Goal: Task Accomplishment & Management: Manage account settings

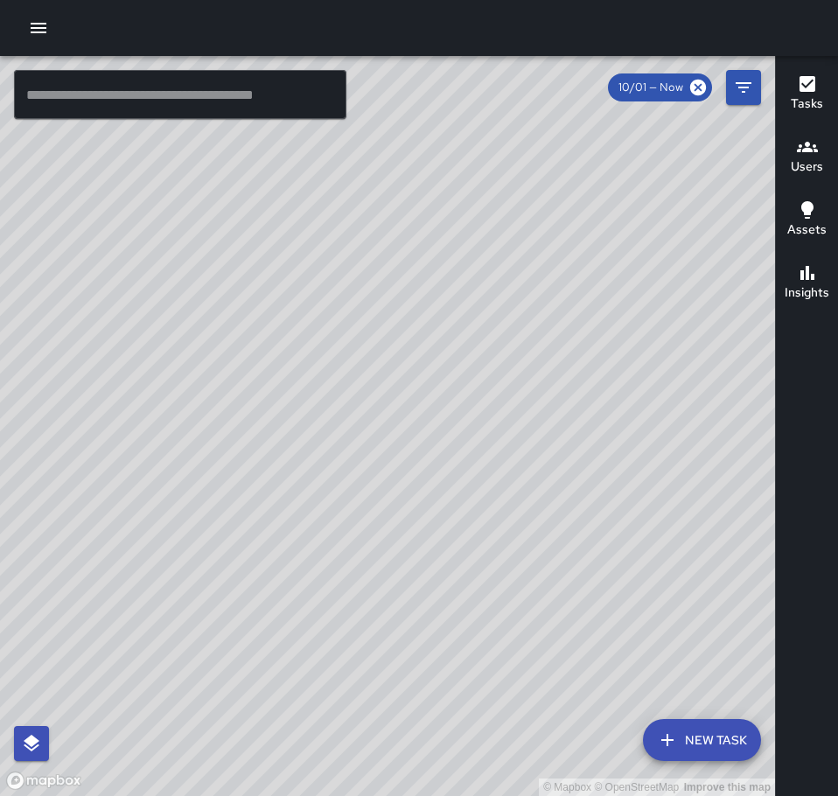
click at [52, 31] on button "button" at bounding box center [38, 27] width 35 height 35
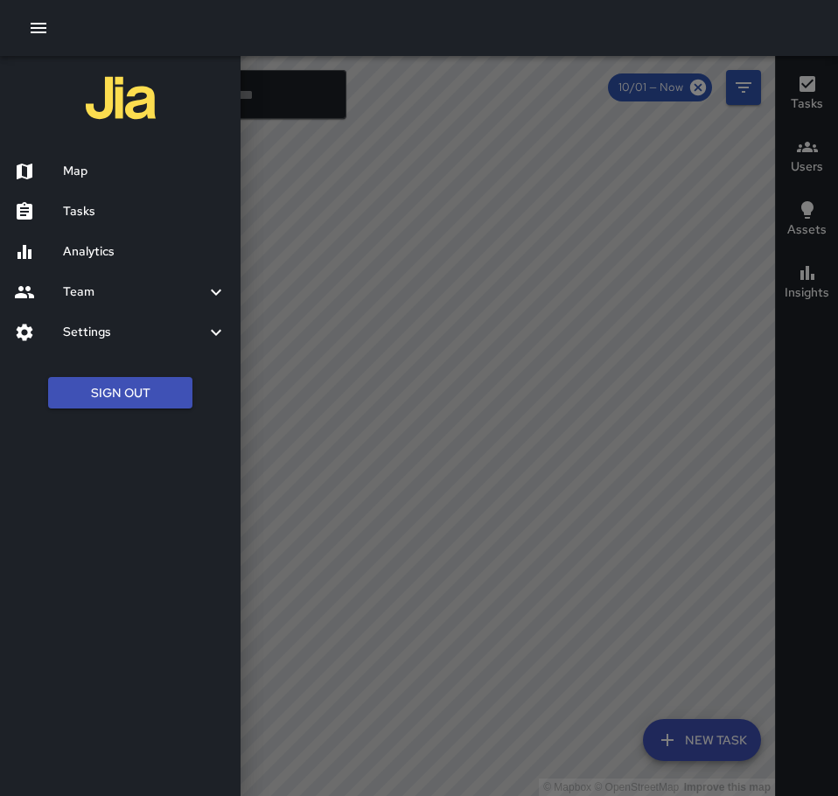
click at [116, 206] on h6 "Tasks" at bounding box center [144, 211] width 163 height 19
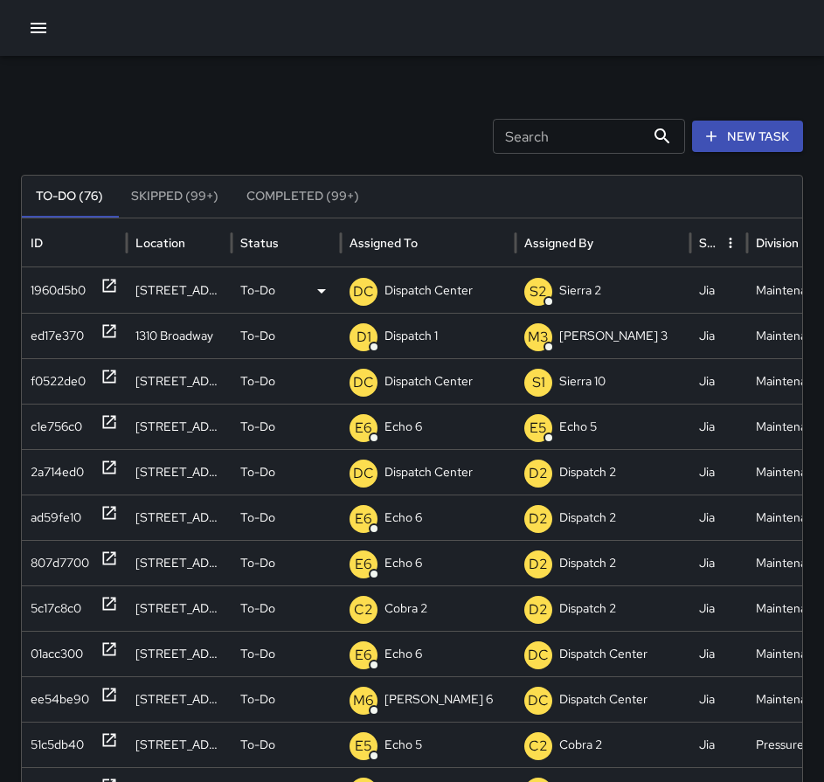
click at [112, 283] on icon at bounding box center [109, 286] width 13 height 13
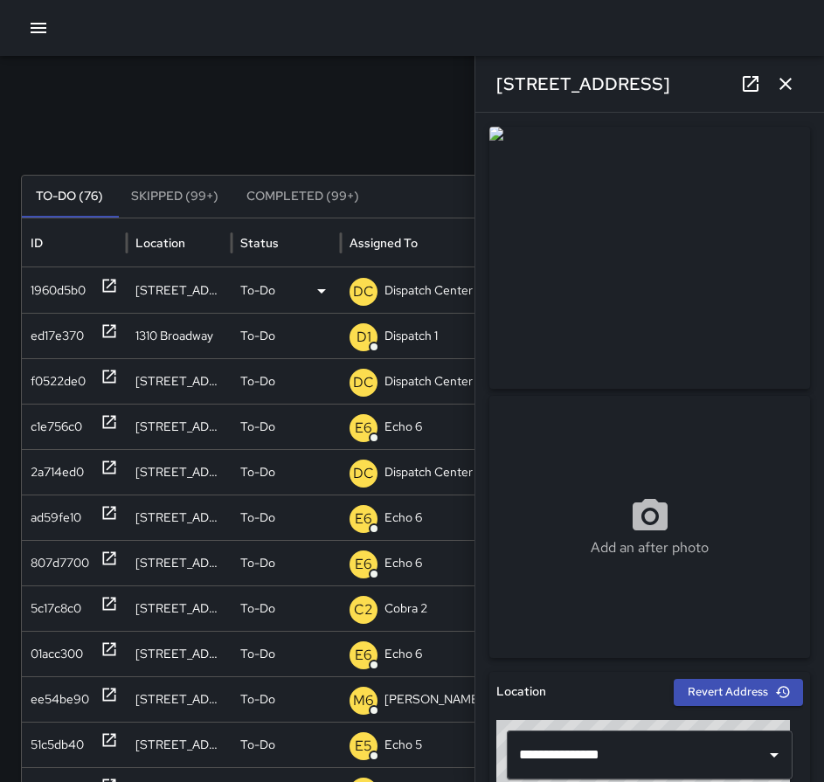
click at [451, 291] on p "Dispatch Center" at bounding box center [429, 290] width 88 height 45
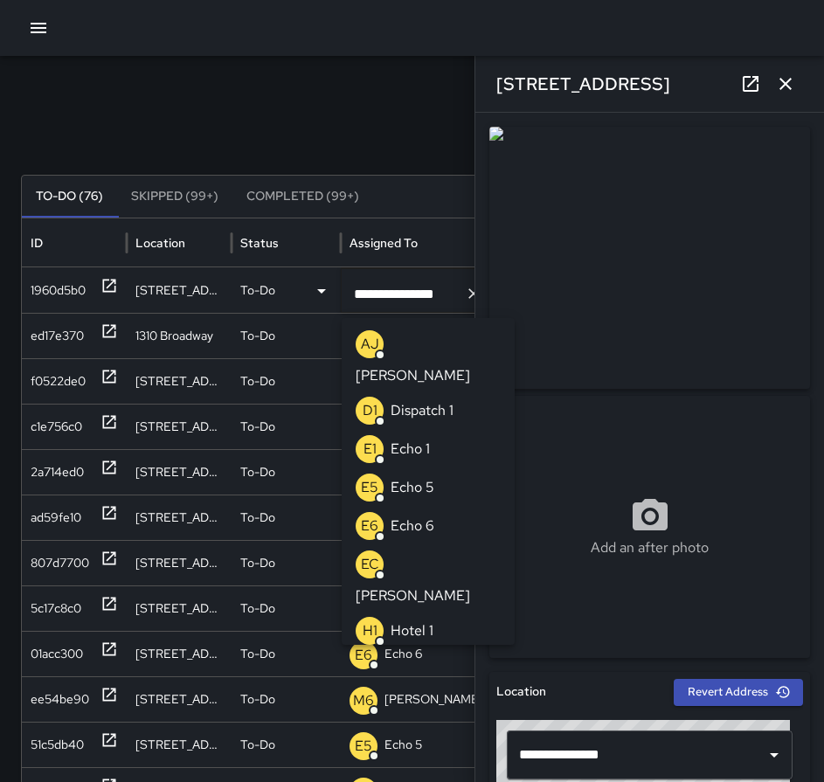
scroll to position [1308, 0]
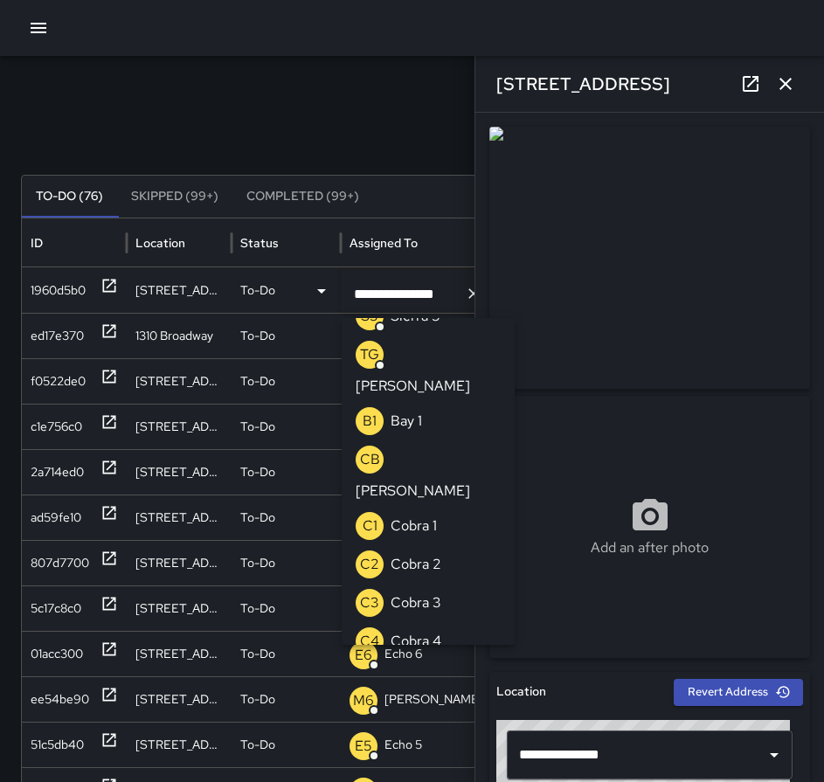
click at [471, 299] on icon "Clear" at bounding box center [473, 293] width 17 height 17
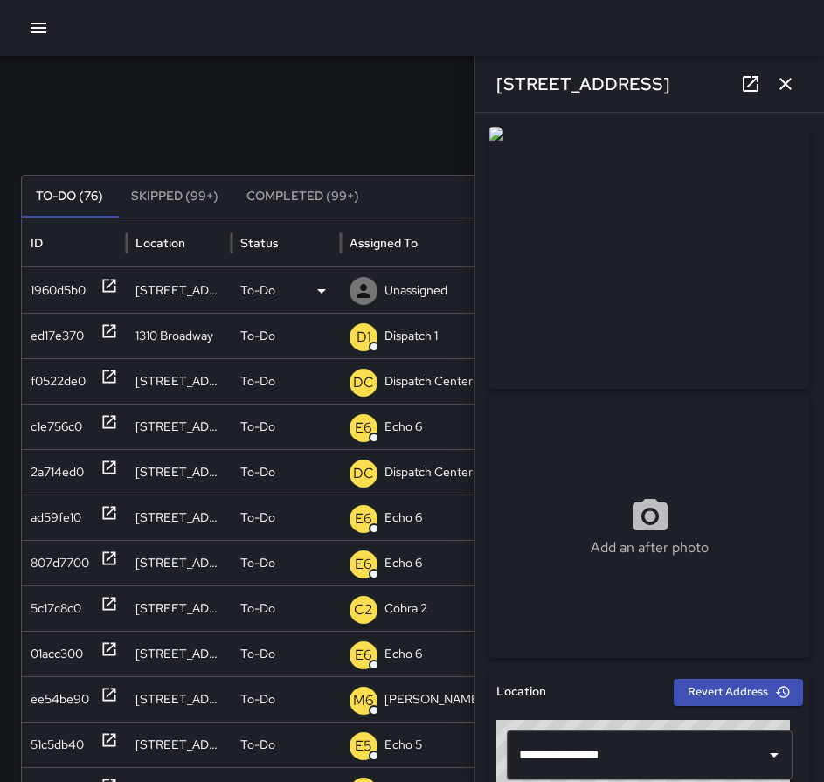
click at [432, 296] on p "Unassigned" at bounding box center [416, 290] width 63 height 45
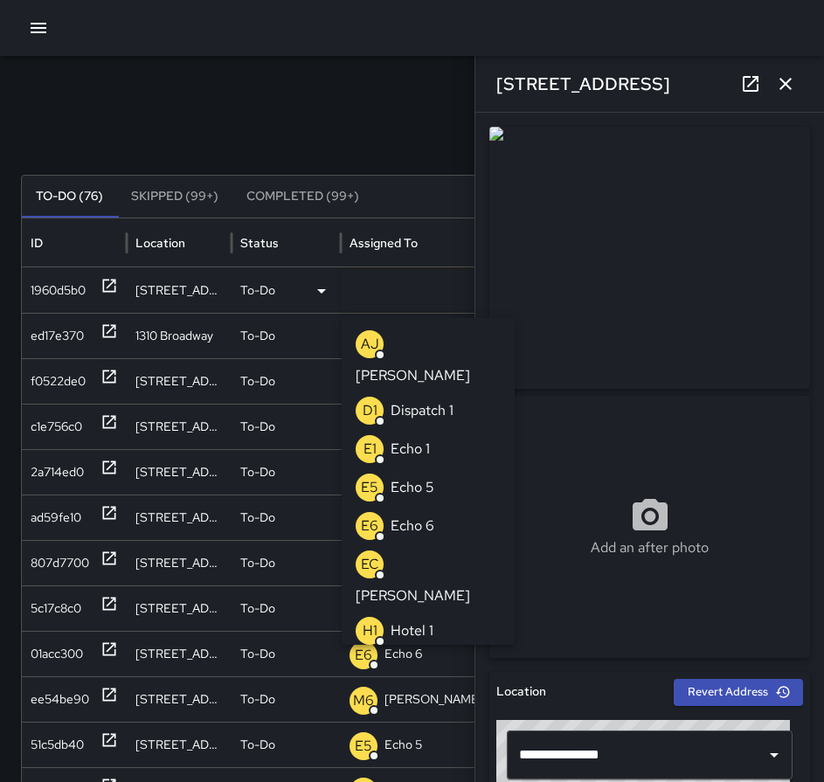
click at [445, 507] on li "E6 Echo 6" at bounding box center [428, 526] width 173 height 38
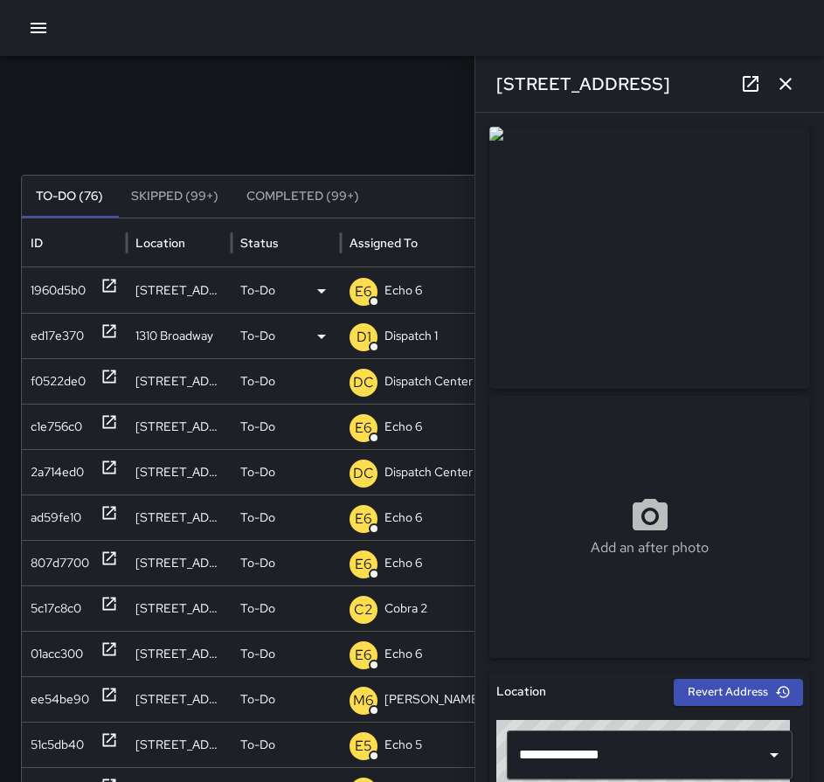
click at [105, 325] on icon at bounding box center [109, 331] width 13 height 13
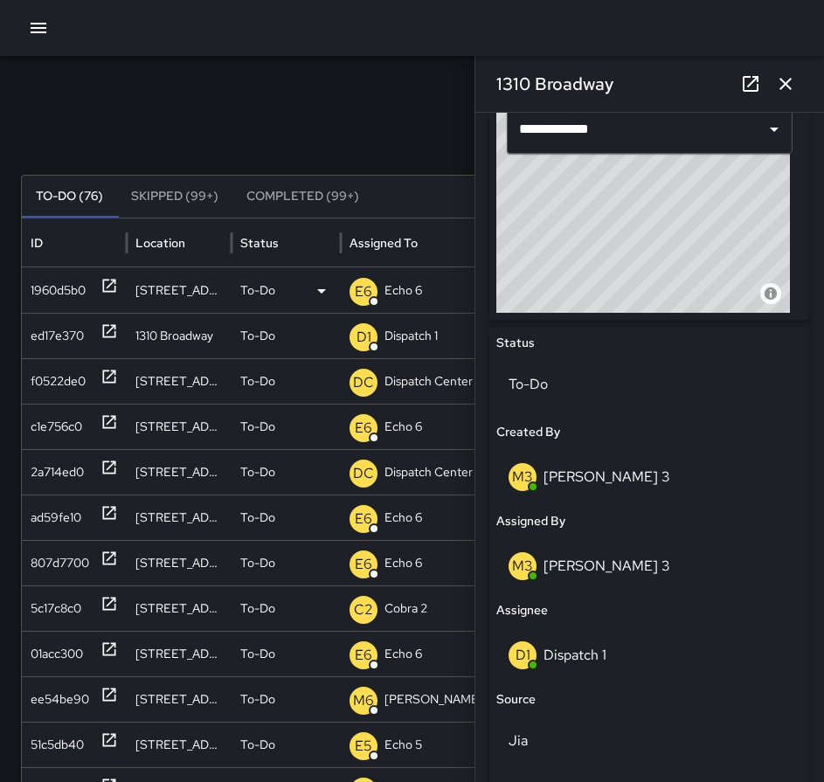
scroll to position [612, 0]
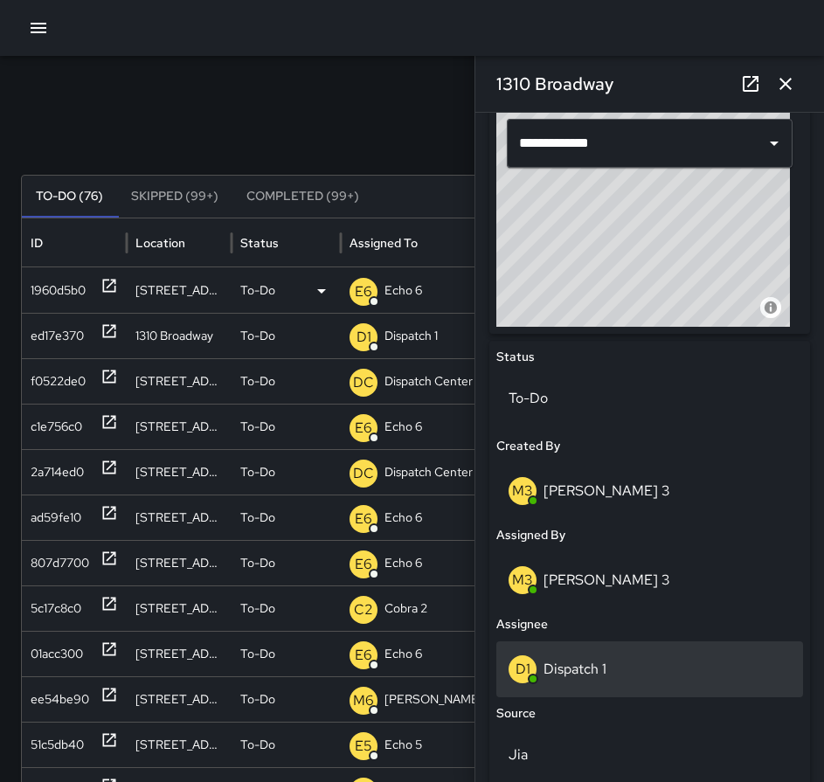
click at [622, 661] on div "D1 Dispatch 1" at bounding box center [650, 670] width 282 height 28
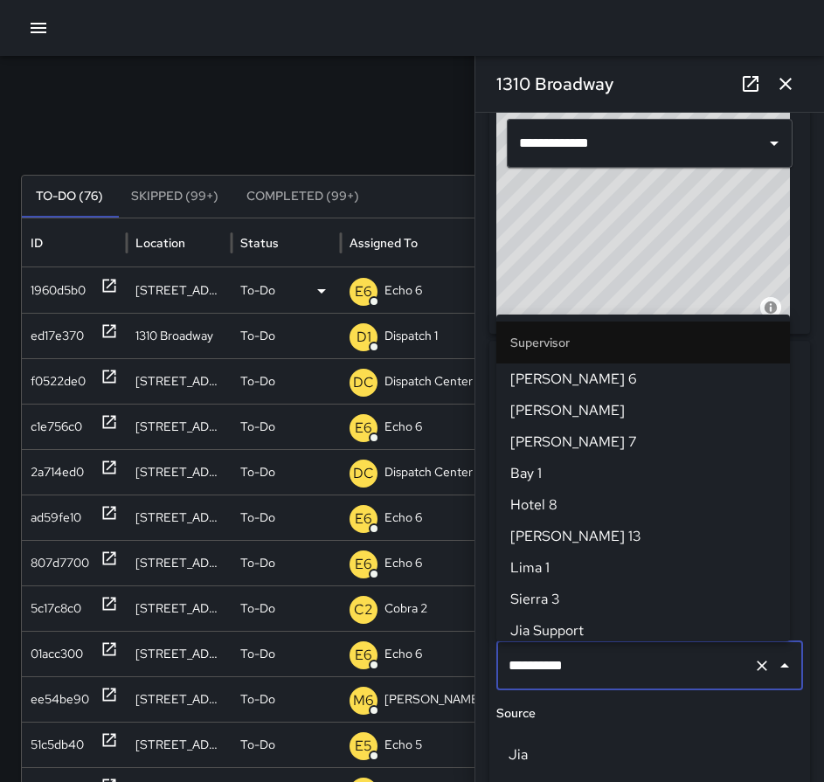
scroll to position [1164, 0]
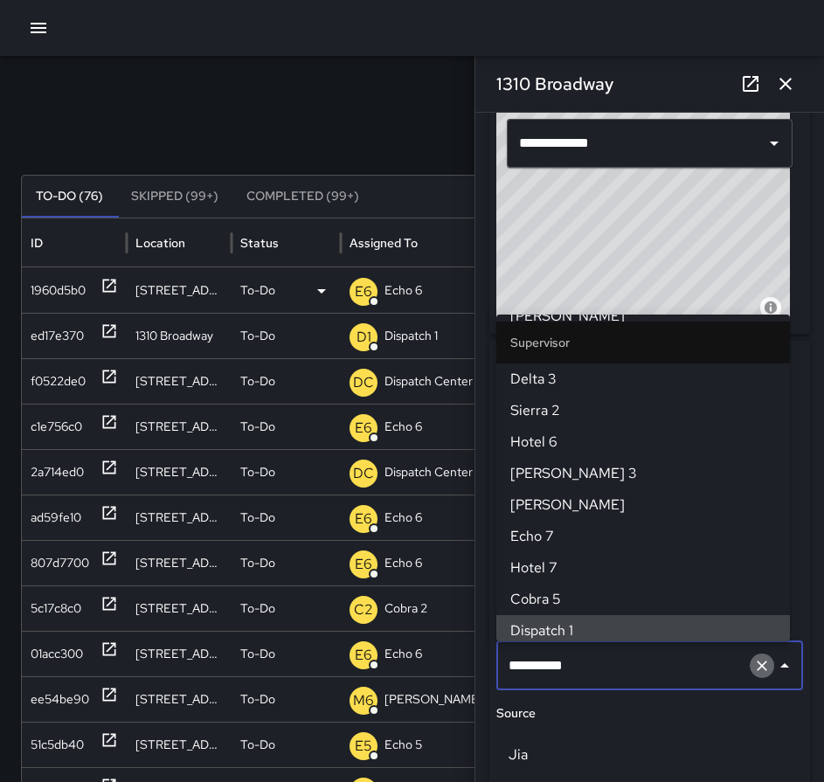
click at [754, 660] on icon "Clear" at bounding box center [762, 665] width 17 height 17
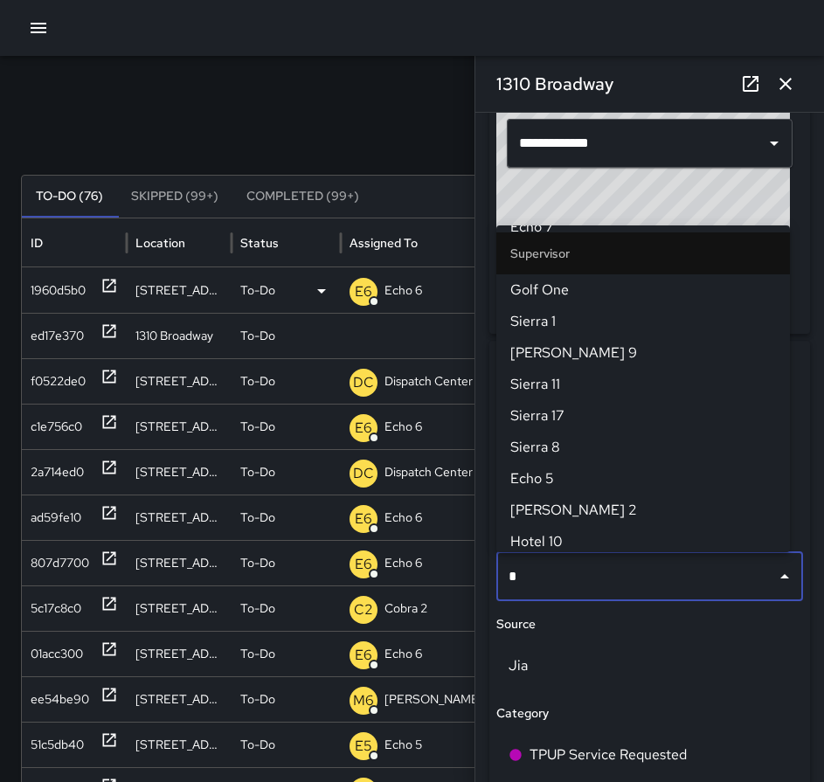
scroll to position [0, 0]
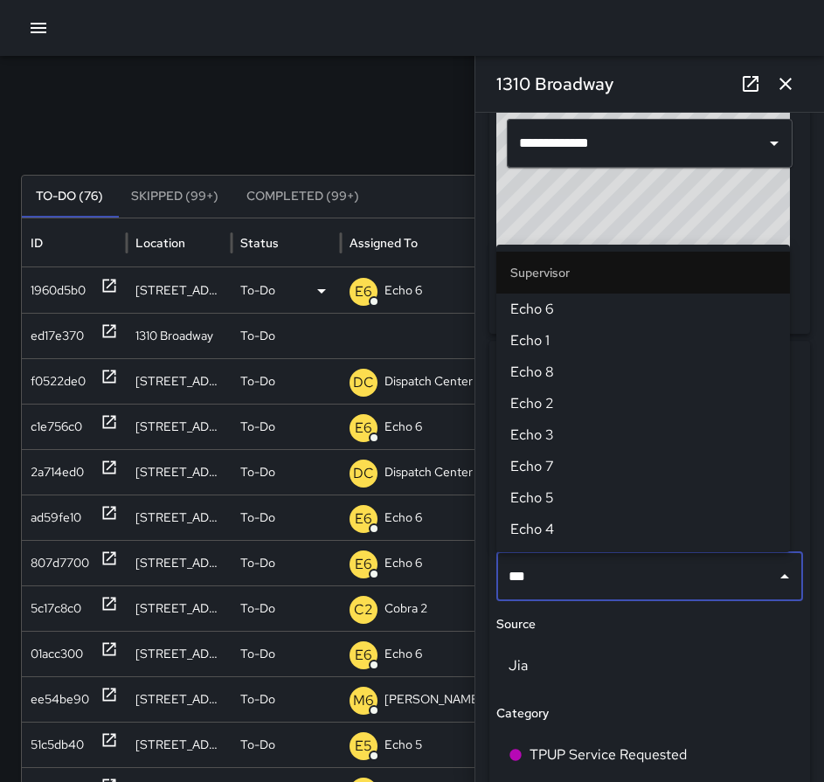
type input "****"
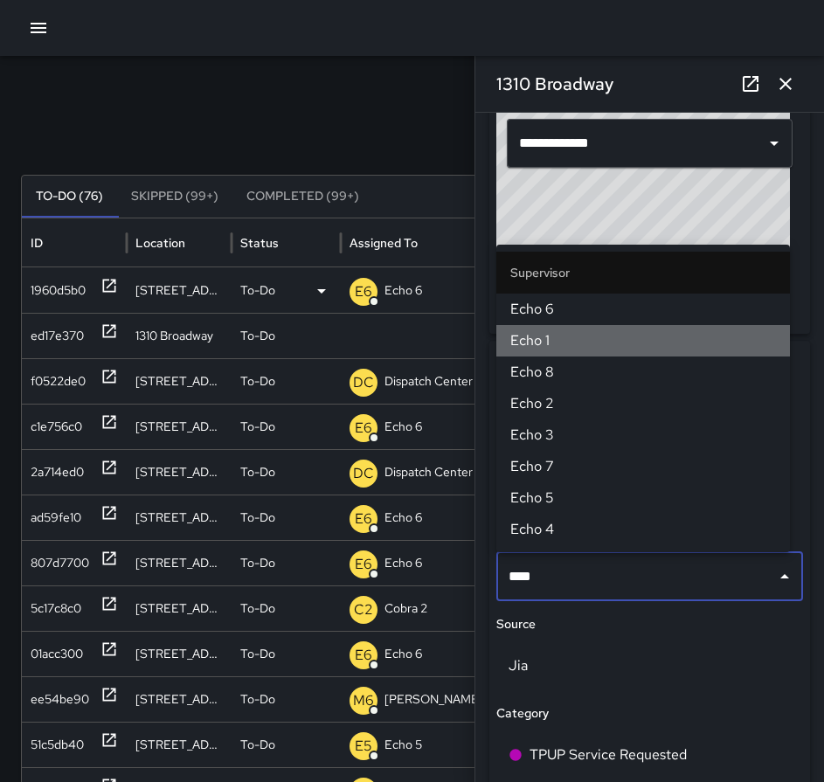
click at [553, 346] on span "Echo 1" at bounding box center [644, 340] width 266 height 21
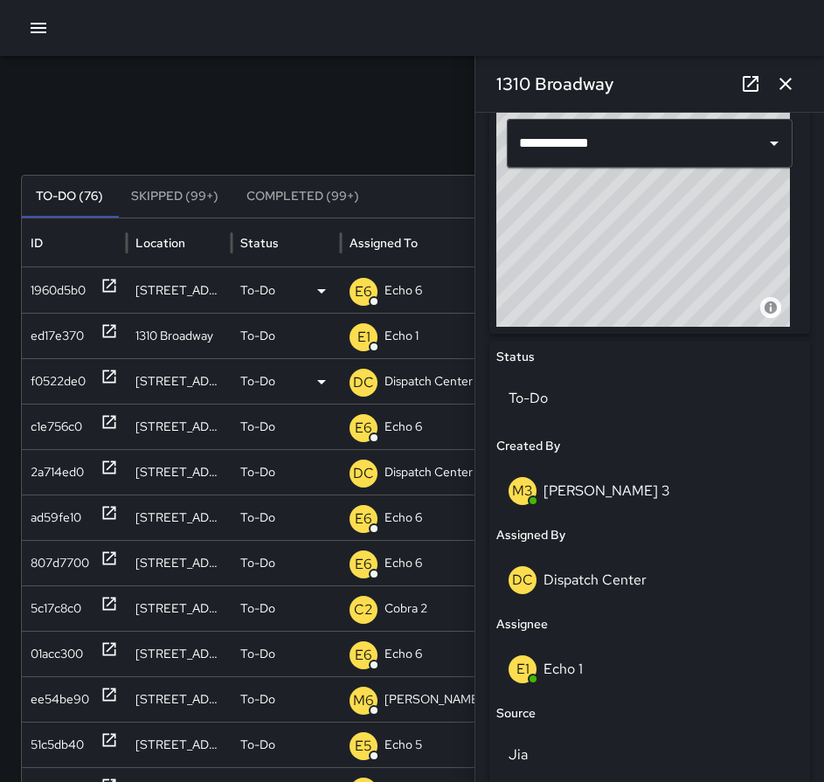
click at [105, 379] on icon at bounding box center [109, 376] width 17 height 17
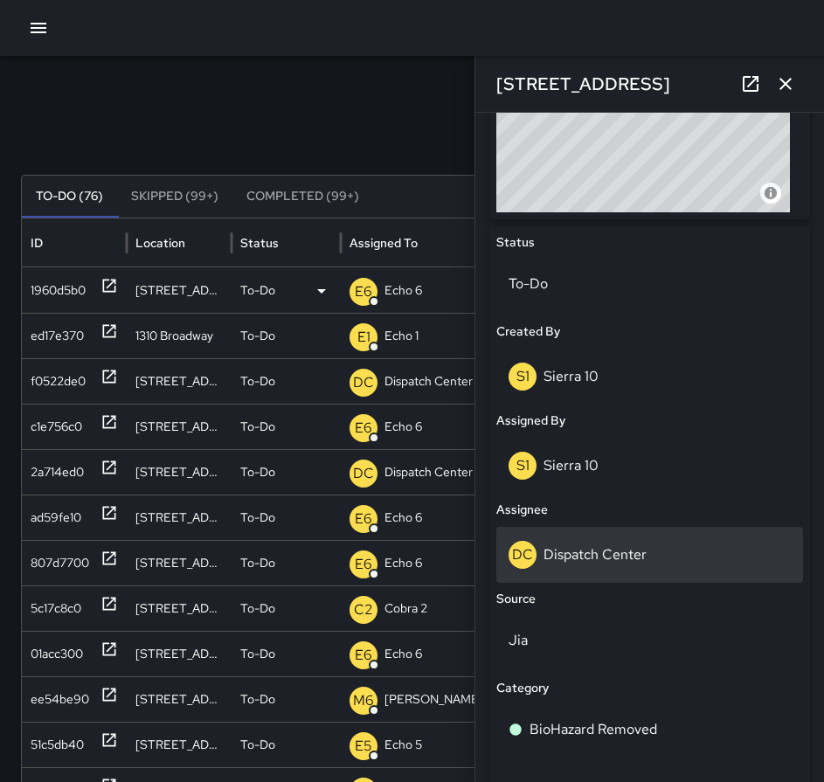
scroll to position [787, 0]
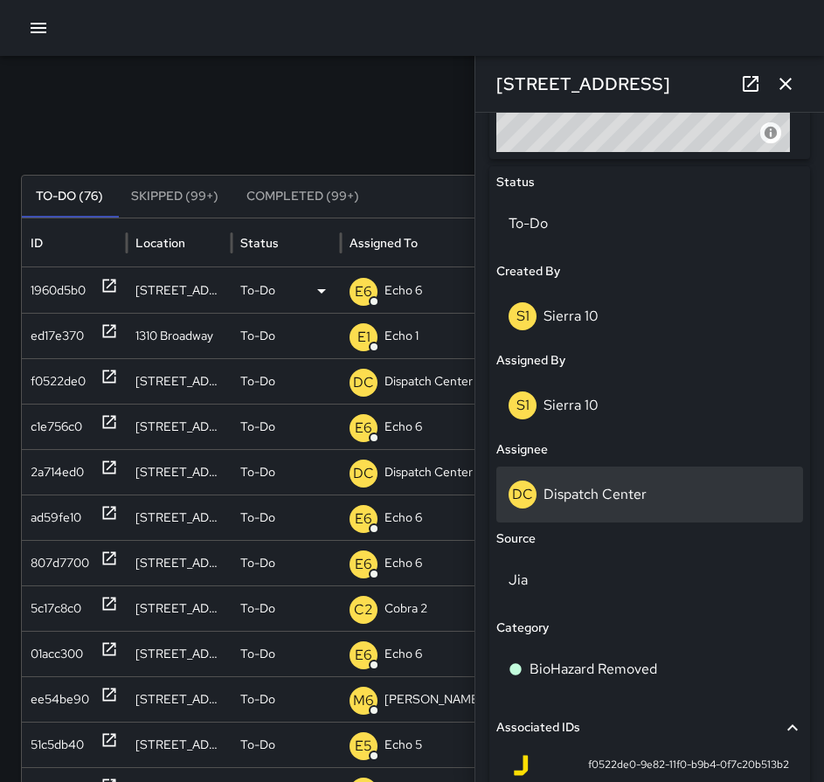
click at [612, 495] on p "Dispatch Center" at bounding box center [595, 494] width 103 height 18
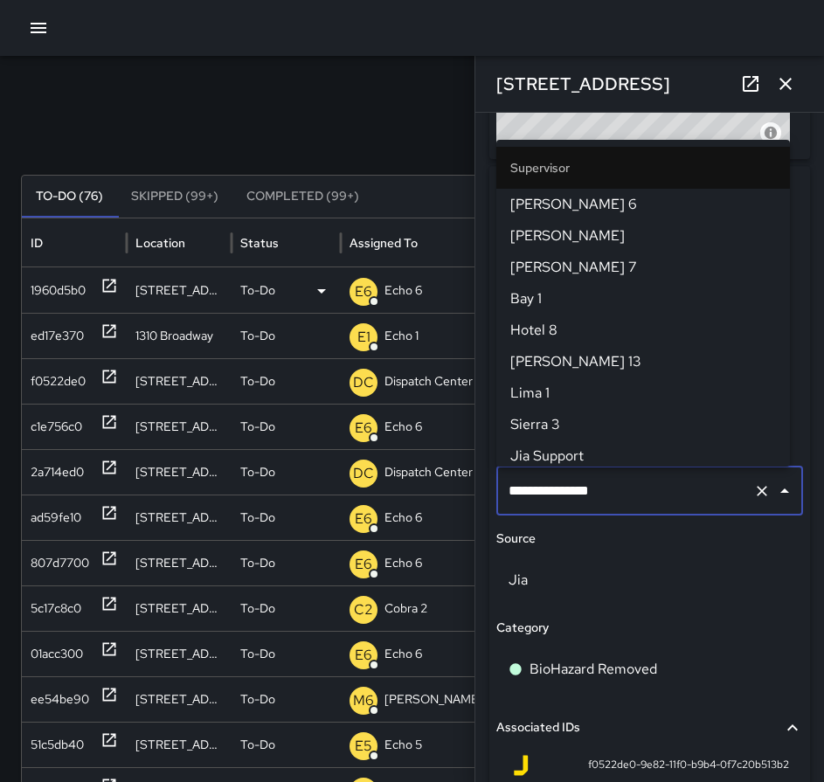
scroll to position [1794, 0]
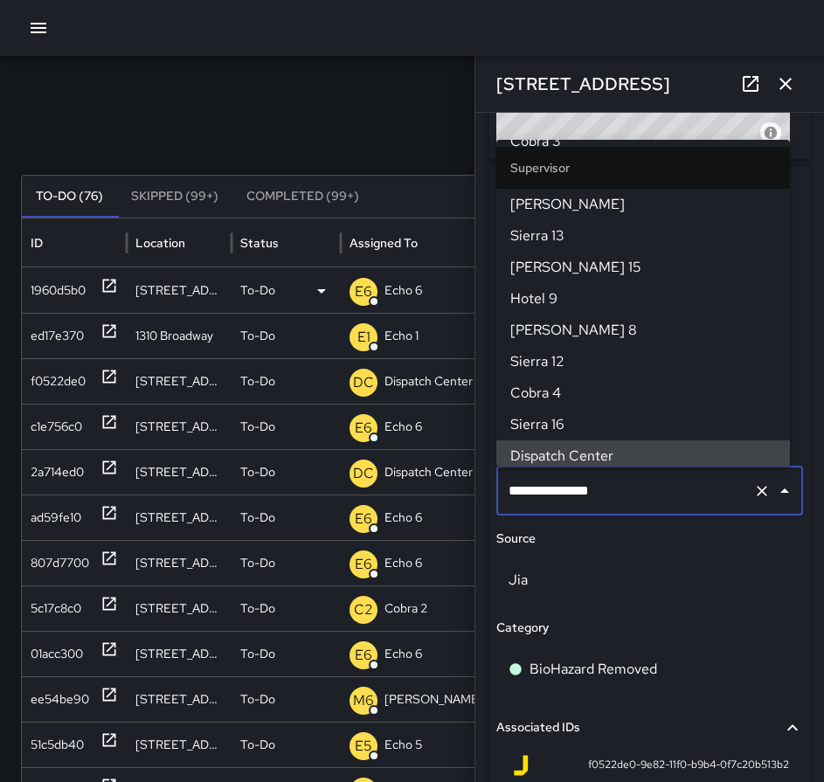
click at [754, 496] on icon "Clear" at bounding box center [762, 491] width 17 height 17
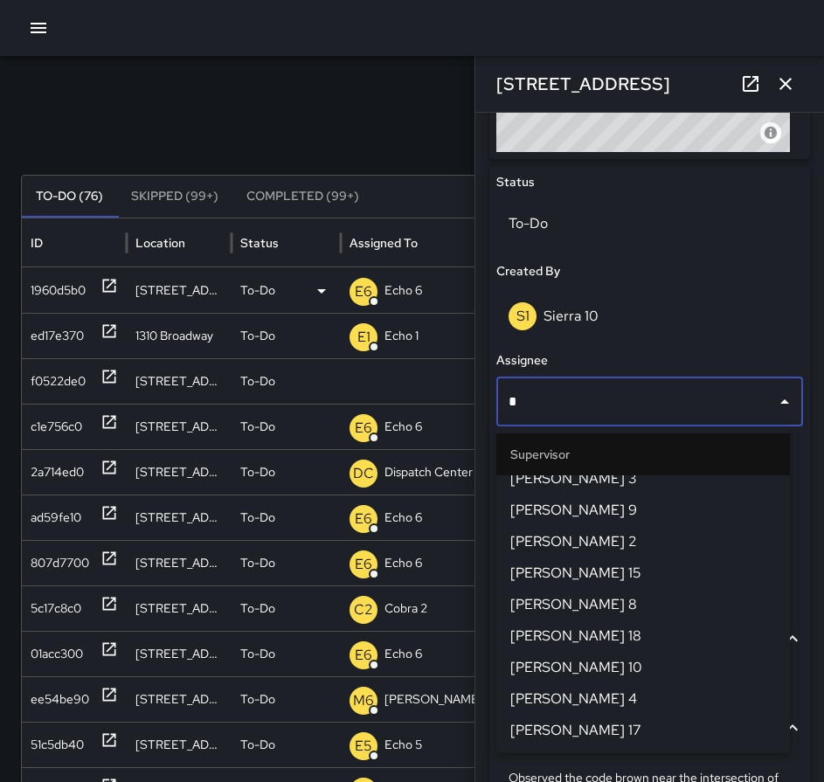
scroll to position [0, 0]
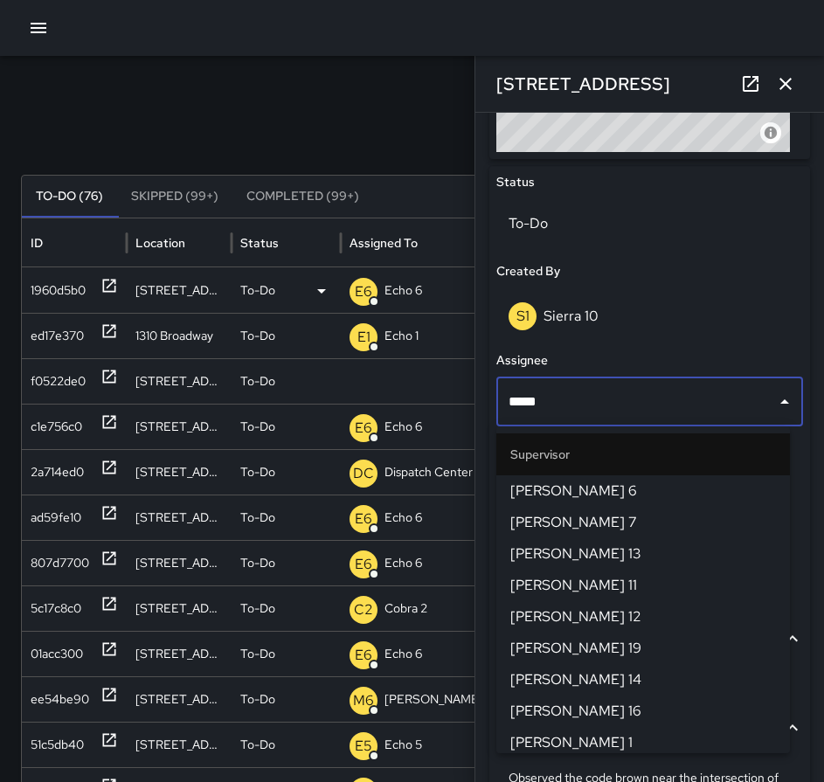
type input "******"
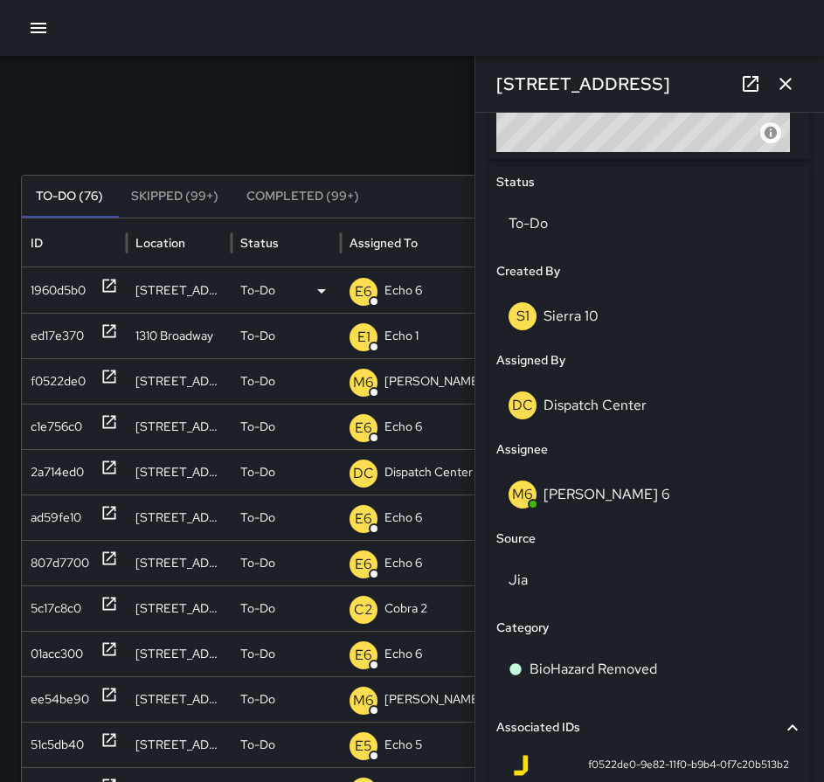
click at [791, 80] on icon "button" at bounding box center [785, 83] width 21 height 21
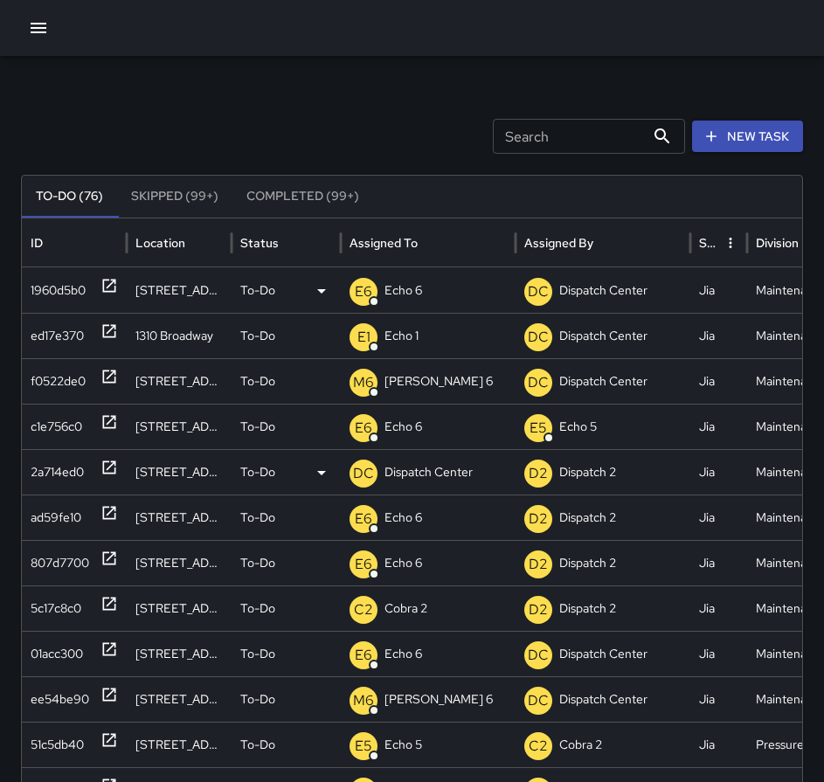
click at [115, 471] on icon at bounding box center [109, 468] width 13 height 13
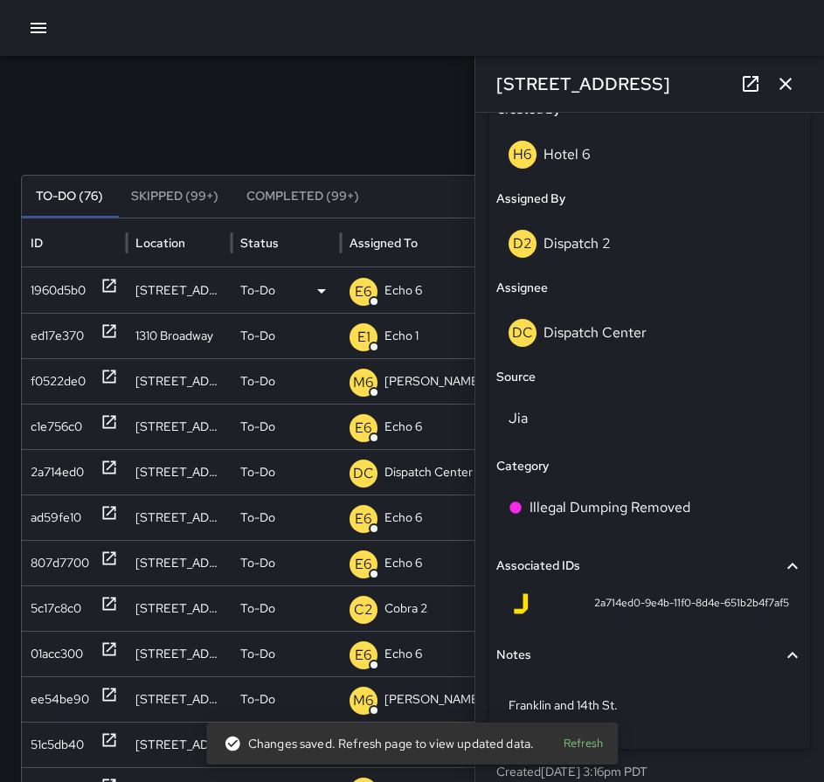
scroll to position [968, 0]
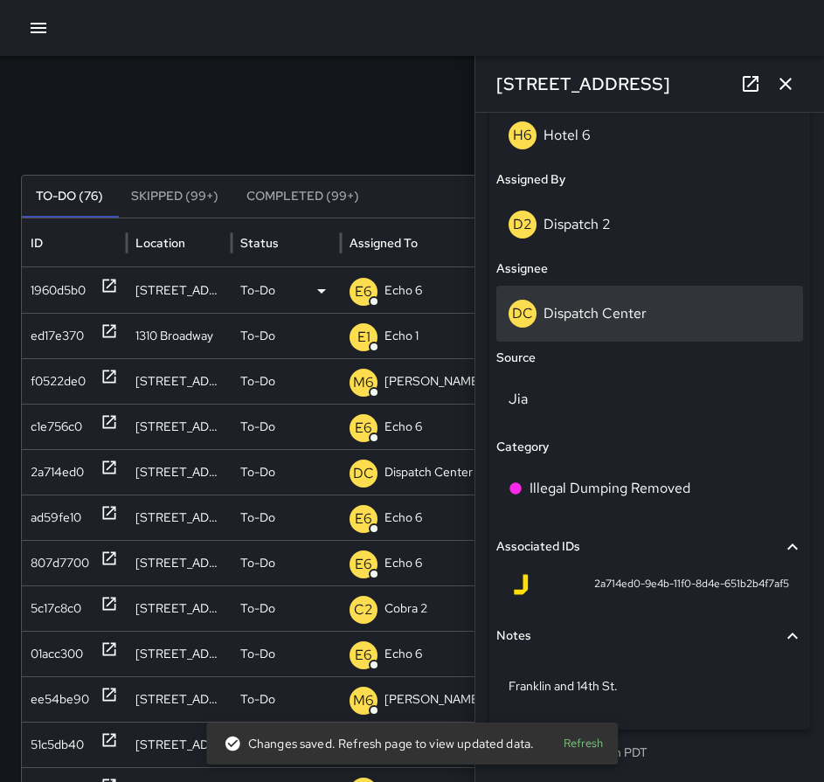
click at [590, 309] on p "Dispatch Center" at bounding box center [595, 313] width 103 height 18
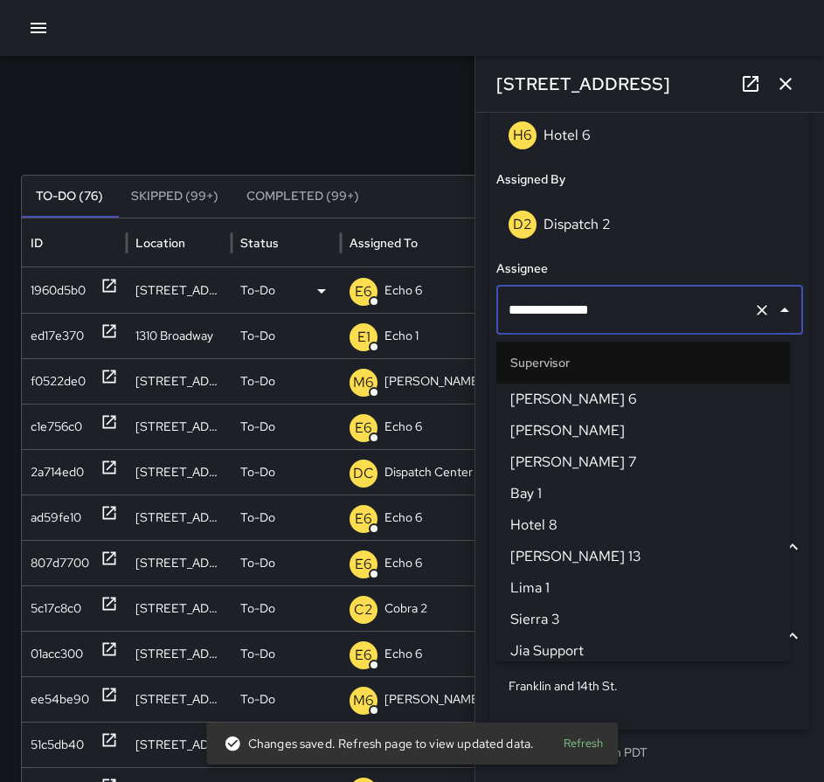
scroll to position [1794, 0]
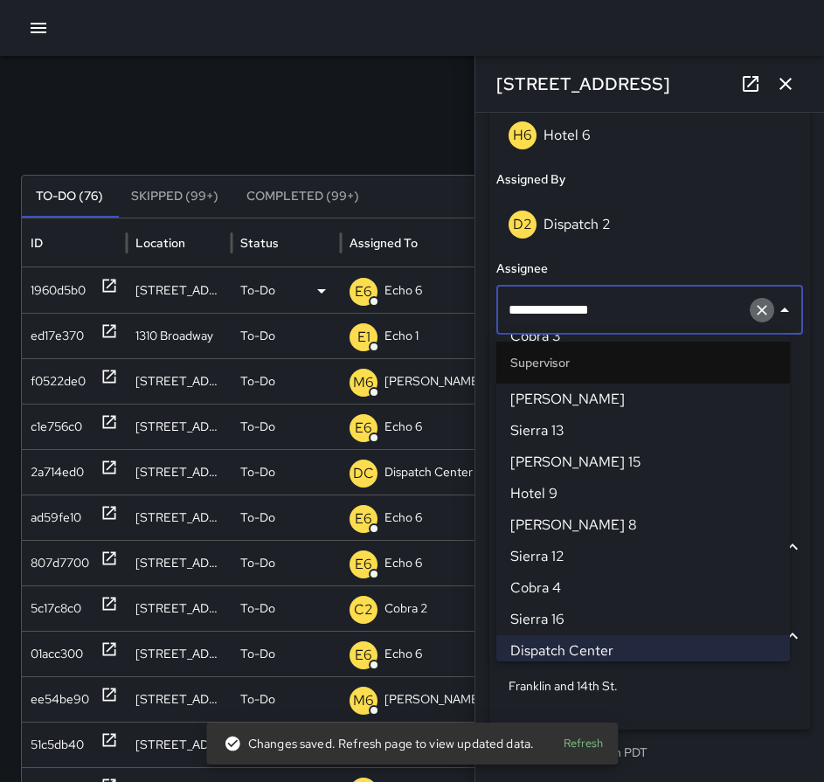
click at [754, 309] on icon "Clear" at bounding box center [762, 310] width 17 height 17
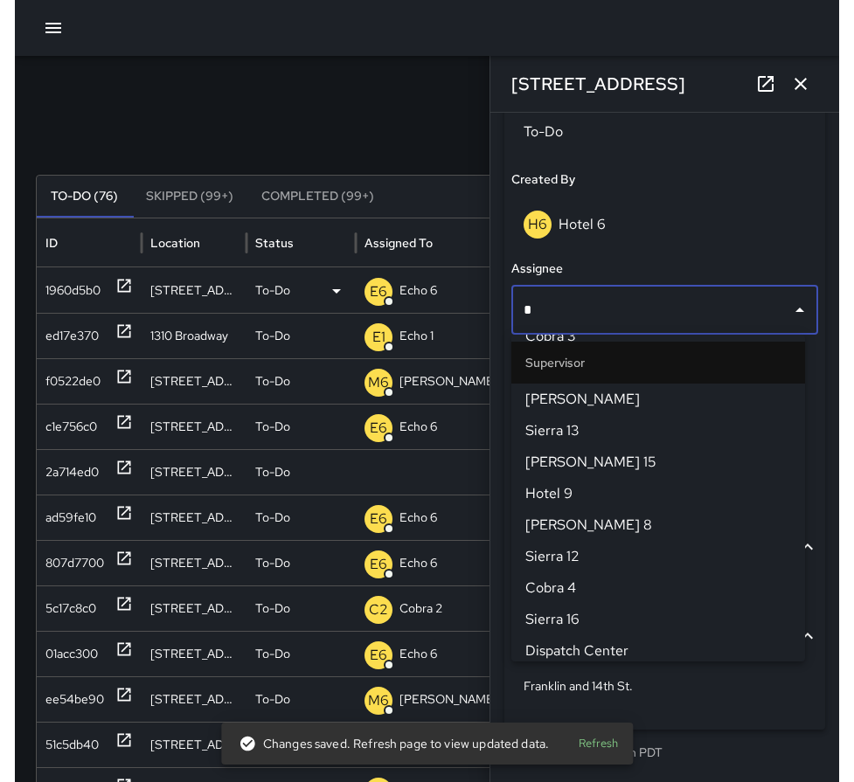
scroll to position [0, 0]
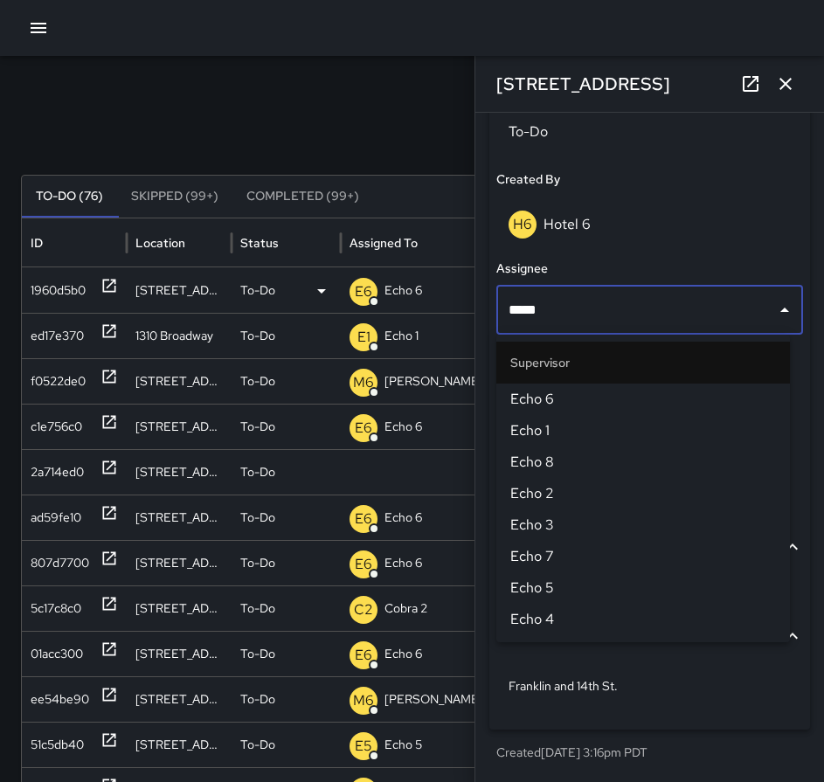
type input "******"
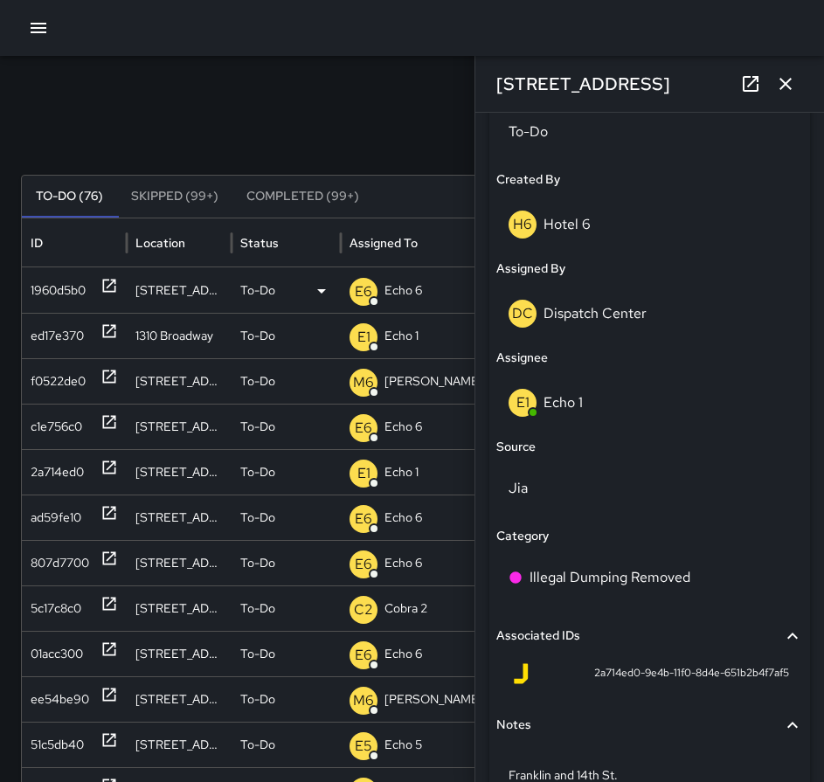
click at [789, 79] on icon "button" at bounding box center [785, 83] width 21 height 21
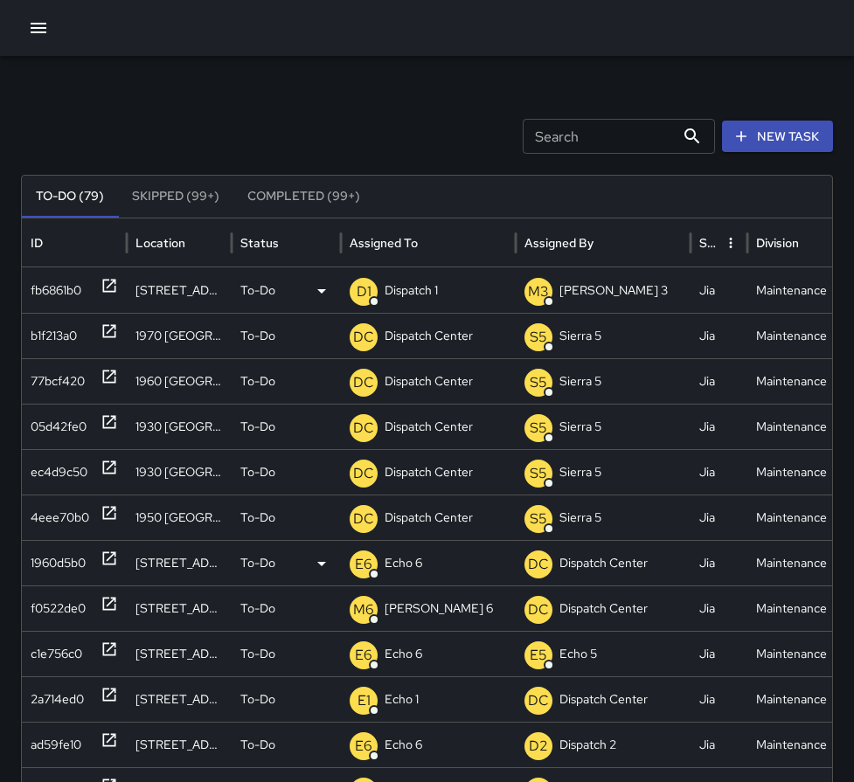
click at [105, 288] on icon at bounding box center [109, 285] width 17 height 17
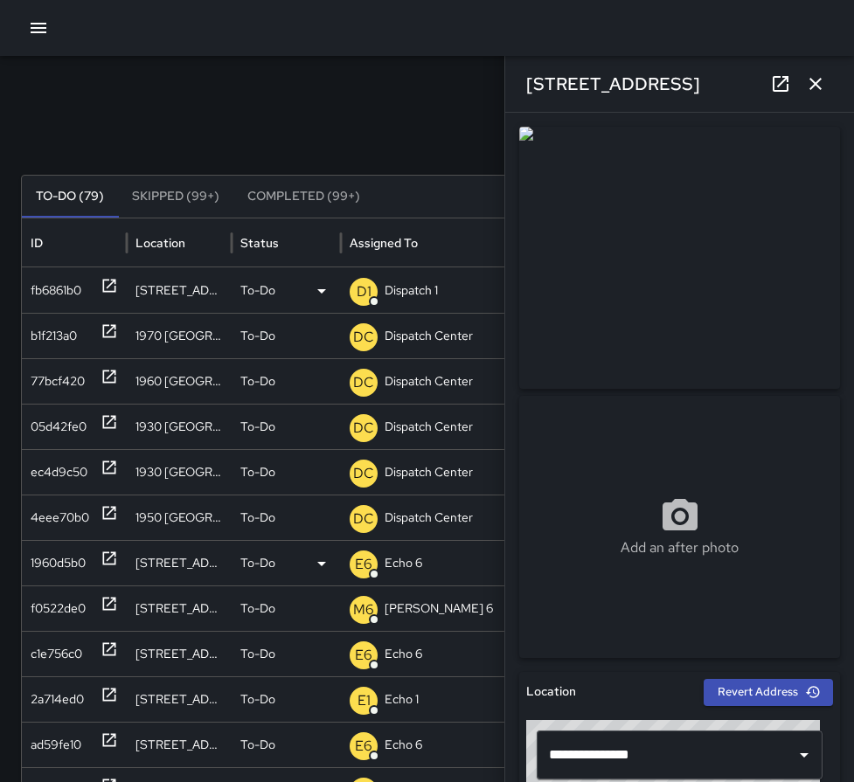
click at [385, 291] on p "Dispatch 1" at bounding box center [411, 290] width 53 height 45
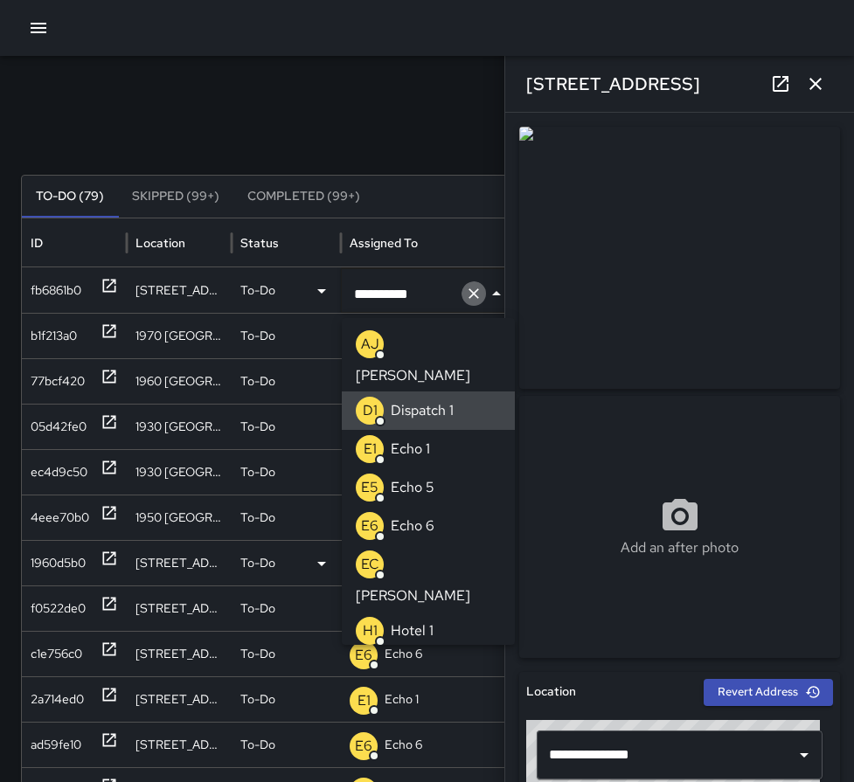
click at [469, 296] on icon "Clear" at bounding box center [473, 293] width 17 height 17
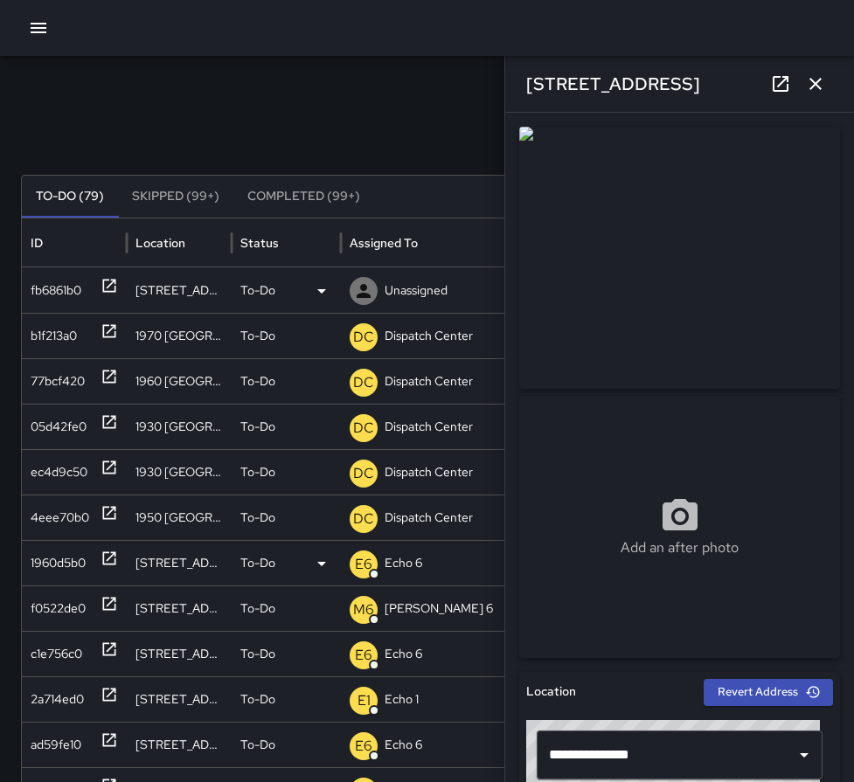
click at [446, 296] on p "Unassigned" at bounding box center [416, 290] width 63 height 45
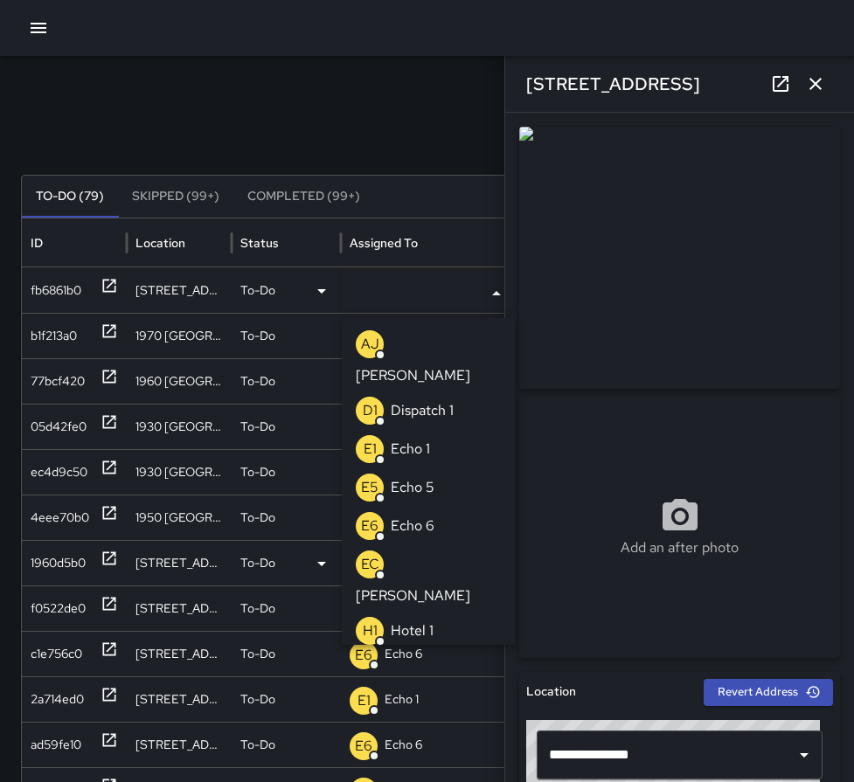
click at [436, 430] on li "E1 Echo 1" at bounding box center [428, 449] width 173 height 38
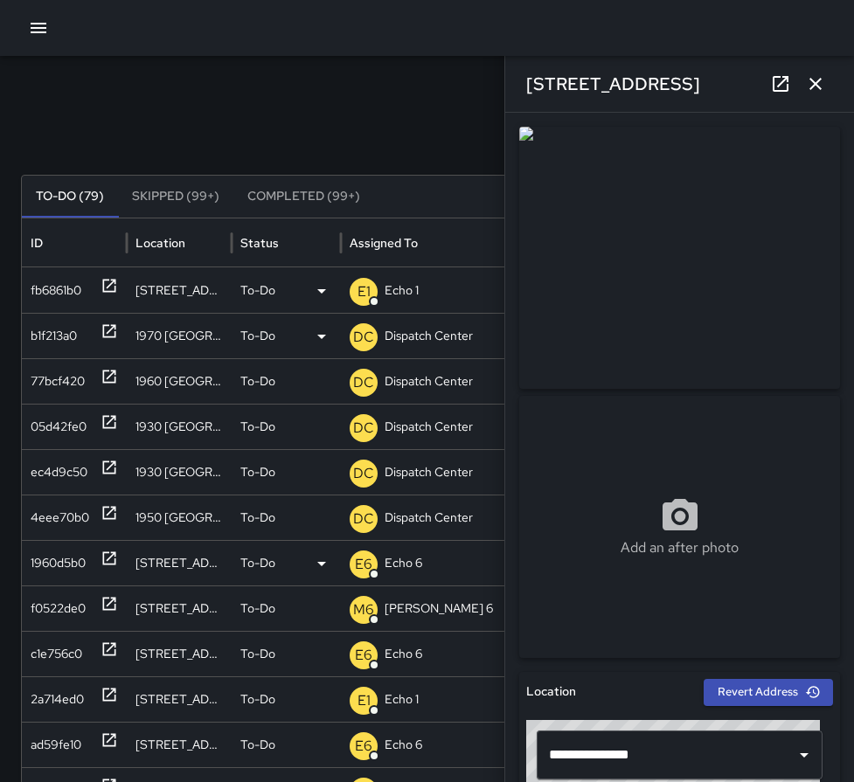
click at [418, 334] on p "Dispatch Center" at bounding box center [429, 336] width 88 height 45
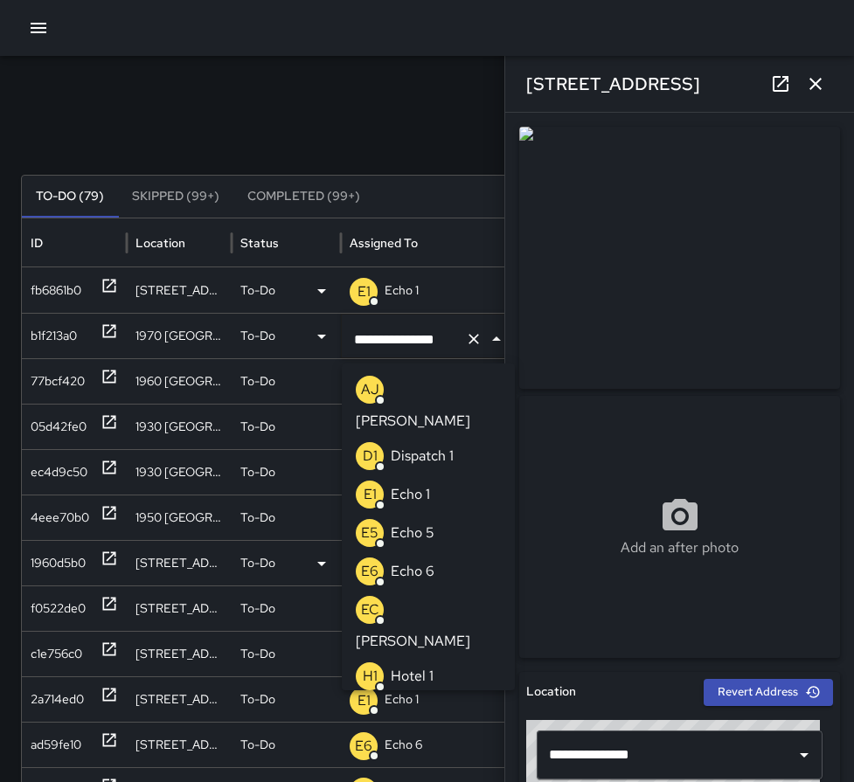
scroll to position [1346, 0]
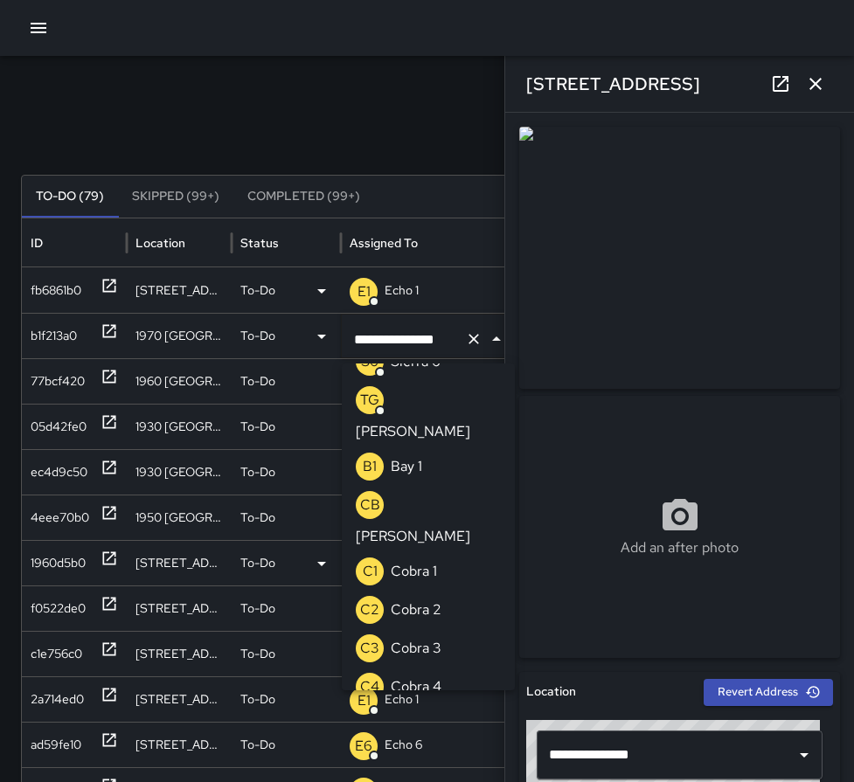
click at [468, 338] on icon "Clear" at bounding box center [473, 338] width 17 height 17
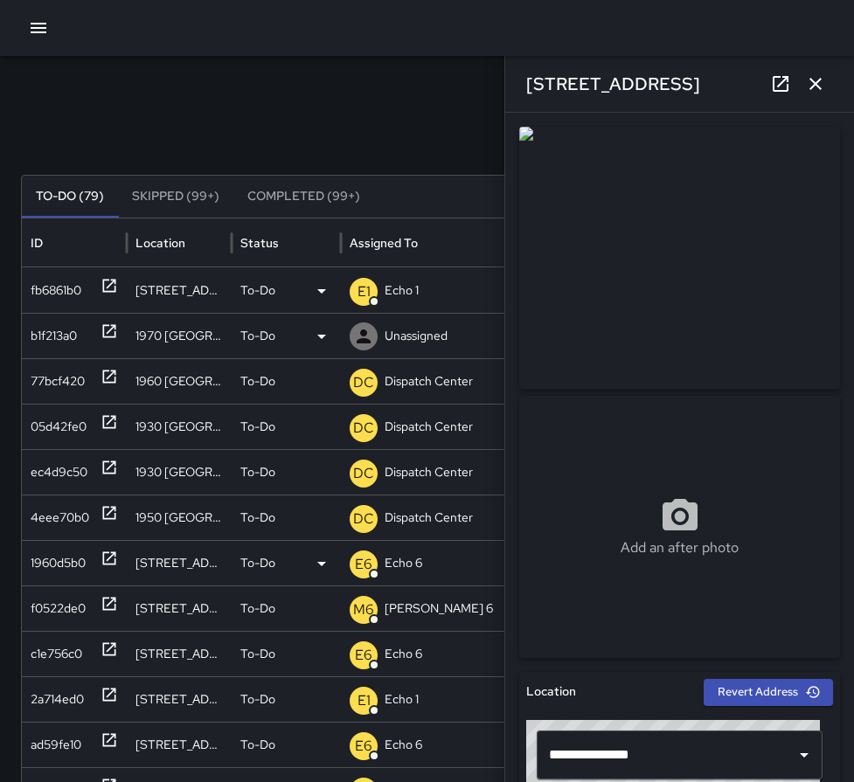
click at [417, 330] on p "Unassigned" at bounding box center [416, 336] width 63 height 45
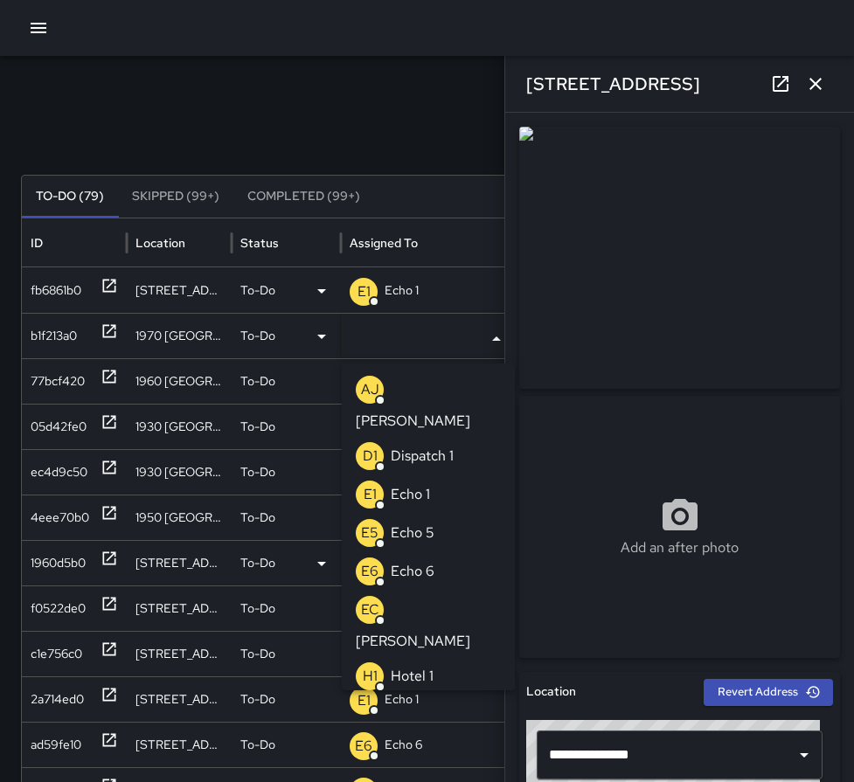
click at [421, 484] on p "Echo 1" at bounding box center [410, 494] width 39 height 21
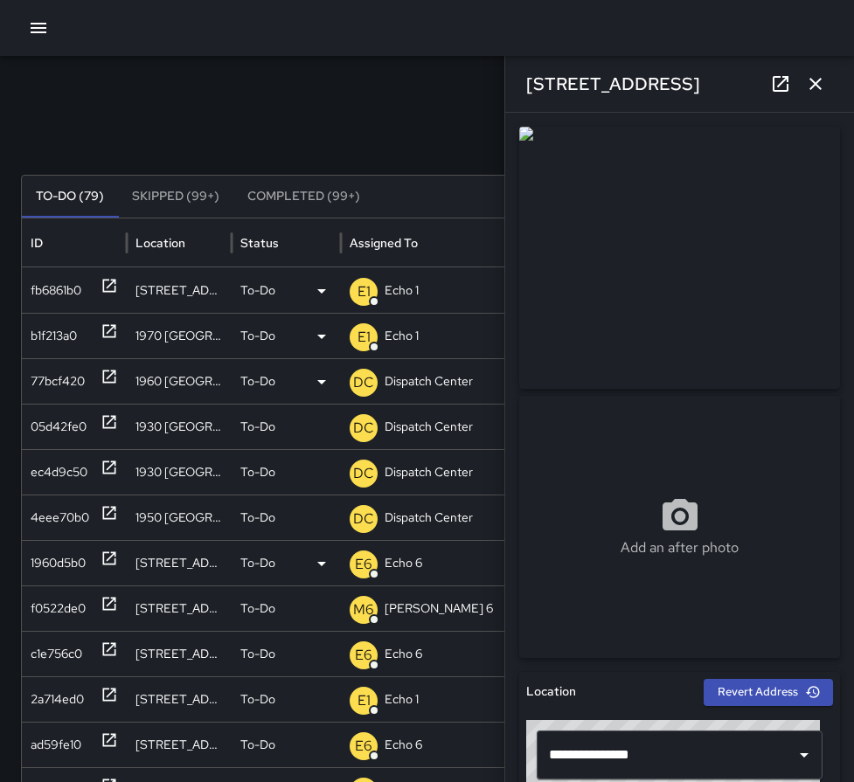
click at [412, 380] on p "Dispatch Center" at bounding box center [429, 381] width 88 height 45
click at [98, 331] on div "b1f213a0" at bounding box center [74, 336] width 87 height 45
click at [403, 337] on p "Echo 1" at bounding box center [402, 336] width 34 height 45
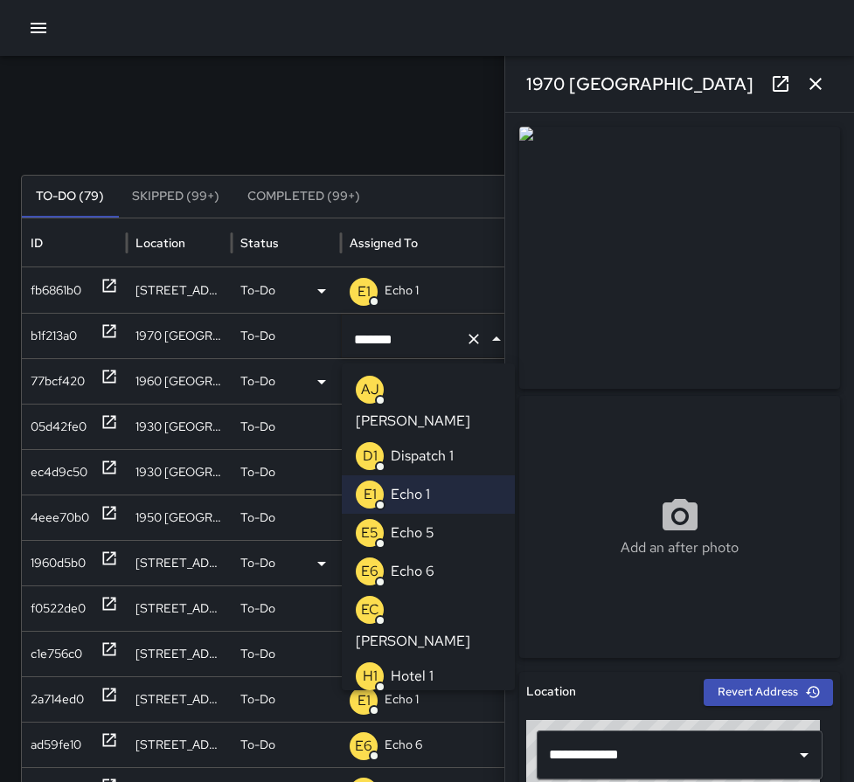
click at [414, 561] on p "Echo 6" at bounding box center [413, 571] width 44 height 21
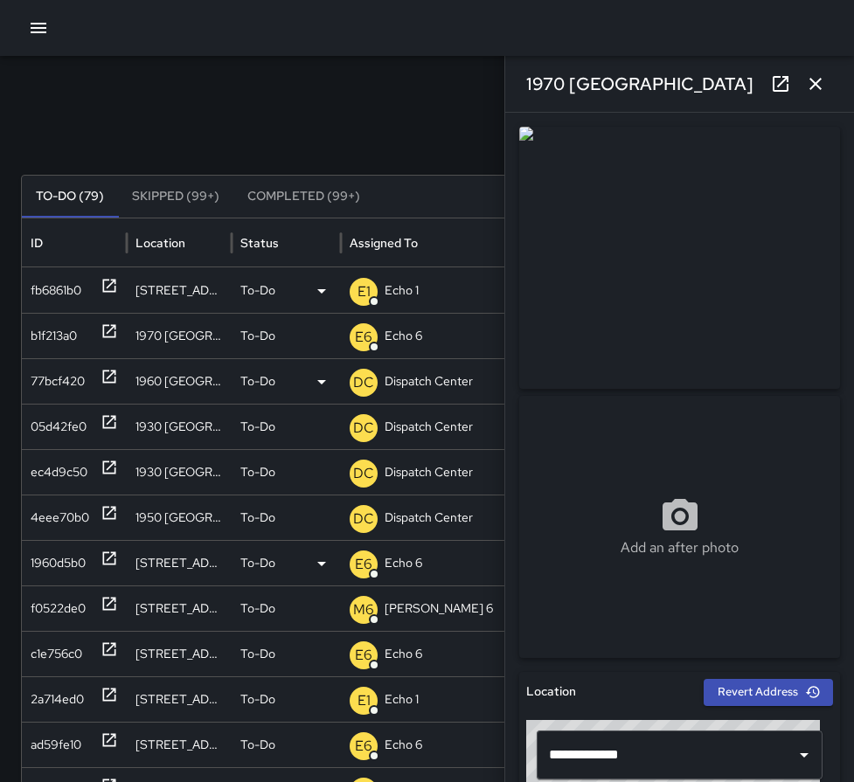
click at [115, 379] on icon at bounding box center [109, 377] width 13 height 13
click at [423, 378] on p "Dispatch Center" at bounding box center [429, 381] width 88 height 45
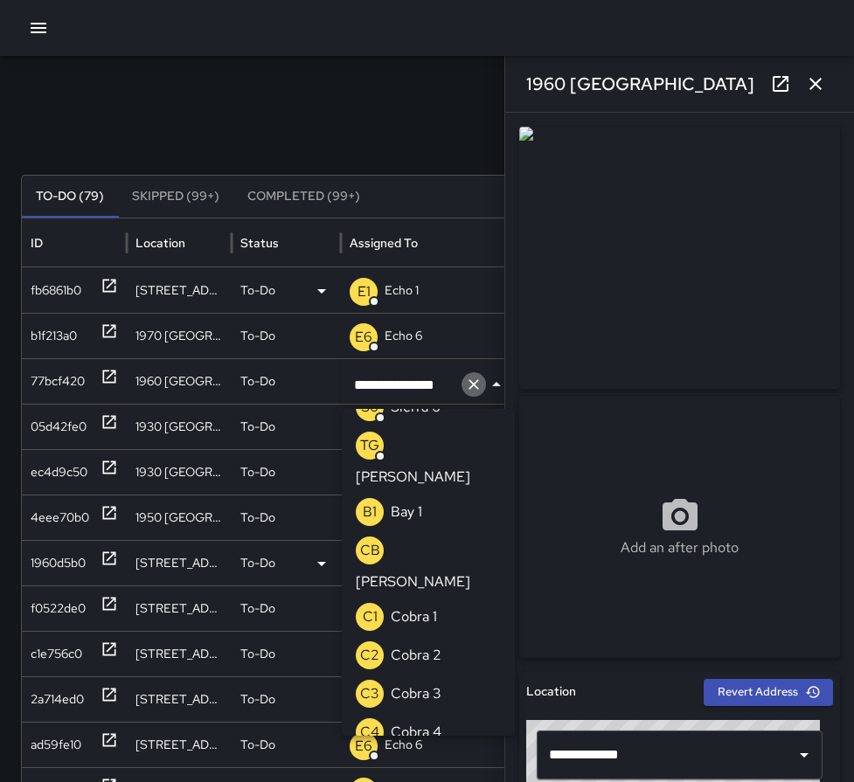
click at [471, 385] on icon "Clear" at bounding box center [473, 384] width 17 height 17
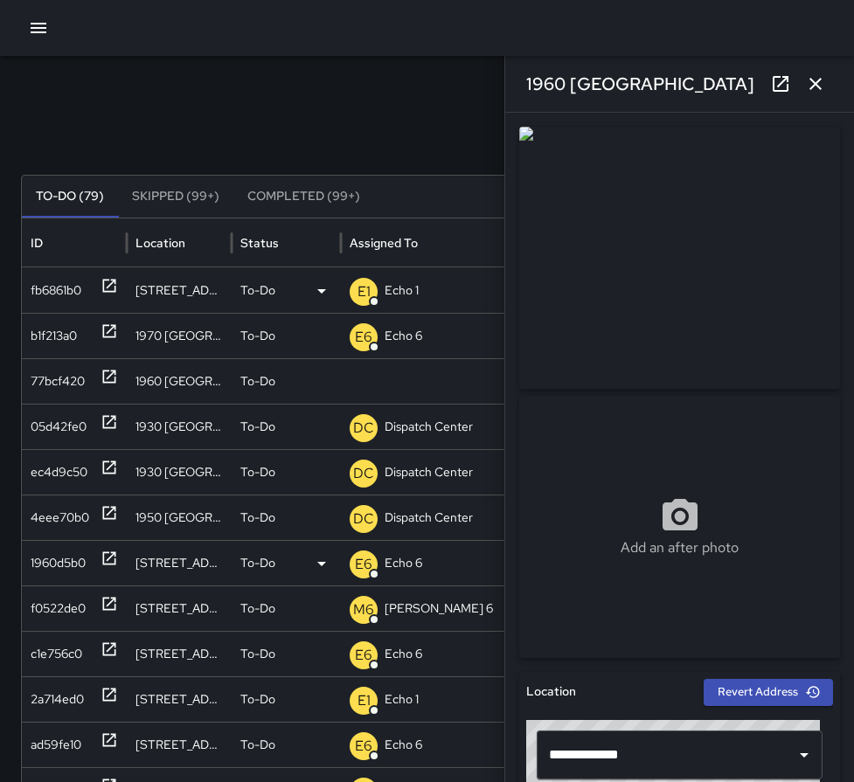
click at [0, 0] on p "Unassigned" at bounding box center [0, 0] width 0 height 0
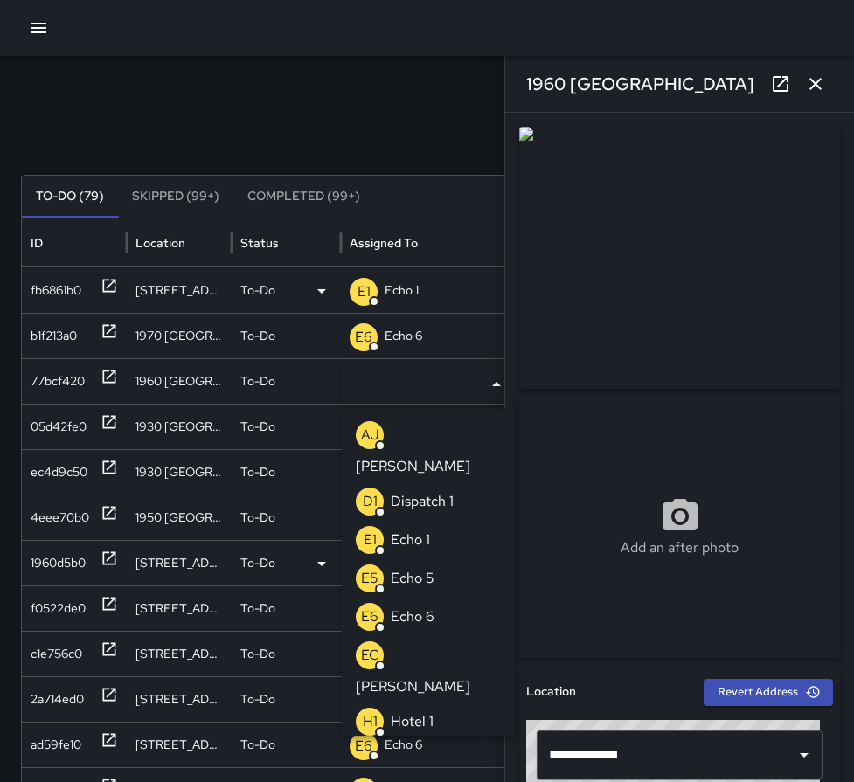
click at [425, 607] on p "Echo 6" at bounding box center [413, 617] width 44 height 21
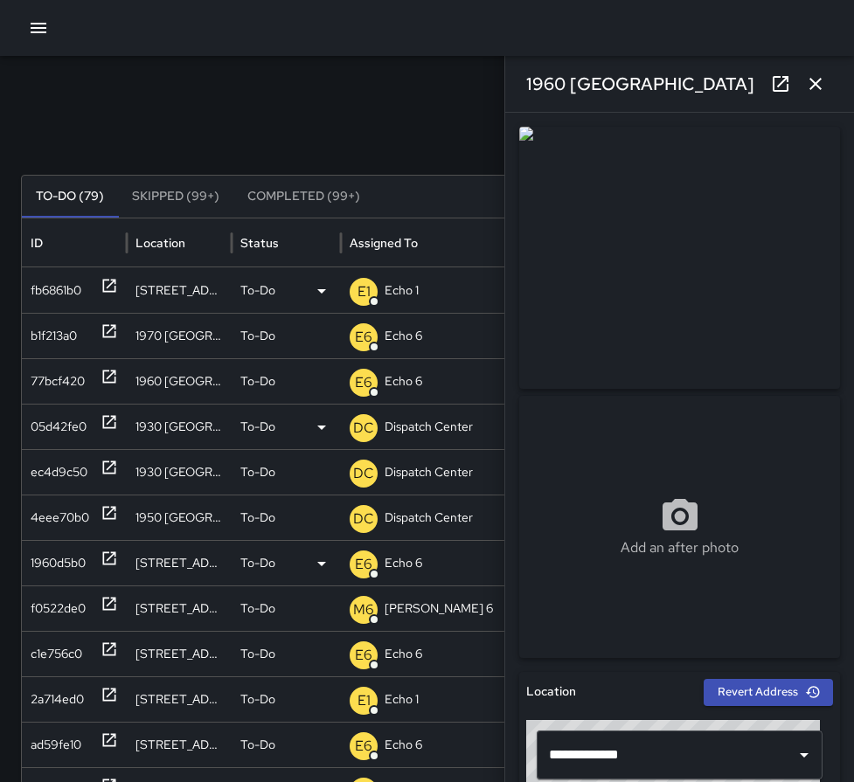
click at [104, 421] on icon at bounding box center [109, 422] width 13 height 13
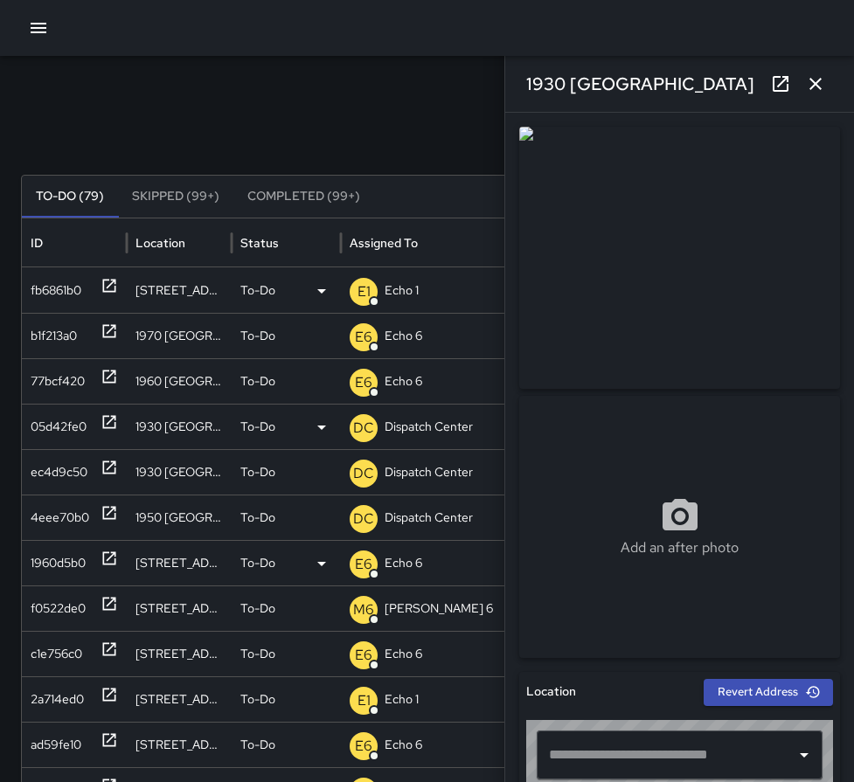
type input "**********"
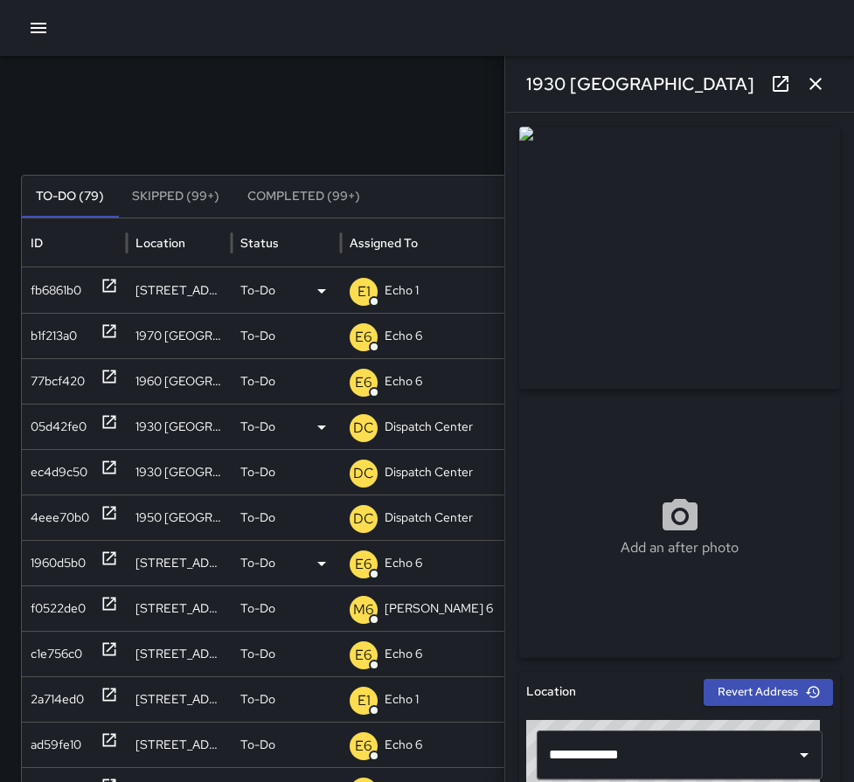
click at [443, 432] on p "Dispatch Center" at bounding box center [429, 427] width 88 height 45
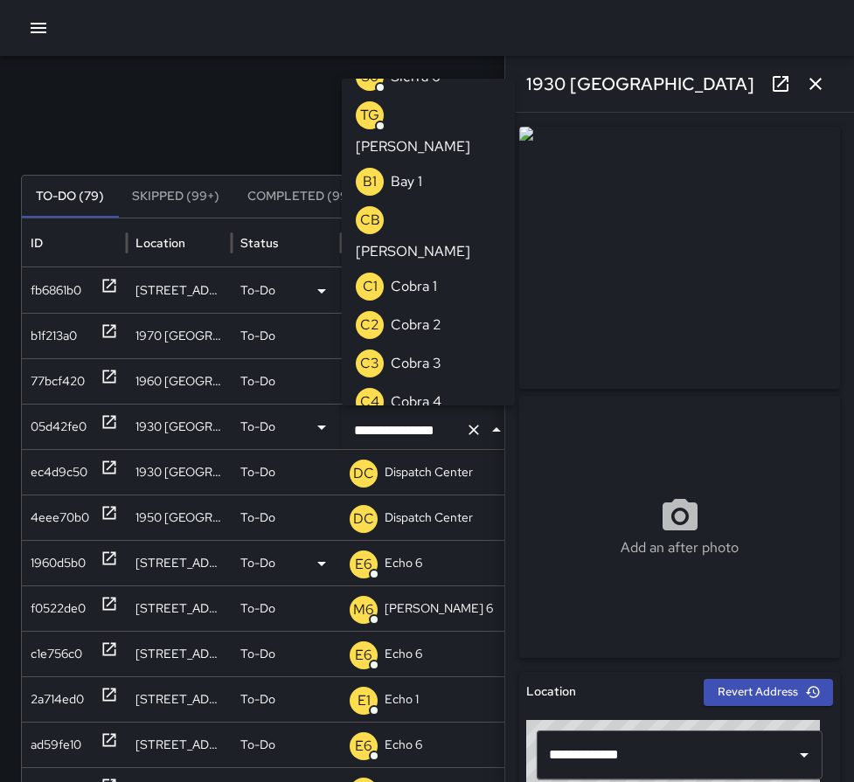
click at [477, 431] on icon "Clear" at bounding box center [473, 429] width 17 height 17
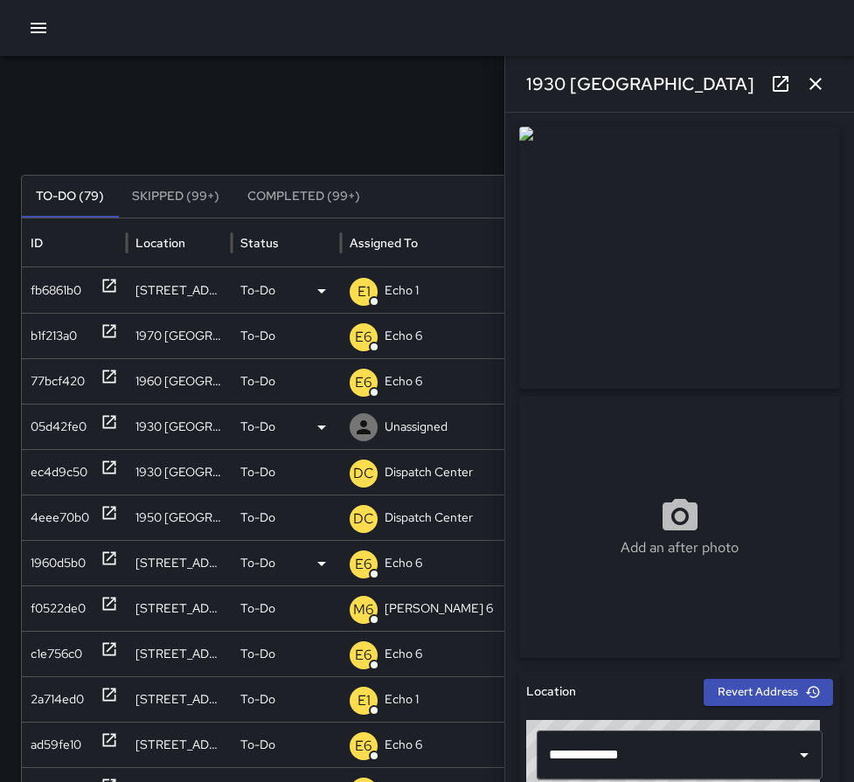
click at [433, 429] on p "Unassigned" at bounding box center [416, 427] width 63 height 45
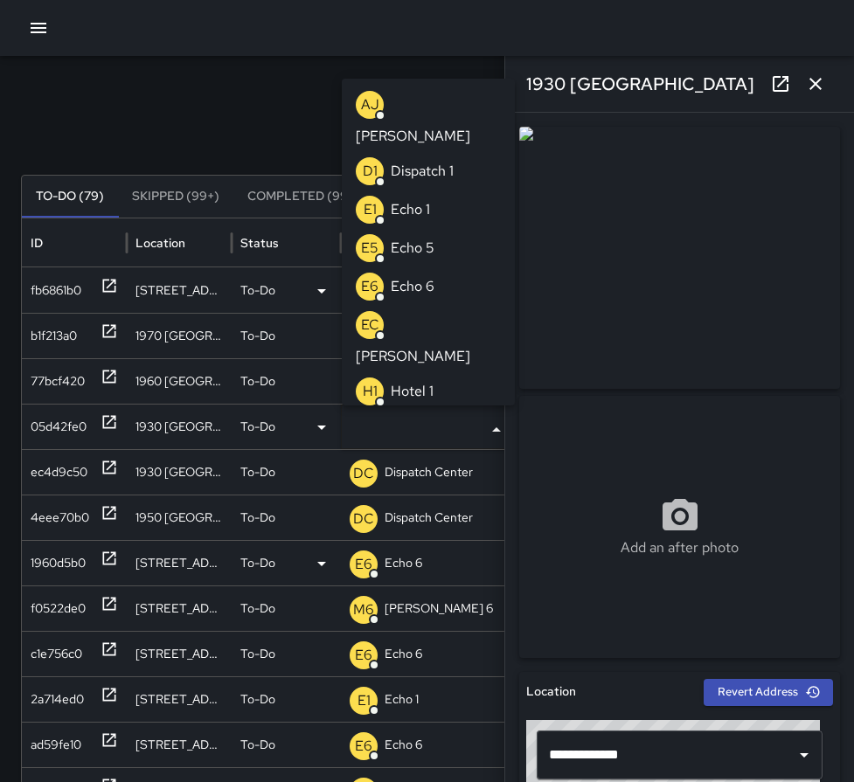
click at [419, 276] on p "Echo 6" at bounding box center [413, 286] width 44 height 21
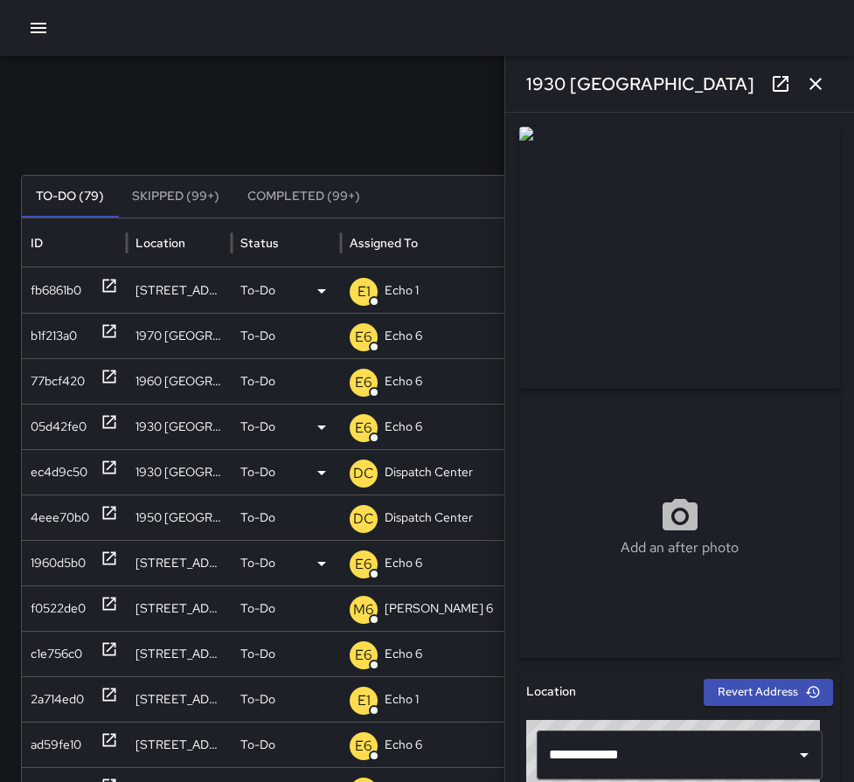
click at [112, 469] on icon at bounding box center [109, 467] width 17 height 17
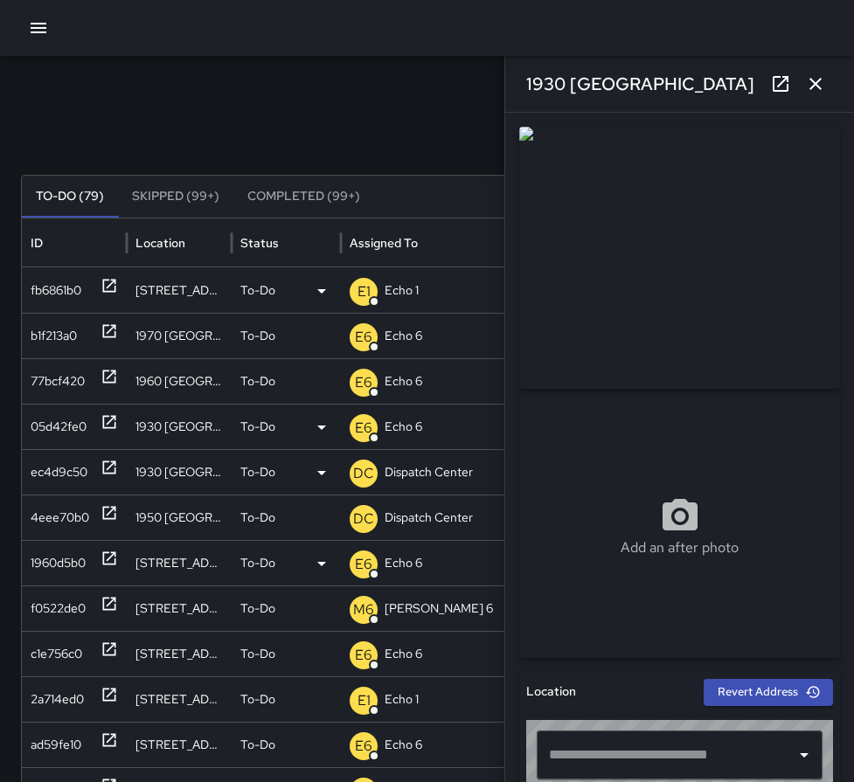
type input "**********"
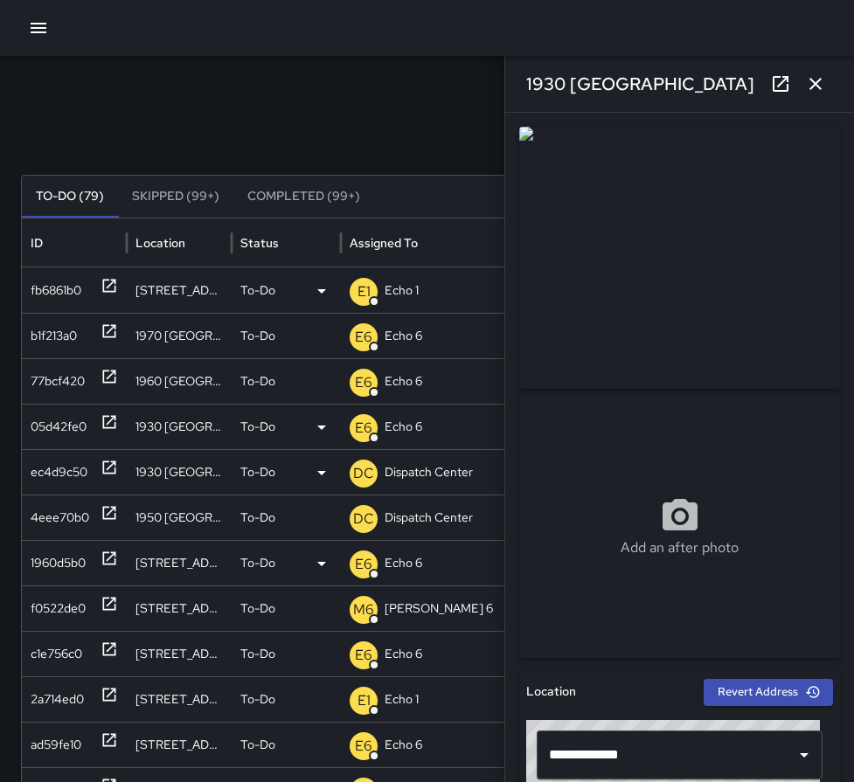
click at [424, 471] on p "Dispatch Center" at bounding box center [429, 472] width 88 height 45
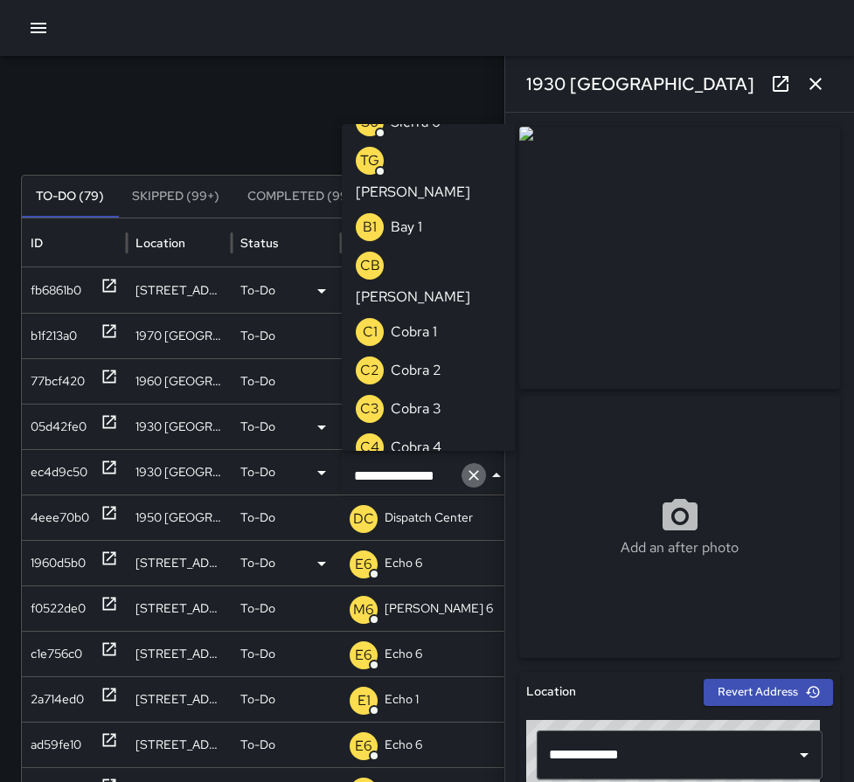
click at [468, 472] on icon "Clear" at bounding box center [473, 475] width 17 height 17
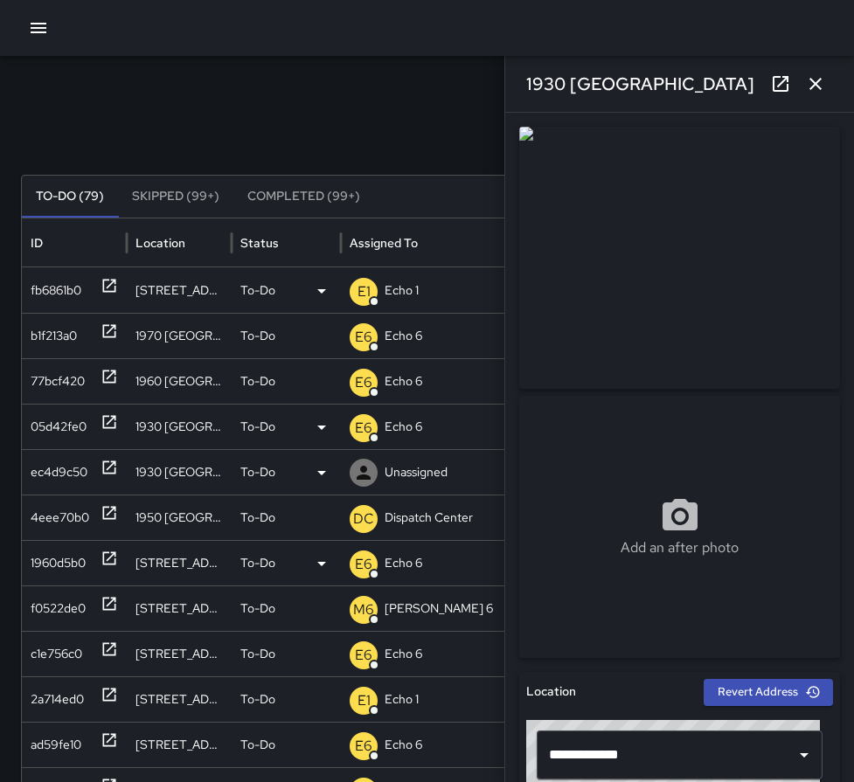
click at [434, 460] on p "Unassigned" at bounding box center [416, 472] width 63 height 45
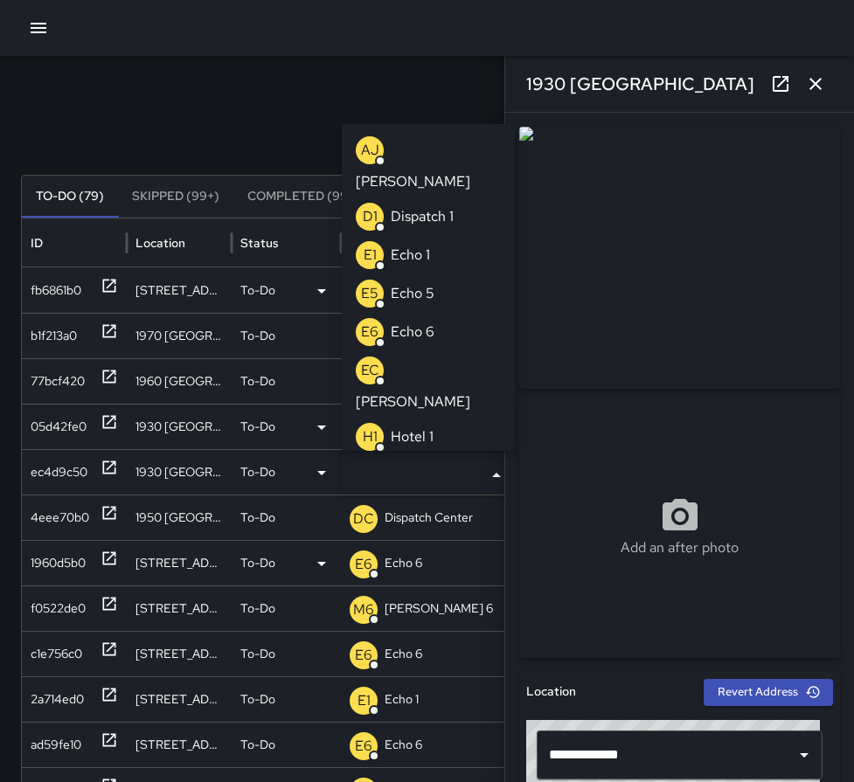
click at [431, 322] on p "Echo 6" at bounding box center [413, 332] width 44 height 21
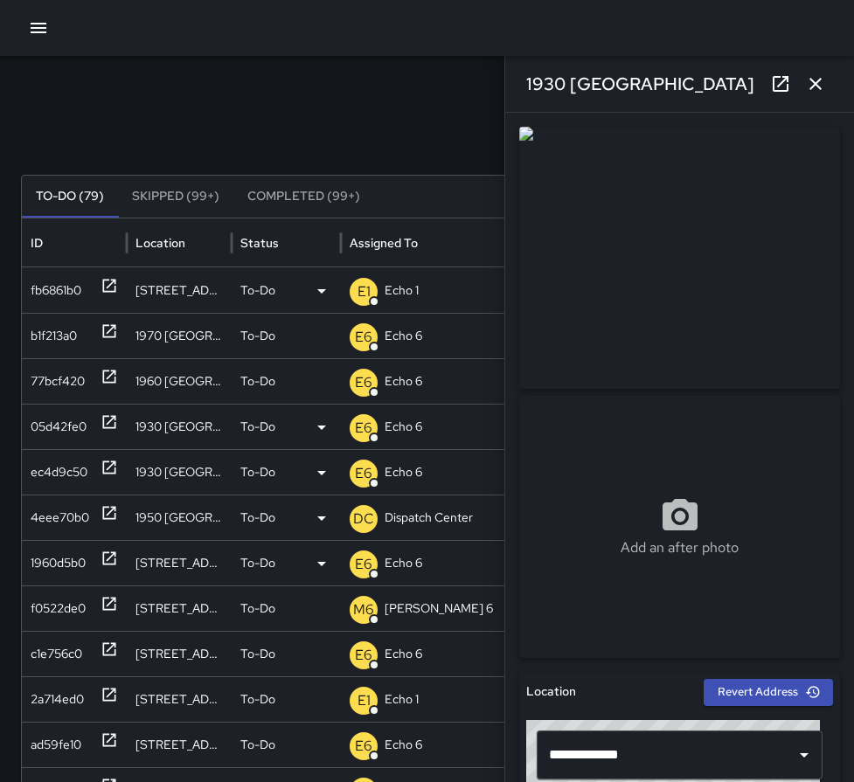
click at [110, 514] on icon at bounding box center [109, 512] width 17 height 17
click at [400, 511] on p "Dispatch Center" at bounding box center [429, 518] width 88 height 45
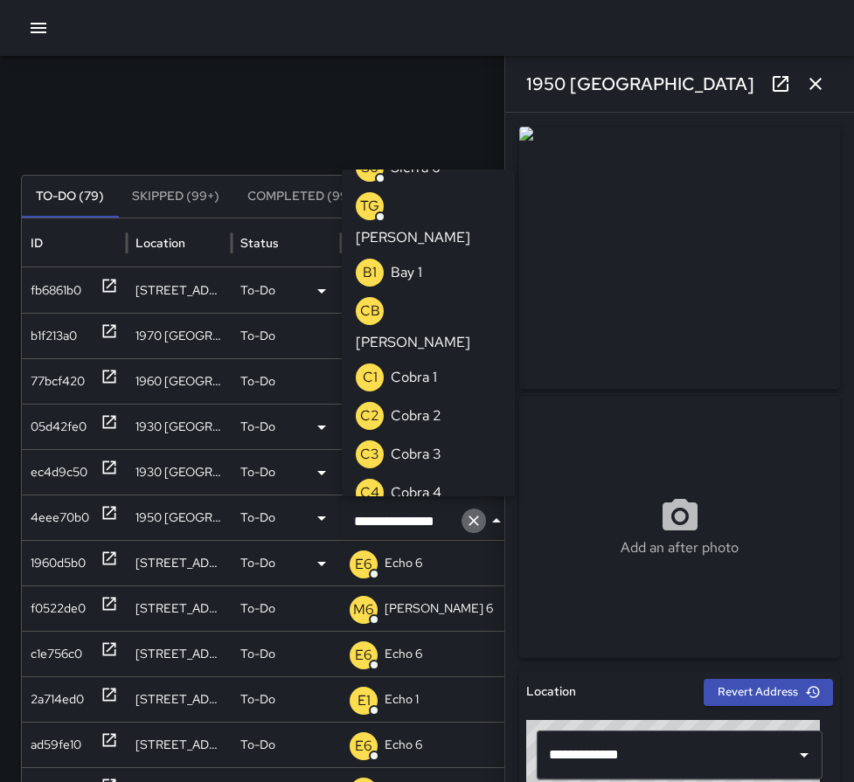
click at [469, 521] on icon "Clear" at bounding box center [473, 520] width 17 height 17
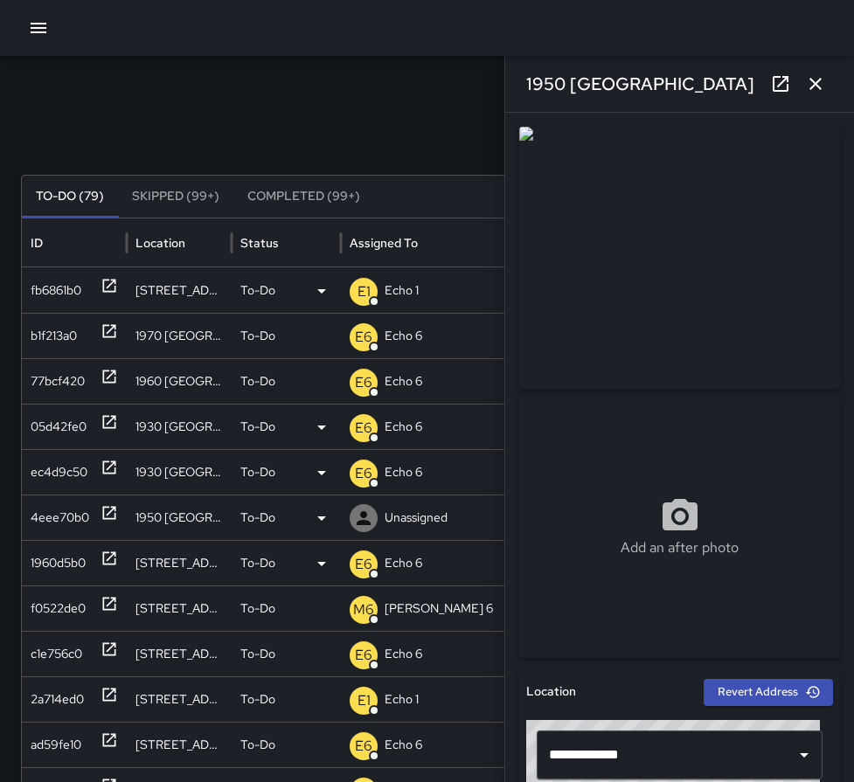
click at [432, 514] on p "Unassigned" at bounding box center [416, 518] width 63 height 45
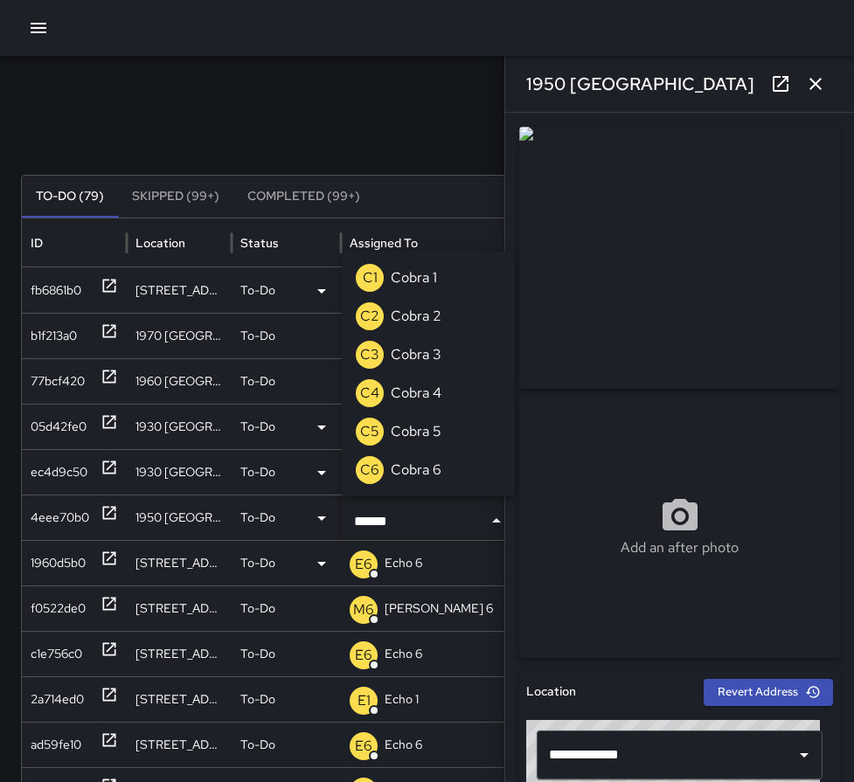
type input "*******"
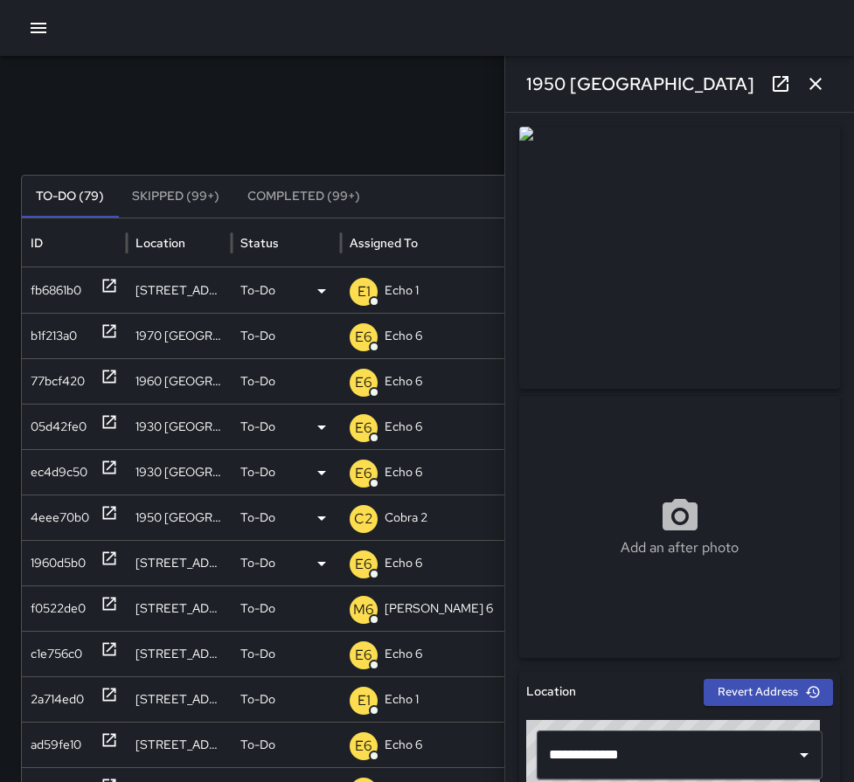
click at [813, 83] on icon "button" at bounding box center [815, 83] width 21 height 21
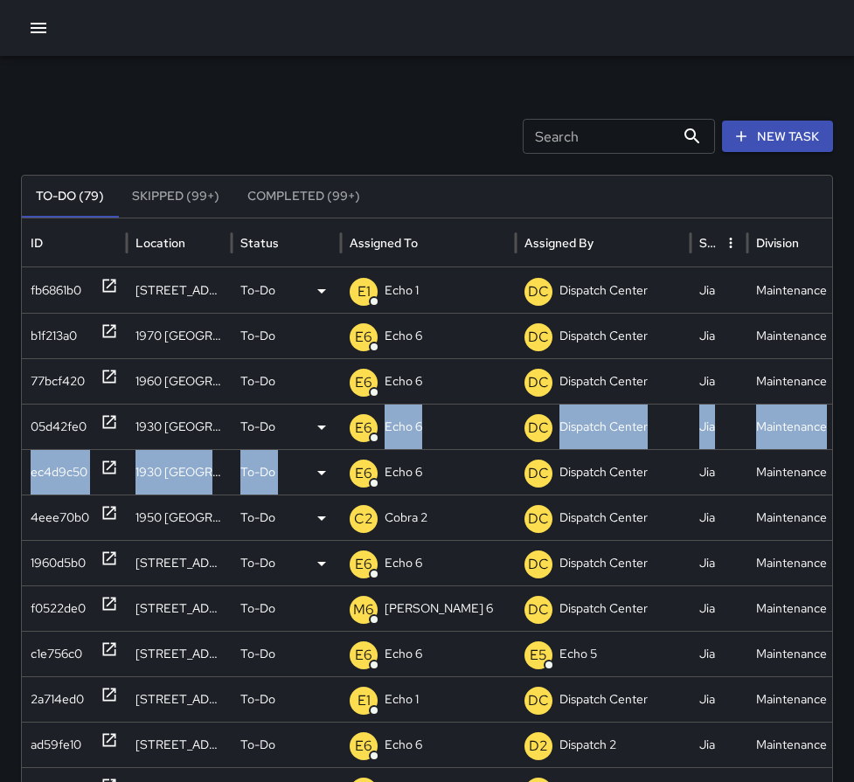
drag, startPoint x: 375, startPoint y: 515, endPoint x: 366, endPoint y: 548, distance: 34.4
click at [372, 528] on div "fb6861b0 [STREET_ADDRESS] To-Do E1 Echo 1 DC Dispatch Center Jia Maintenance TP…" at bounding box center [629, 677] width 1215 height 818
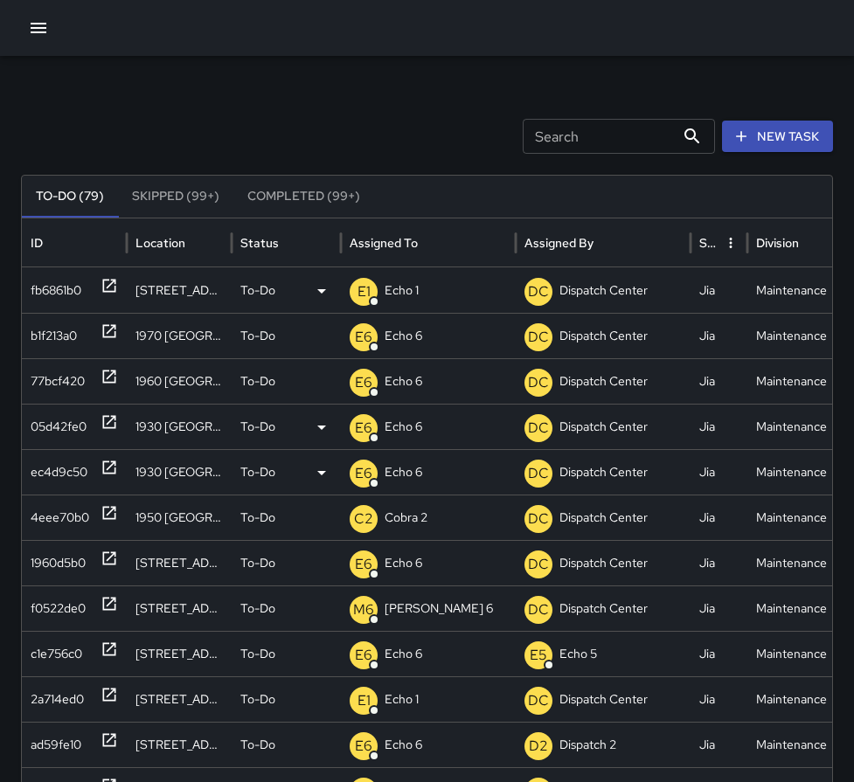
click at [323, 75] on div "Search Search New Task To-Do (79) Skipped (99+) Completed (99+) ID Location Sta…" at bounding box center [427, 552] width 854 height 992
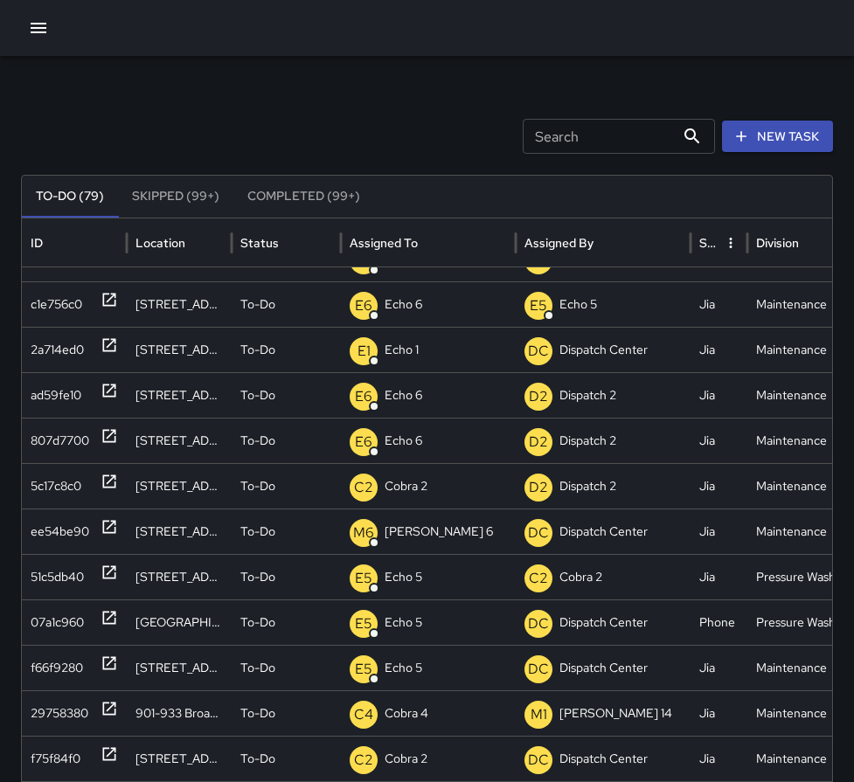
scroll to position [0, 0]
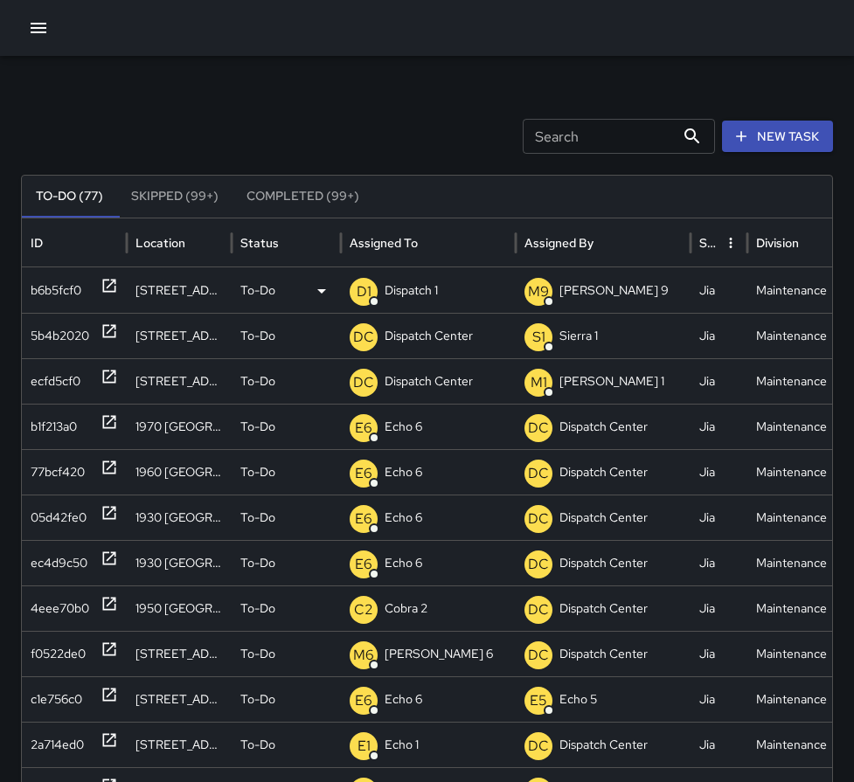
click at [114, 289] on icon at bounding box center [109, 285] width 17 height 17
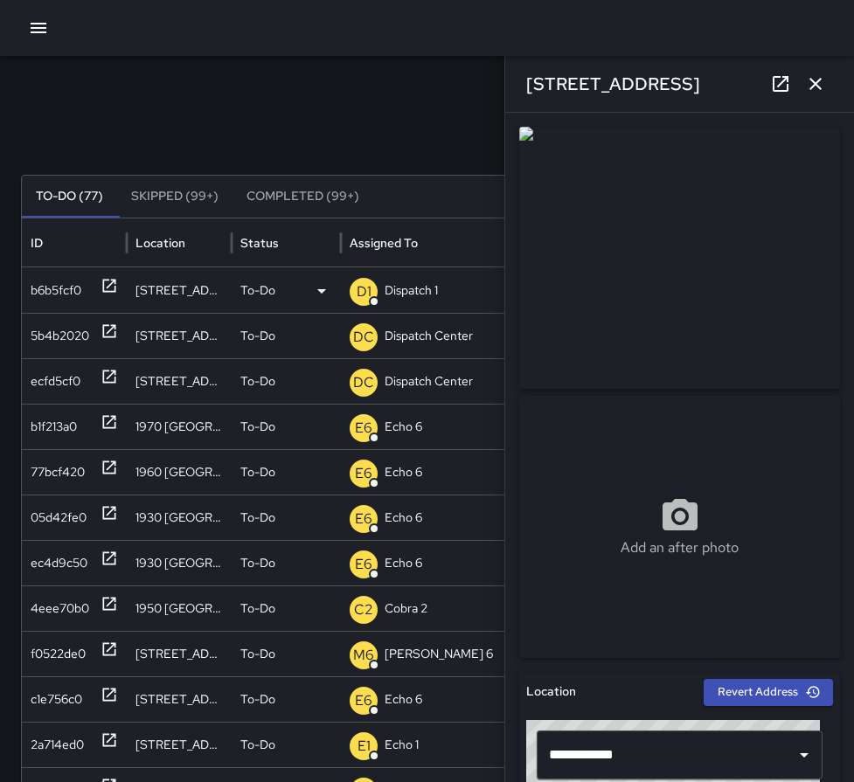
click at [393, 295] on p "Dispatch 1" at bounding box center [411, 290] width 53 height 45
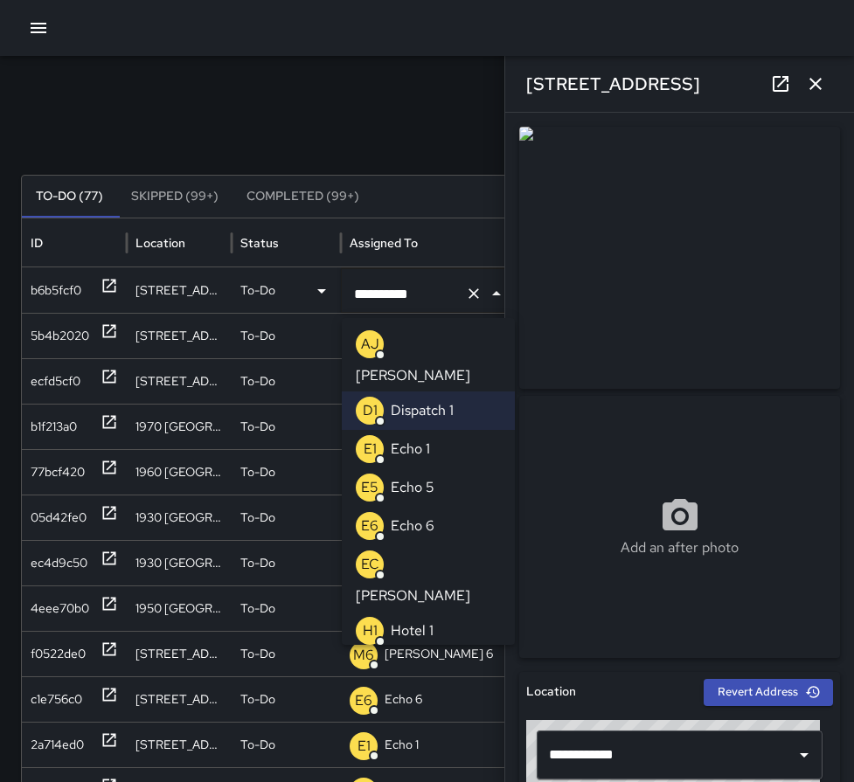
click at [408, 439] on p "Echo 1" at bounding box center [410, 449] width 39 height 21
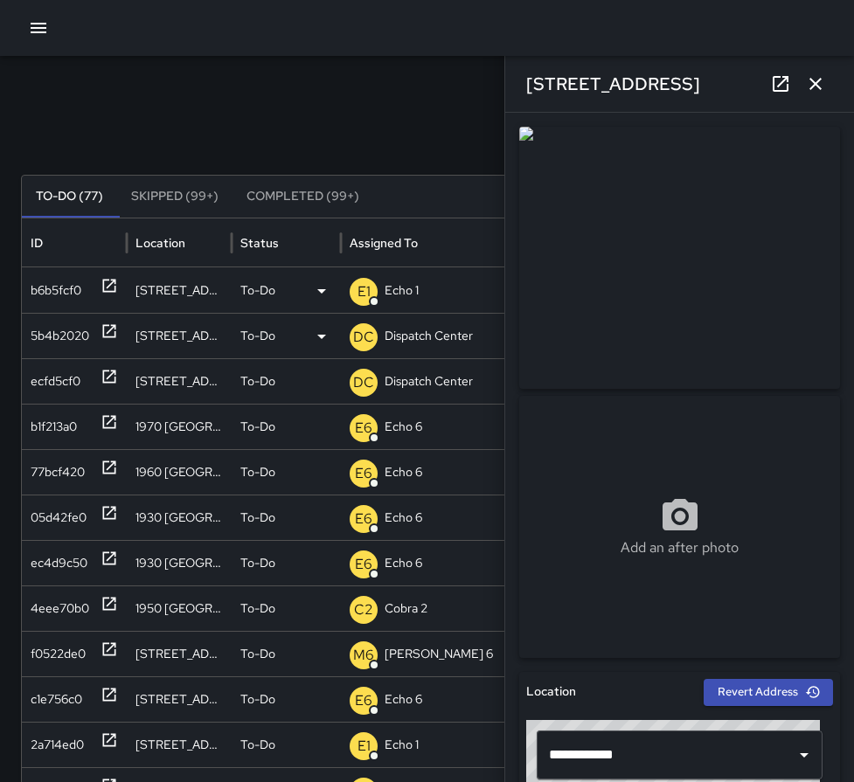
click at [104, 331] on icon at bounding box center [109, 331] width 13 height 13
click at [434, 334] on p "Dispatch Center" at bounding box center [429, 336] width 88 height 45
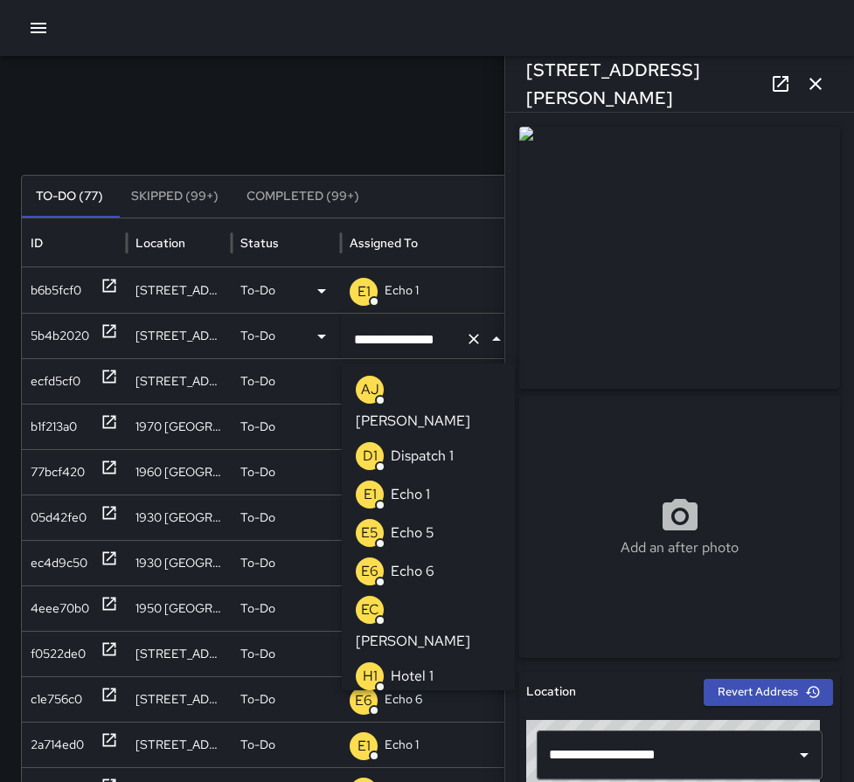
scroll to position [1346, 0]
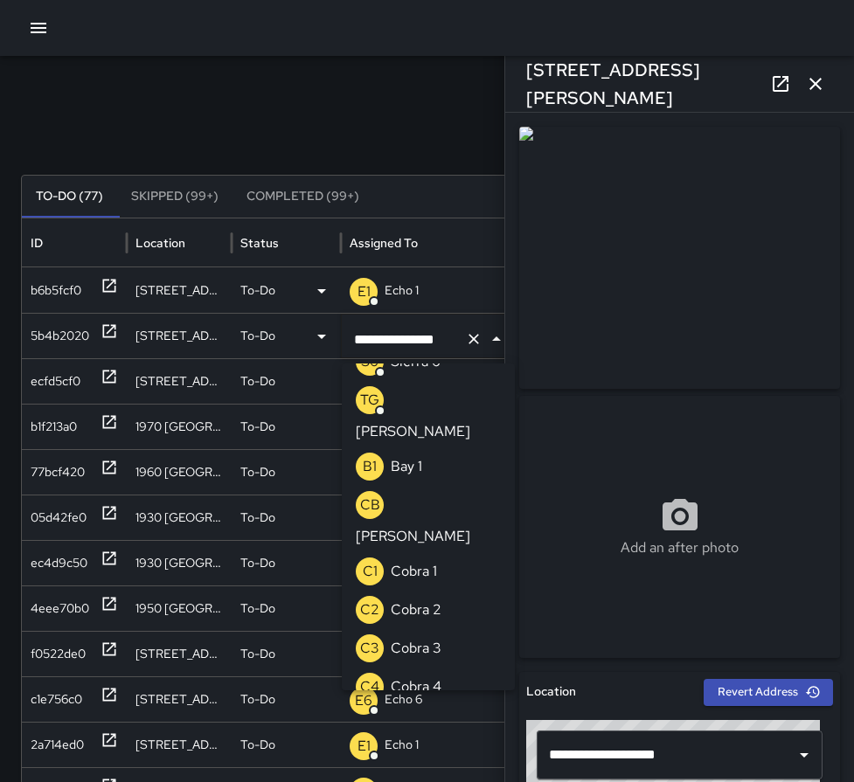
click at [479, 340] on icon "Clear" at bounding box center [473, 338] width 17 height 17
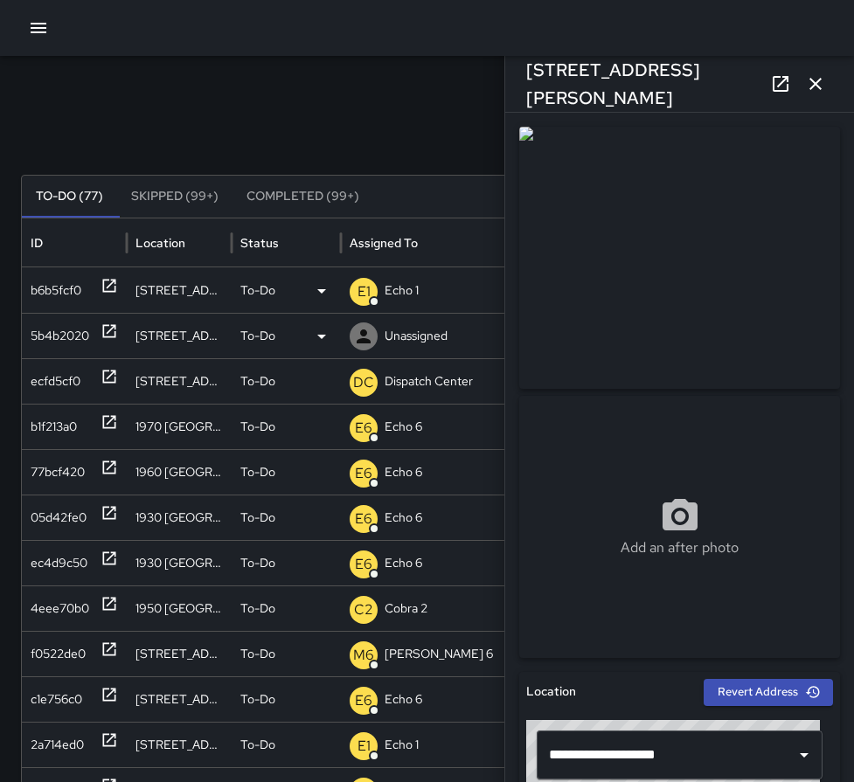
click at [428, 339] on p "Unassigned" at bounding box center [416, 336] width 63 height 45
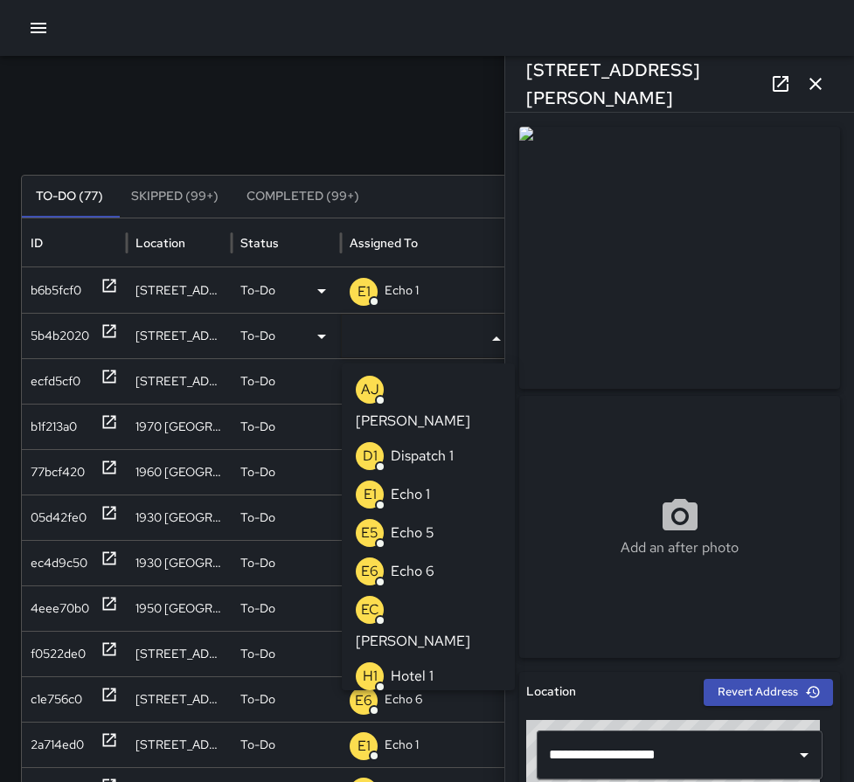
click at [423, 484] on p "Echo 1" at bounding box center [410, 494] width 39 height 21
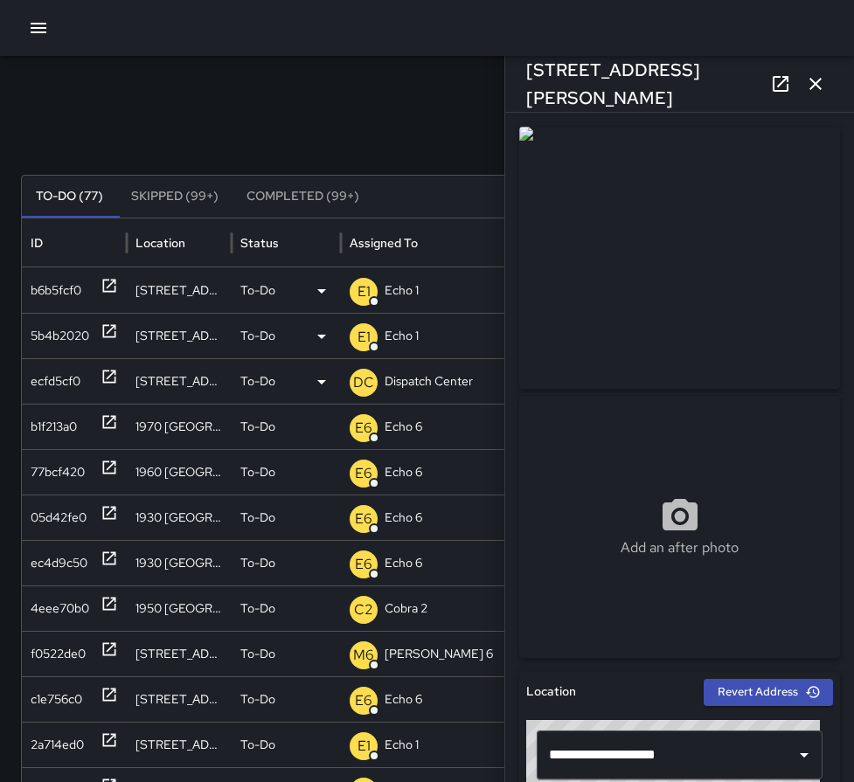
click at [113, 379] on icon at bounding box center [109, 376] width 17 height 17
click at [427, 380] on p "Dispatch Center" at bounding box center [429, 381] width 88 height 45
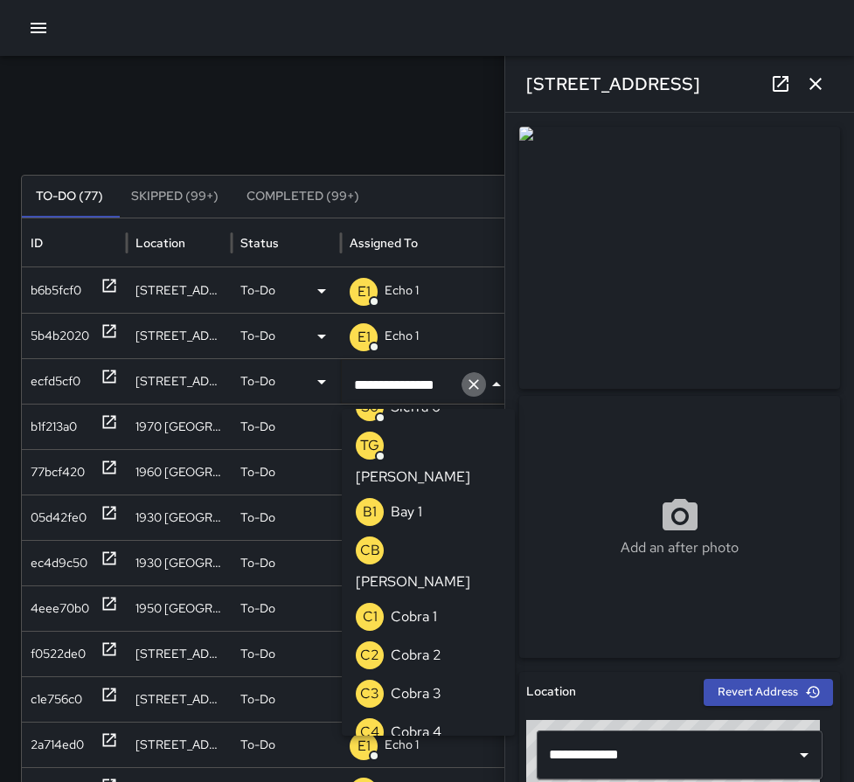
click at [467, 384] on icon "Clear" at bounding box center [473, 384] width 17 height 17
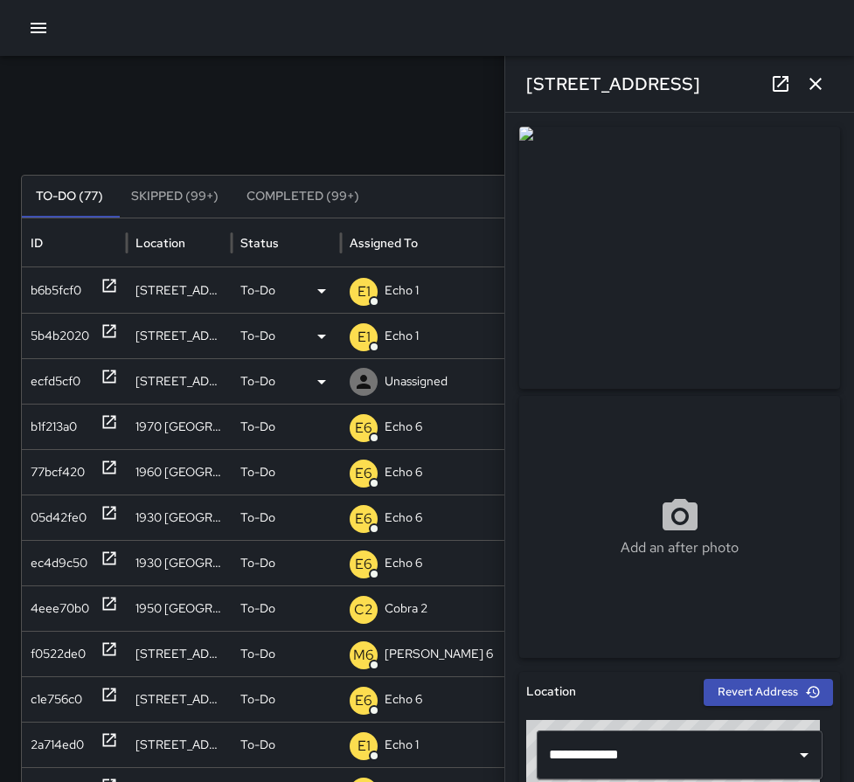
click at [426, 387] on p "Unassigned" at bounding box center [416, 381] width 63 height 45
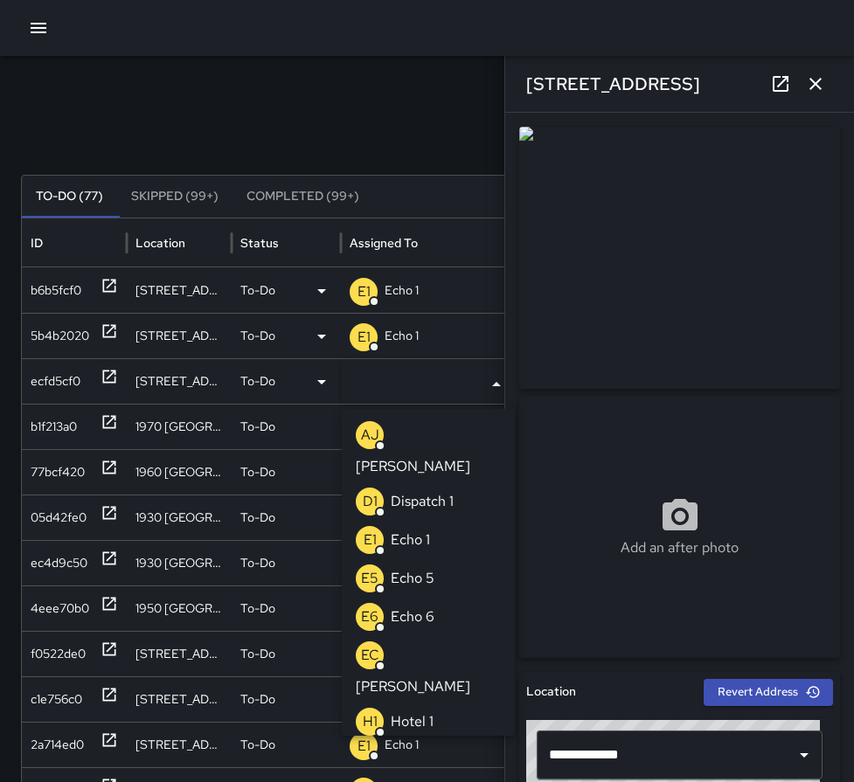
click at [426, 530] on p "Echo 1" at bounding box center [410, 540] width 39 height 21
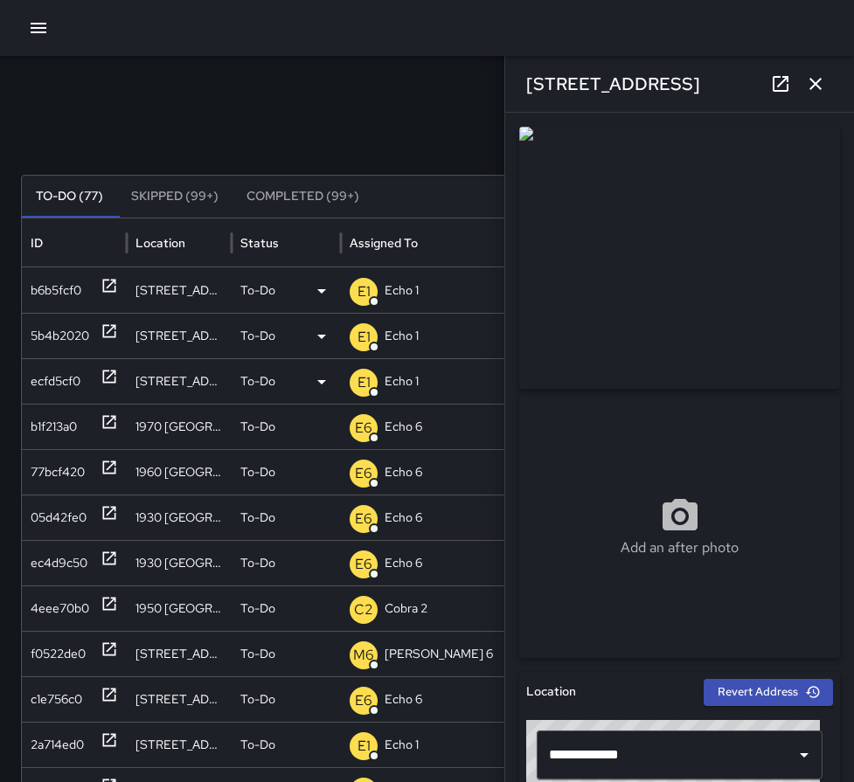
click at [819, 86] on icon "button" at bounding box center [815, 83] width 21 height 21
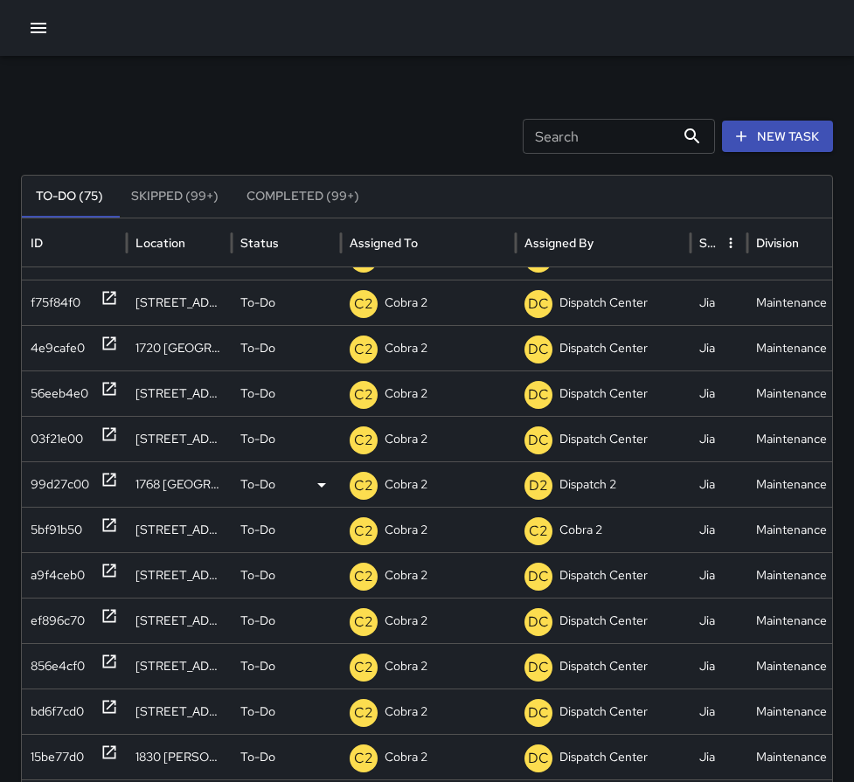
scroll to position [640, 0]
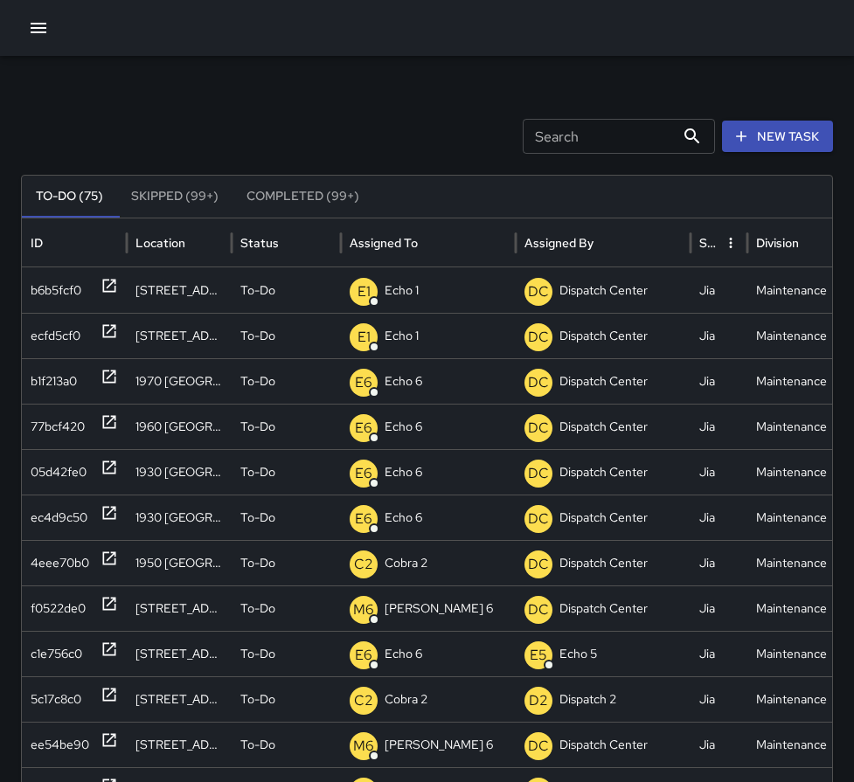
click at [47, 28] on icon "button" at bounding box center [38, 27] width 21 height 21
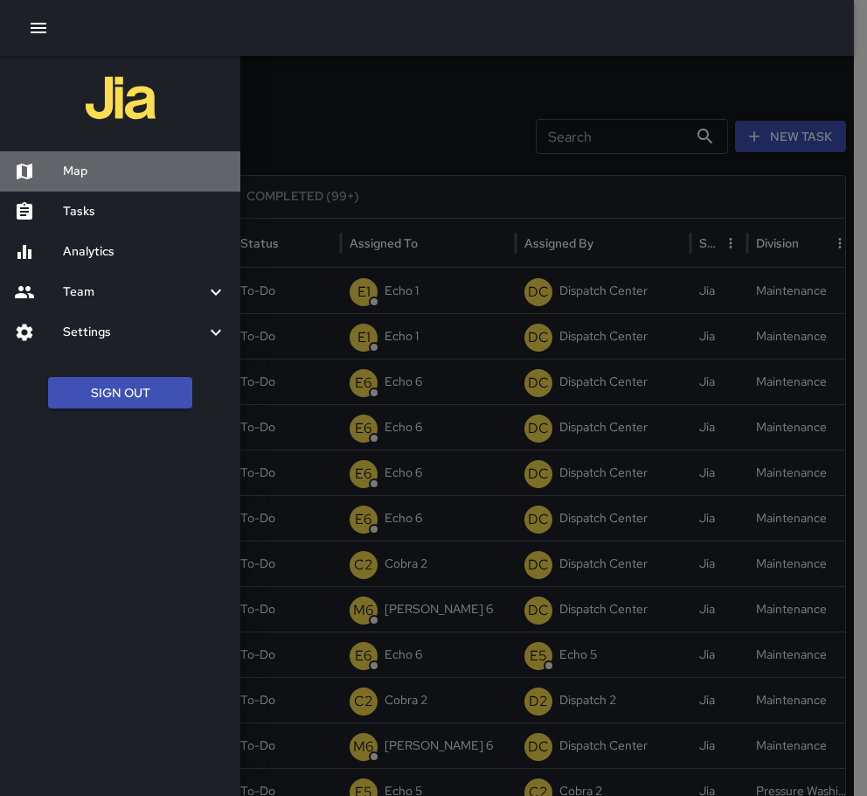
click at [82, 171] on h6 "Map" at bounding box center [144, 171] width 163 height 19
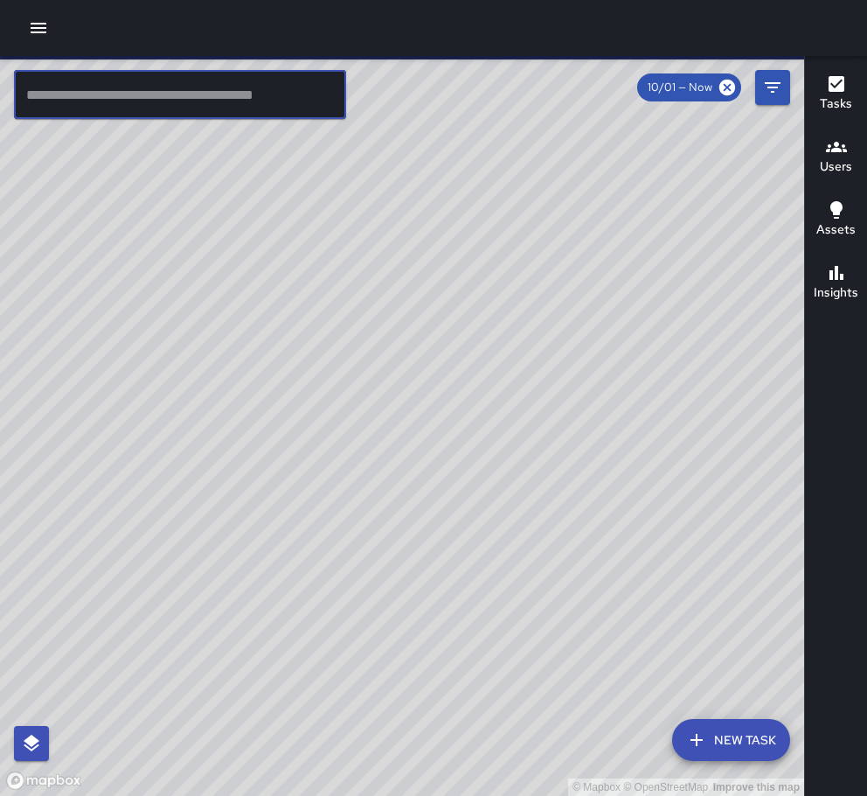
click at [100, 101] on input "text" at bounding box center [180, 94] width 332 height 49
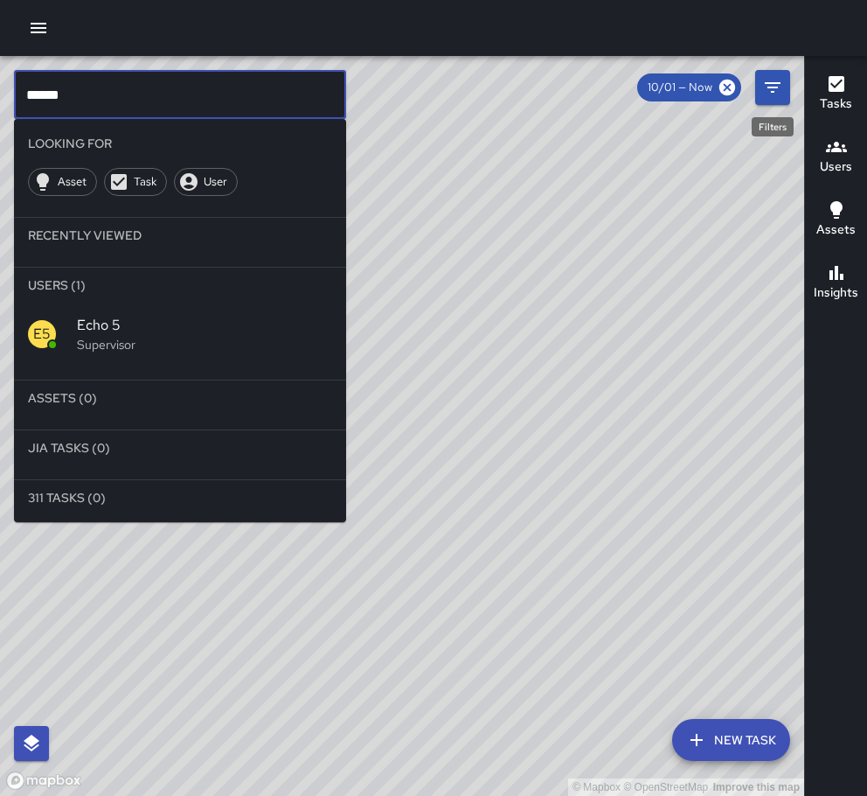
type input "******"
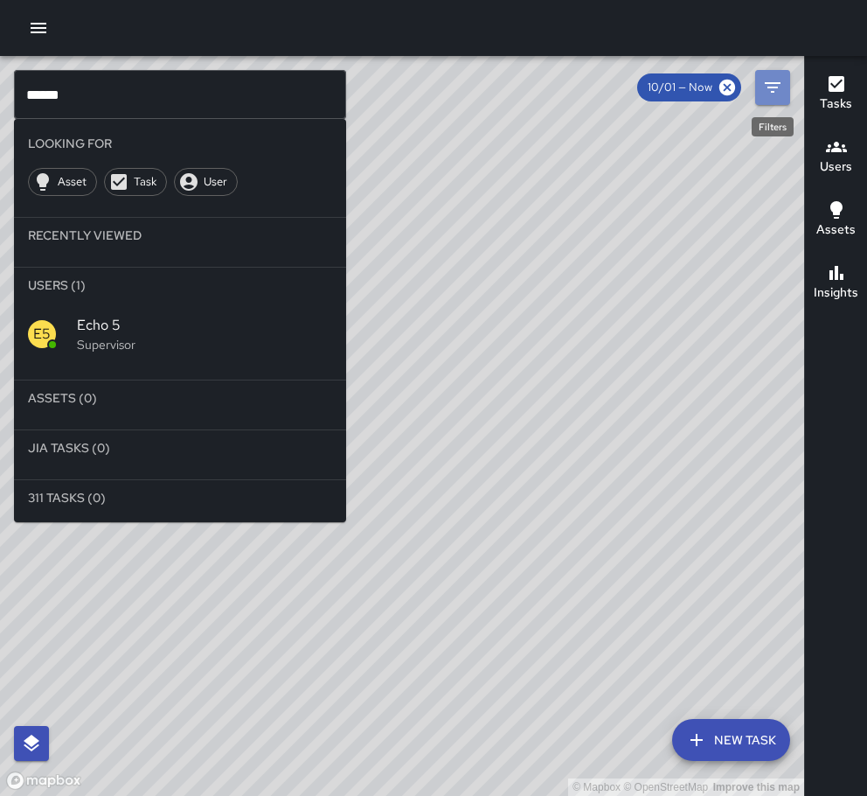
click at [770, 84] on icon "Filters" at bounding box center [773, 87] width 16 height 10
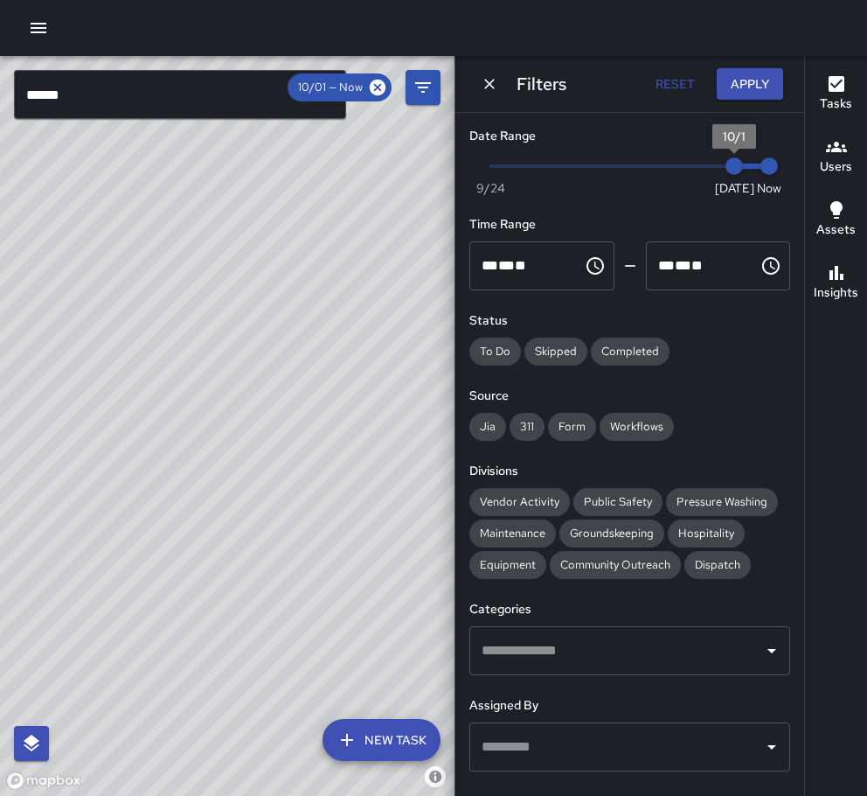
type input "*"
drag, startPoint x: 720, startPoint y: 163, endPoint x: 690, endPoint y: 168, distance: 30.9
click at [691, 168] on span "9/30" at bounding box center [699, 165] width 17 height 17
click at [733, 85] on button "Apply" at bounding box center [750, 84] width 66 height 32
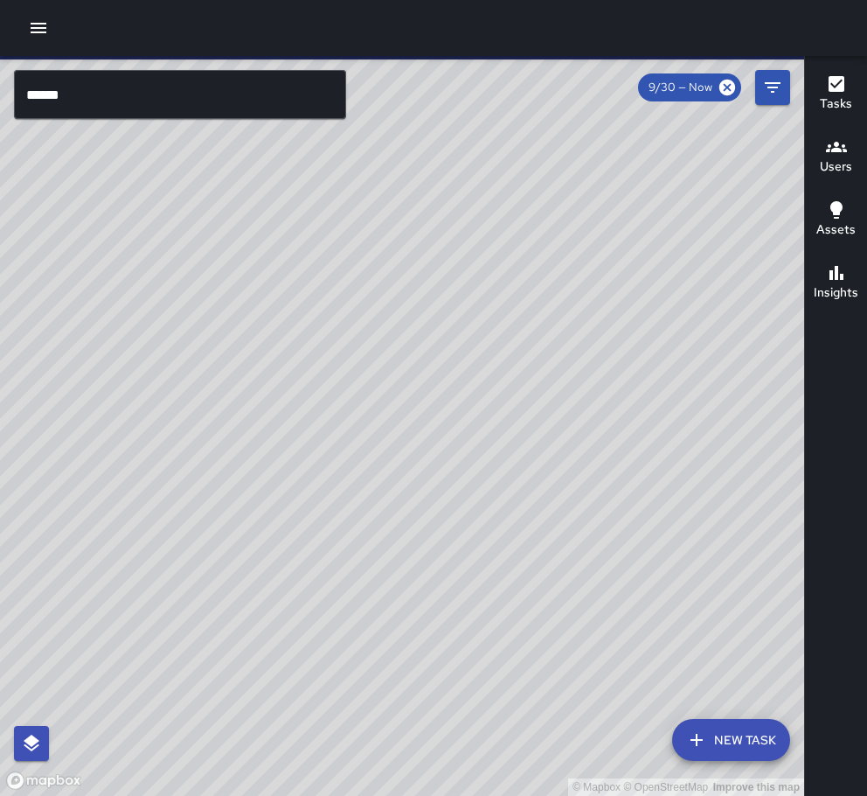
click at [200, 94] on input "******" at bounding box center [180, 94] width 332 height 49
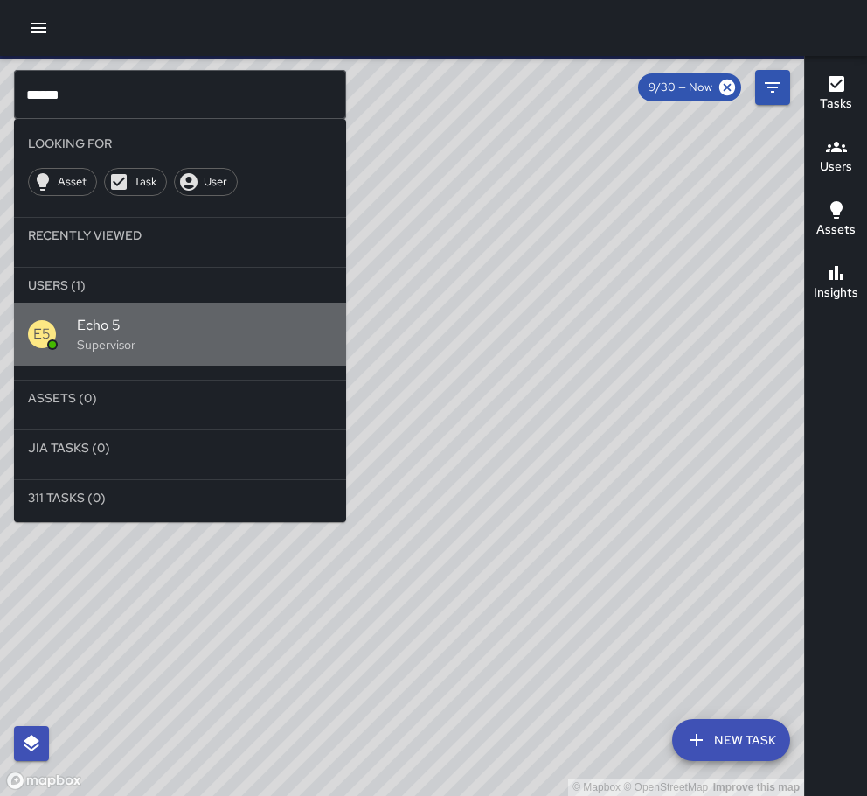
click at [120, 332] on span "Echo 5" at bounding box center [204, 325] width 255 height 21
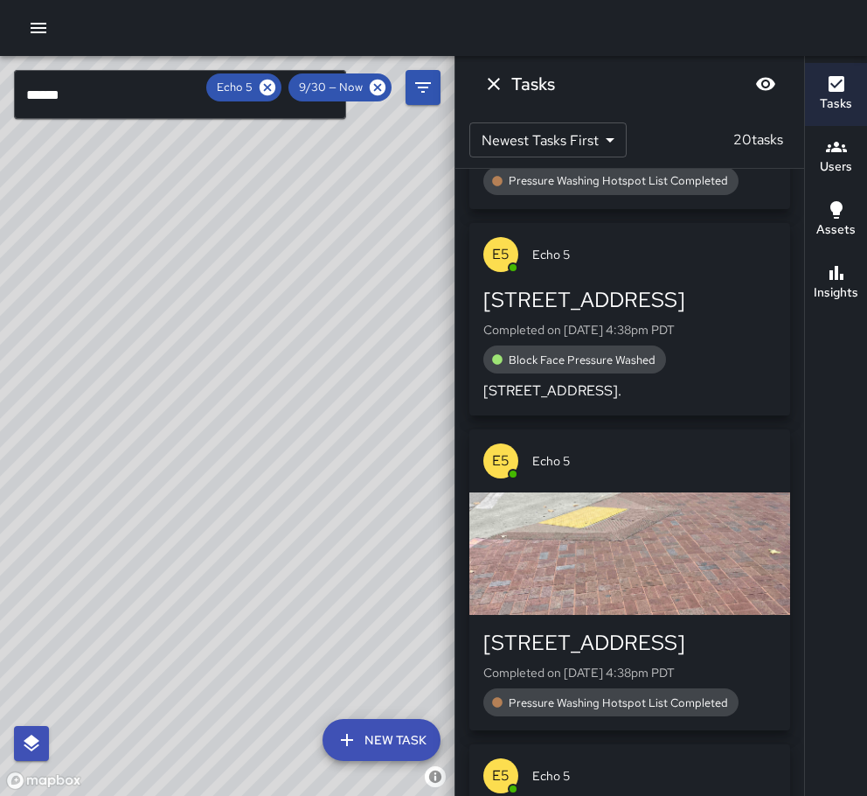
scroll to position [1962, 0]
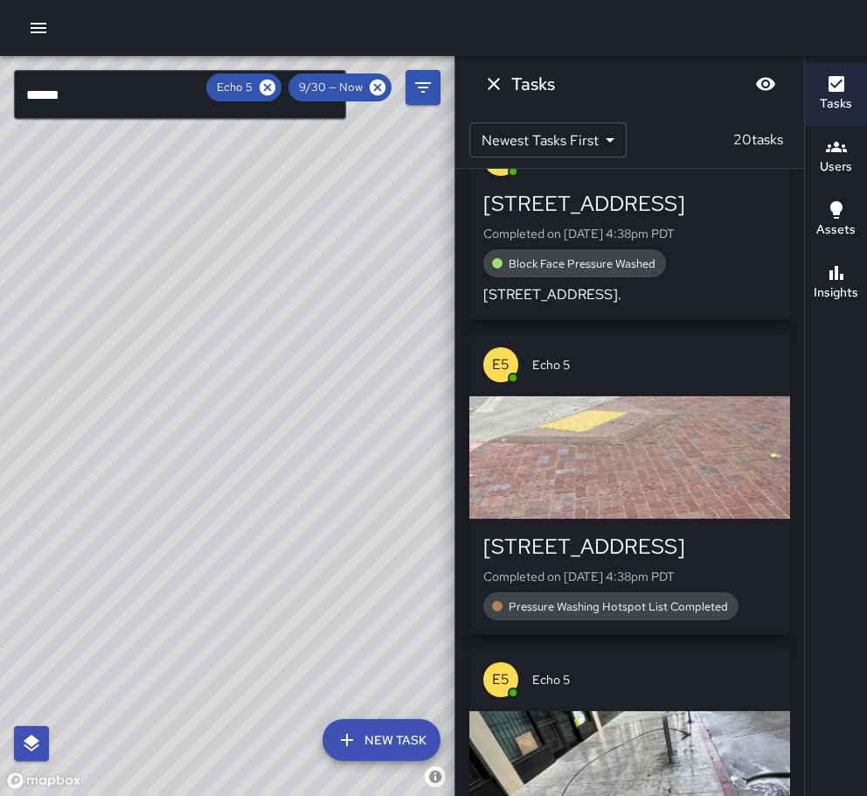
click at [636, 448] on div "button" at bounding box center [629, 457] width 321 height 122
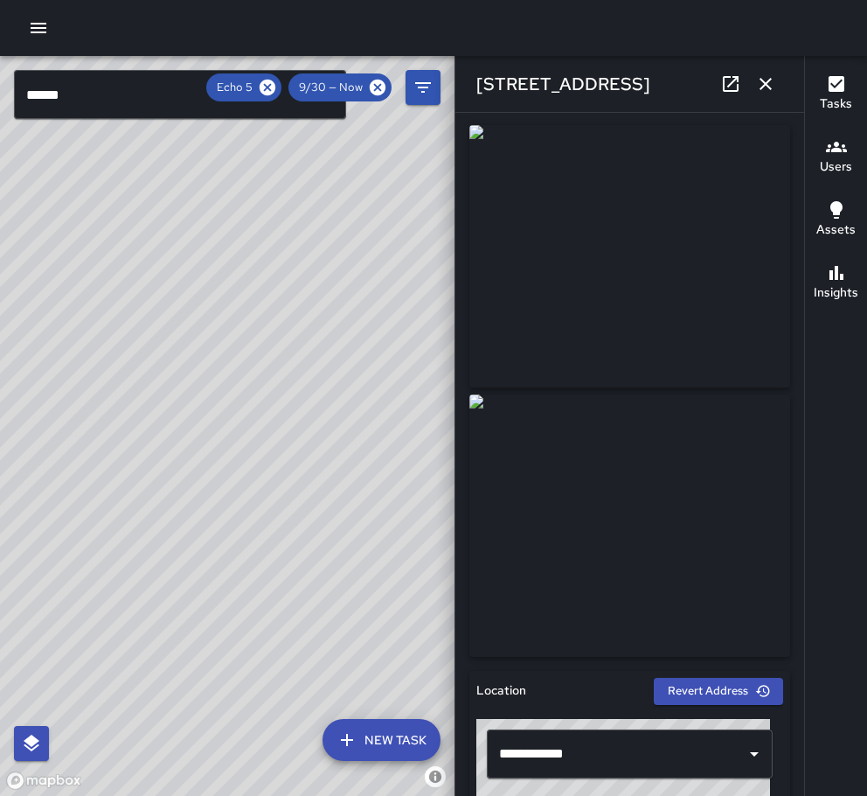
scroll to position [0, 0]
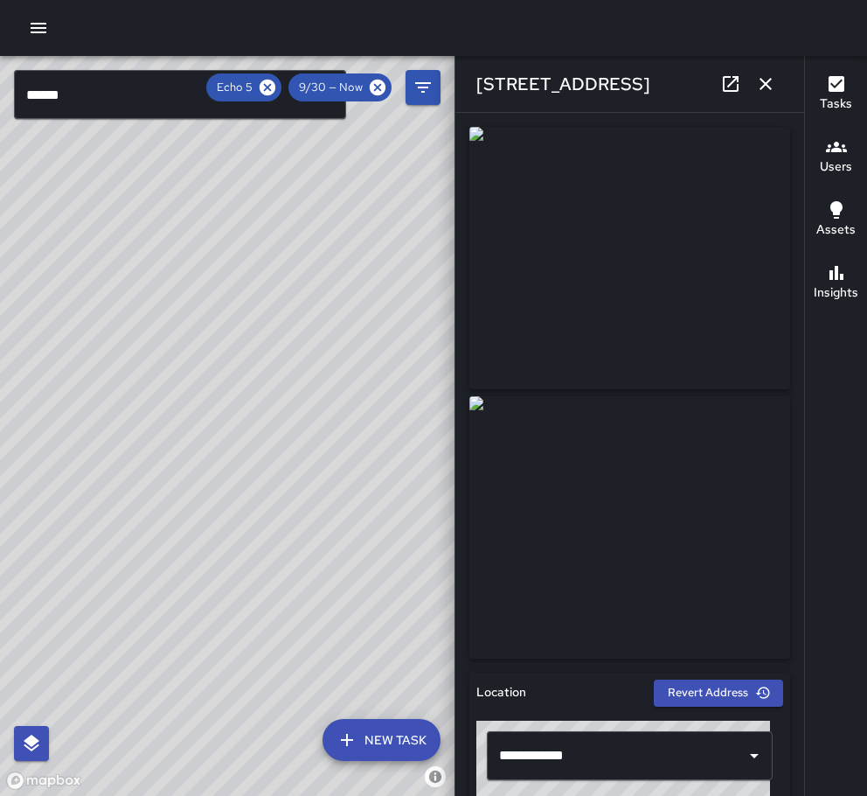
click at [766, 92] on icon "button" at bounding box center [765, 83] width 21 height 21
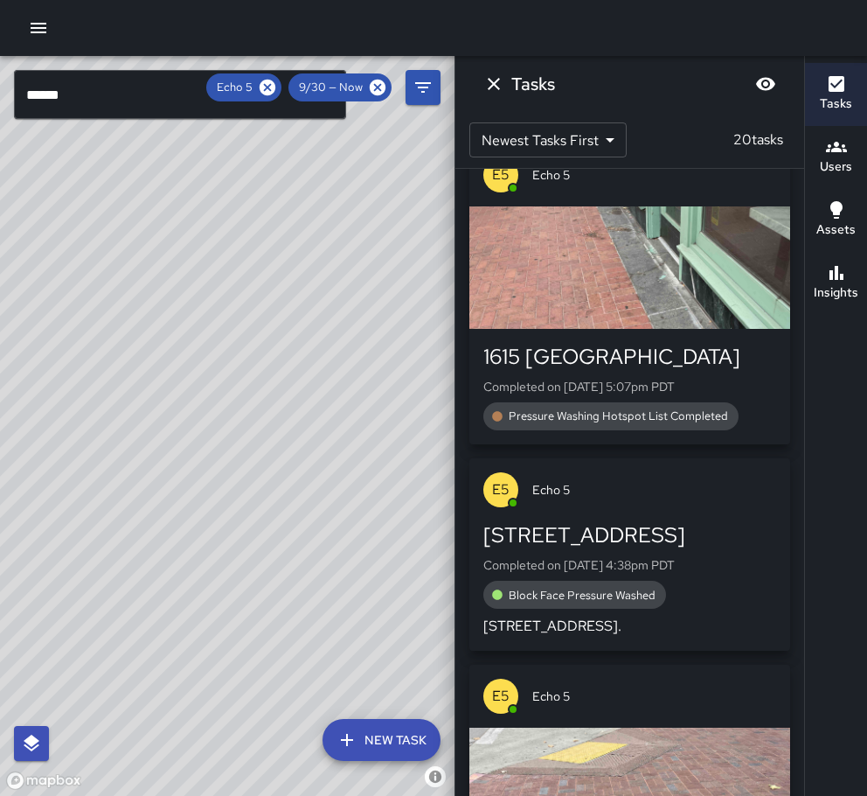
scroll to position [1612, 0]
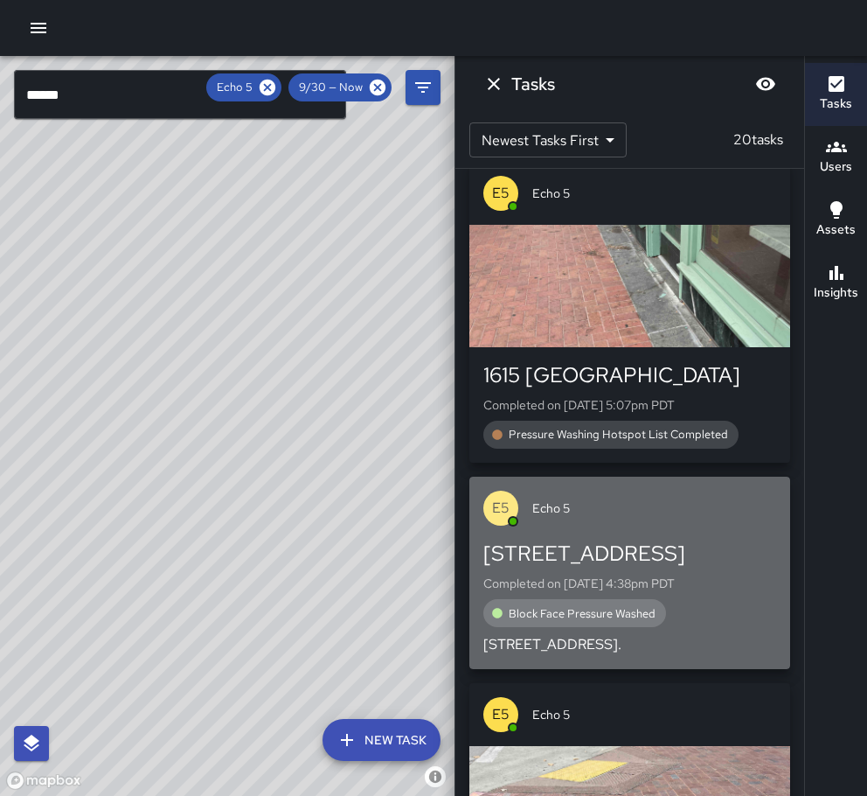
click at [633, 544] on div "[STREET_ADDRESS]" at bounding box center [629, 553] width 293 height 28
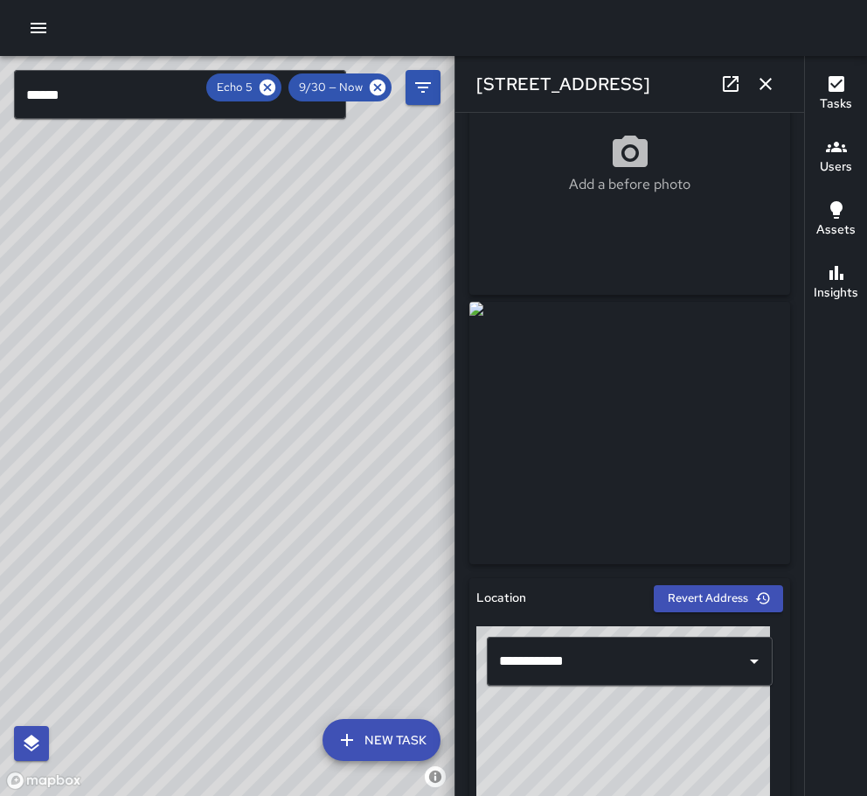
scroll to position [20, 0]
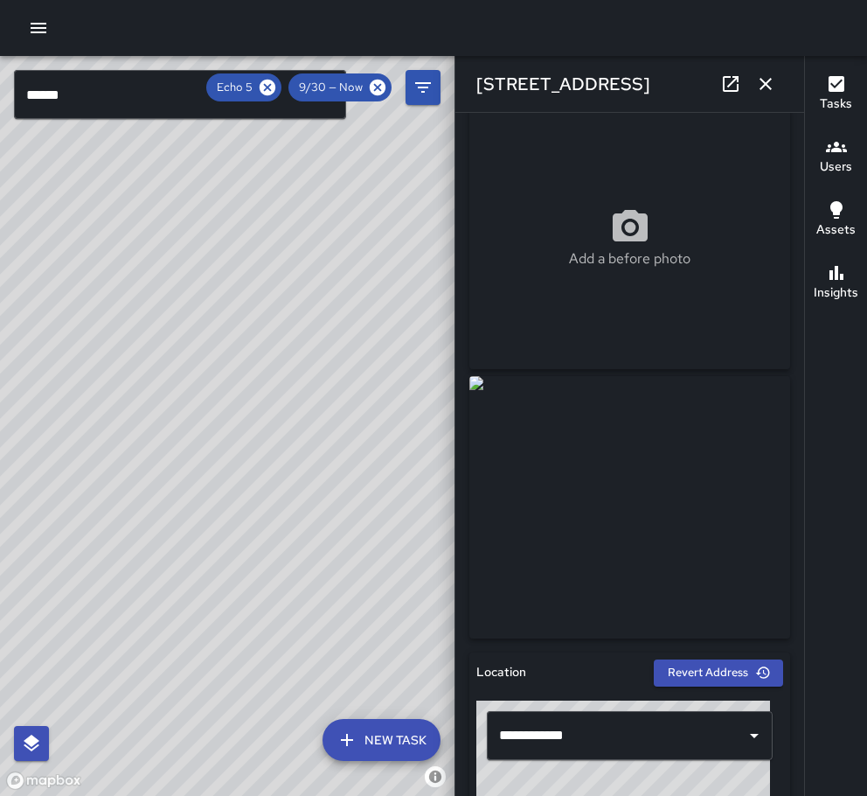
click at [769, 80] on icon "button" at bounding box center [766, 84] width 12 height 12
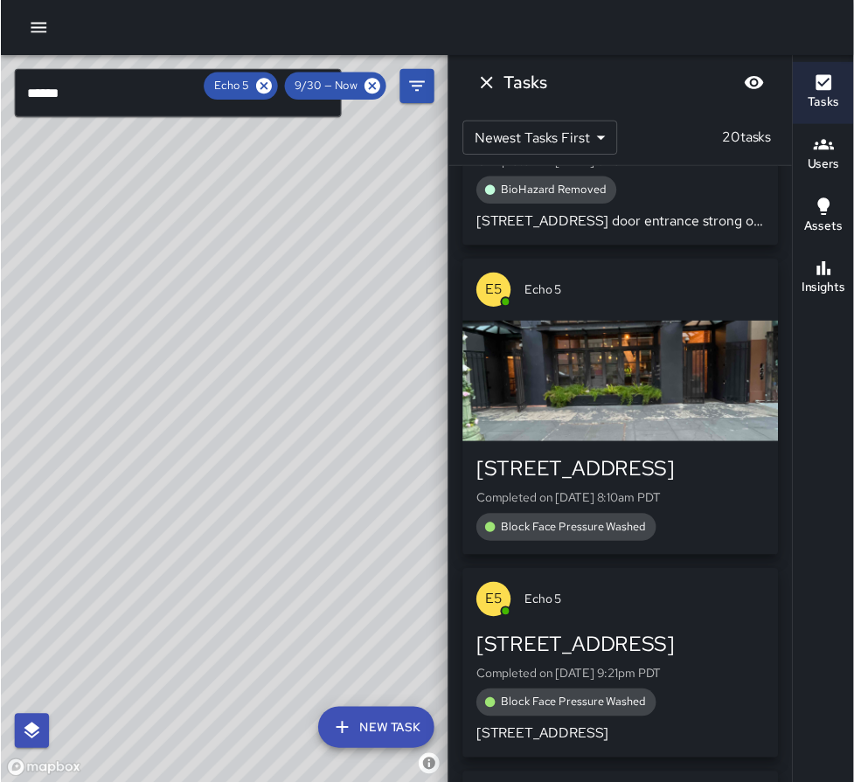
scroll to position [0, 0]
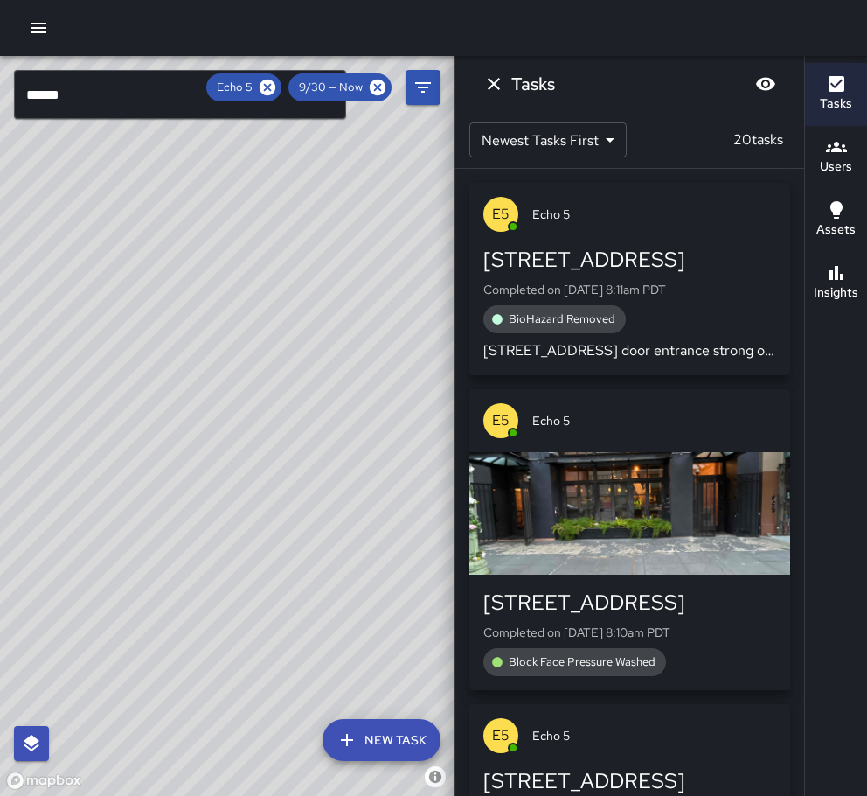
click at [495, 89] on icon "Dismiss" at bounding box center [493, 83] width 21 height 21
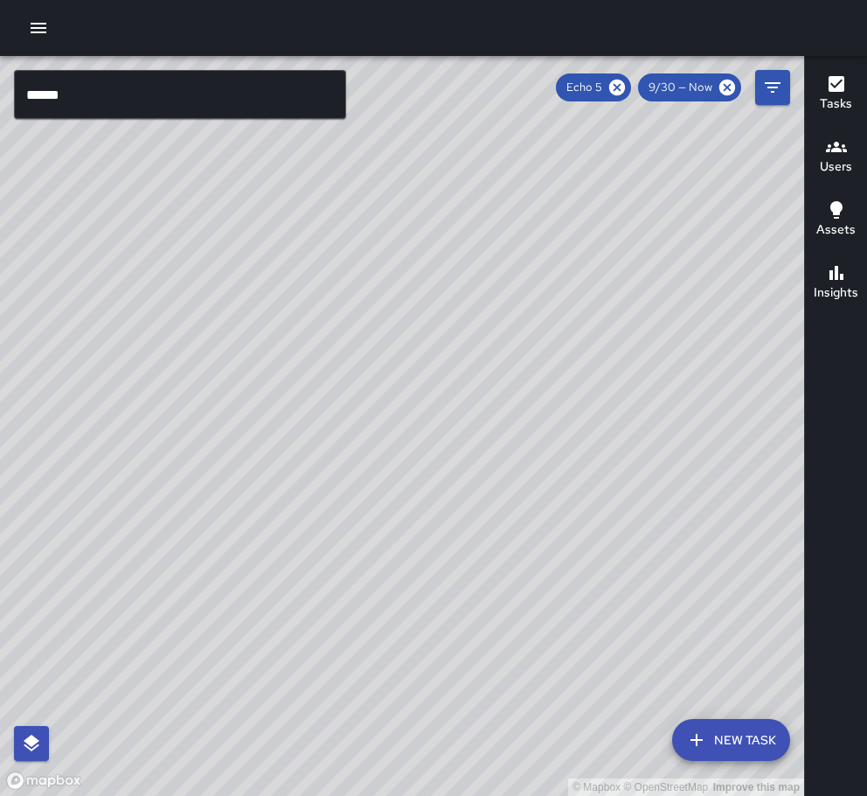
drag, startPoint x: 620, startPoint y: 87, endPoint x: 185, endPoint y: 98, distance: 434.6
click at [624, 91] on icon at bounding box center [617, 87] width 19 height 19
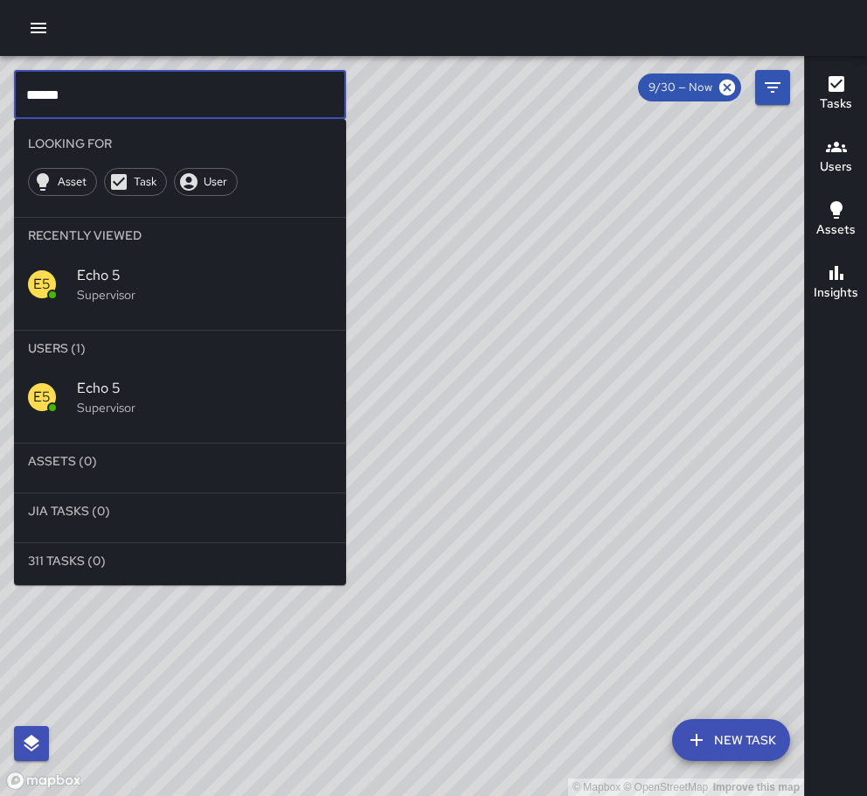
drag, startPoint x: 118, startPoint y: 96, endPoint x: -115, endPoint y: 114, distance: 233.2
click at [0, 114] on html "© Mapbox © OpenStreetMap Improve this map ****** ​ Looking For Asset Task User …" at bounding box center [433, 398] width 867 height 796
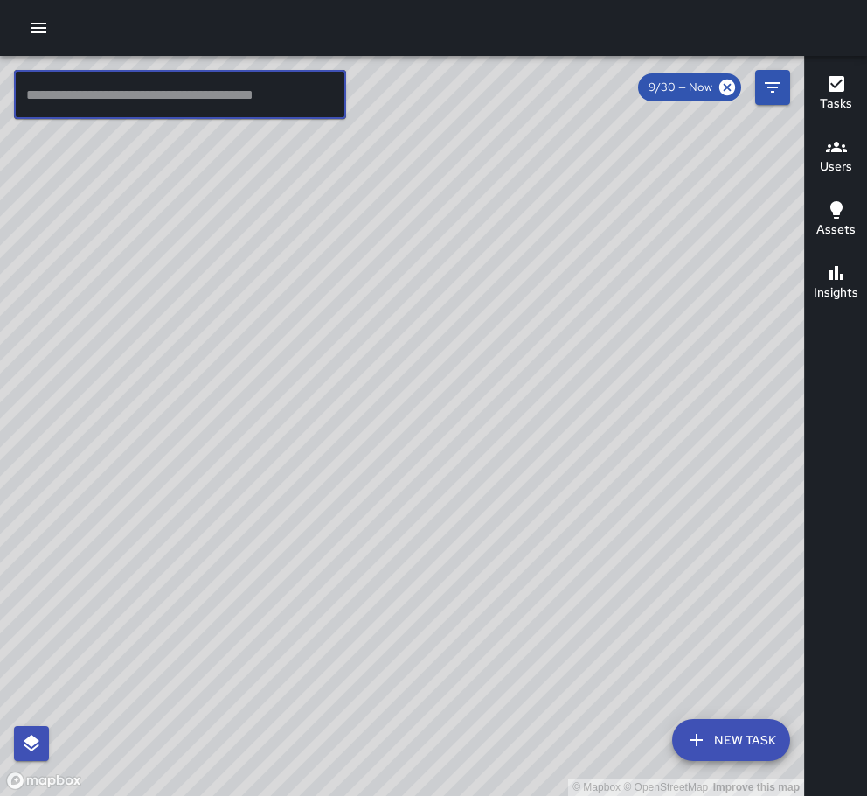
click at [41, 27] on icon "button" at bounding box center [39, 28] width 16 height 10
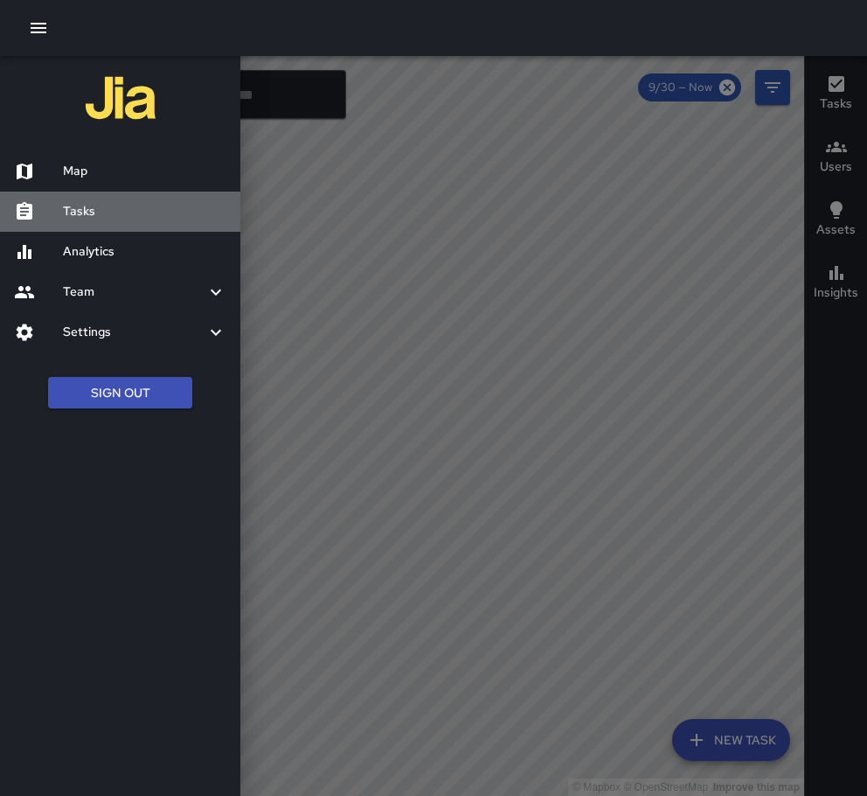
click at [77, 205] on h6 "Tasks" at bounding box center [144, 211] width 163 height 19
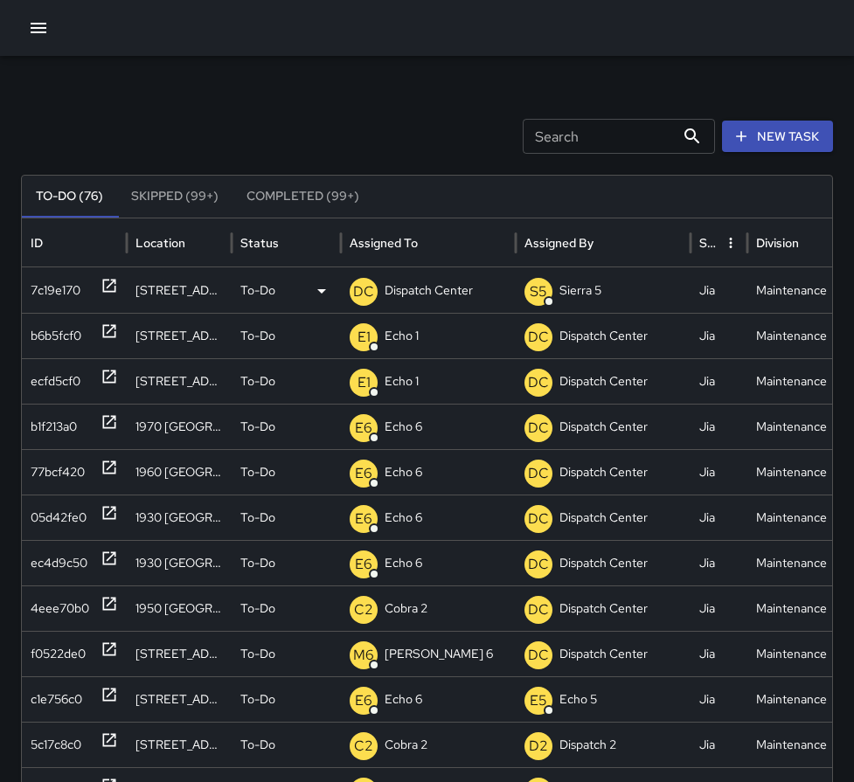
click at [103, 286] on icon at bounding box center [109, 286] width 13 height 13
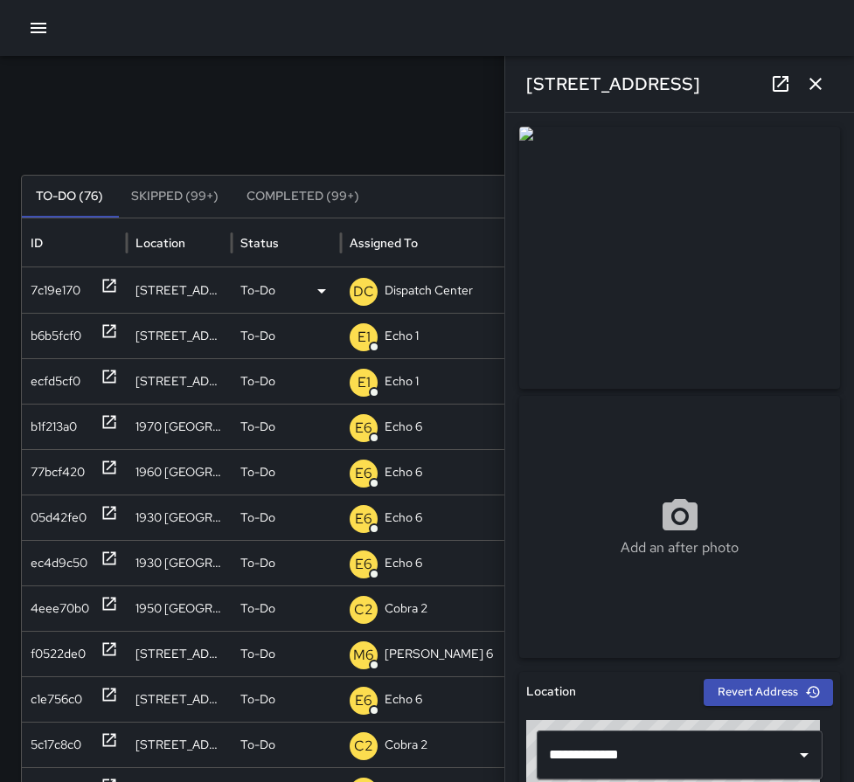
click at [420, 291] on p "Dispatch Center" at bounding box center [429, 290] width 88 height 45
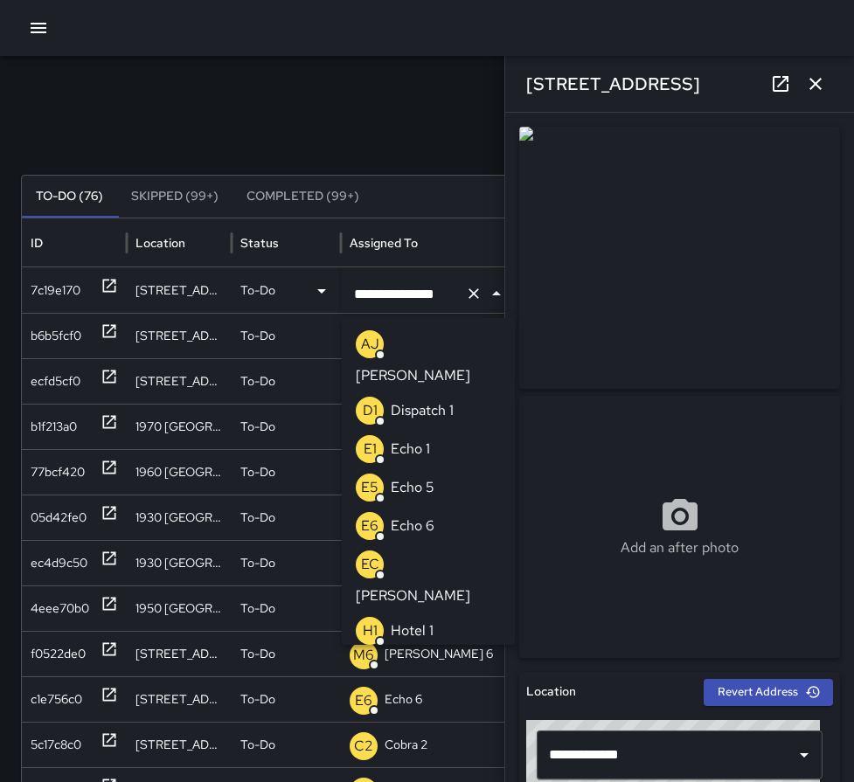
scroll to position [1346, 0]
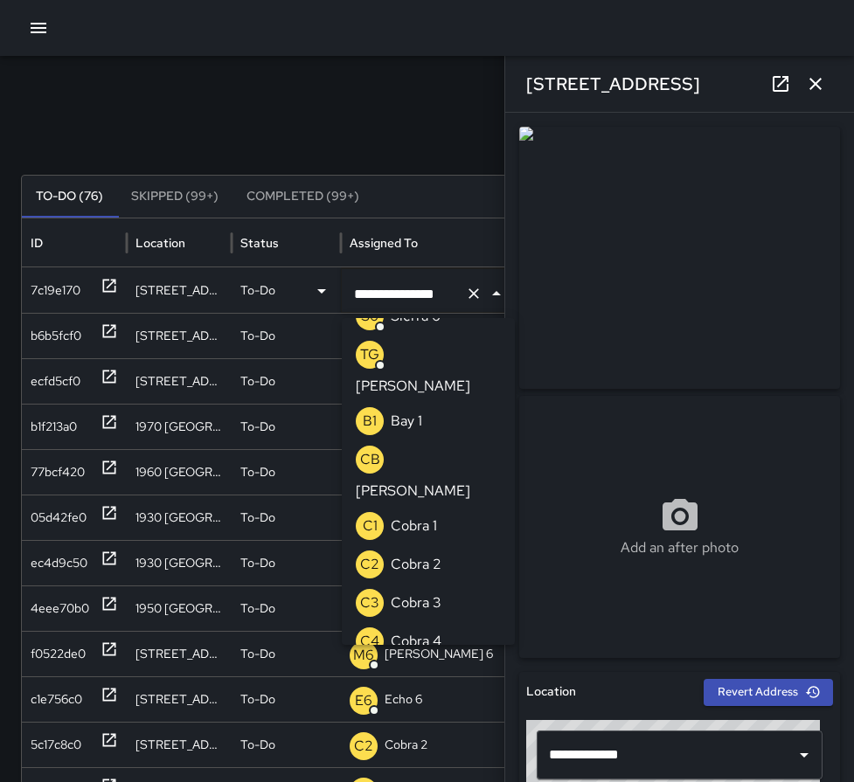
click at [466, 292] on icon "Clear" at bounding box center [473, 293] width 17 height 17
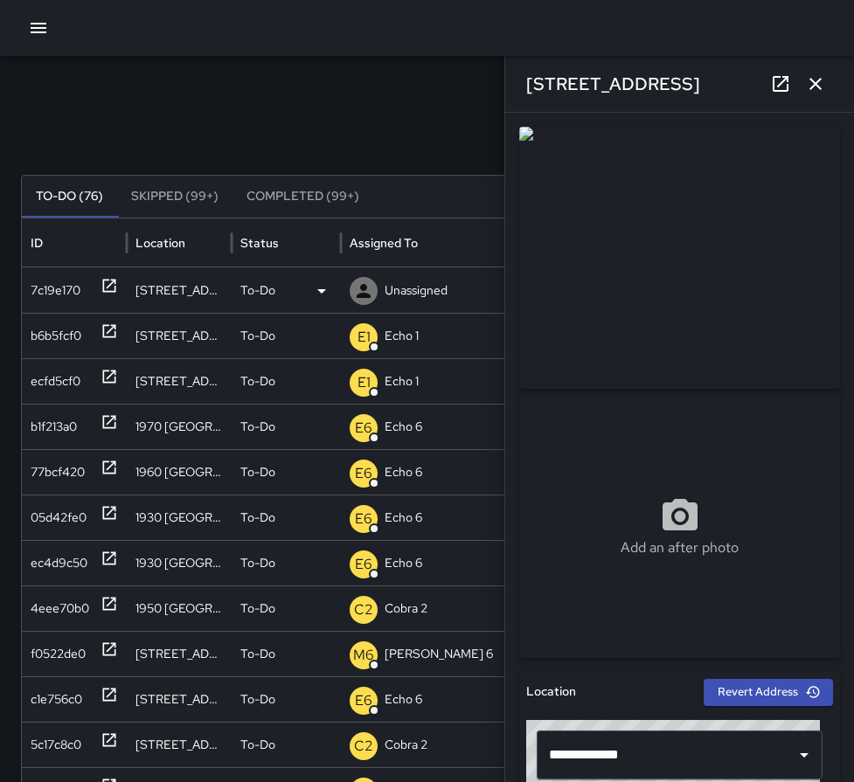
click at [455, 292] on div "Unassigned" at bounding box center [428, 290] width 157 height 45
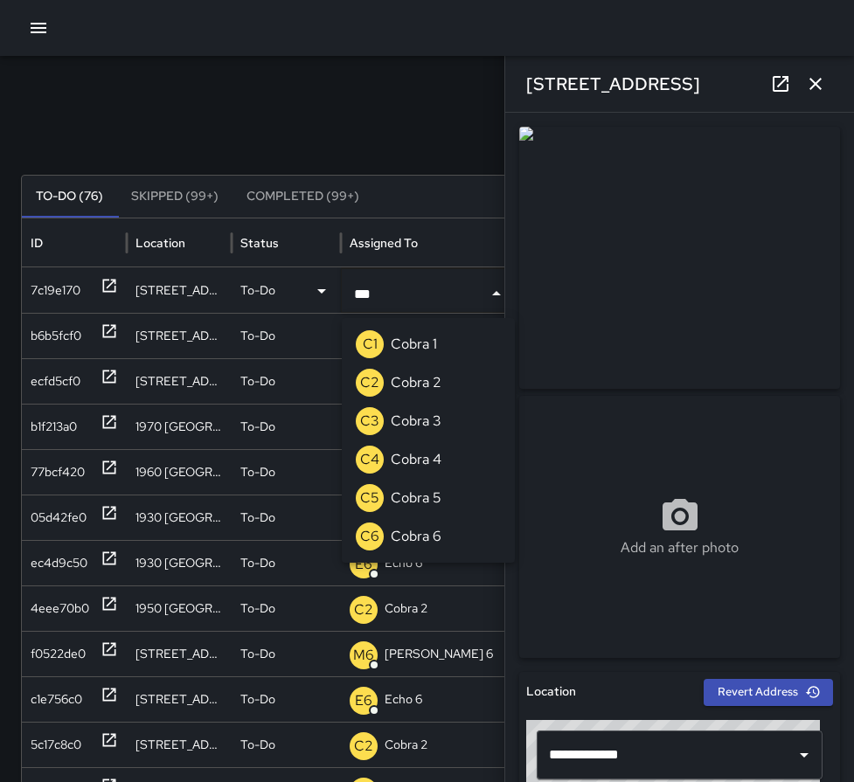
type input "****"
click at [468, 373] on li "C2 Cobra 2" at bounding box center [428, 383] width 173 height 38
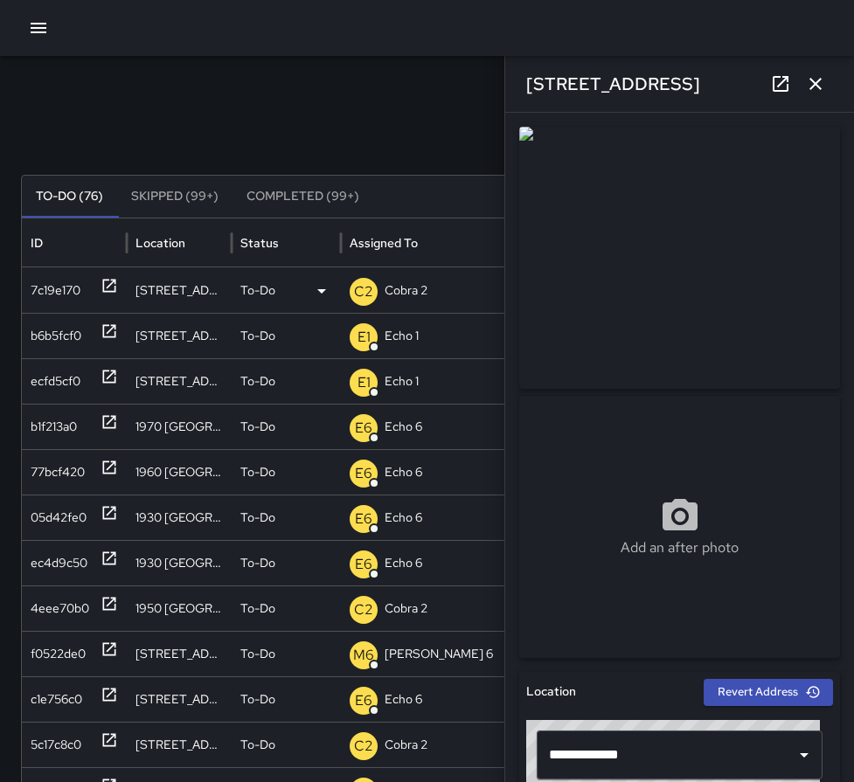
click at [809, 78] on icon "button" at bounding box center [815, 83] width 21 height 21
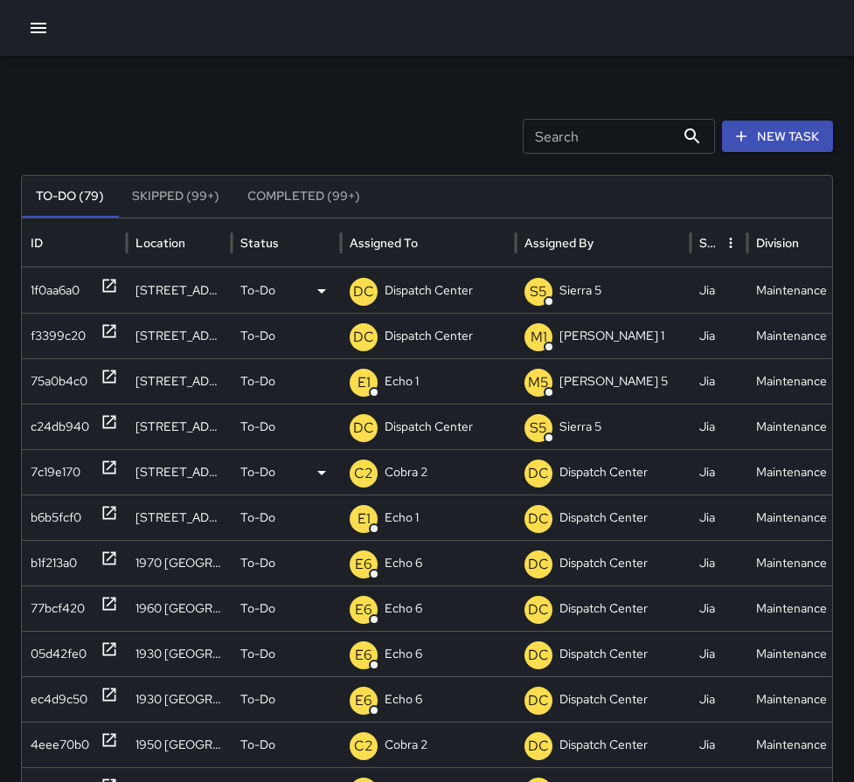
click at [105, 286] on icon at bounding box center [109, 285] width 17 height 17
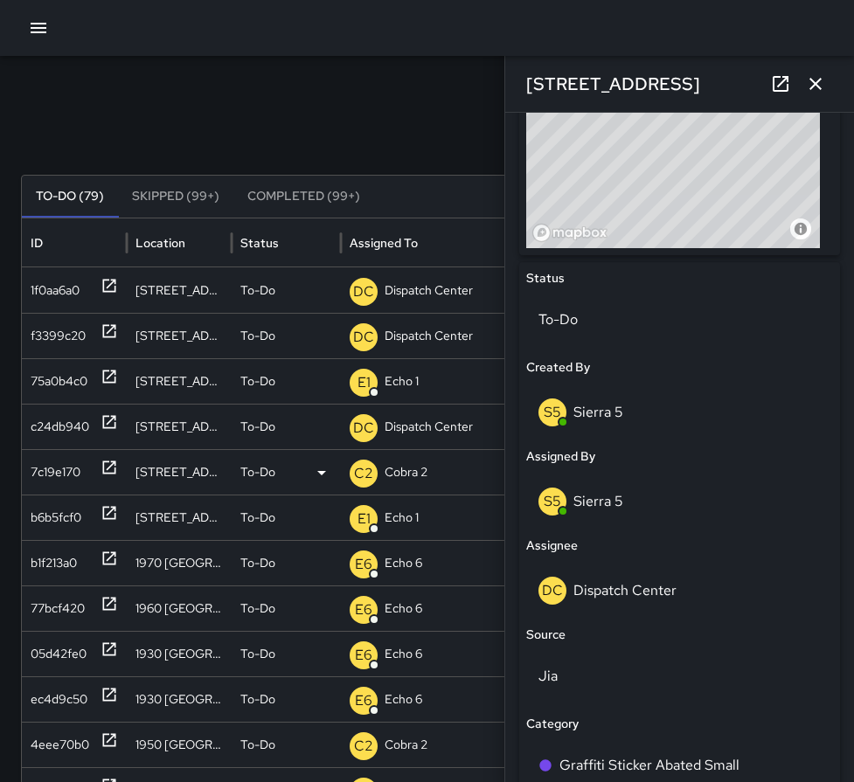
scroll to position [699, 0]
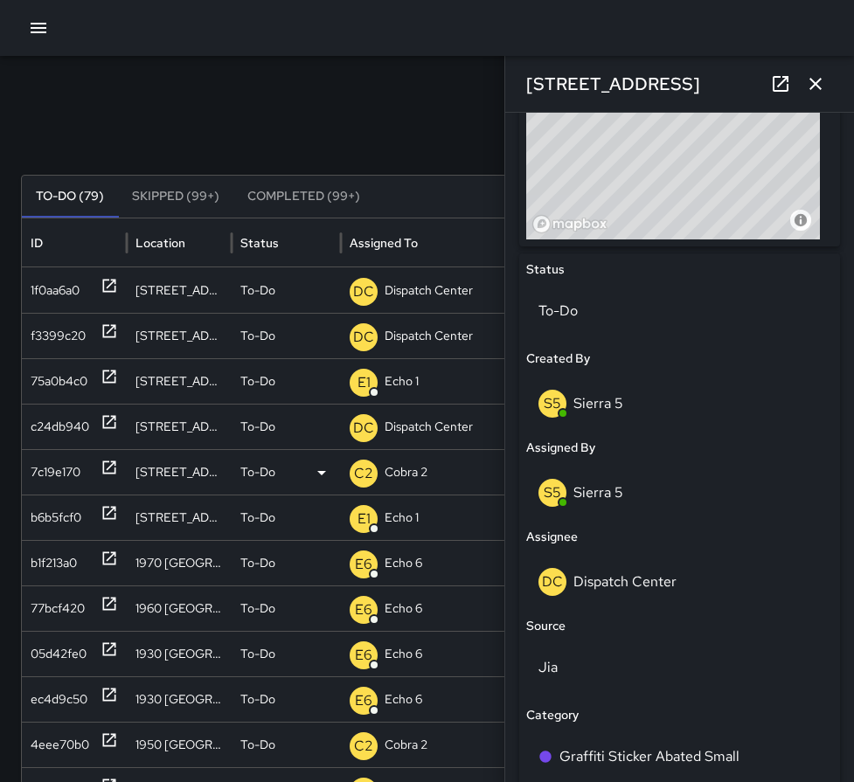
click at [653, 506] on div "S5 Sierra 5" at bounding box center [680, 493] width 282 height 28
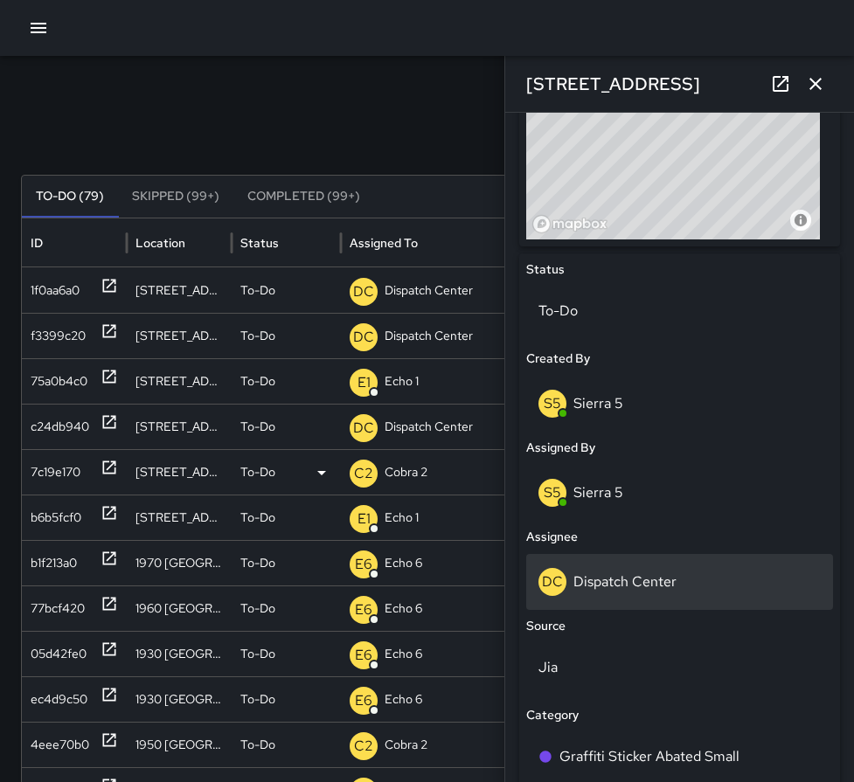
click at [708, 568] on div "DC Dispatch Center" at bounding box center [680, 582] width 282 height 28
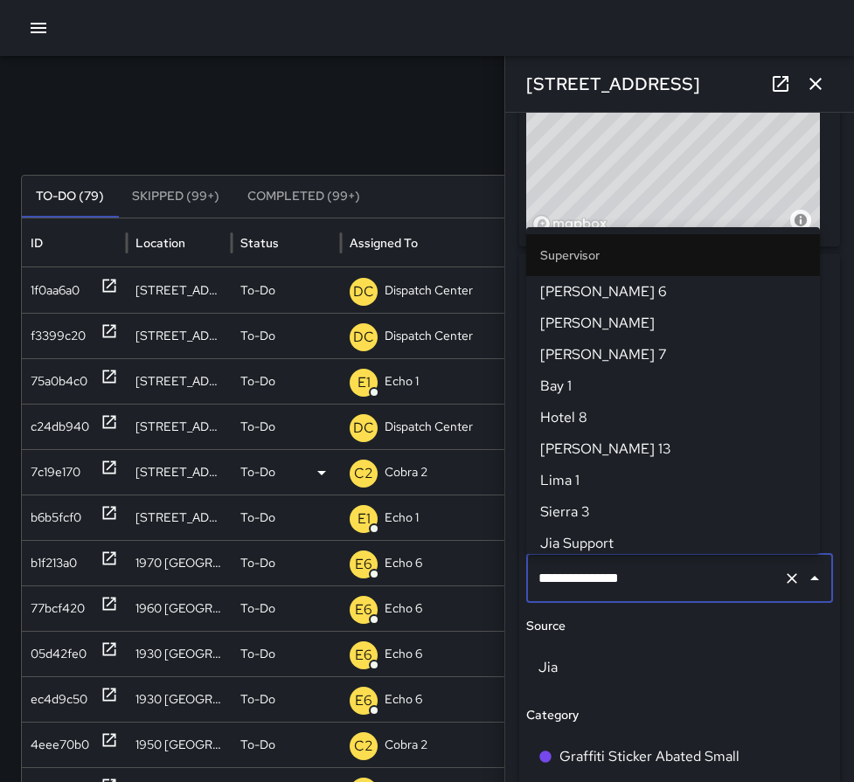
scroll to position [1794, 0]
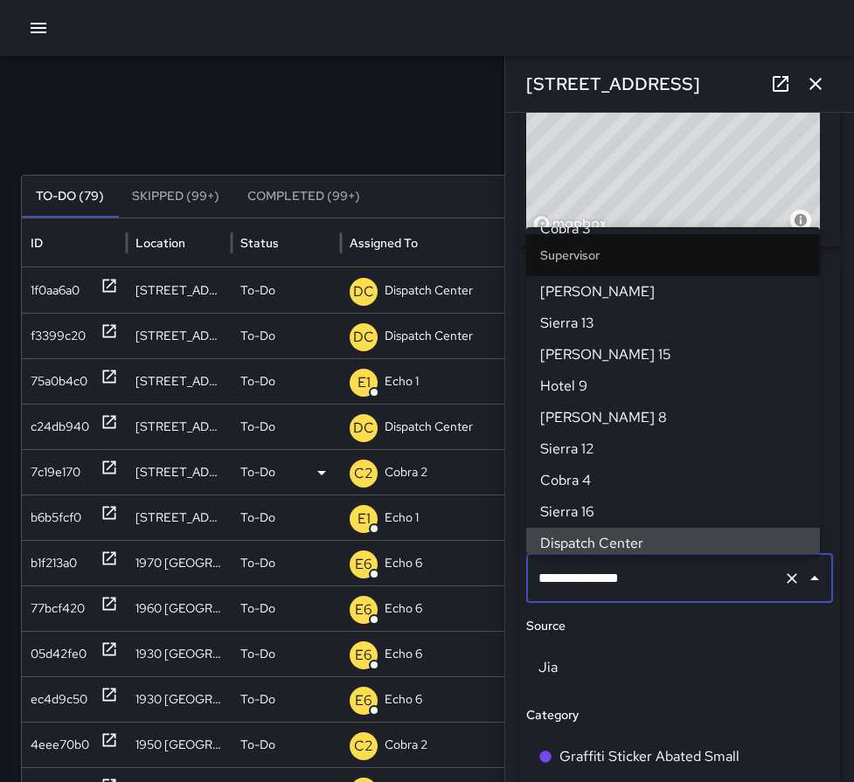
click at [783, 576] on icon "Clear" at bounding box center [791, 578] width 17 height 17
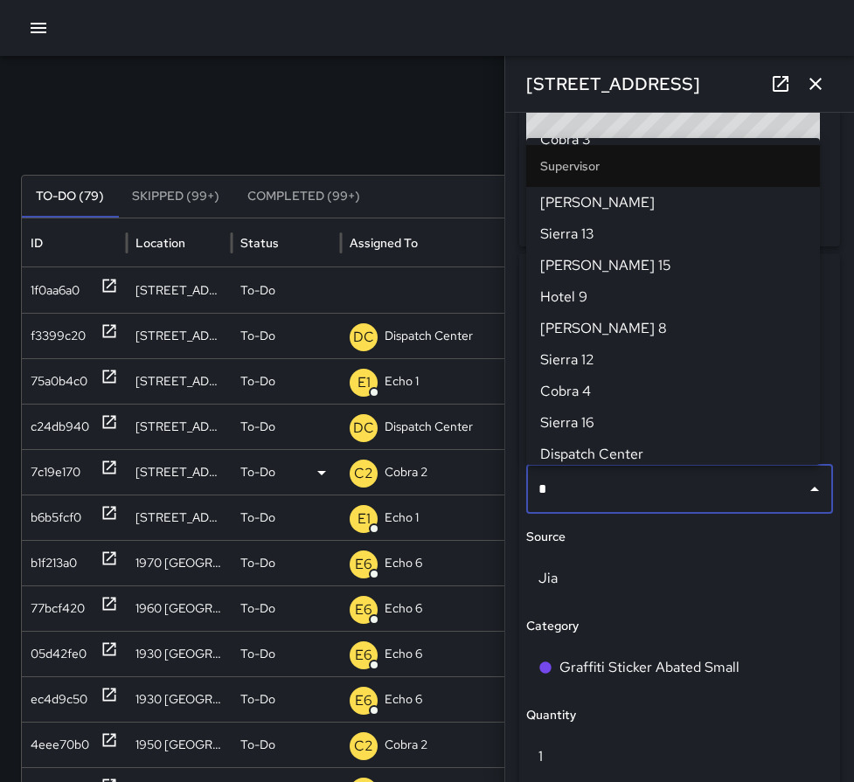
scroll to position [0, 0]
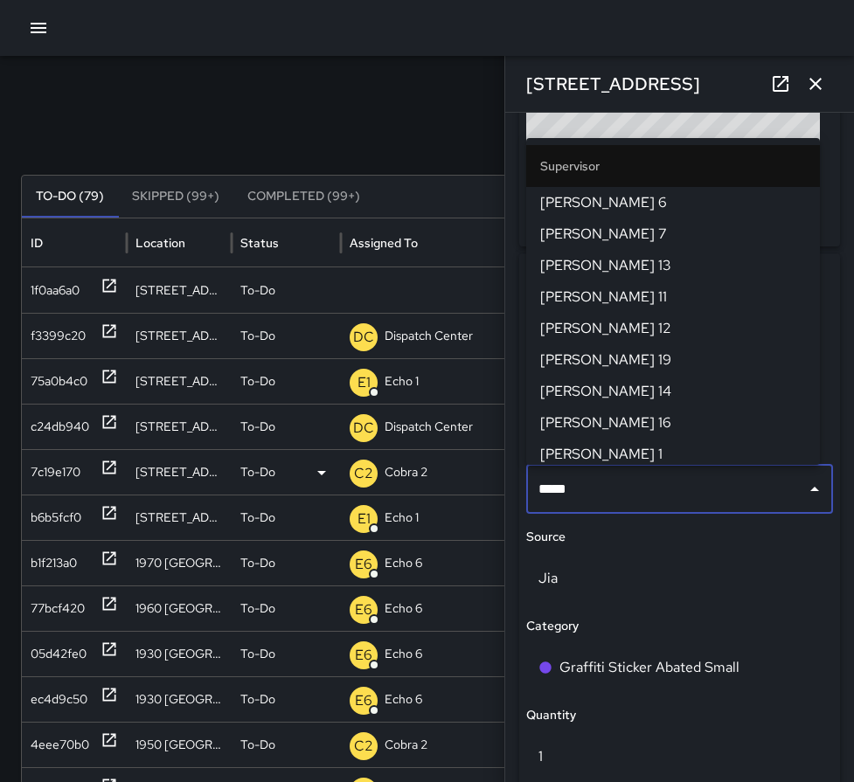
type input "******"
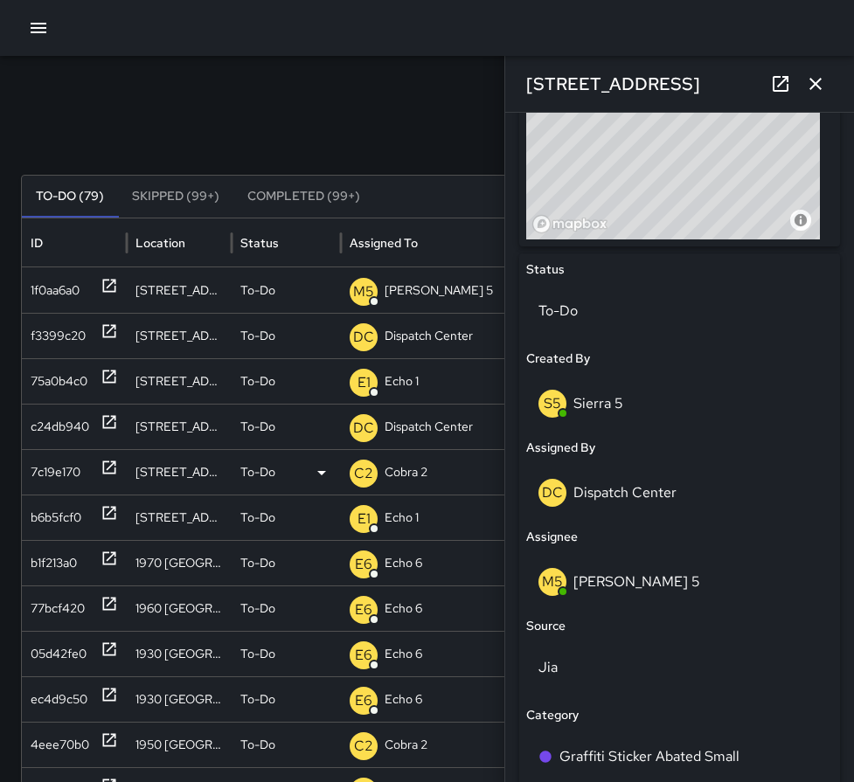
click at [824, 85] on icon "button" at bounding box center [815, 83] width 21 height 21
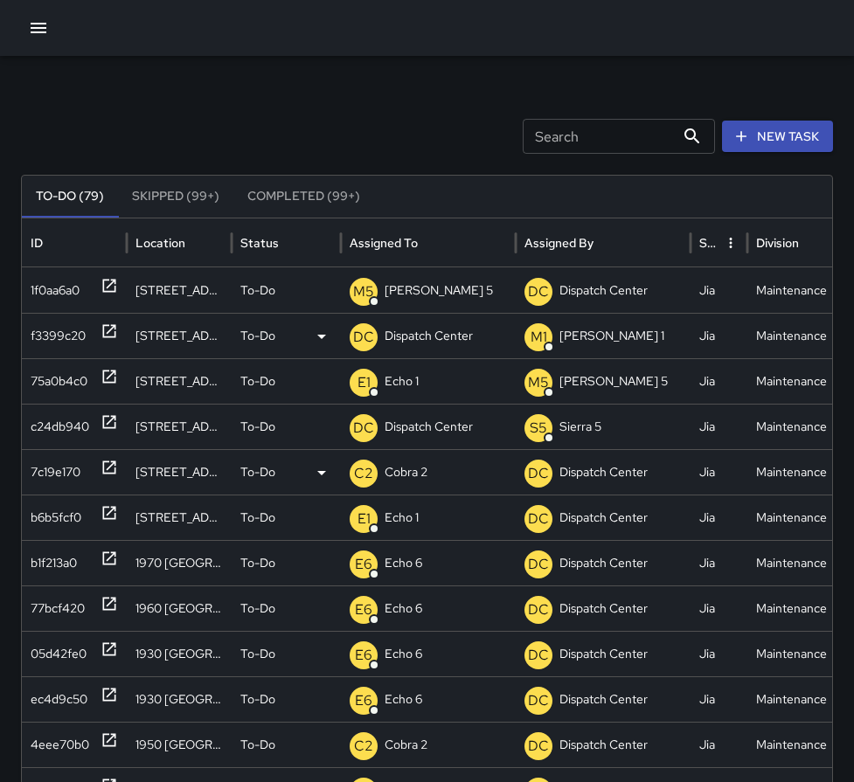
click at [114, 328] on icon at bounding box center [109, 331] width 13 height 13
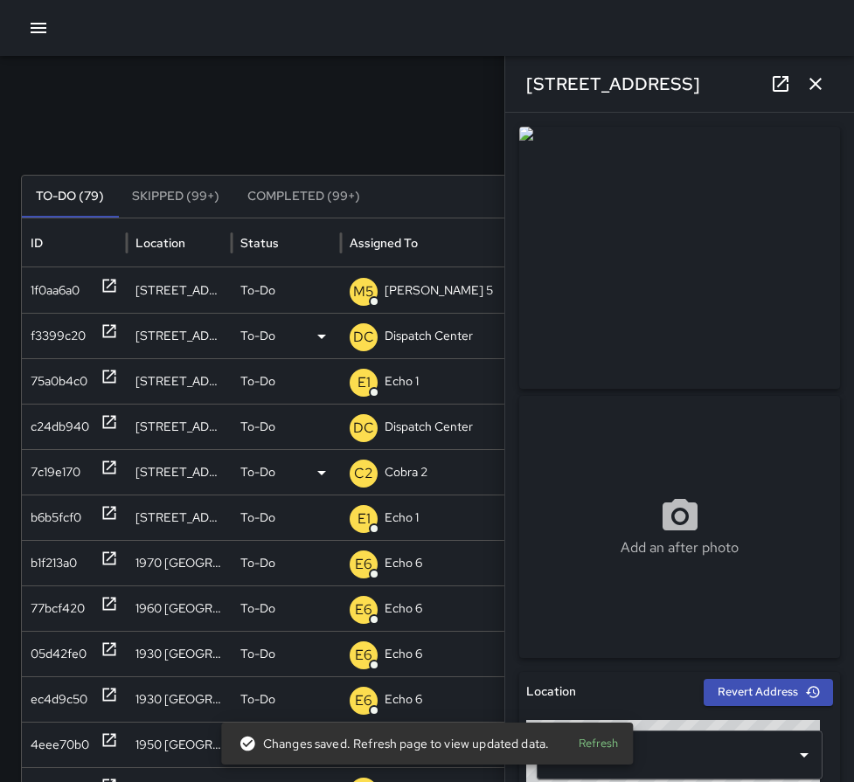
click at [423, 337] on p "Dispatch Center" at bounding box center [429, 336] width 88 height 45
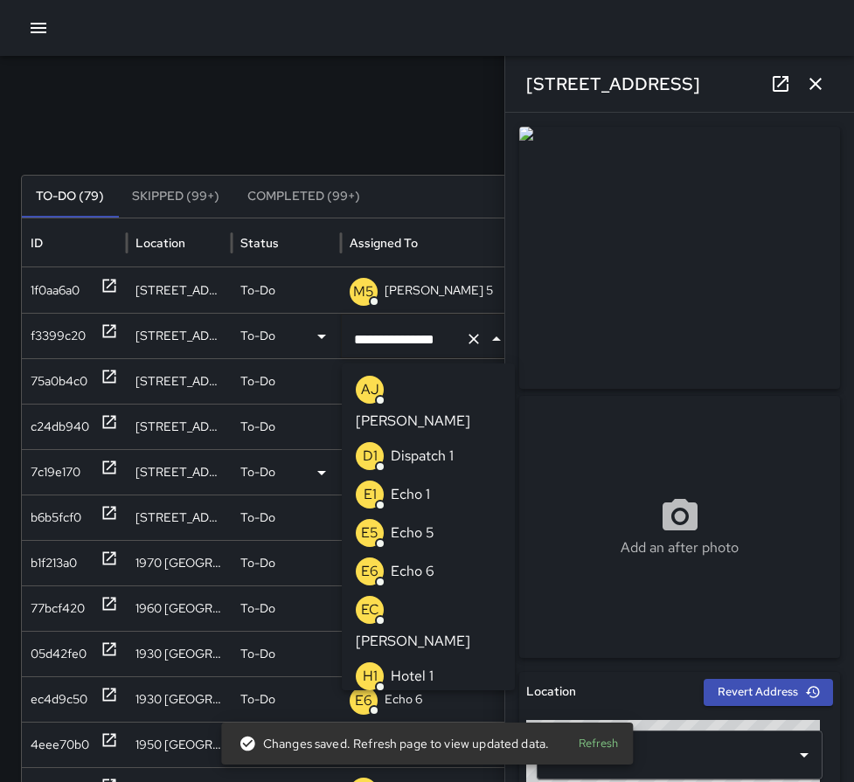
scroll to position [1308, 0]
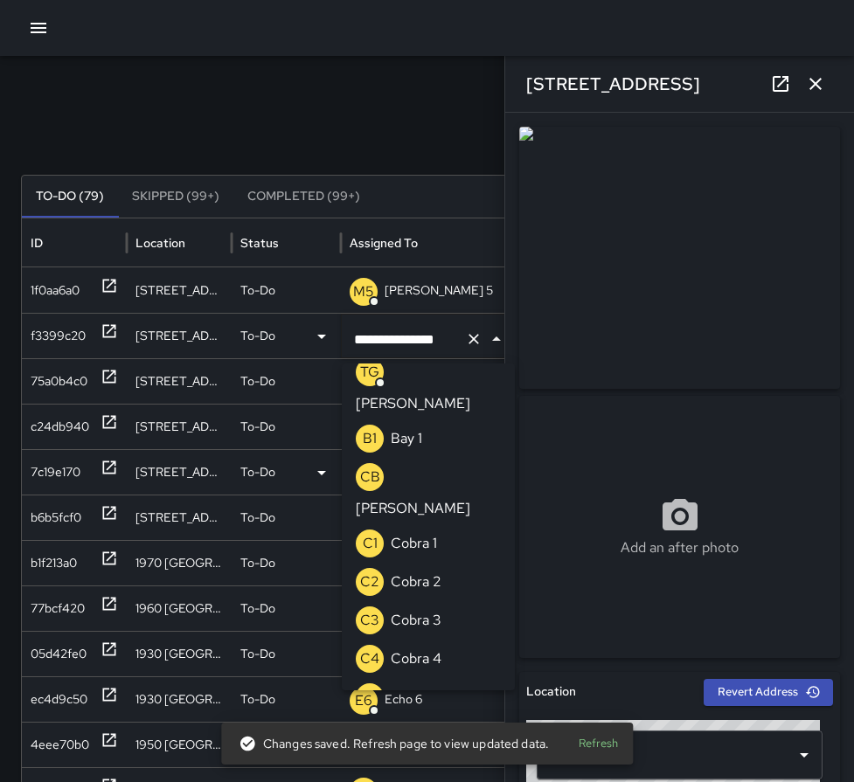
click at [475, 335] on icon "Clear" at bounding box center [473, 338] width 17 height 17
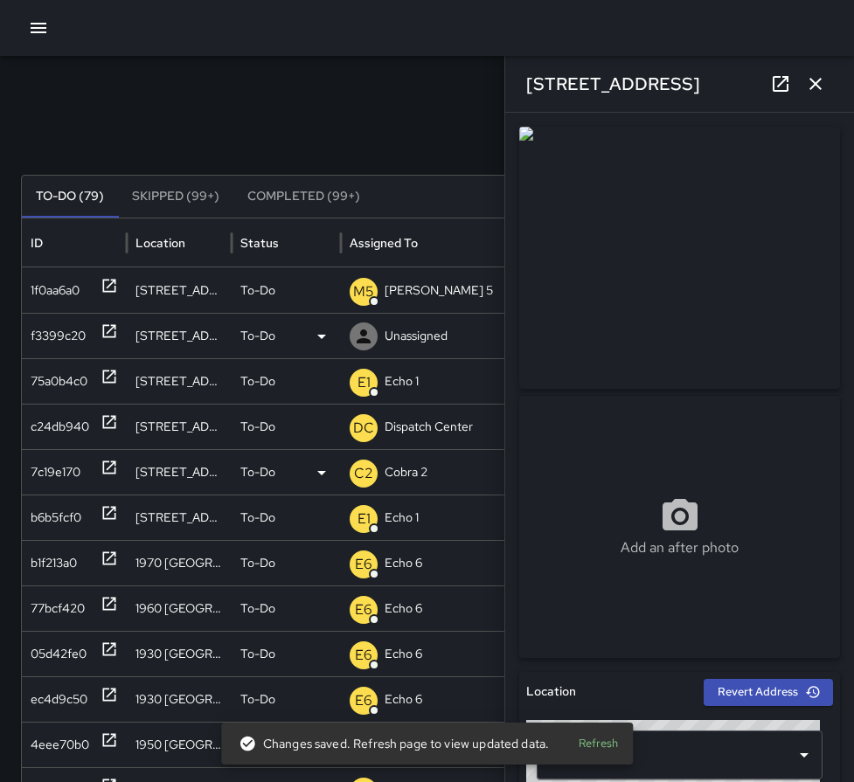
click at [448, 341] on div "Unassigned" at bounding box center [428, 336] width 157 height 45
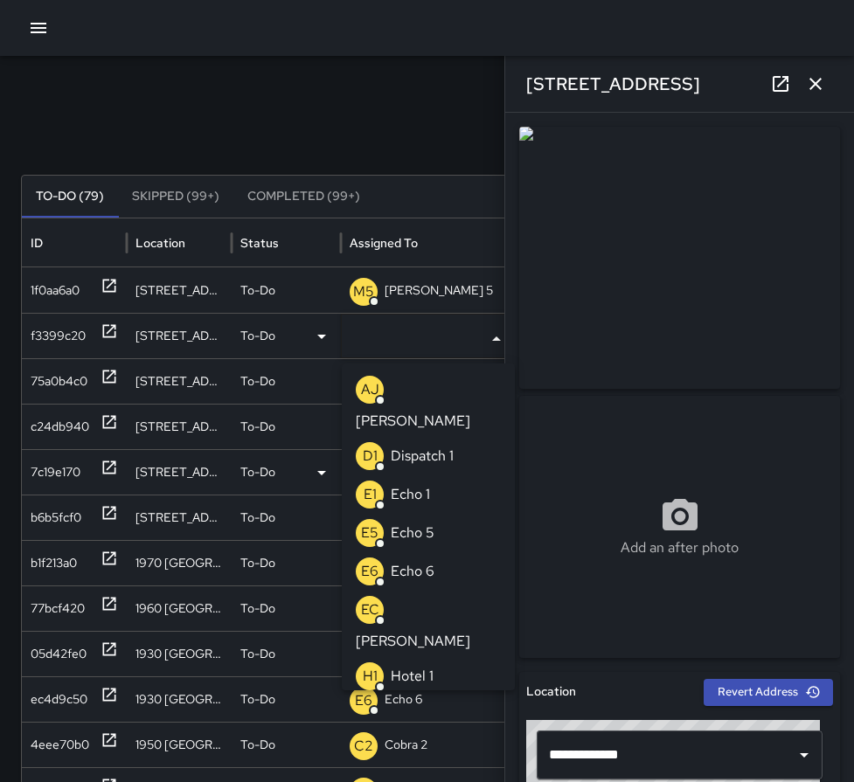
click at [420, 484] on p "Echo 1" at bounding box center [410, 494] width 39 height 21
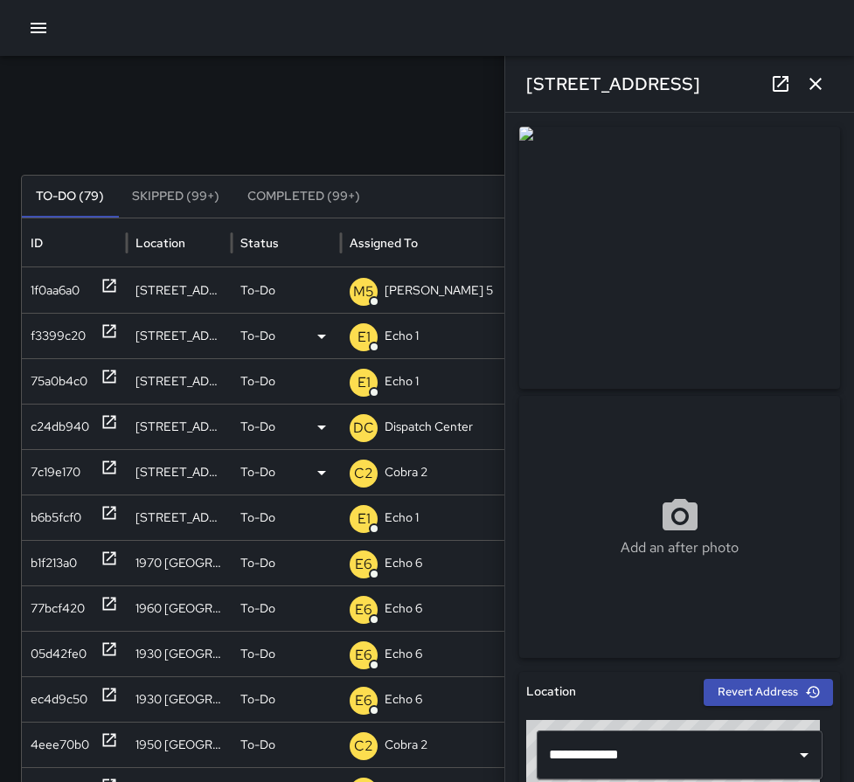
click at [115, 421] on icon at bounding box center [109, 422] width 17 height 17
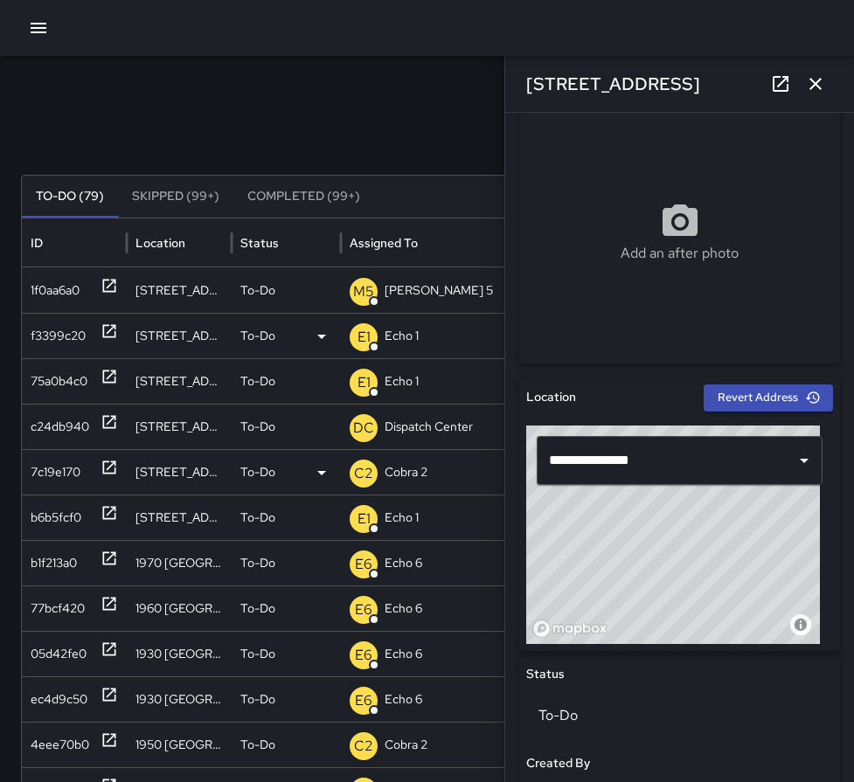
scroll to position [437, 0]
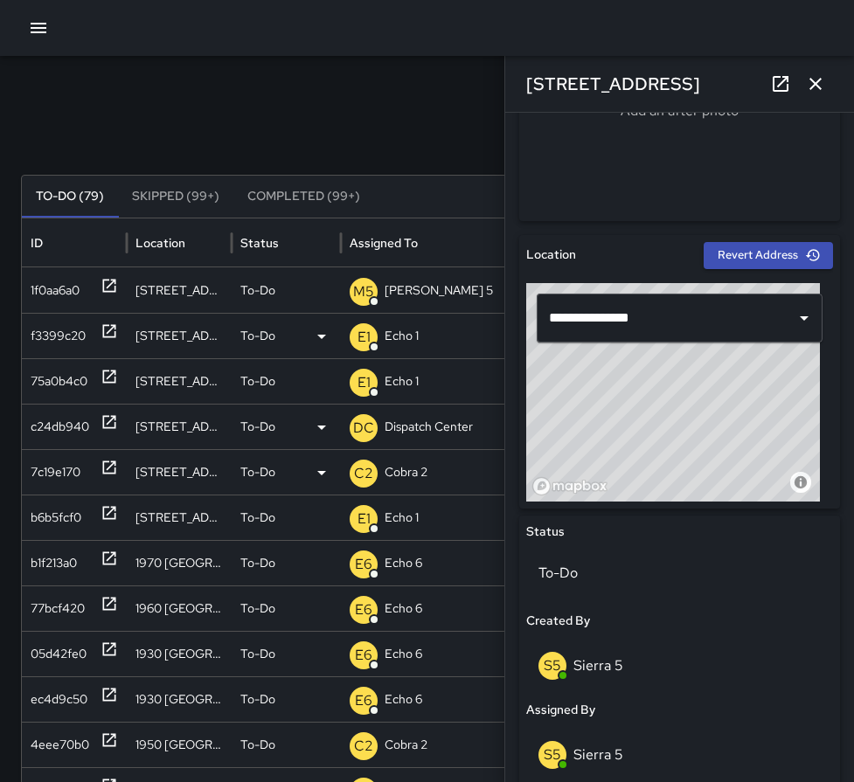
click at [421, 428] on p "Dispatch Center" at bounding box center [429, 427] width 88 height 45
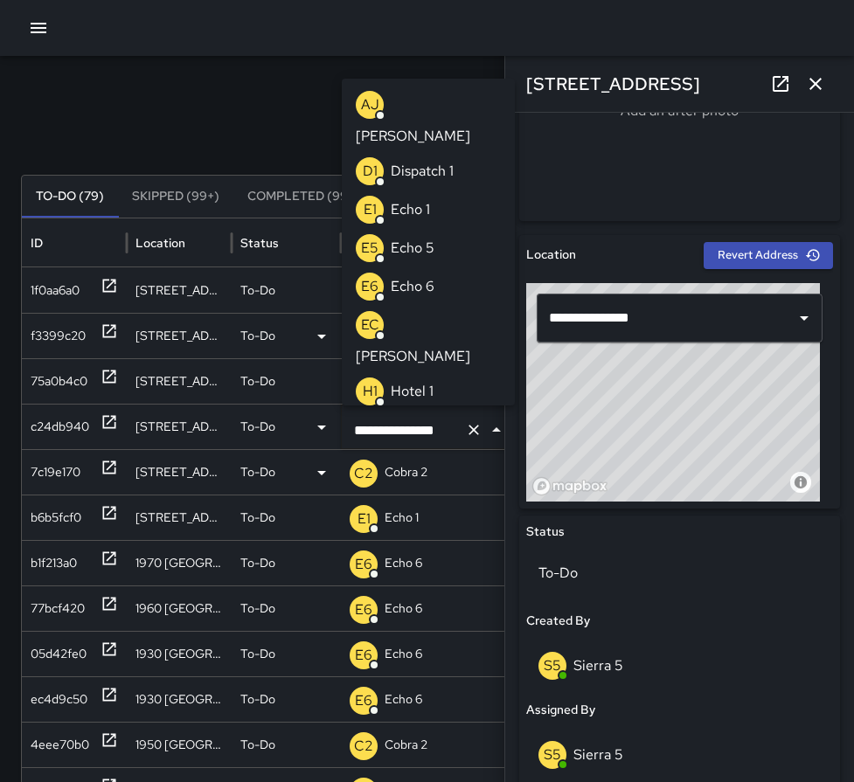
scroll to position [1308, 0]
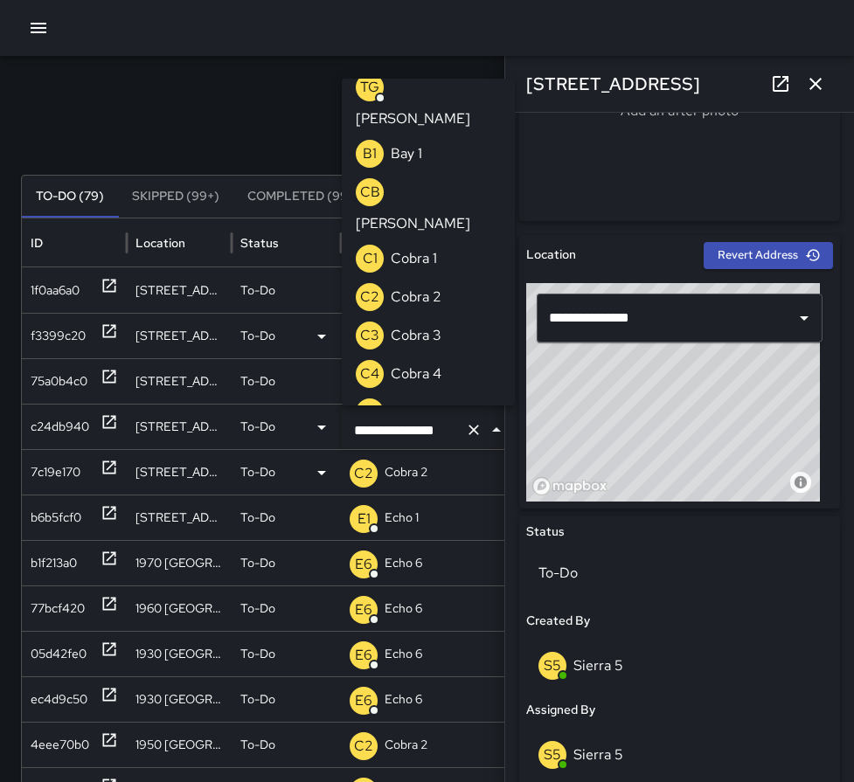
click at [465, 433] on button "Clear" at bounding box center [474, 430] width 24 height 24
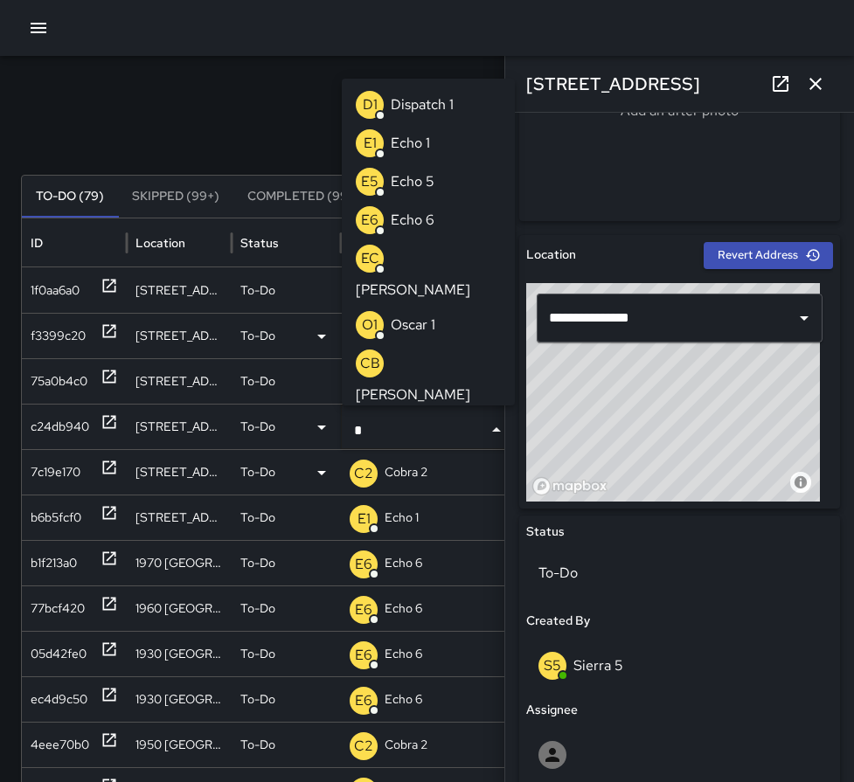
type input "**"
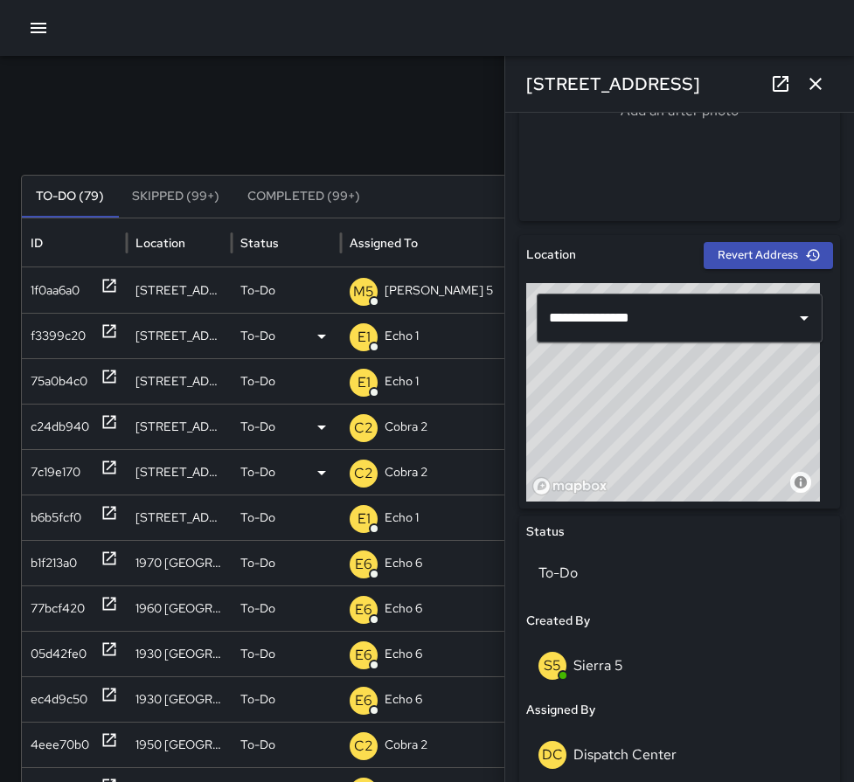
click at [816, 79] on icon "button" at bounding box center [815, 83] width 21 height 21
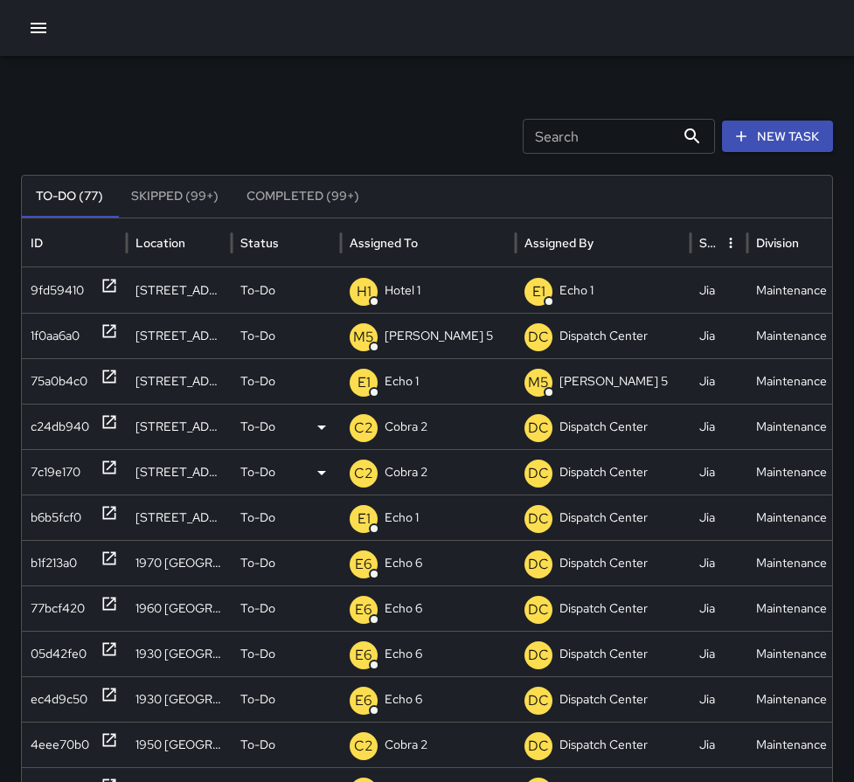
click at [22, 17] on div at bounding box center [427, 28] width 854 height 56
click at [43, 32] on icon "button" at bounding box center [39, 28] width 16 height 10
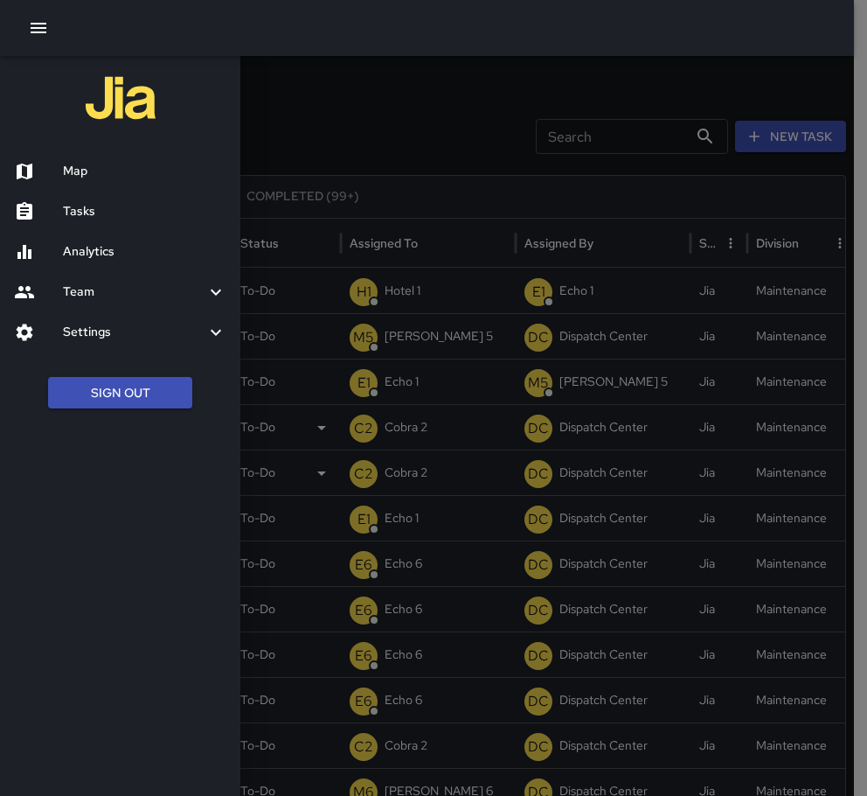
click at [96, 164] on h6 "Map" at bounding box center [144, 171] width 163 height 19
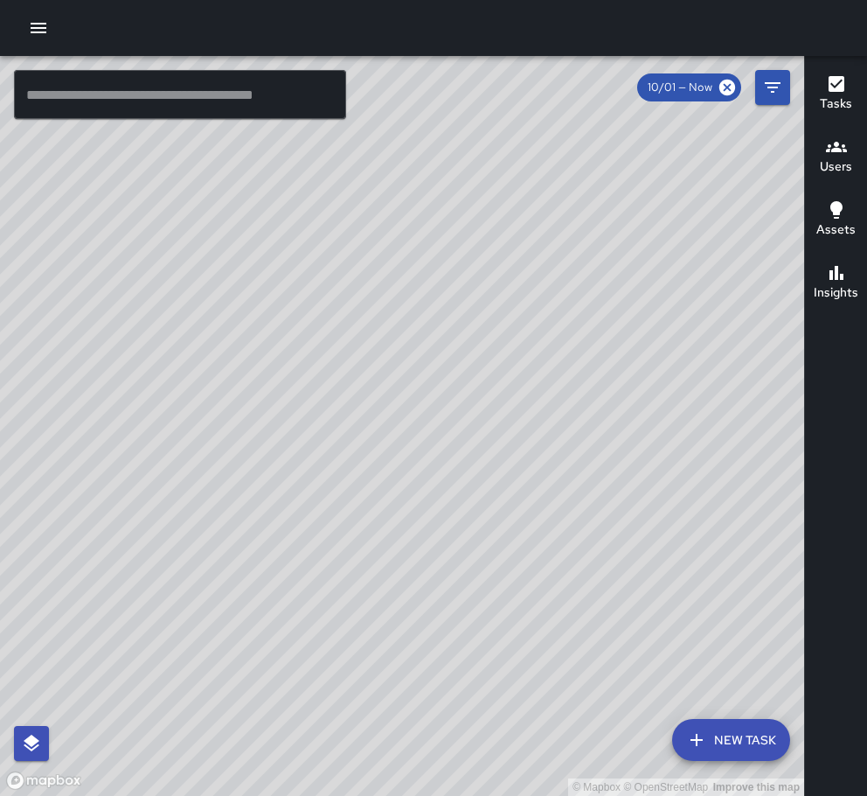
drag, startPoint x: 528, startPoint y: 578, endPoint x: 304, endPoint y: 642, distance: 232.7
click at [305, 643] on div "© Mapbox © OpenStreetMap Improve this map" at bounding box center [402, 426] width 804 height 740
click at [44, 25] on icon "button" at bounding box center [38, 27] width 21 height 21
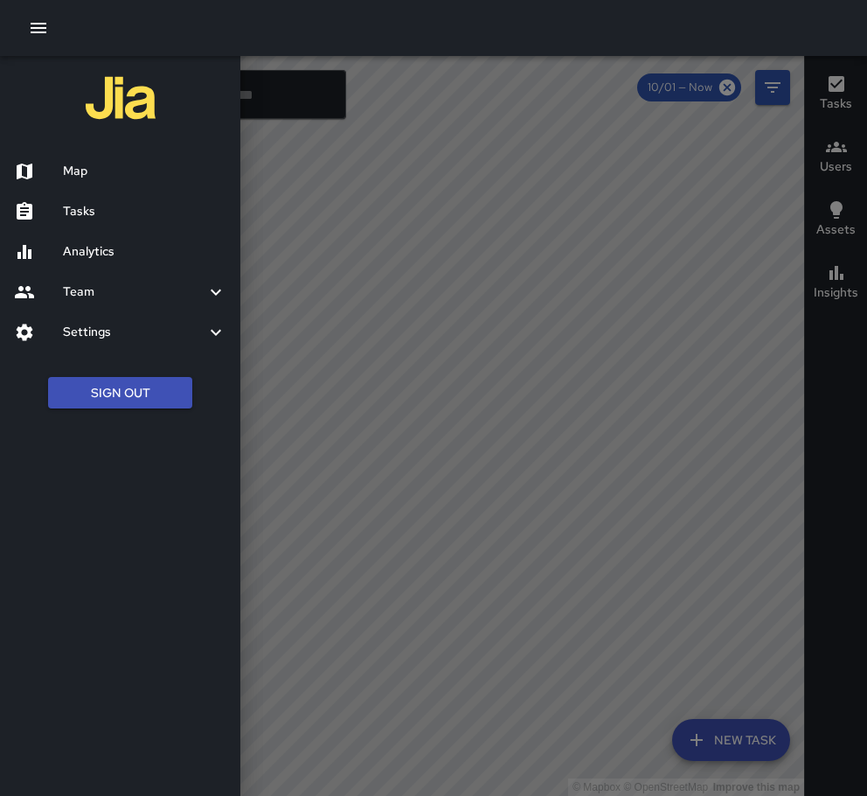
click at [98, 206] on h6 "Tasks" at bounding box center [144, 211] width 163 height 19
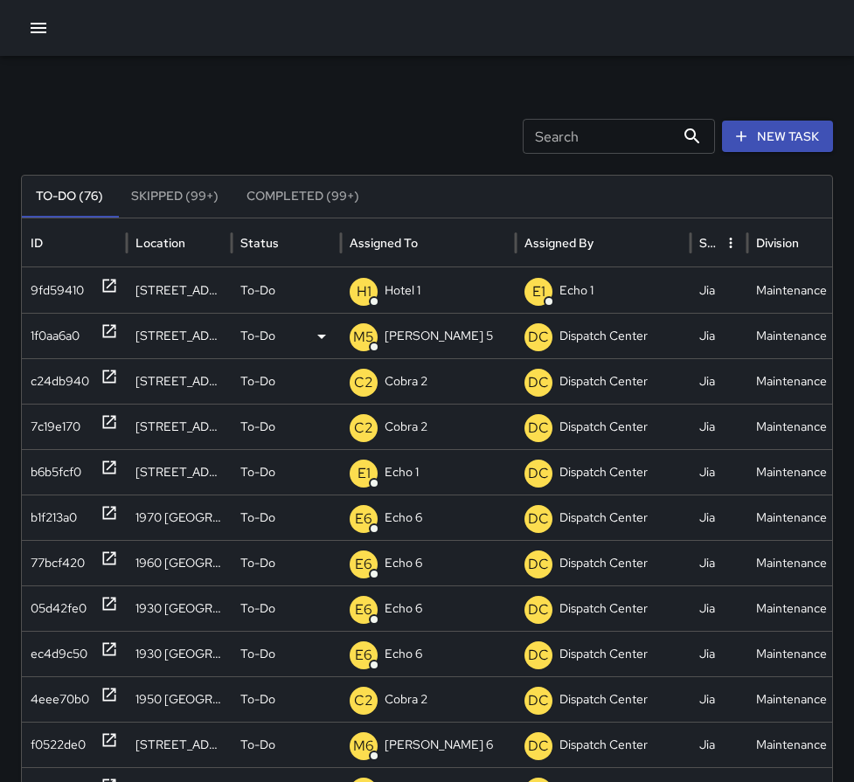
click at [108, 338] on icon at bounding box center [109, 331] width 17 height 17
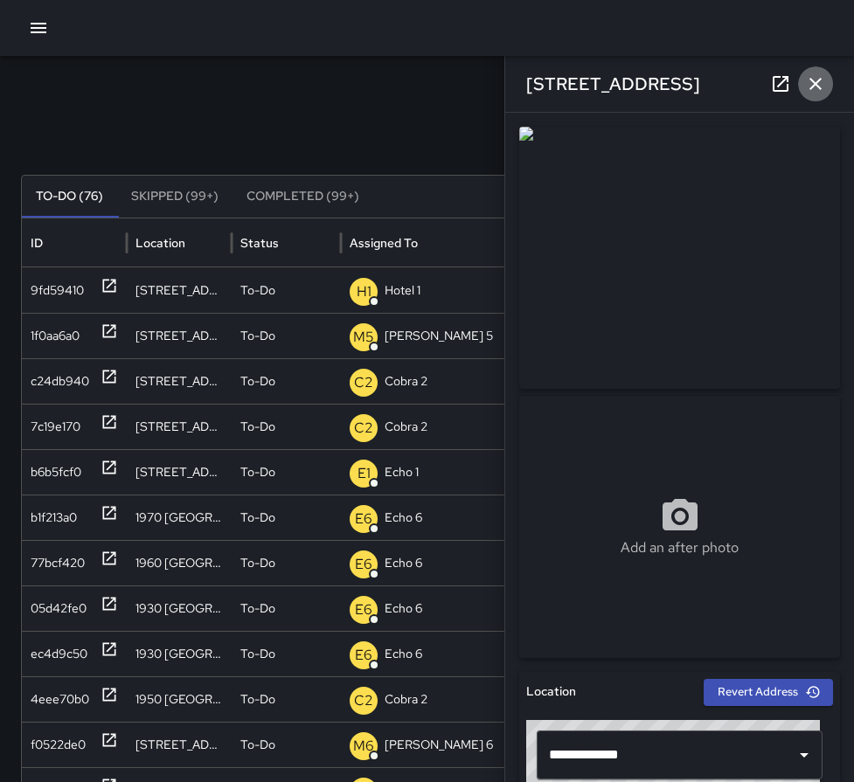
click at [814, 89] on icon "button" at bounding box center [815, 83] width 21 height 21
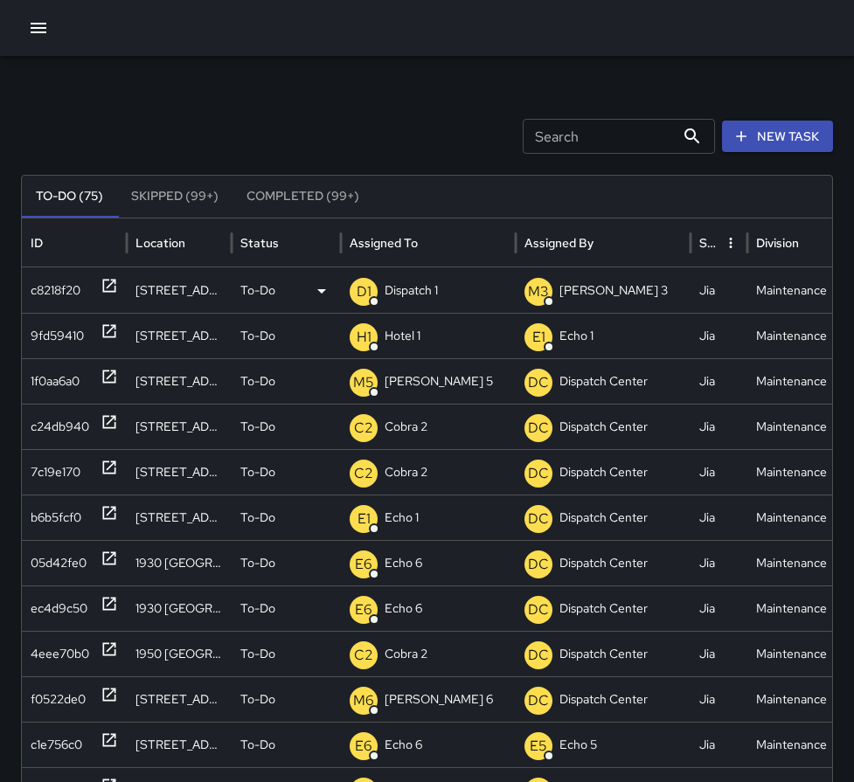
click at [111, 285] on icon at bounding box center [109, 285] width 17 height 17
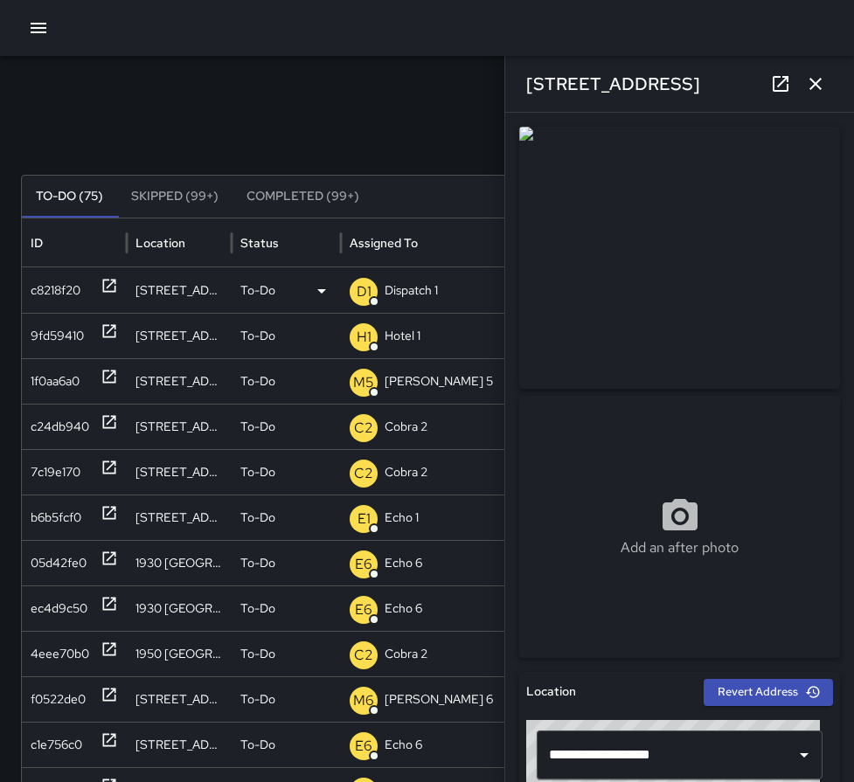
click at [406, 288] on p "Dispatch 1" at bounding box center [411, 290] width 53 height 45
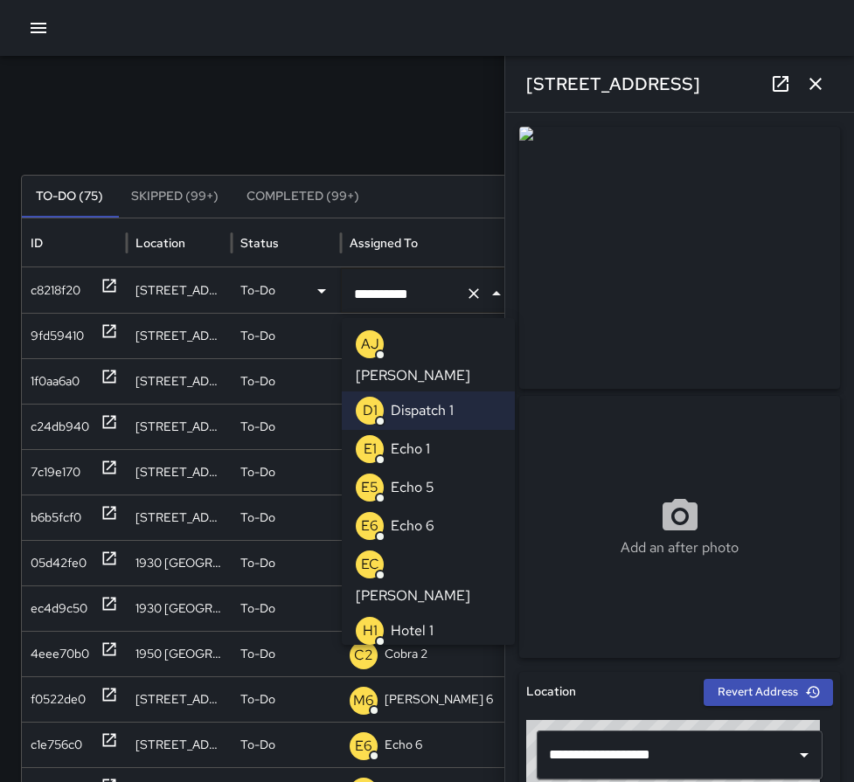
click at [391, 439] on p "Echo 1" at bounding box center [410, 449] width 39 height 21
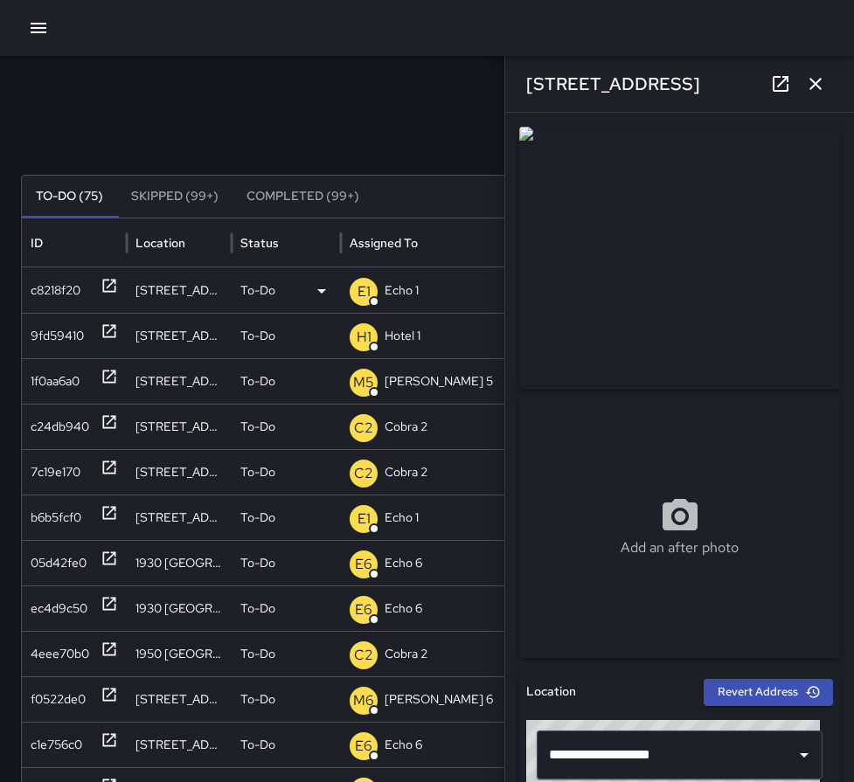
click at [351, 109] on div "Search Search New Task To-Do (75) Skipped (99+) Completed (99+) ID Location Sta…" at bounding box center [427, 552] width 854 height 992
click at [817, 84] on icon "button" at bounding box center [815, 83] width 21 height 21
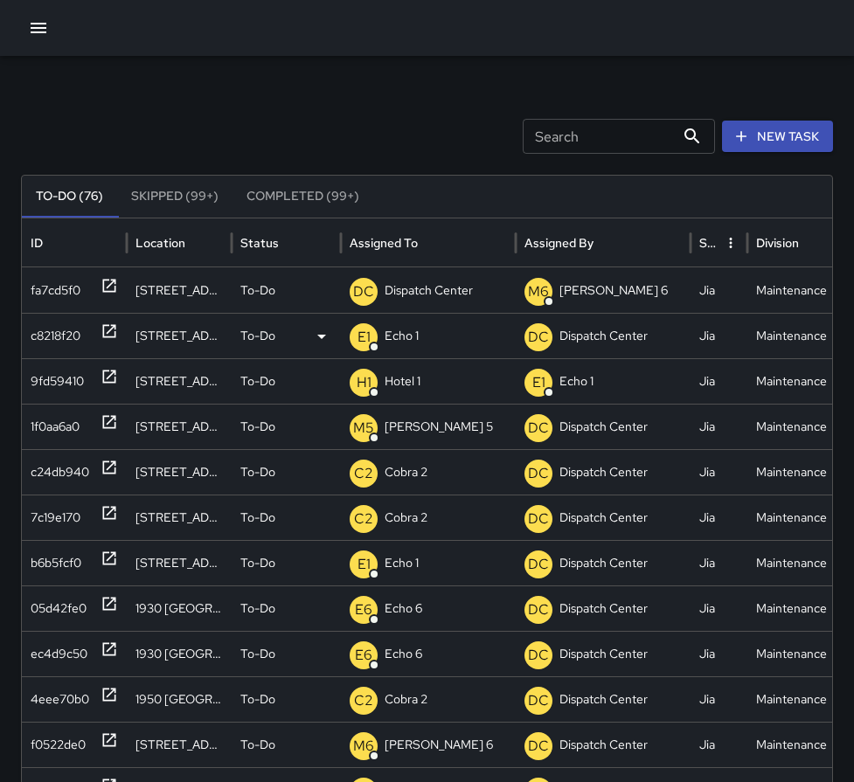
click at [110, 331] on icon at bounding box center [109, 331] width 13 height 13
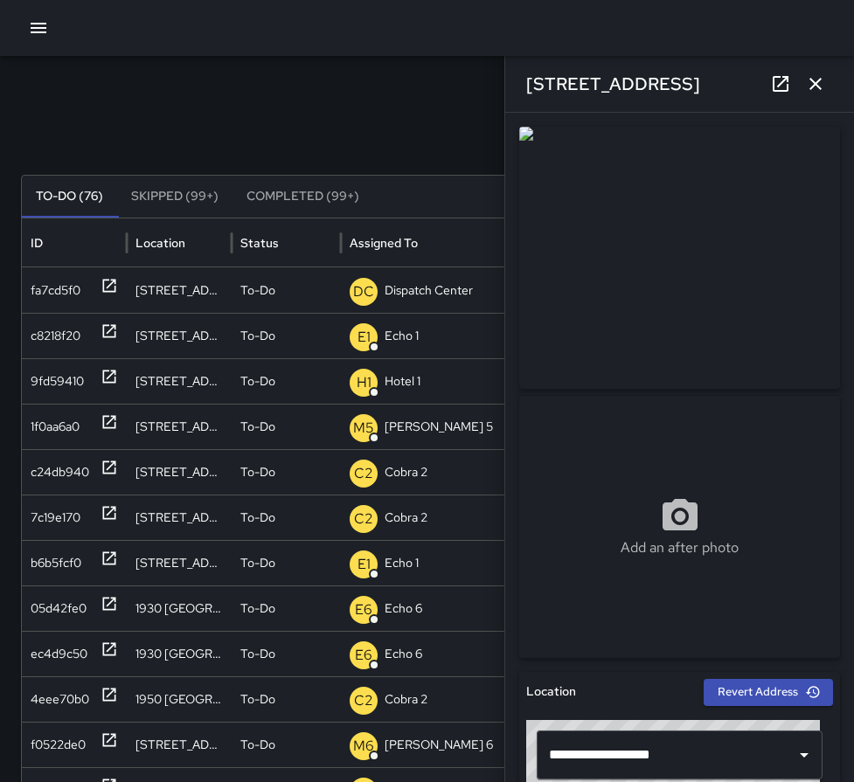
click at [817, 83] on icon "button" at bounding box center [816, 84] width 12 height 12
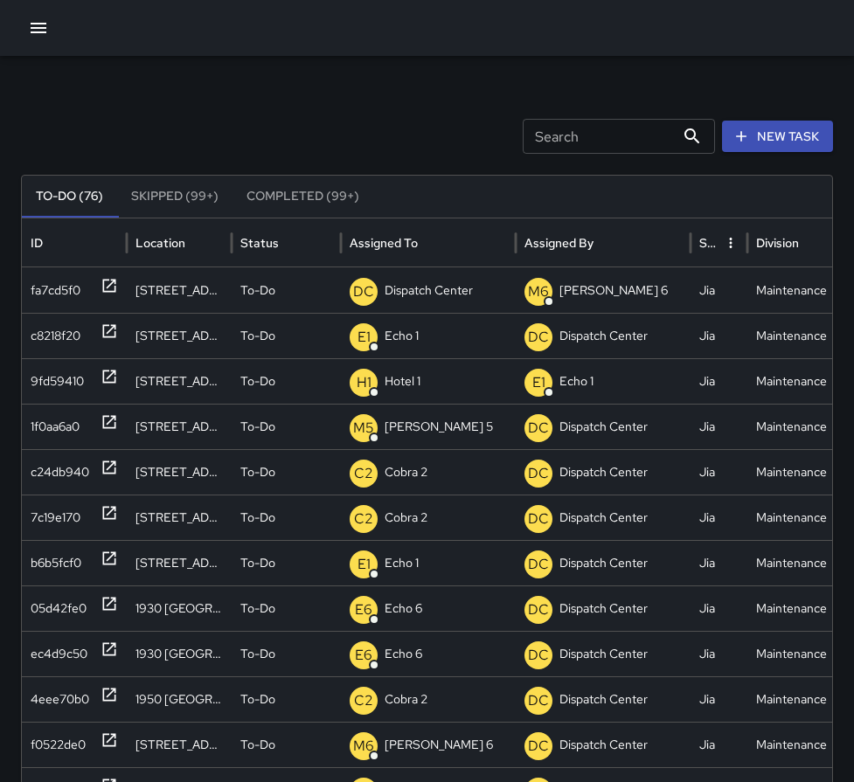
click at [37, 29] on icon "button" at bounding box center [39, 28] width 16 height 10
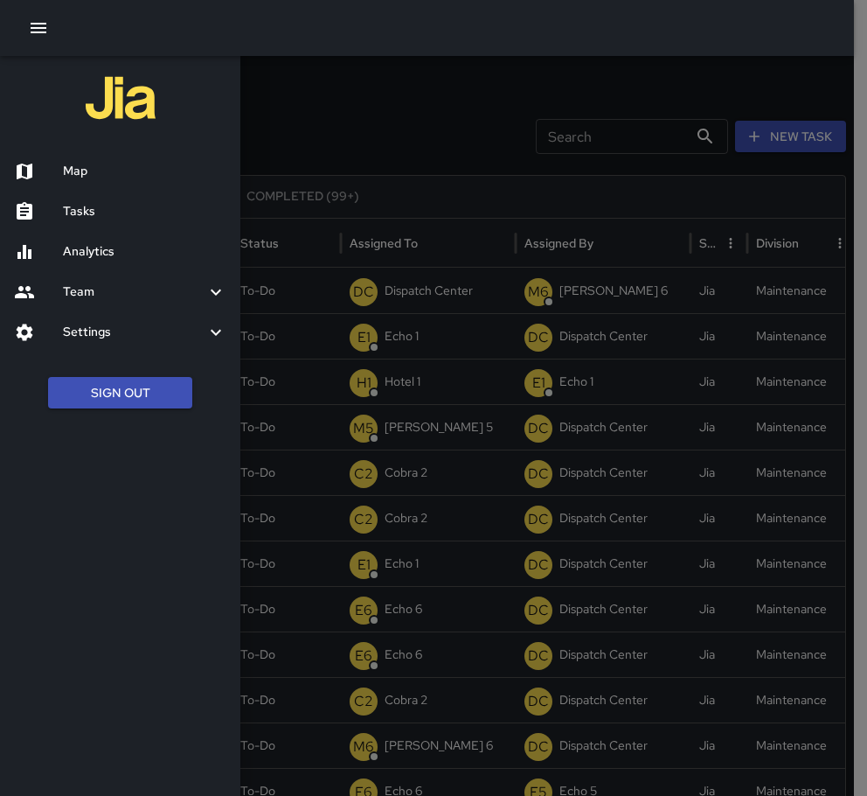
drag, startPoint x: 73, startPoint y: 164, endPoint x: 337, endPoint y: 288, distance: 292.5
click at [73, 164] on h6 "Map" at bounding box center [144, 171] width 163 height 19
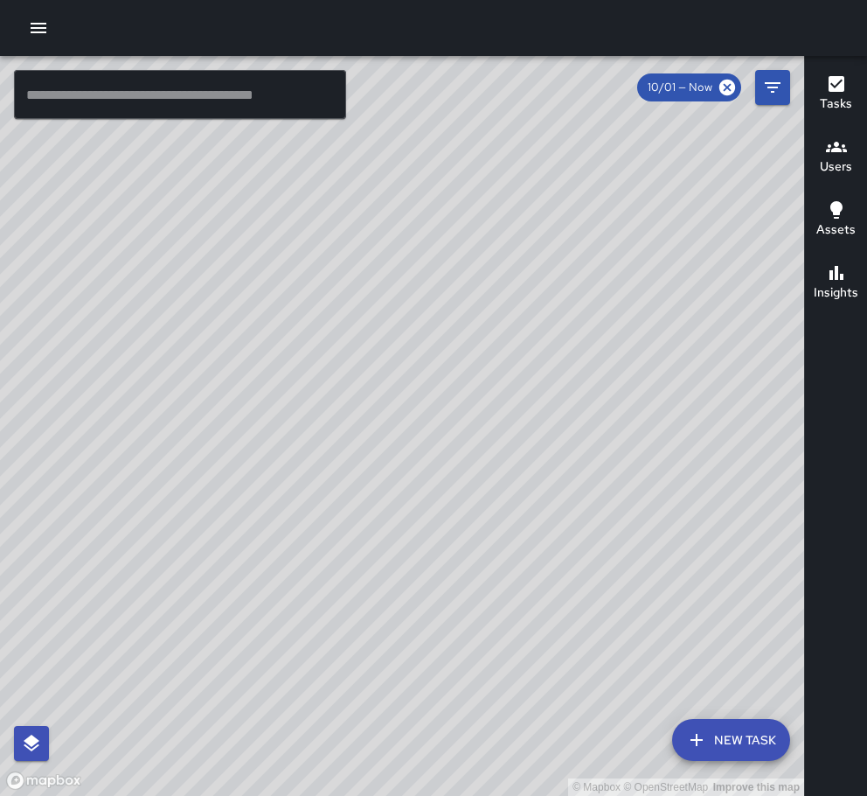
drag, startPoint x: 335, startPoint y: 334, endPoint x: 342, endPoint y: 563, distance: 229.2
click at [344, 567] on div "© Mapbox © OpenStreetMap Improve this map" at bounding box center [402, 426] width 804 height 740
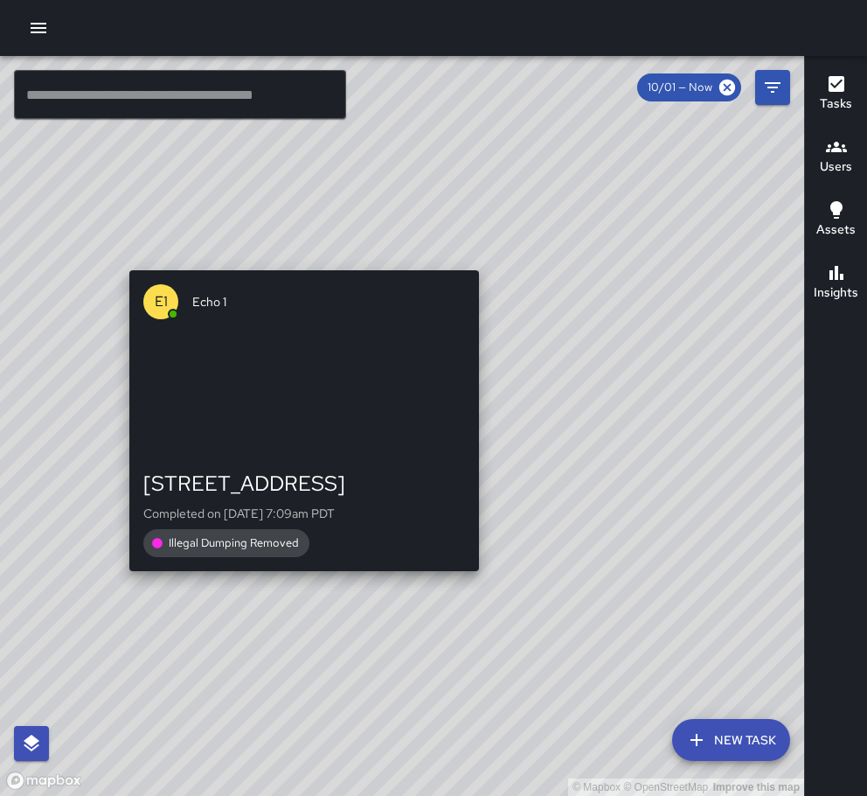
drag, startPoint x: 142, startPoint y: 589, endPoint x: 269, endPoint y: 221, distance: 389.6
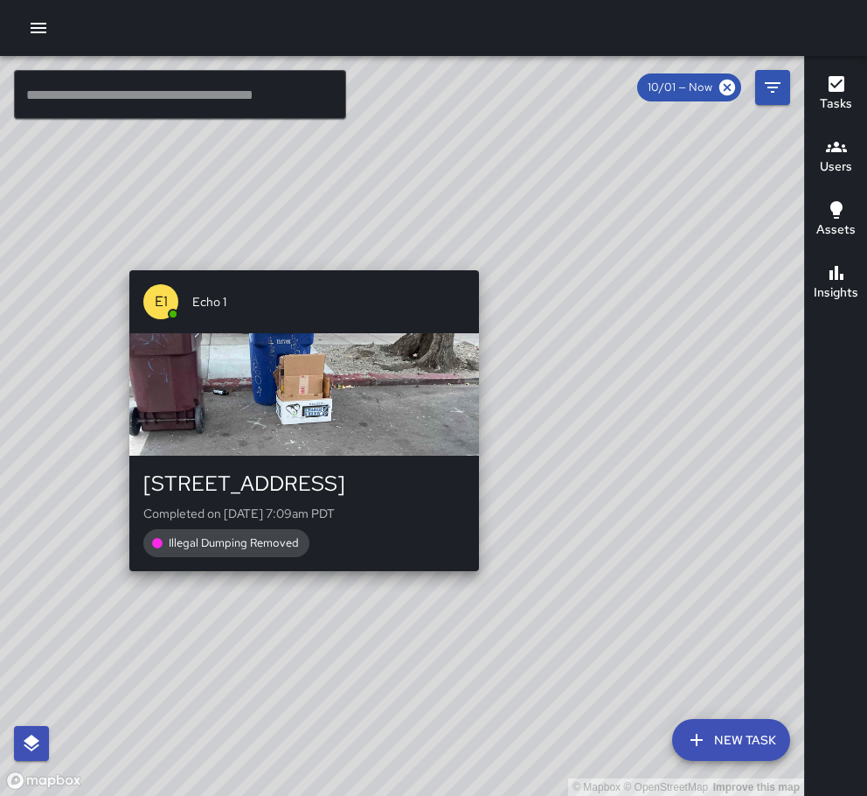
click at [270, 223] on div "© Mapbox © OpenStreetMap Improve this map E1 Echo 1 [STREET_ADDRESS] Completed …" at bounding box center [402, 426] width 804 height 740
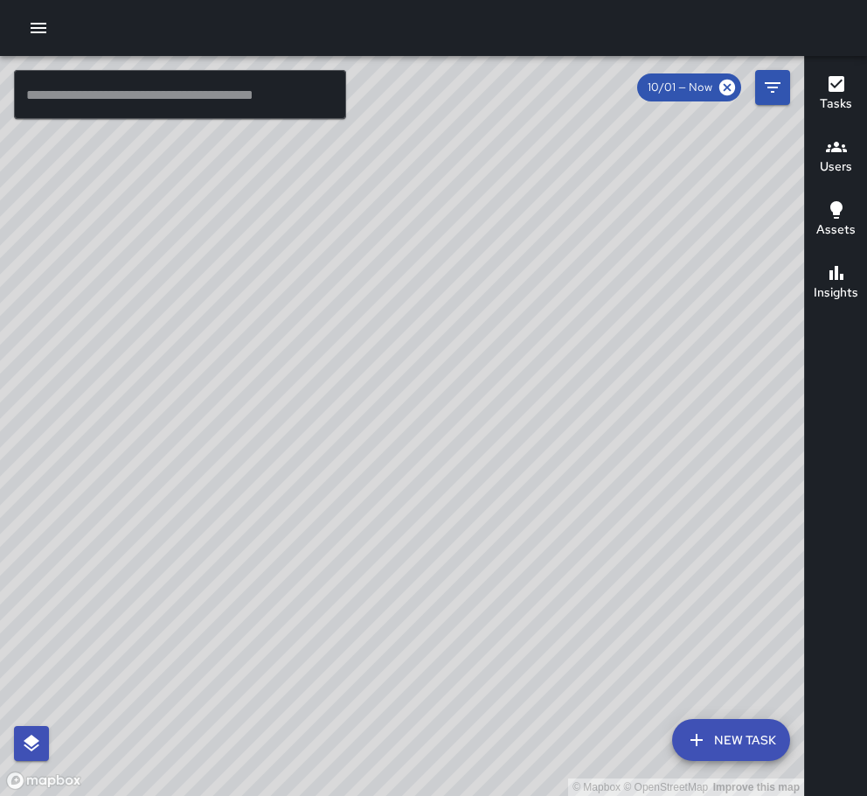
drag, startPoint x: 358, startPoint y: 452, endPoint x: 286, endPoint y: 454, distance: 72.6
click at [286, 454] on div "© Mapbox © OpenStreetMap Improve this map" at bounding box center [402, 426] width 804 height 740
drag, startPoint x: 531, startPoint y: 338, endPoint x: 441, endPoint y: 722, distance: 394.0
click at [441, 722] on div "© Mapbox © OpenStreetMap Improve this map" at bounding box center [402, 426] width 804 height 740
drag, startPoint x: 430, startPoint y: 329, endPoint x: 243, endPoint y: 617, distance: 343.9
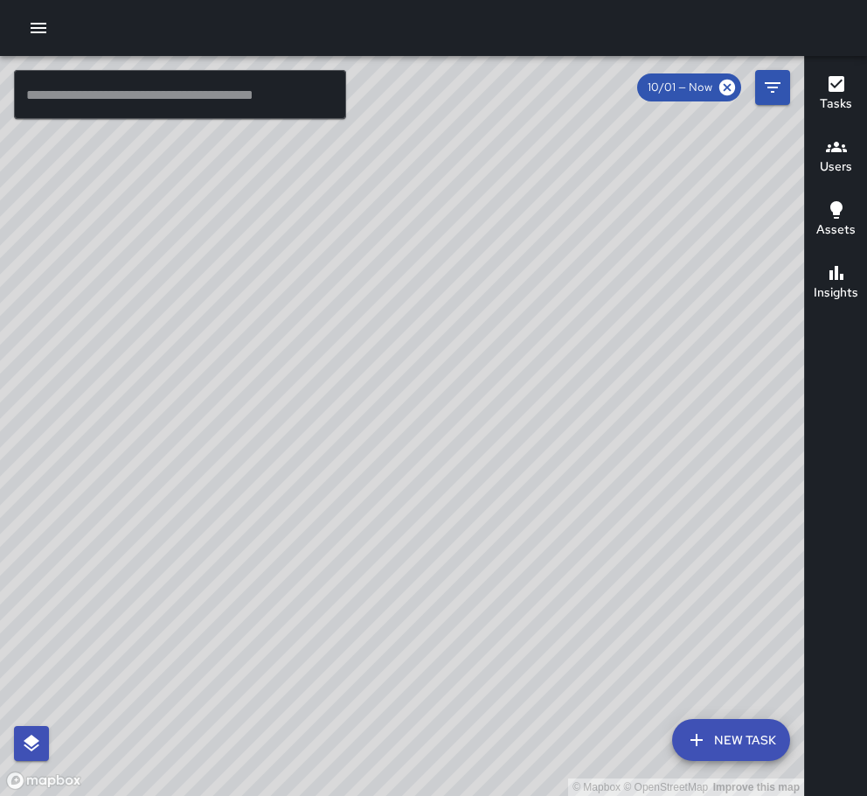
click at [243, 617] on div "© Mapbox © OpenStreetMap Improve this map" at bounding box center [402, 426] width 804 height 740
drag, startPoint x: 398, startPoint y: 365, endPoint x: 453, endPoint y: 461, distance: 110.8
click at [453, 461] on div "© Mapbox © OpenStreetMap Improve this map" at bounding box center [402, 426] width 804 height 740
click at [43, 38] on icon "button" at bounding box center [38, 27] width 21 height 21
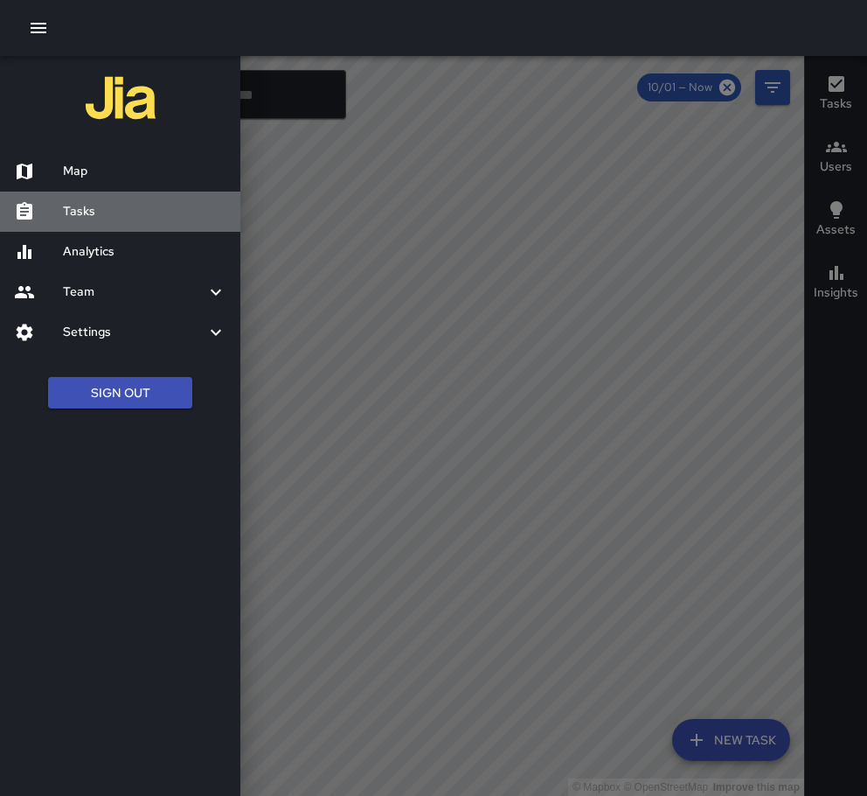
click at [72, 215] on h6 "Tasks" at bounding box center [144, 211] width 163 height 19
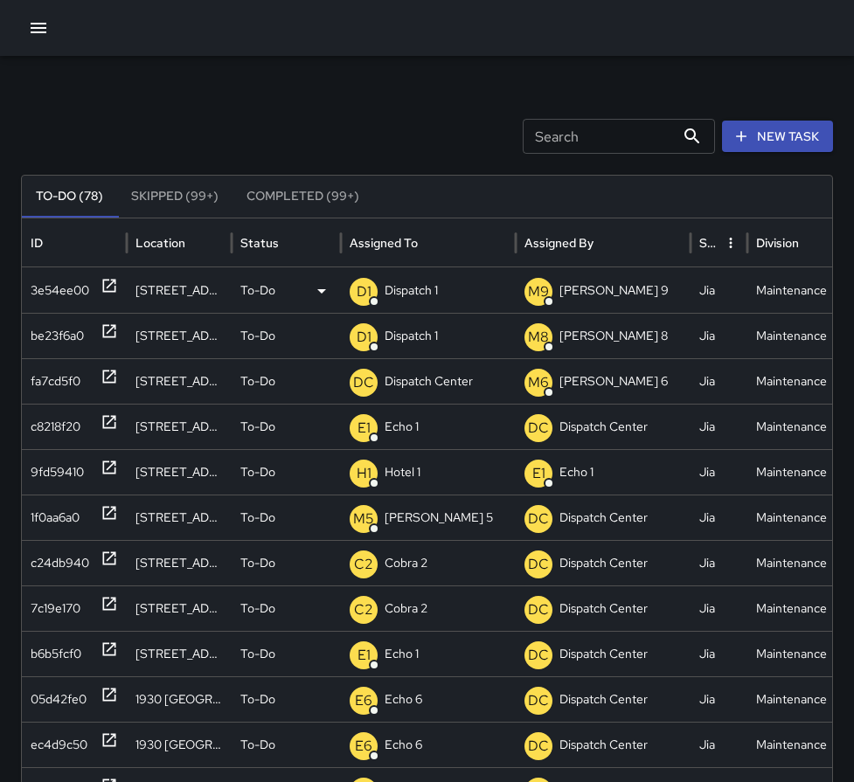
click at [107, 282] on icon at bounding box center [109, 285] width 17 height 17
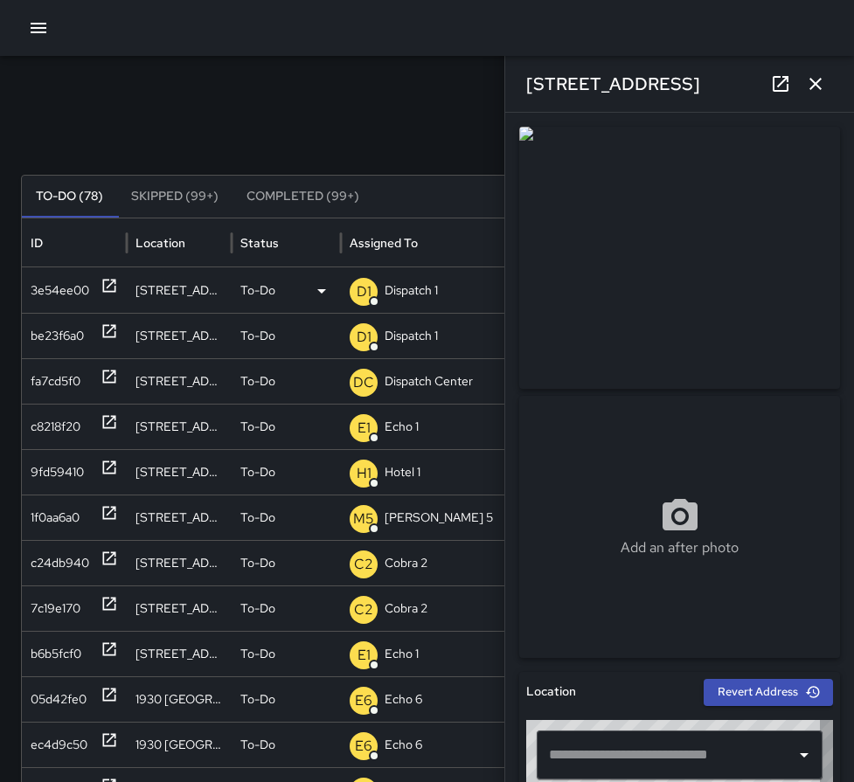
type input "**********"
click at [421, 295] on p "Dispatch 1" at bounding box center [411, 290] width 53 height 45
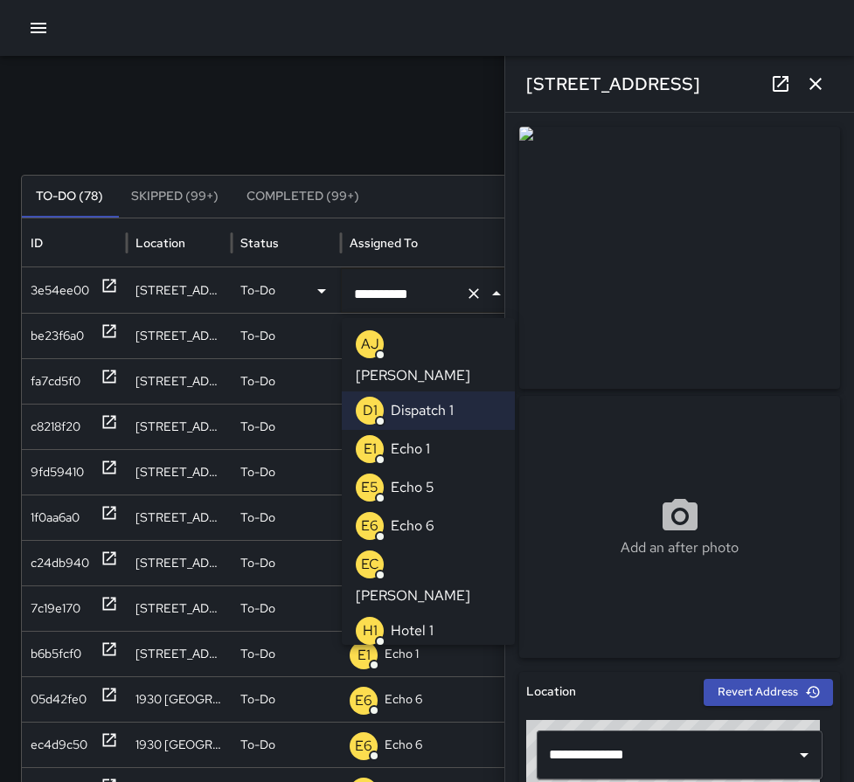
click at [410, 439] on p "Echo 1" at bounding box center [410, 449] width 39 height 21
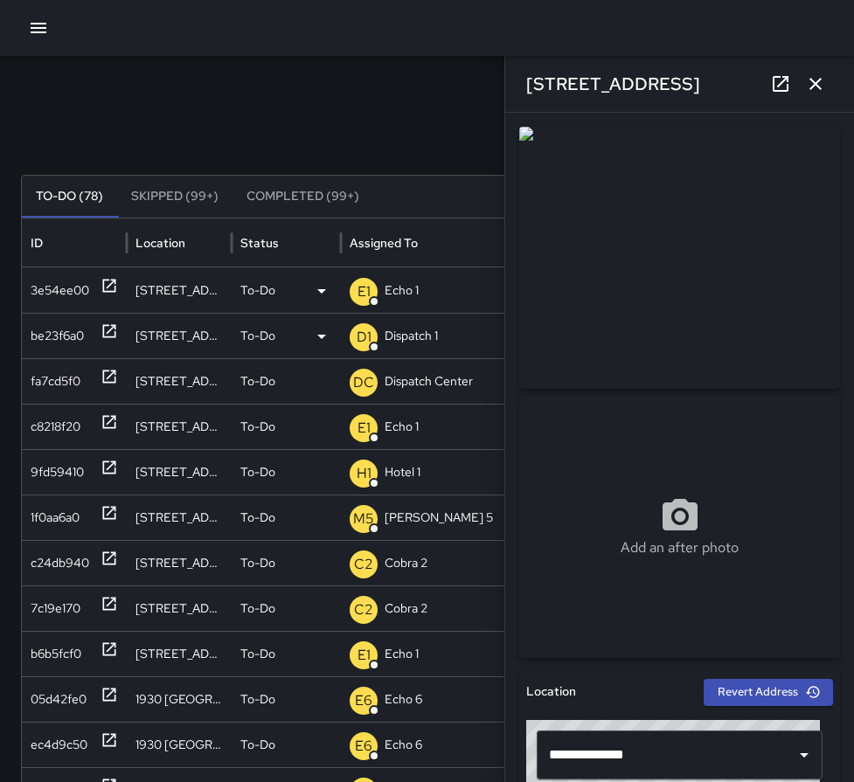
click at [106, 334] on icon at bounding box center [109, 331] width 17 height 17
click at [413, 331] on p "Dispatch 1" at bounding box center [411, 336] width 53 height 45
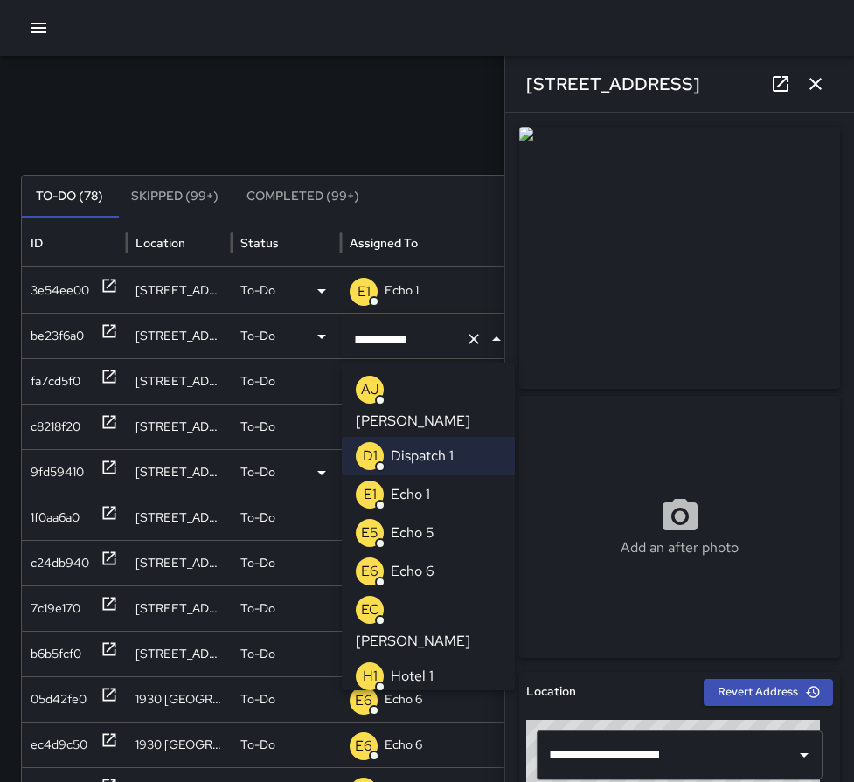
click at [428, 484] on p "Echo 1" at bounding box center [410, 494] width 39 height 21
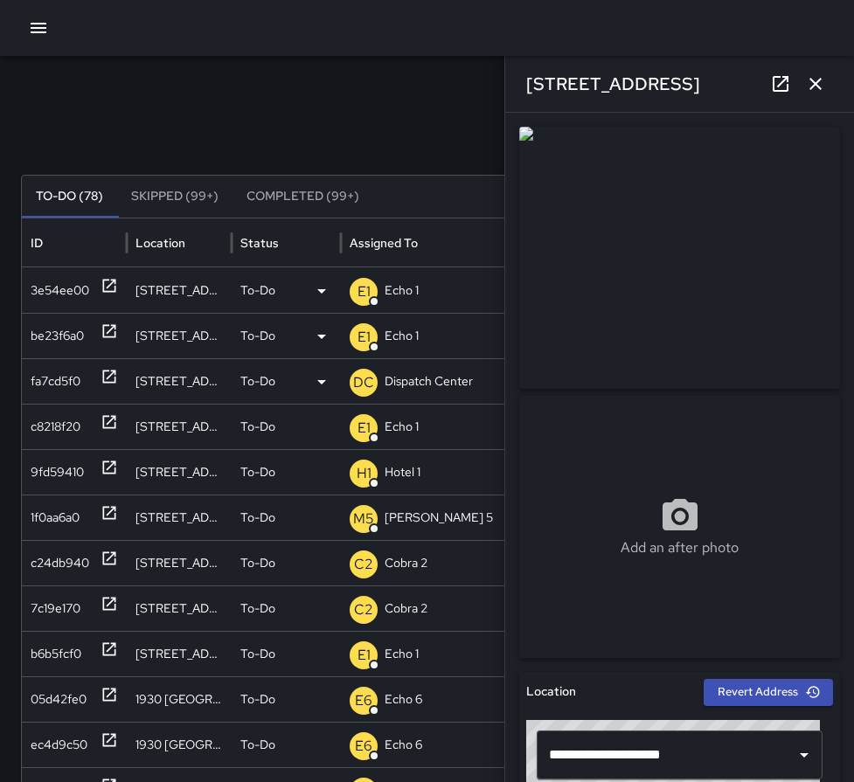
click at [110, 386] on div at bounding box center [109, 381] width 17 height 45
click at [414, 381] on p "Dispatch Center" at bounding box center [429, 381] width 88 height 45
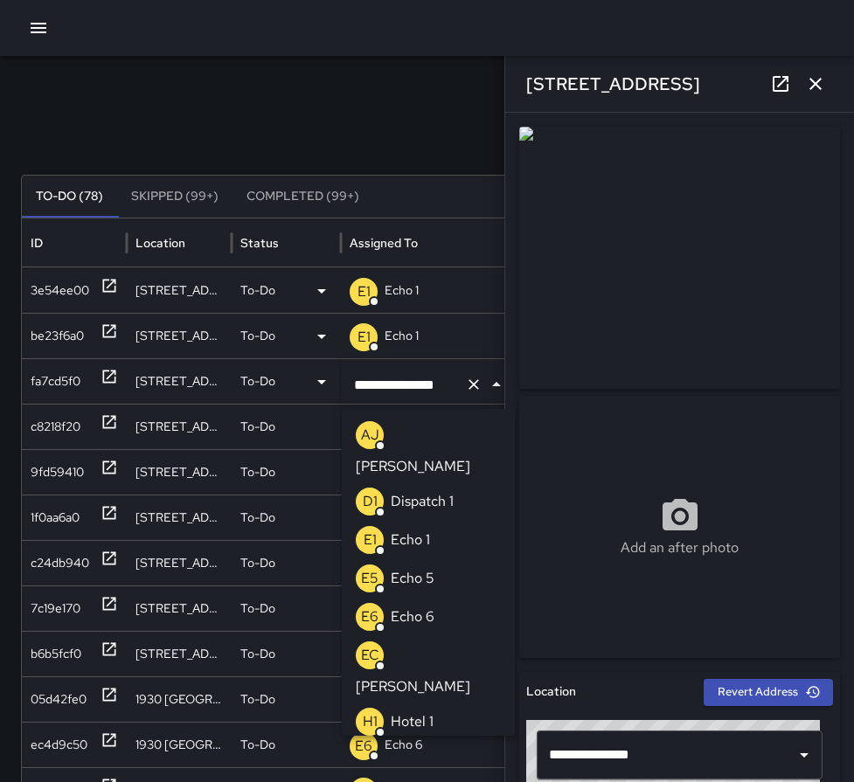
scroll to position [1269, 0]
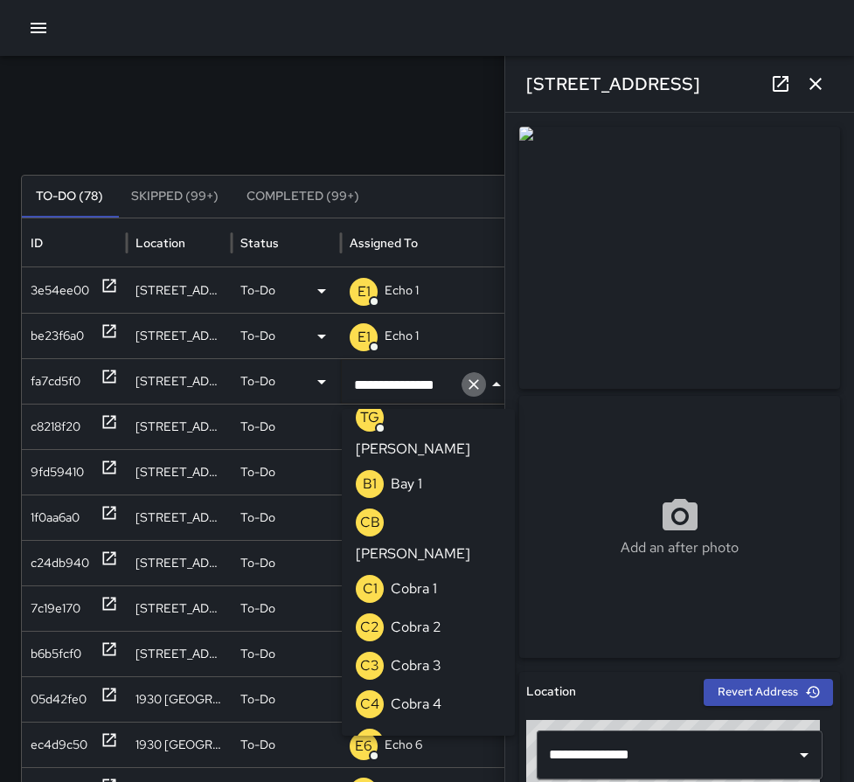
click at [470, 386] on icon "Clear" at bounding box center [473, 384] width 17 height 17
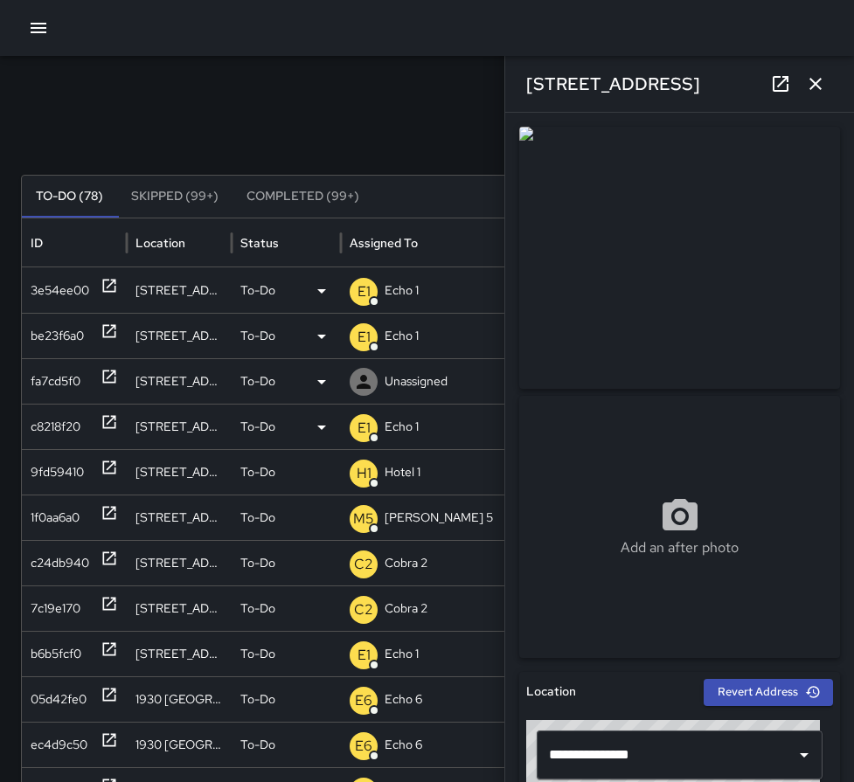
click at [410, 430] on p "Echo 1" at bounding box center [402, 427] width 34 height 45
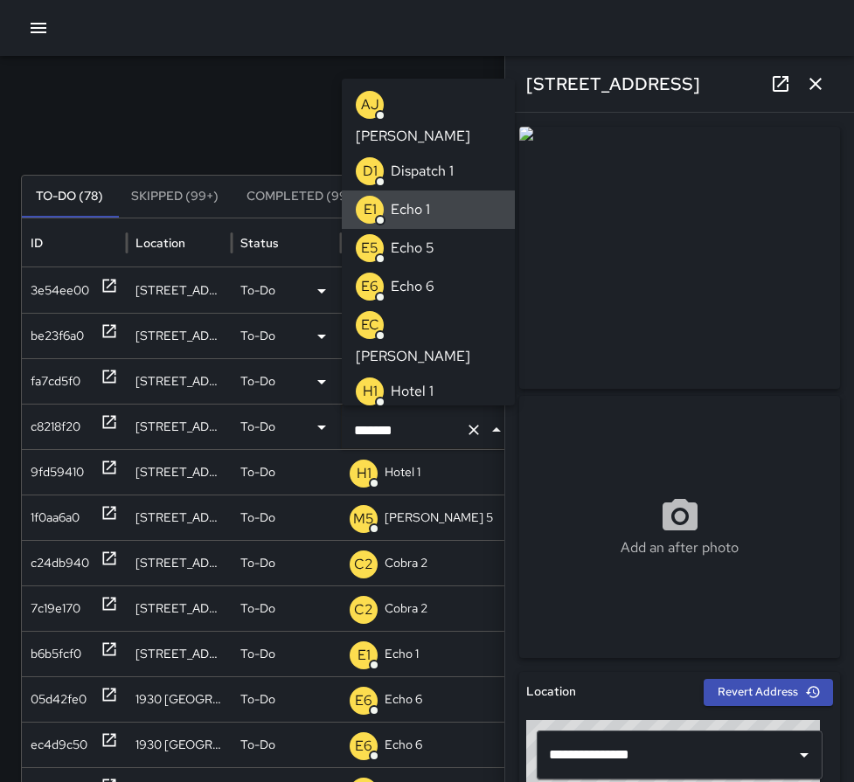
click at [428, 199] on p "Echo 1" at bounding box center [410, 209] width 39 height 21
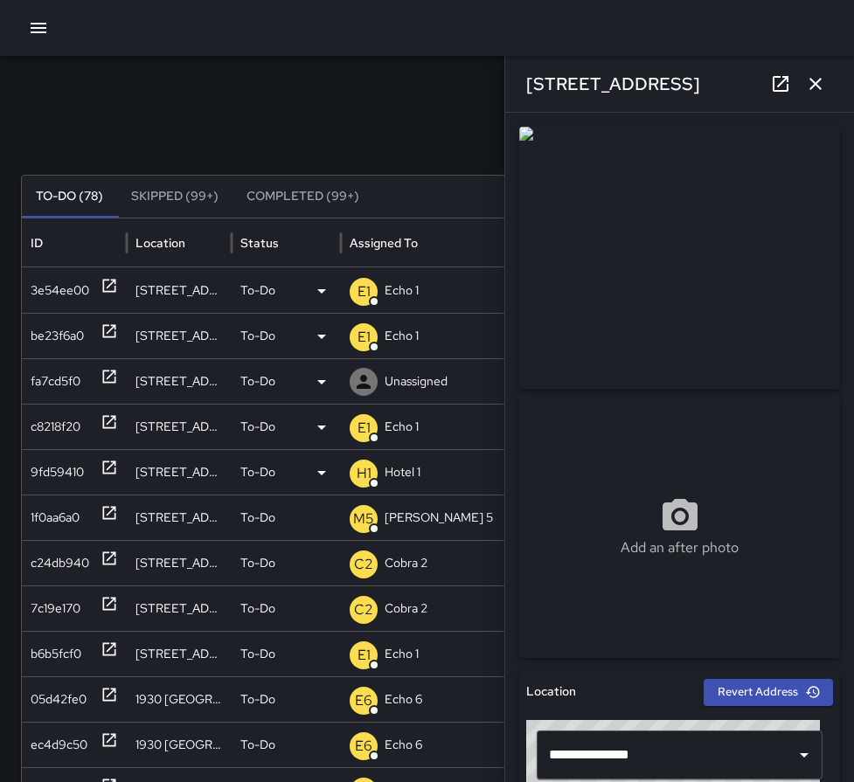
click at [108, 468] on icon at bounding box center [109, 467] width 17 height 17
click at [405, 465] on p "Hotel 1" at bounding box center [403, 472] width 36 height 45
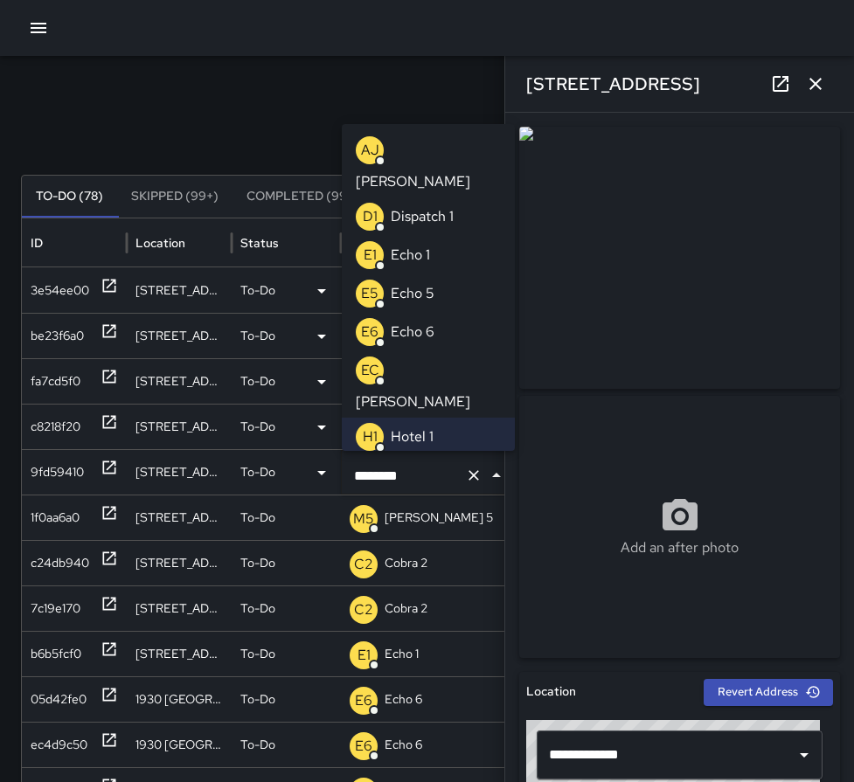
click at [406, 245] on p "Echo 1" at bounding box center [410, 255] width 39 height 21
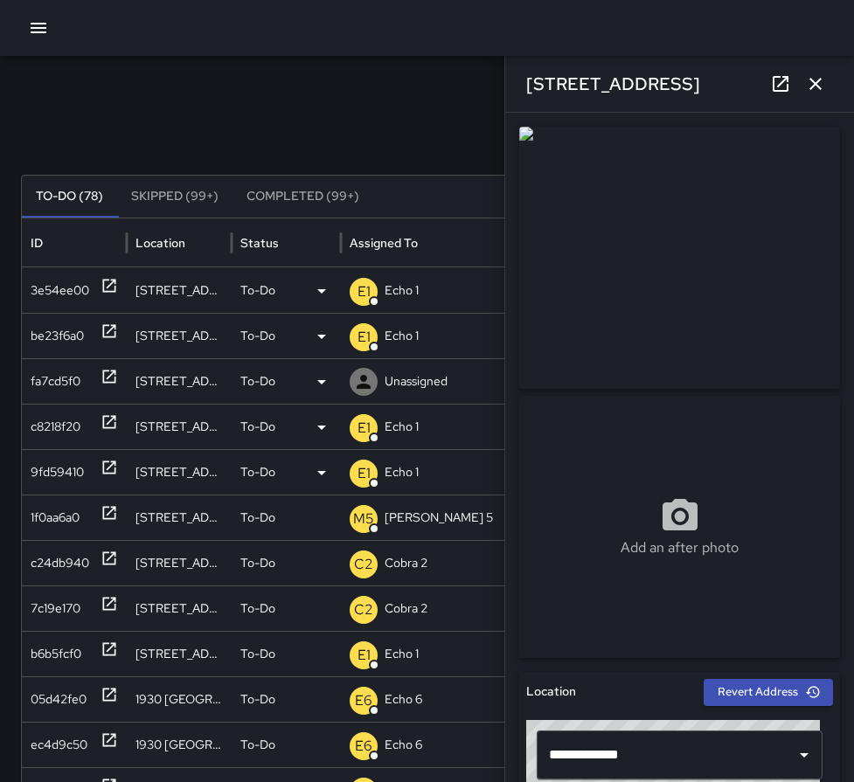
click at [321, 90] on div "Search Search New Task To-Do (78) Skipped (99+) Completed (99+) ID Location Sta…" at bounding box center [427, 552] width 854 height 992
click at [104, 378] on icon at bounding box center [109, 376] width 17 height 17
click at [0, 0] on p "Unassigned" at bounding box center [0, 0] width 0 height 0
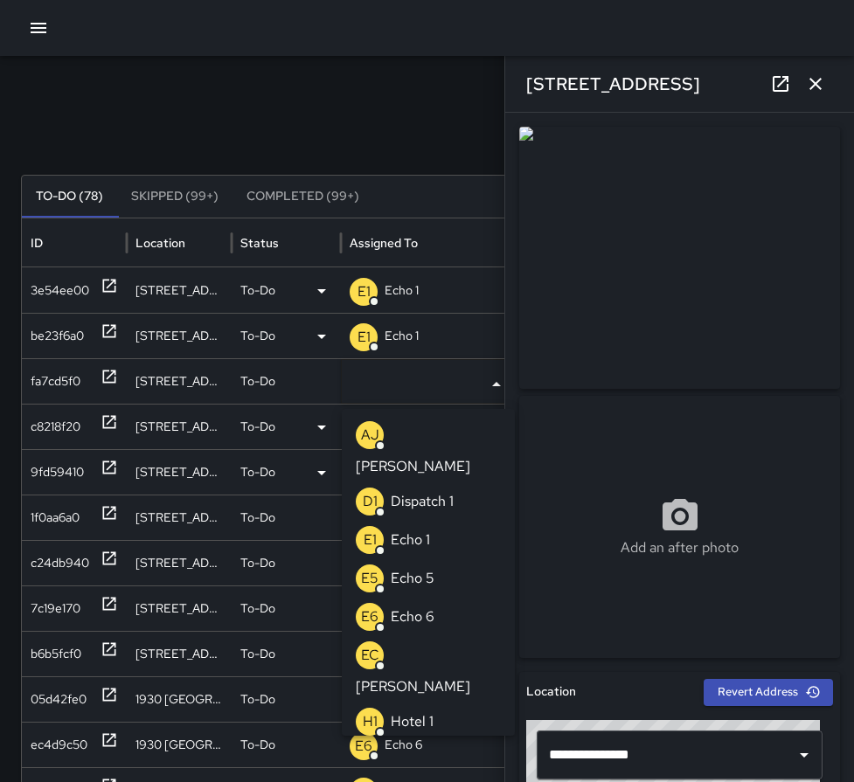
click at [409, 530] on p "Echo 1" at bounding box center [410, 540] width 39 height 21
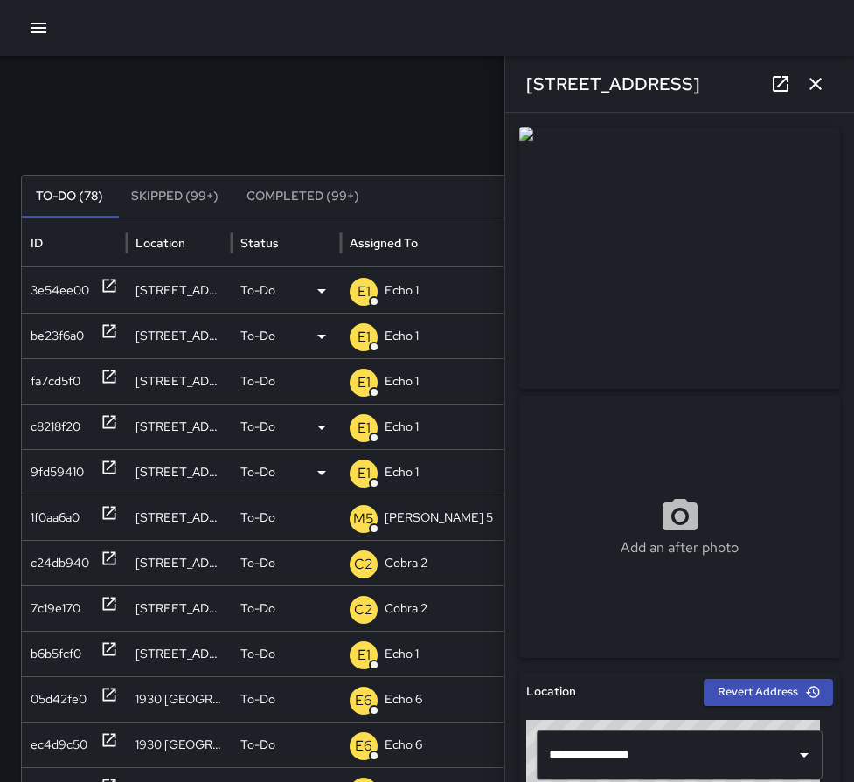
click at [200, 96] on div "Search Search New Task To-Do (78) Skipped (99+) Completed (99+) ID Location Sta…" at bounding box center [427, 552] width 854 height 992
drag, startPoint x: 812, startPoint y: 85, endPoint x: 810, endPoint y: 94, distance: 8.9
click at [812, 88] on icon "button" at bounding box center [815, 83] width 21 height 21
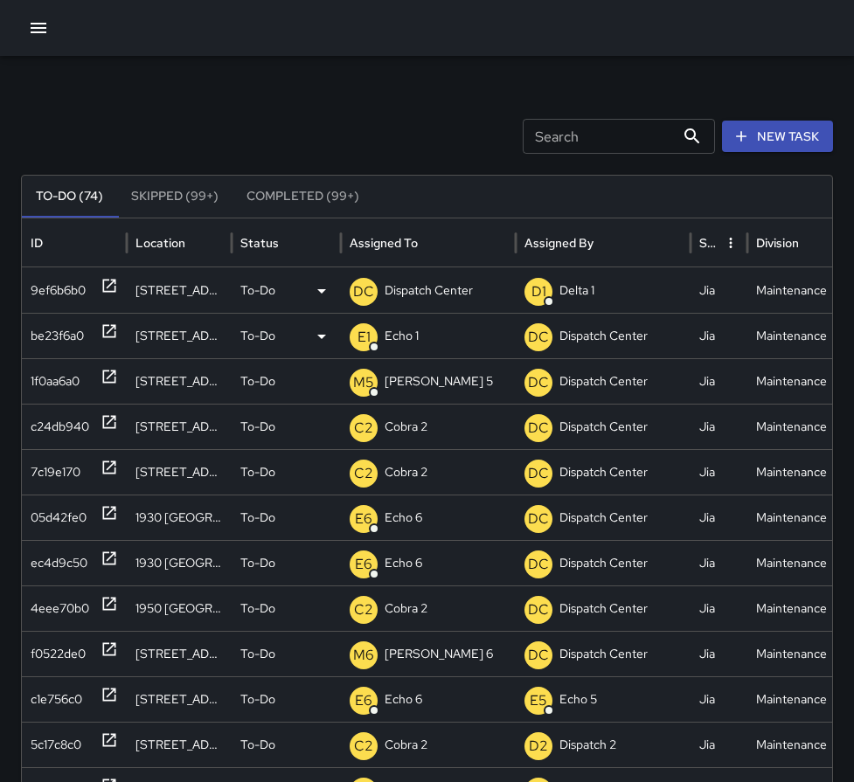
click at [110, 282] on icon at bounding box center [109, 285] width 17 height 17
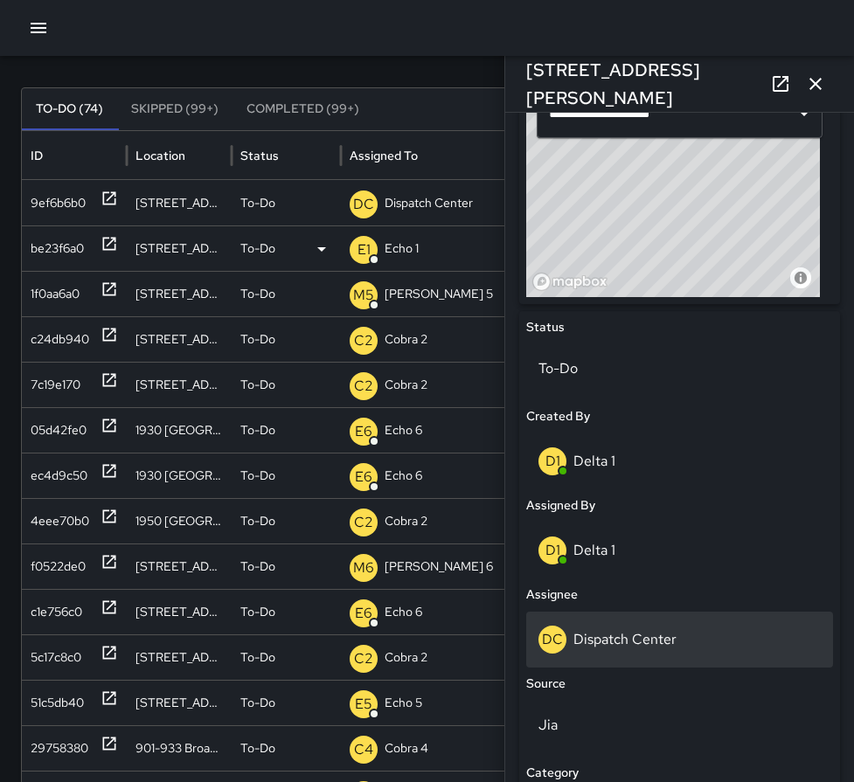
scroll to position [706, 0]
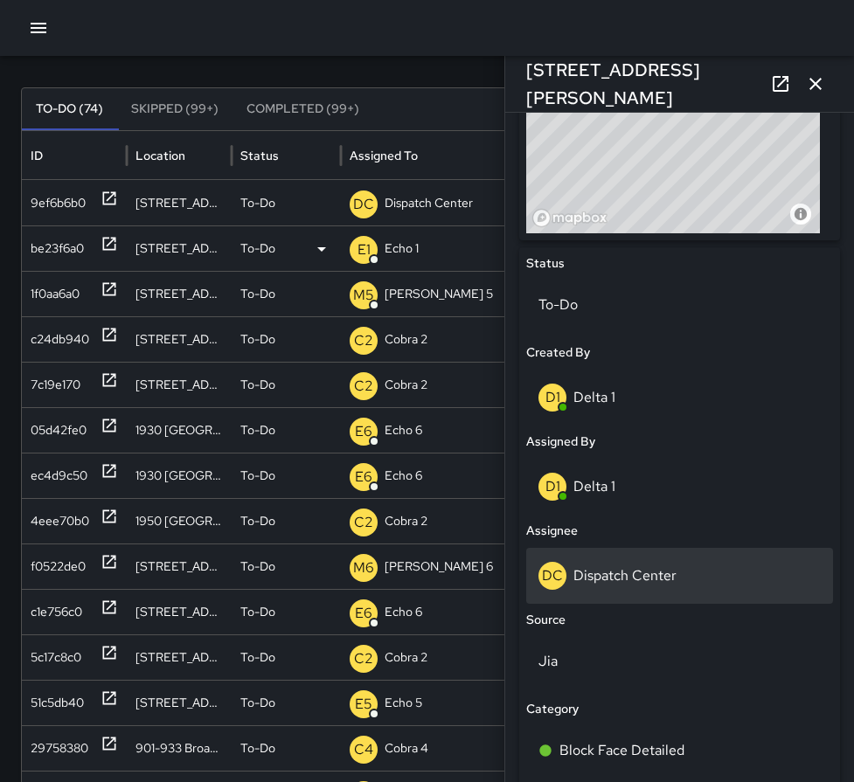
click at [627, 579] on p "Dispatch Center" at bounding box center [625, 576] width 103 height 18
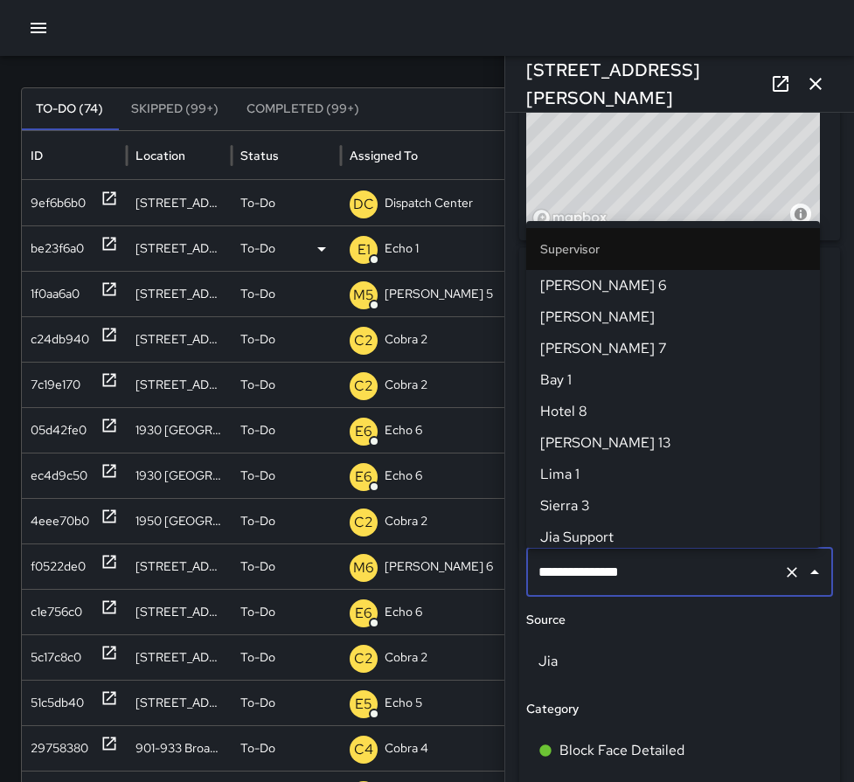
scroll to position [1794, 0]
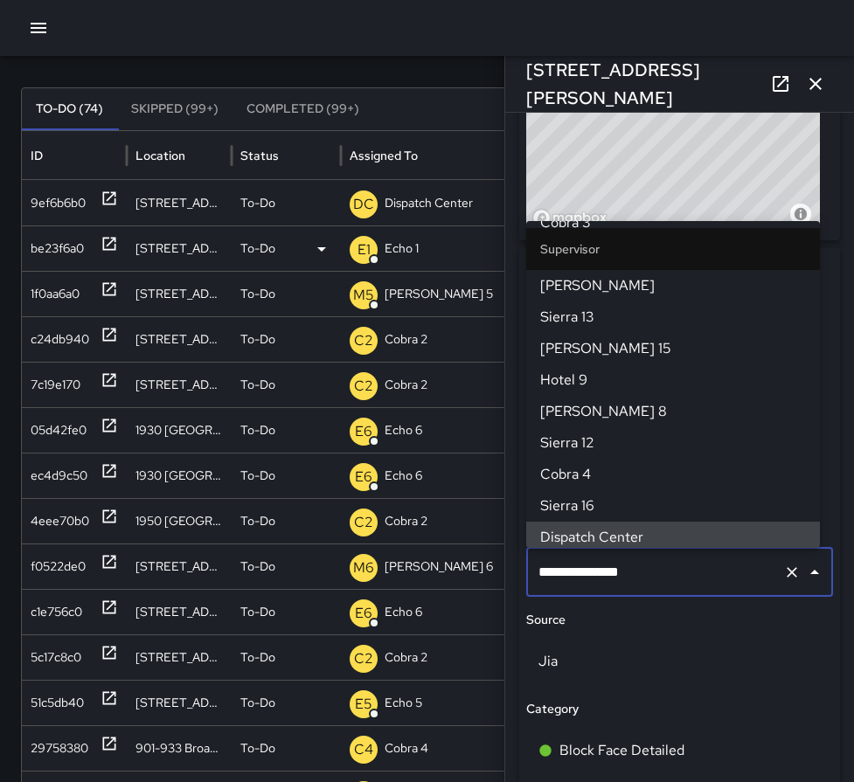
click at [783, 580] on icon "Clear" at bounding box center [791, 572] width 17 height 17
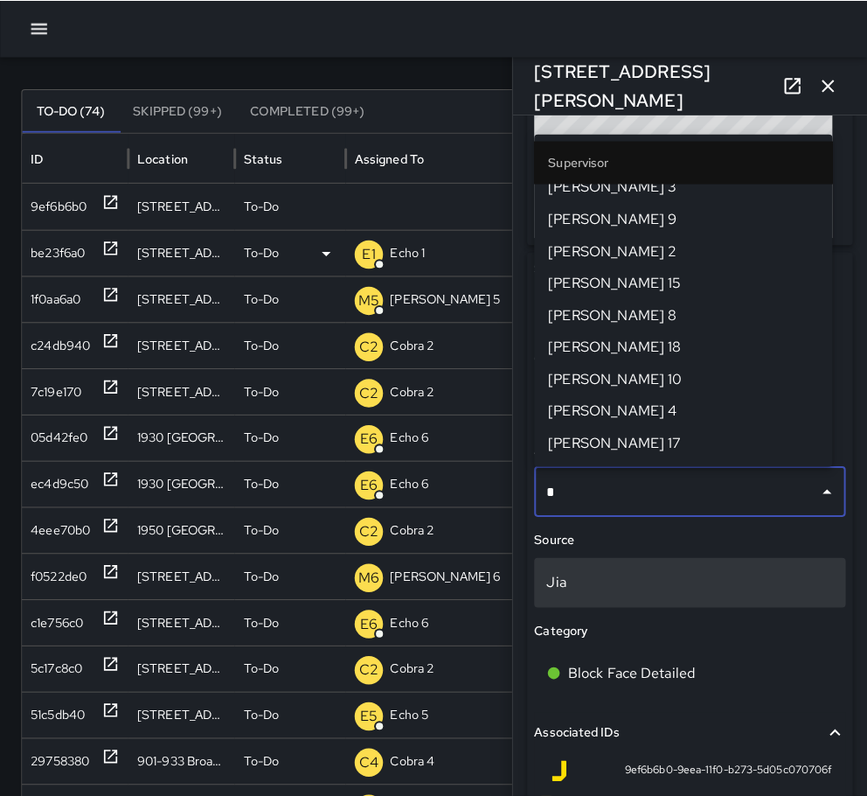
scroll to position [0, 0]
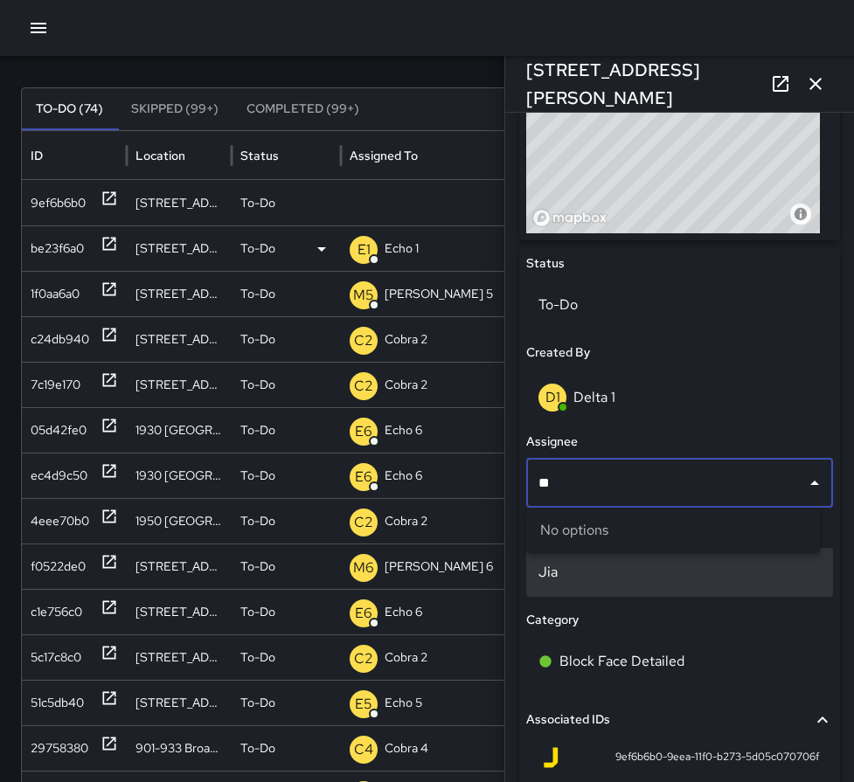
type input "*"
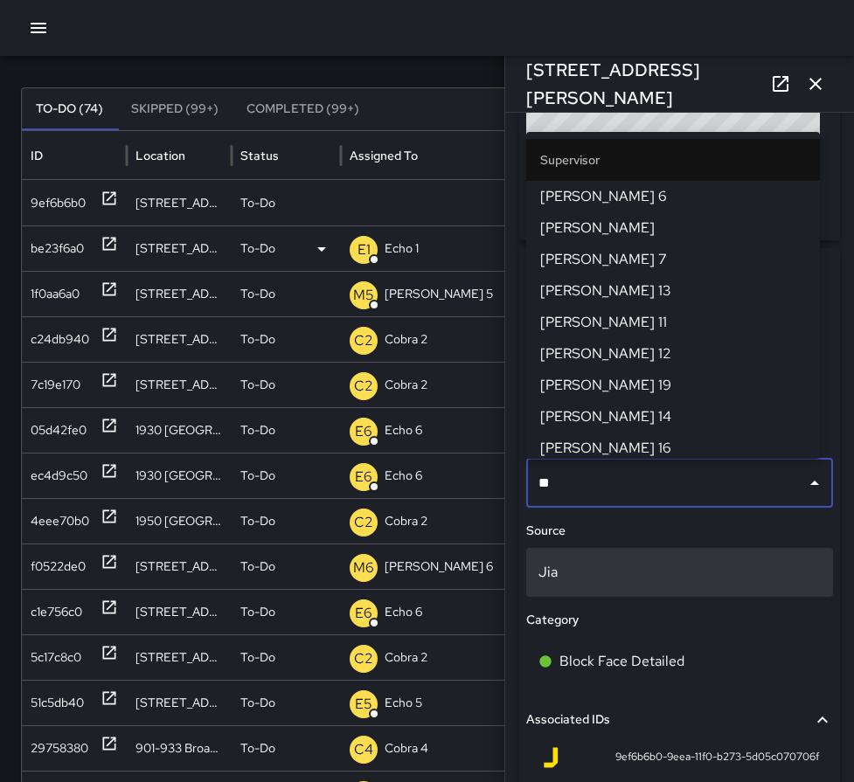
type input "*"
type input "******"
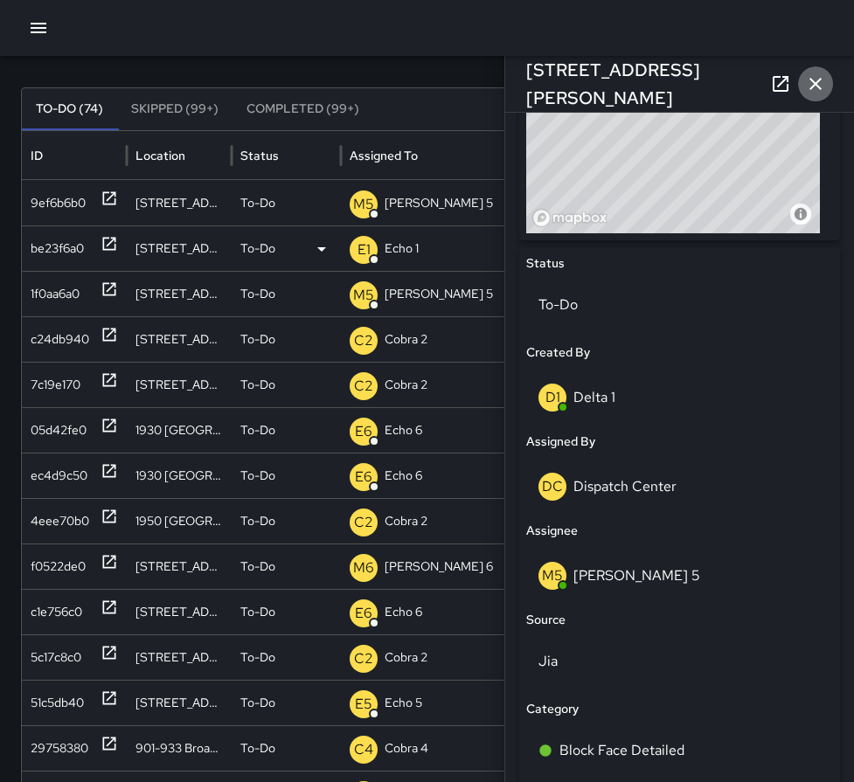
click at [815, 82] on icon "button" at bounding box center [816, 84] width 12 height 12
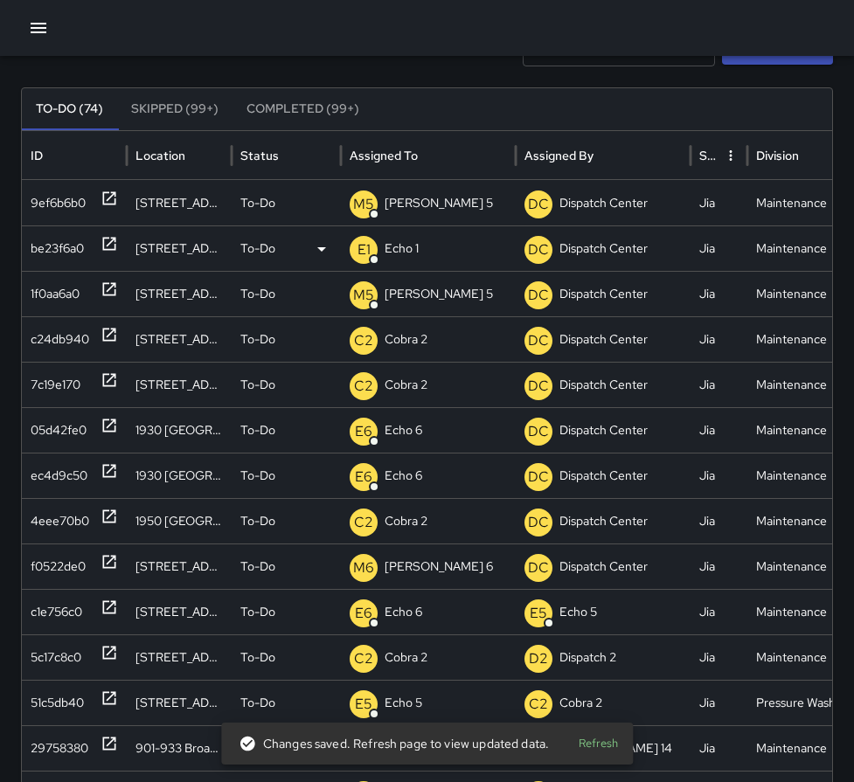
click at [38, 29] on icon "button" at bounding box center [39, 28] width 16 height 10
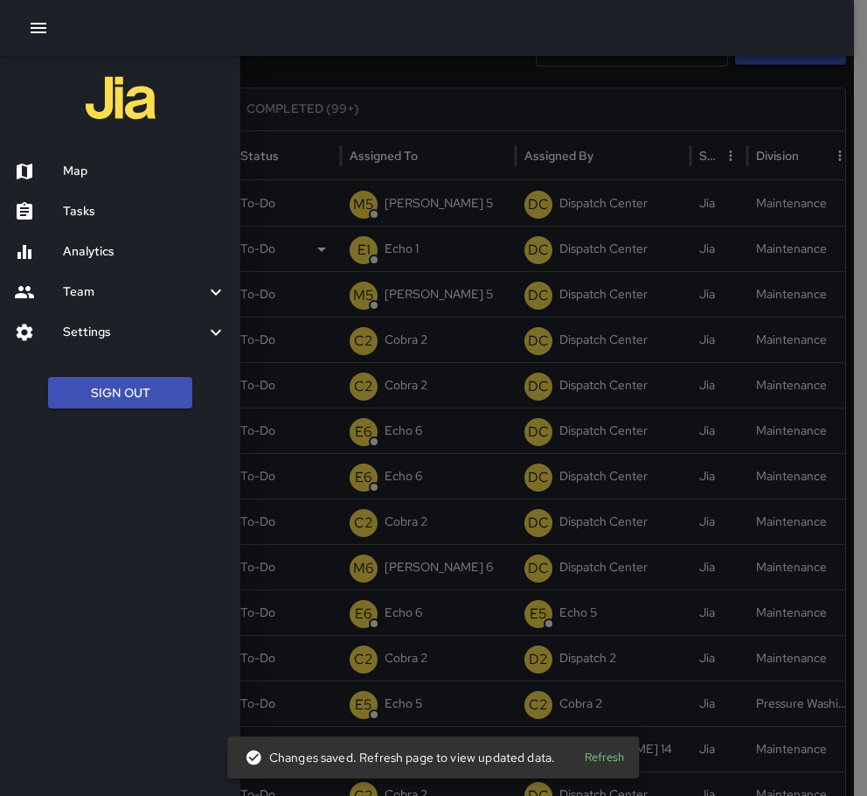
click at [76, 170] on h6 "Map" at bounding box center [144, 171] width 163 height 19
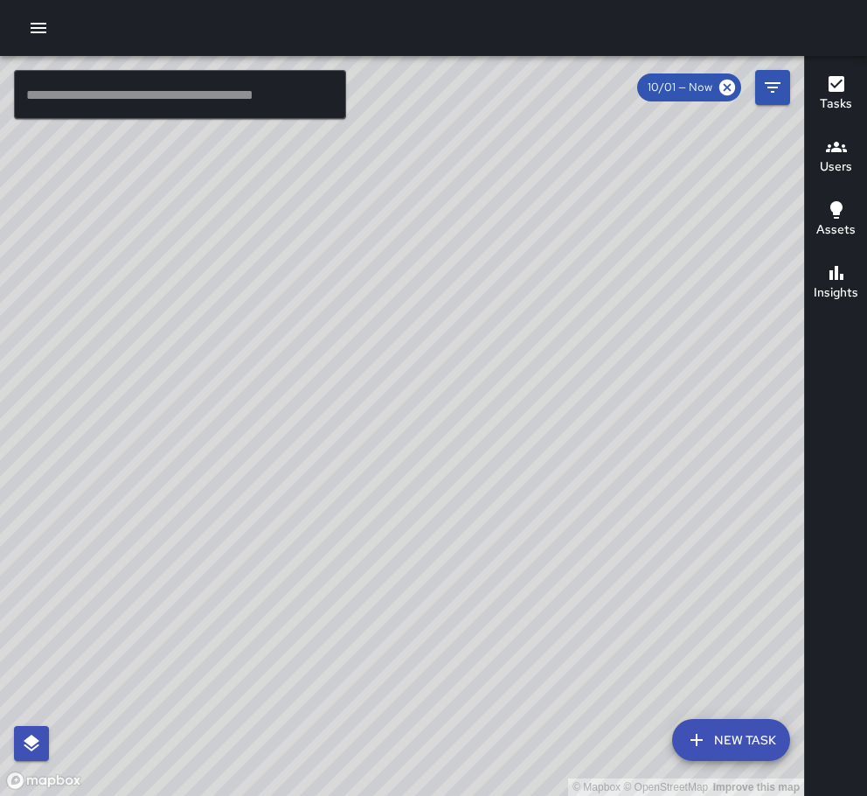
drag, startPoint x: 593, startPoint y: 282, endPoint x: 421, endPoint y: 418, distance: 219.7
click at [421, 418] on div "© Mapbox © OpenStreetMap Improve this map" at bounding box center [402, 426] width 804 height 740
click at [37, 24] on icon "button" at bounding box center [39, 28] width 16 height 10
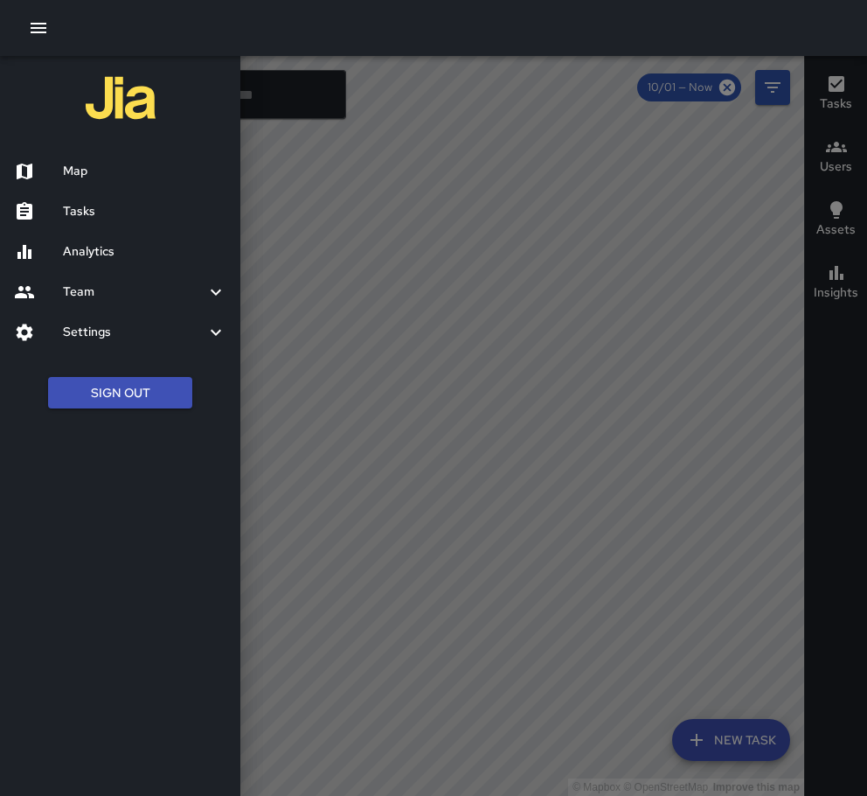
click at [85, 205] on h6 "Tasks" at bounding box center [144, 211] width 163 height 19
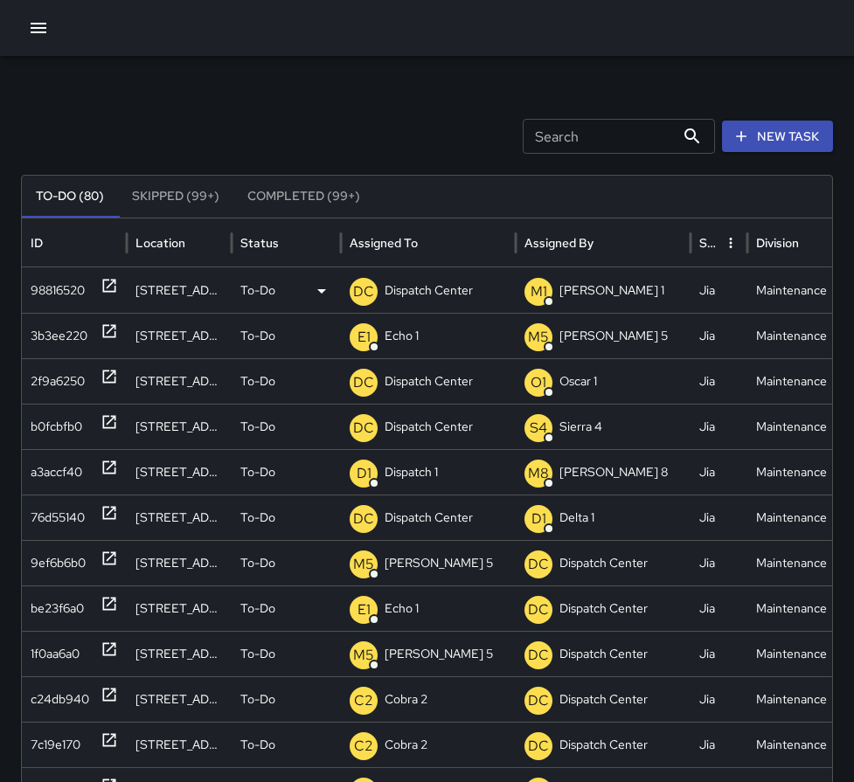
click at [109, 280] on icon at bounding box center [109, 286] width 13 height 13
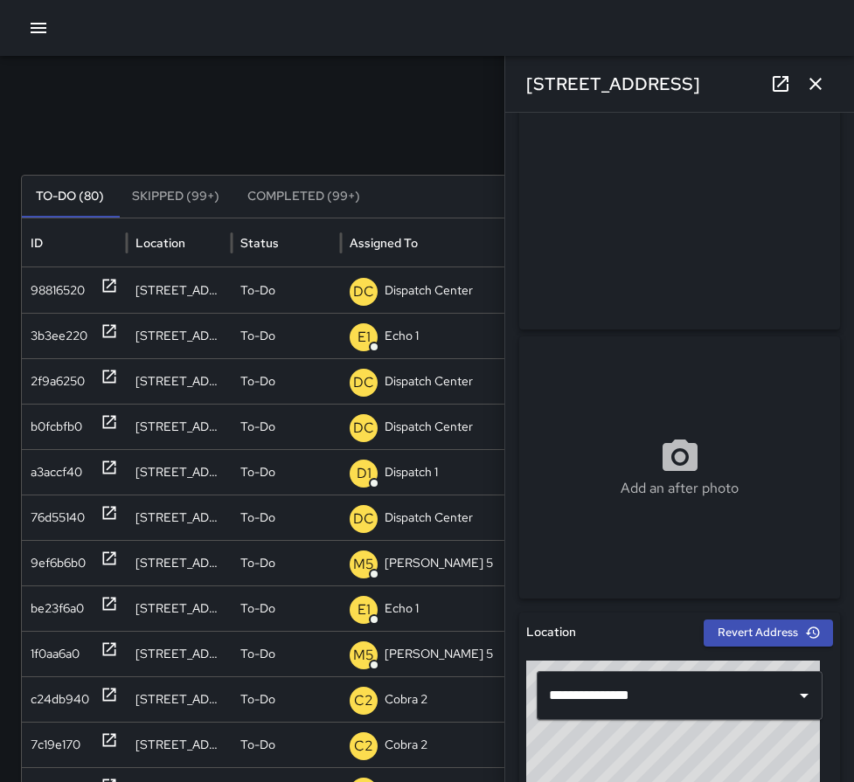
scroll to position [87, 0]
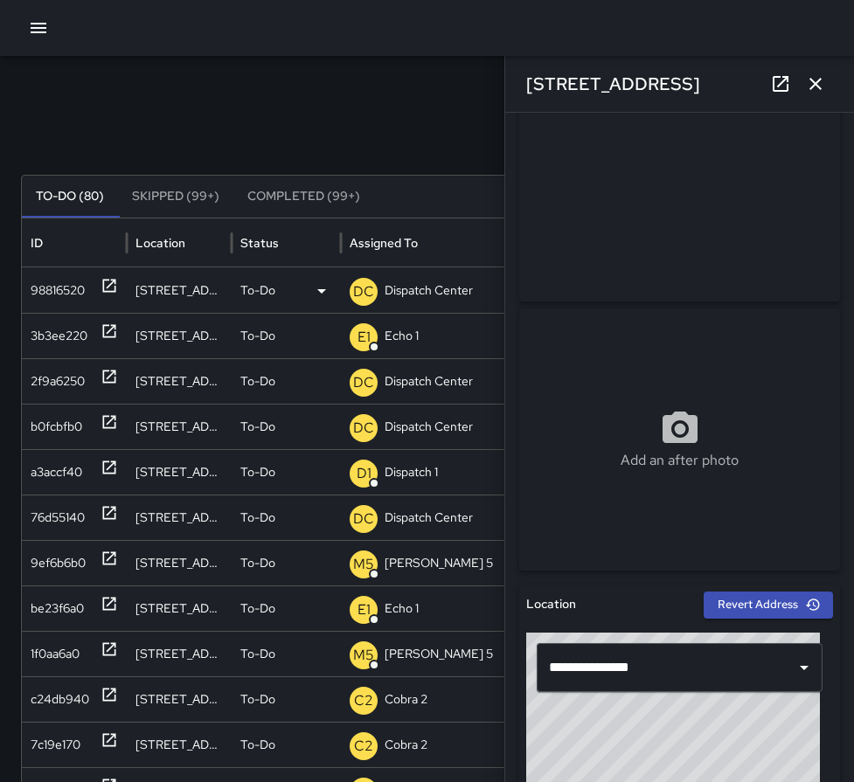
click at [432, 296] on p "Dispatch Center" at bounding box center [429, 290] width 88 height 45
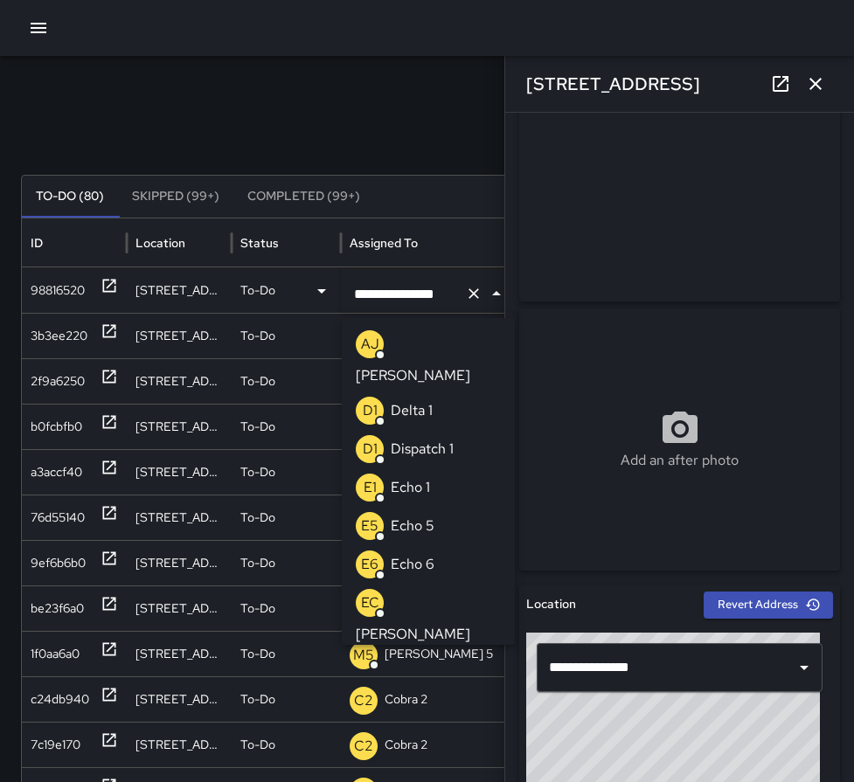
scroll to position [1385, 0]
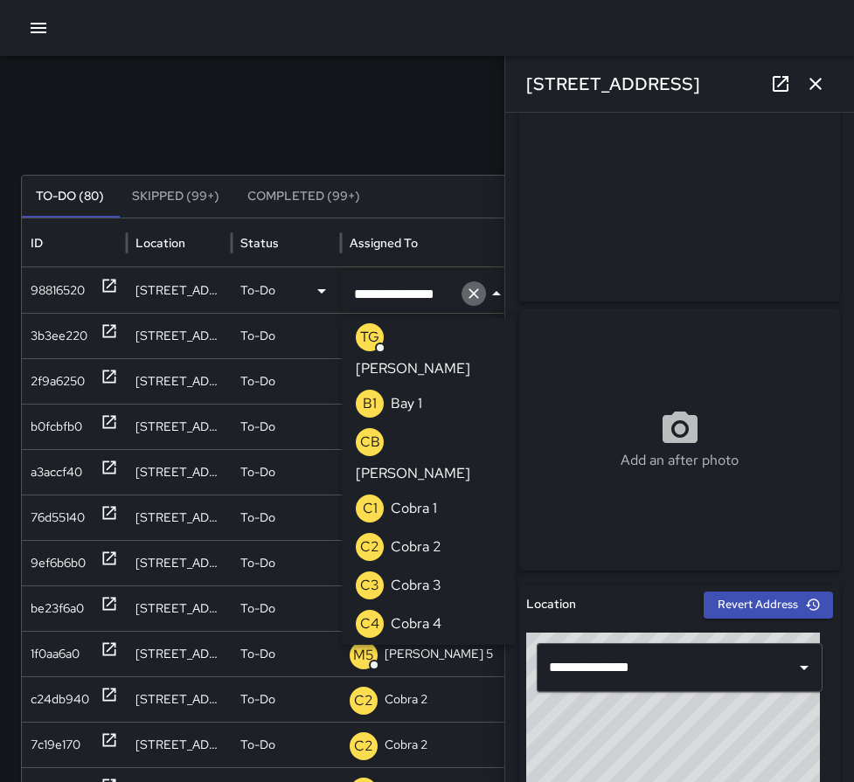
click at [476, 295] on icon "Clear" at bounding box center [474, 293] width 10 height 10
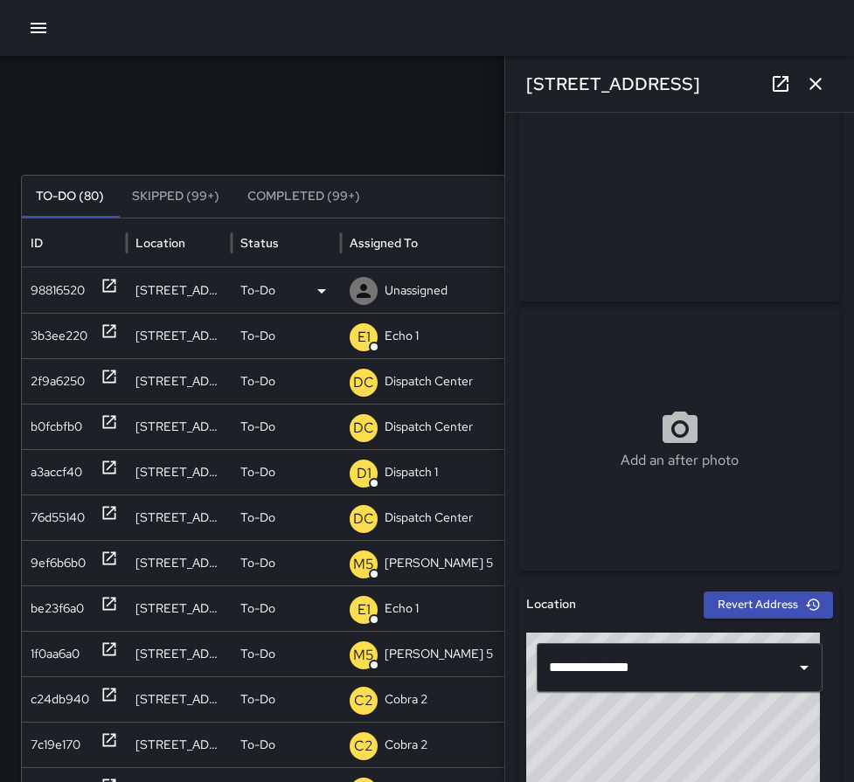
click at [394, 295] on p "Unassigned" at bounding box center [416, 290] width 63 height 45
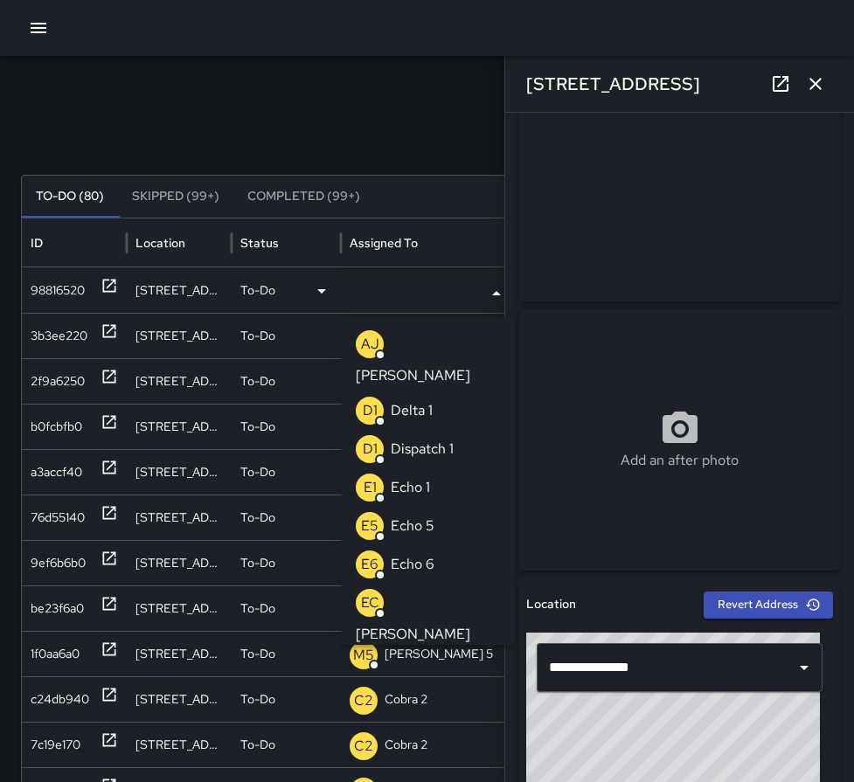
click at [429, 477] on p "Echo 1" at bounding box center [410, 487] width 39 height 21
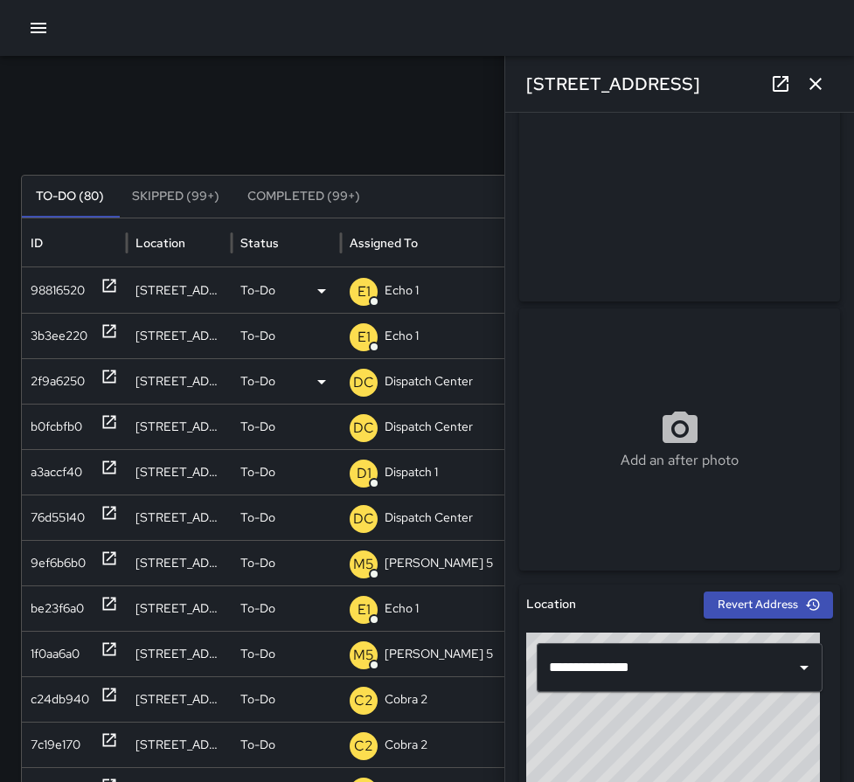
click at [116, 377] on icon at bounding box center [109, 376] width 17 height 17
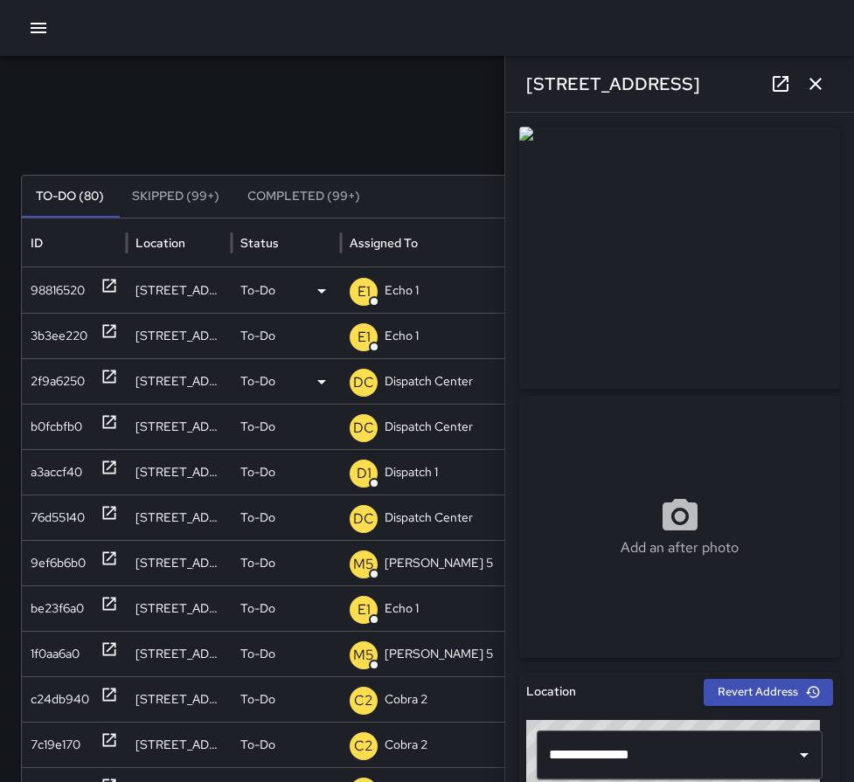
click at [428, 380] on p "Dispatch Center" at bounding box center [429, 381] width 88 height 45
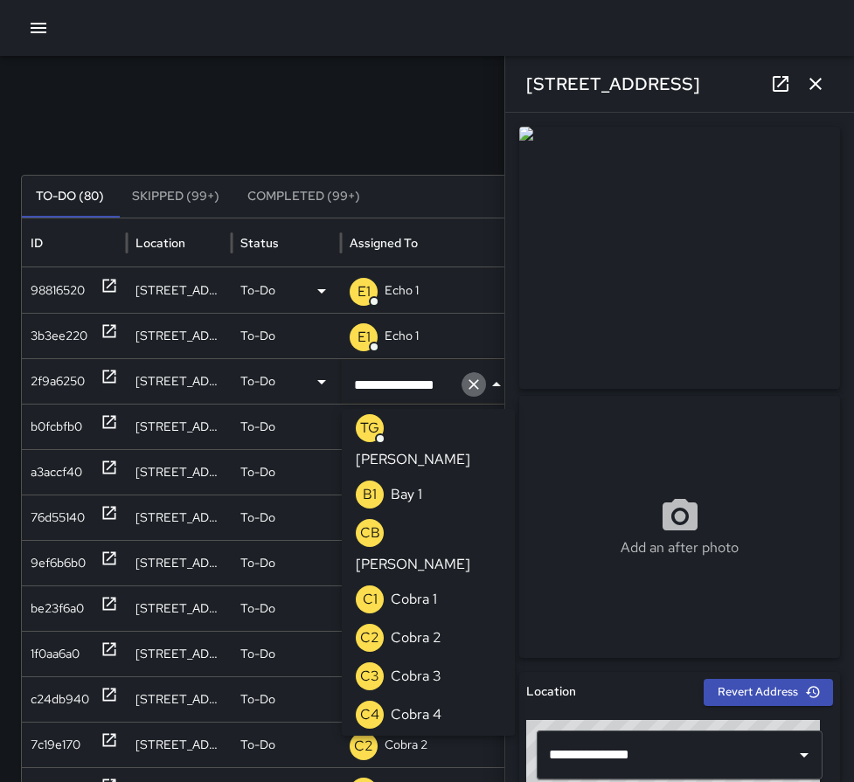
click at [463, 387] on button "Clear" at bounding box center [474, 384] width 24 height 24
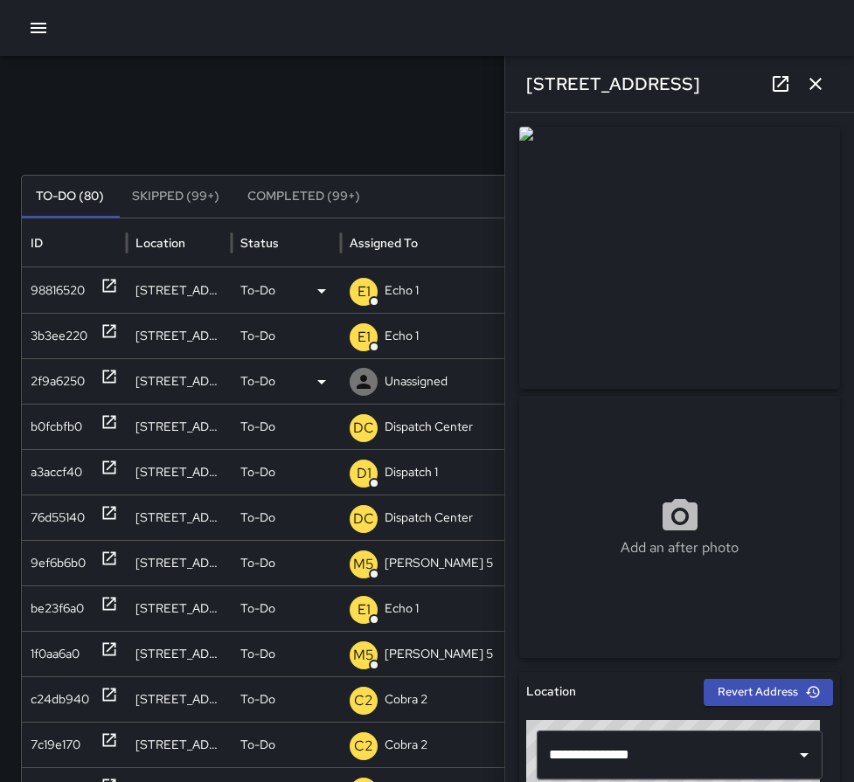
click at [452, 386] on div "Unassigned" at bounding box center [428, 381] width 157 height 45
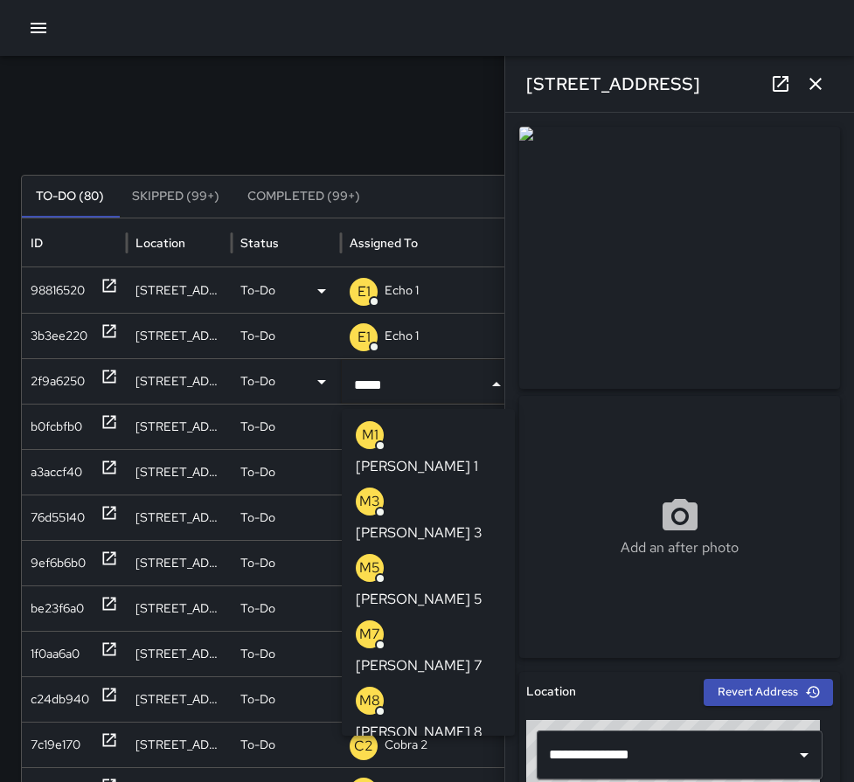
type input "******"
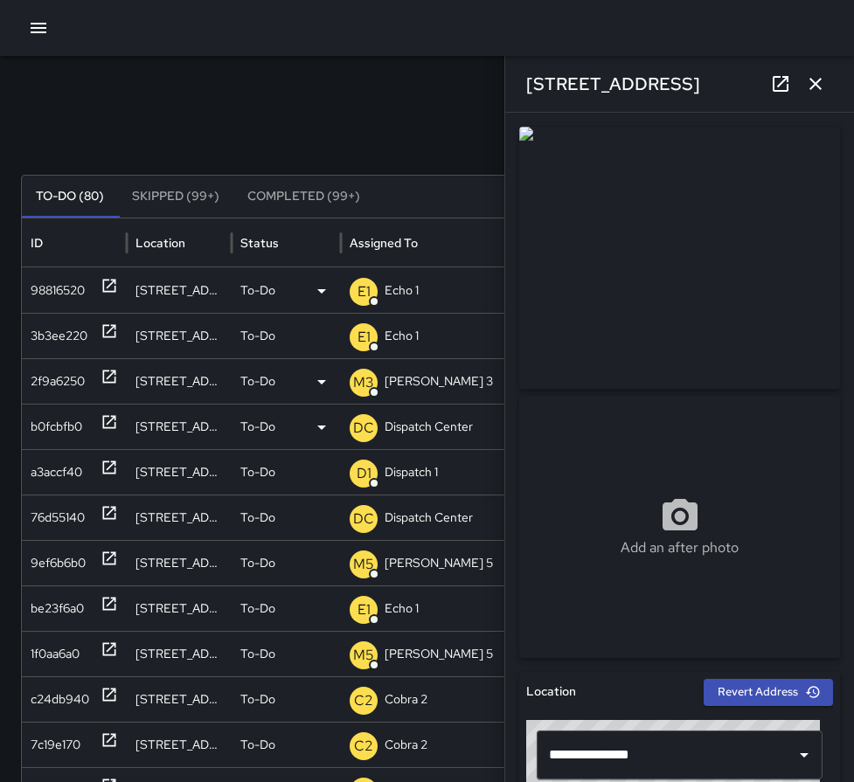
click at [109, 425] on icon at bounding box center [109, 422] width 17 height 17
click at [405, 427] on p "Dispatch Center" at bounding box center [429, 427] width 88 height 45
type input "**********"
click at [468, 427] on icon "Clear" at bounding box center [473, 429] width 17 height 17
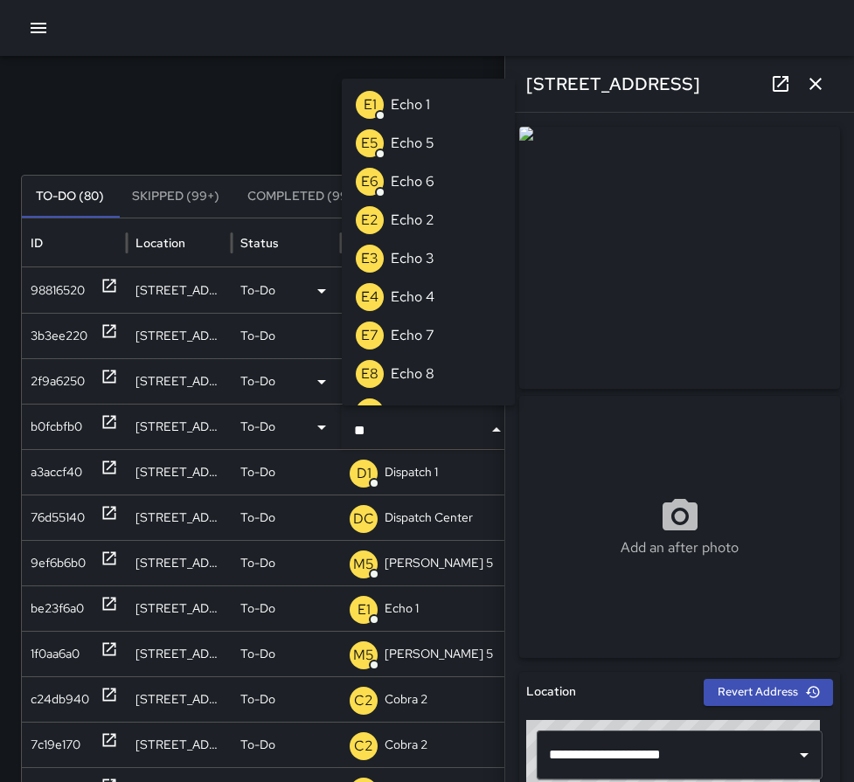
type input "***"
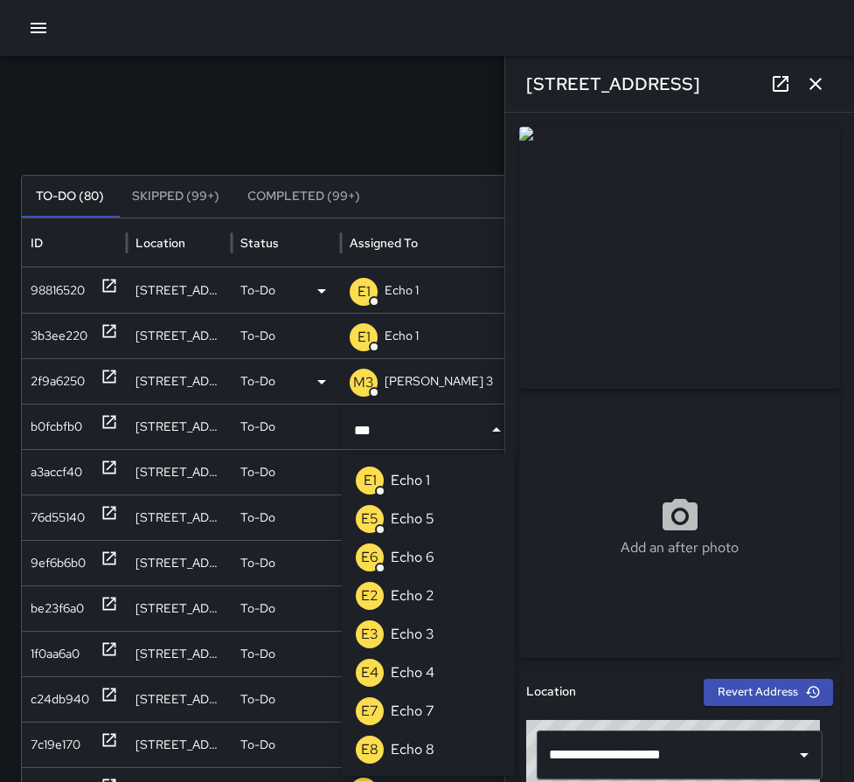
click at [434, 555] on li "E6 Echo 6" at bounding box center [428, 558] width 173 height 38
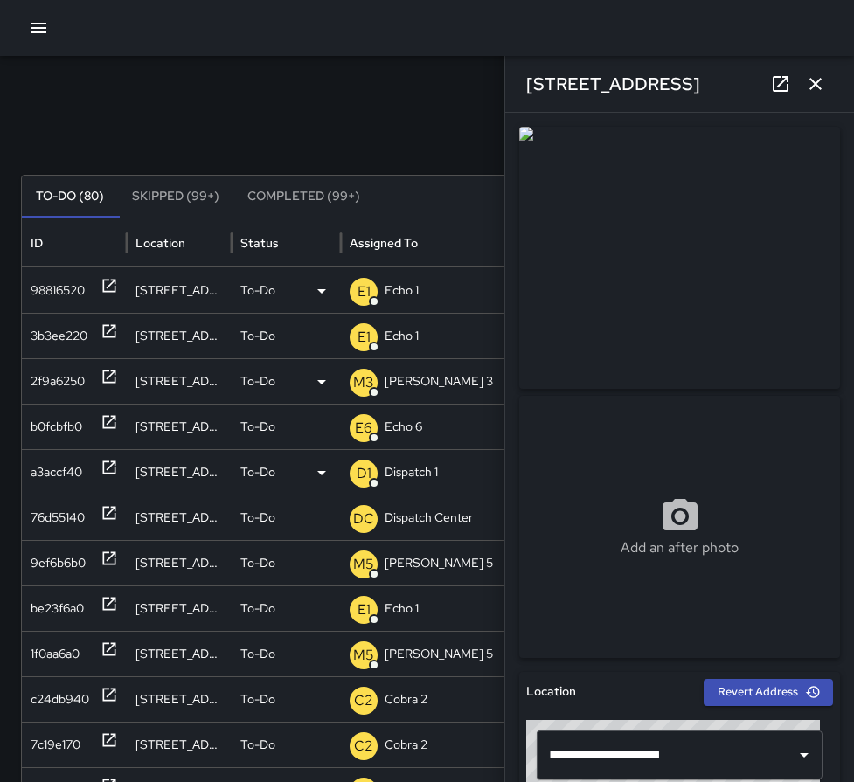
click at [114, 467] on icon at bounding box center [109, 467] width 17 height 17
click at [389, 468] on p "Dispatch 1" at bounding box center [411, 472] width 53 height 45
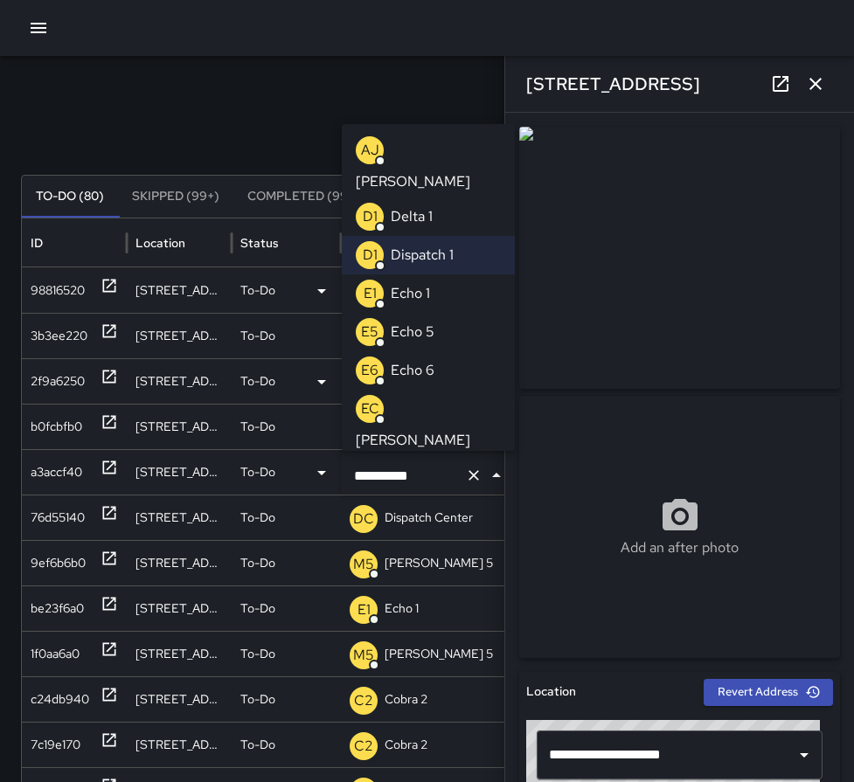
click at [380, 280] on div "E1" at bounding box center [370, 294] width 28 height 28
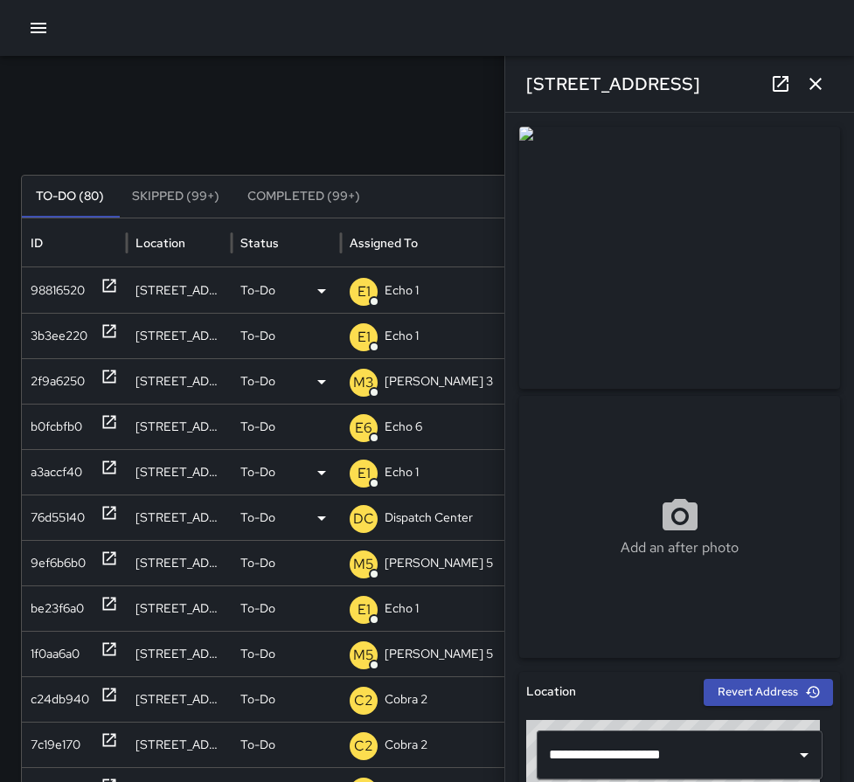
click at [104, 513] on icon at bounding box center [109, 513] width 13 height 13
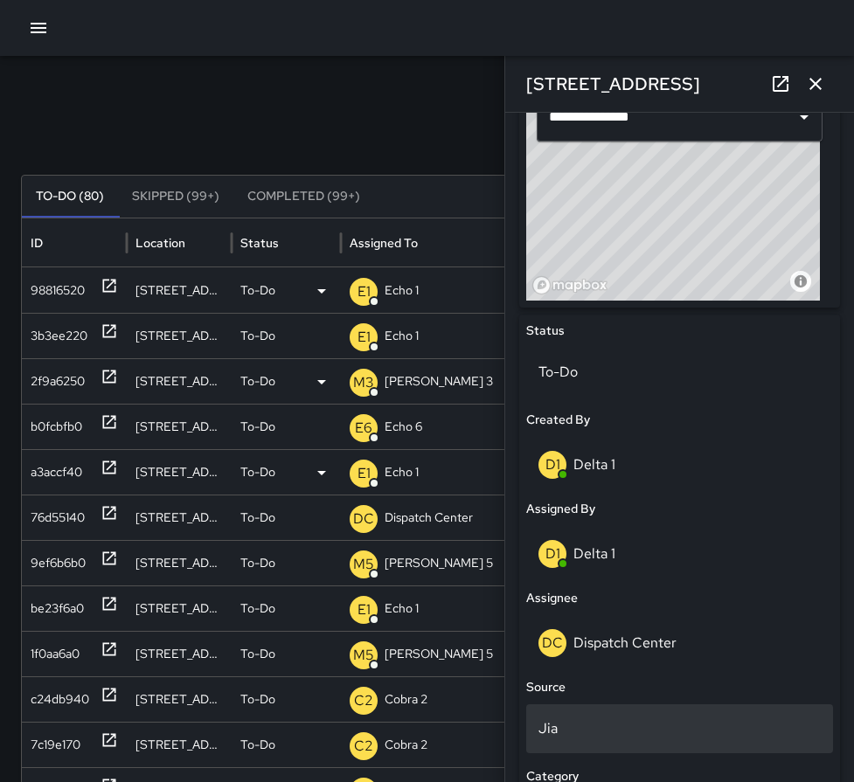
scroll to position [699, 0]
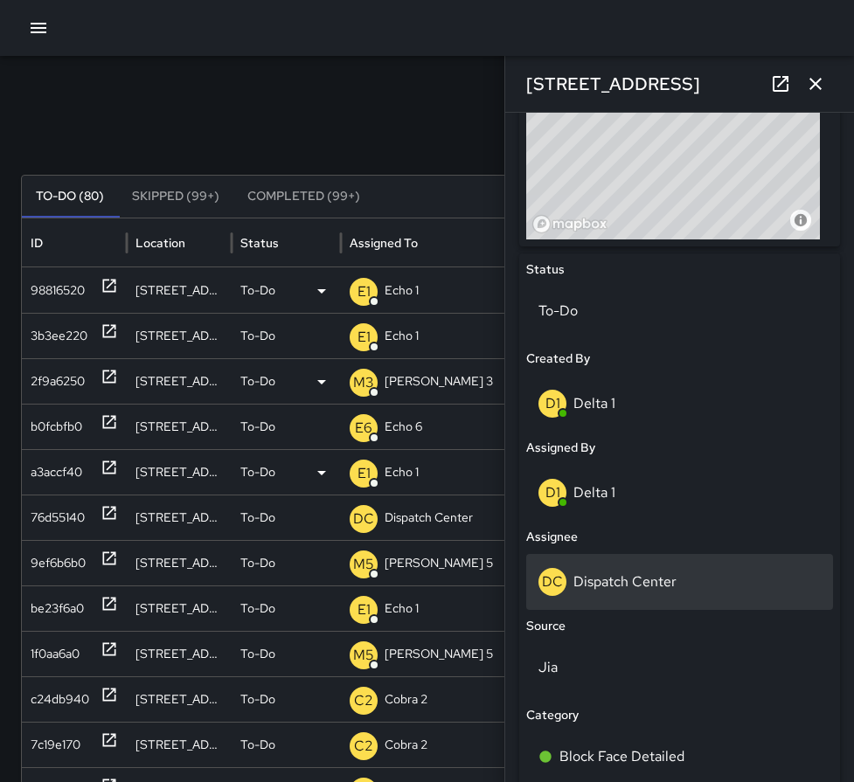
click at [636, 587] on p "Dispatch Center" at bounding box center [625, 582] width 103 height 18
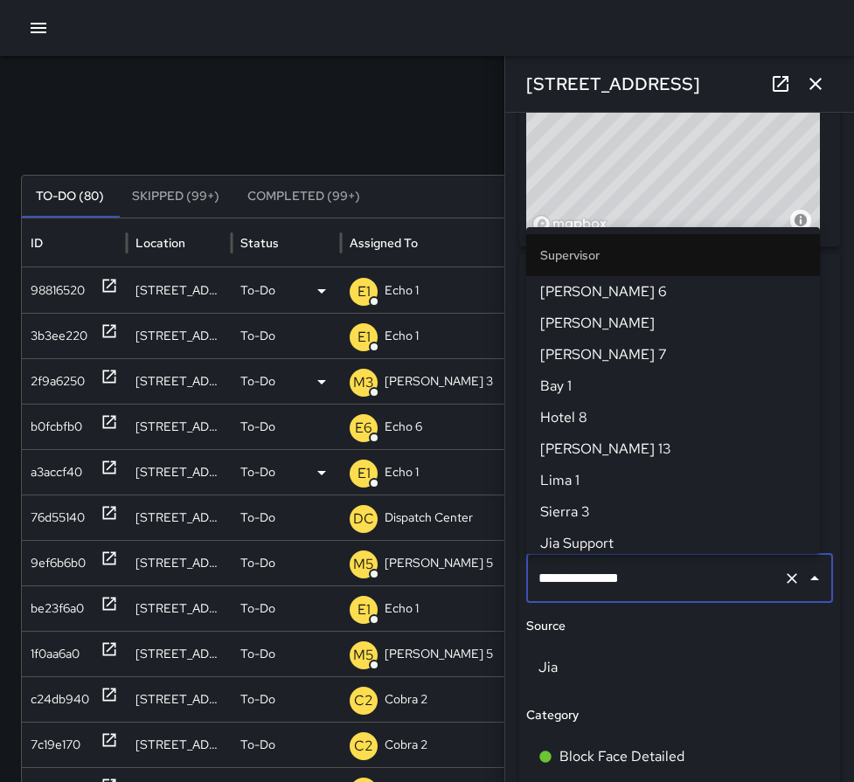
scroll to position [1794, 0]
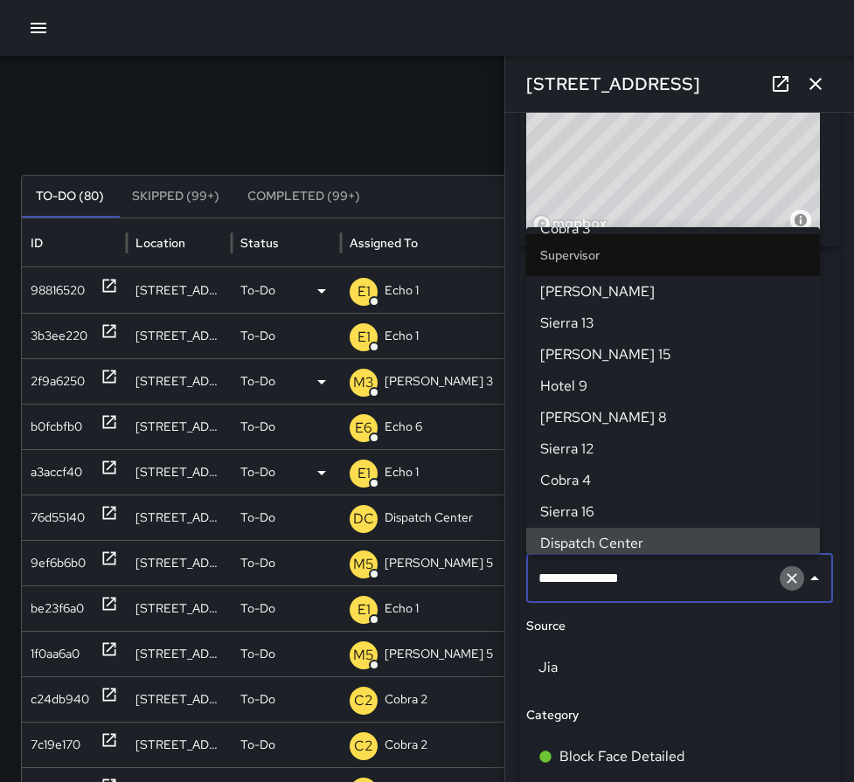
click at [783, 575] on icon "Clear" at bounding box center [791, 578] width 17 height 17
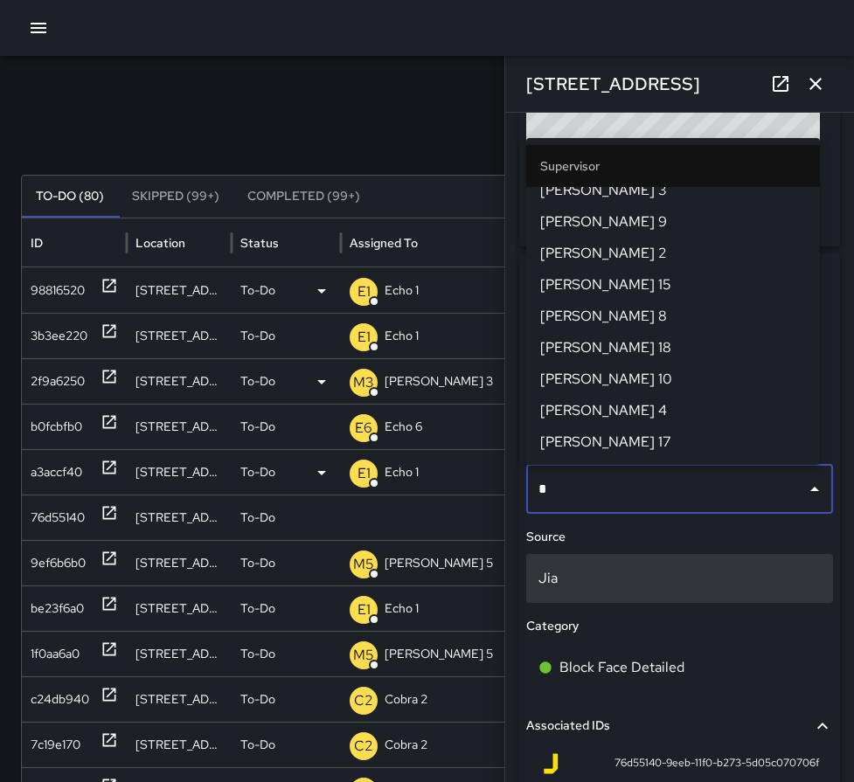
scroll to position [0, 0]
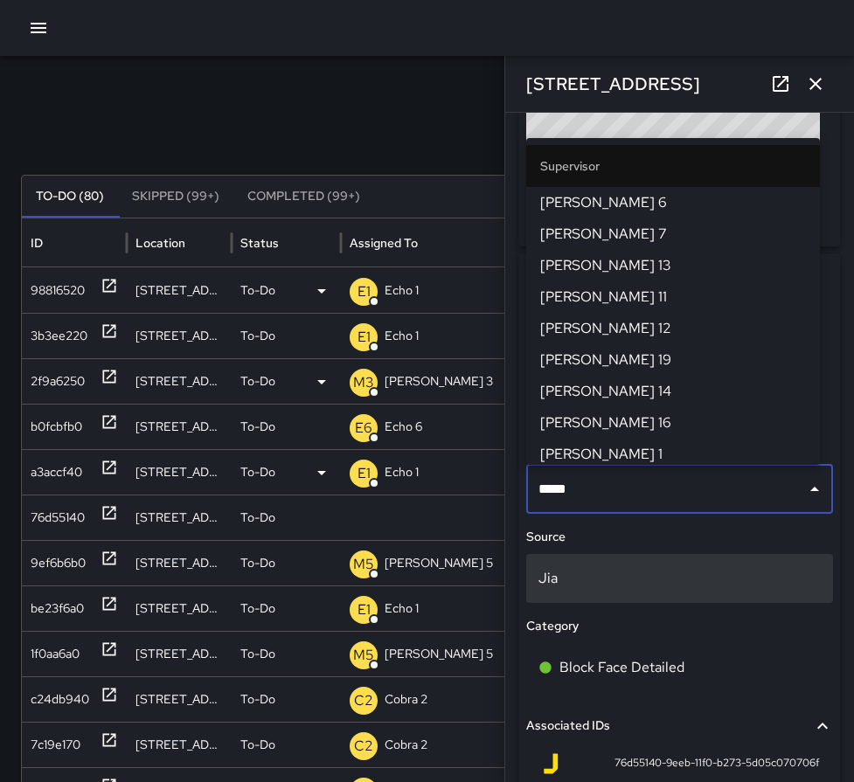
type input "******"
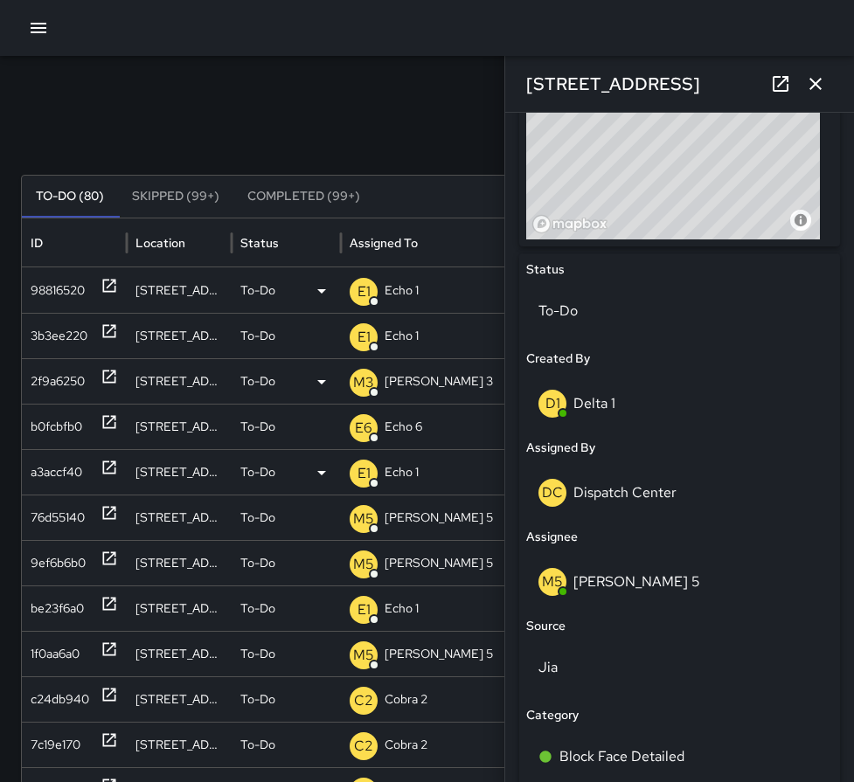
click at [823, 80] on icon "button" at bounding box center [815, 83] width 21 height 21
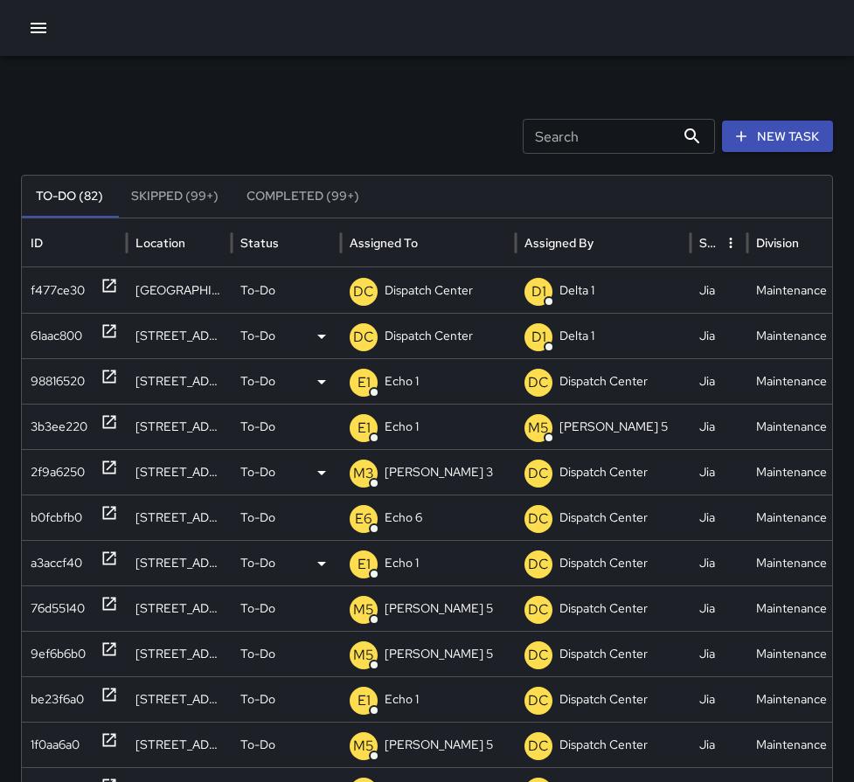
click at [110, 325] on icon at bounding box center [109, 331] width 17 height 17
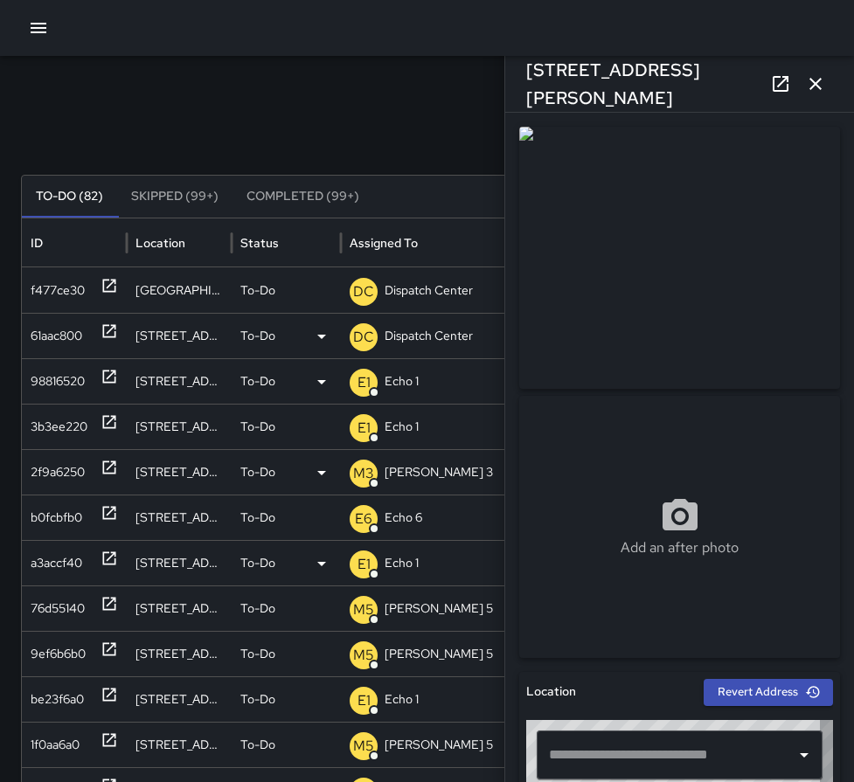
type input "**********"
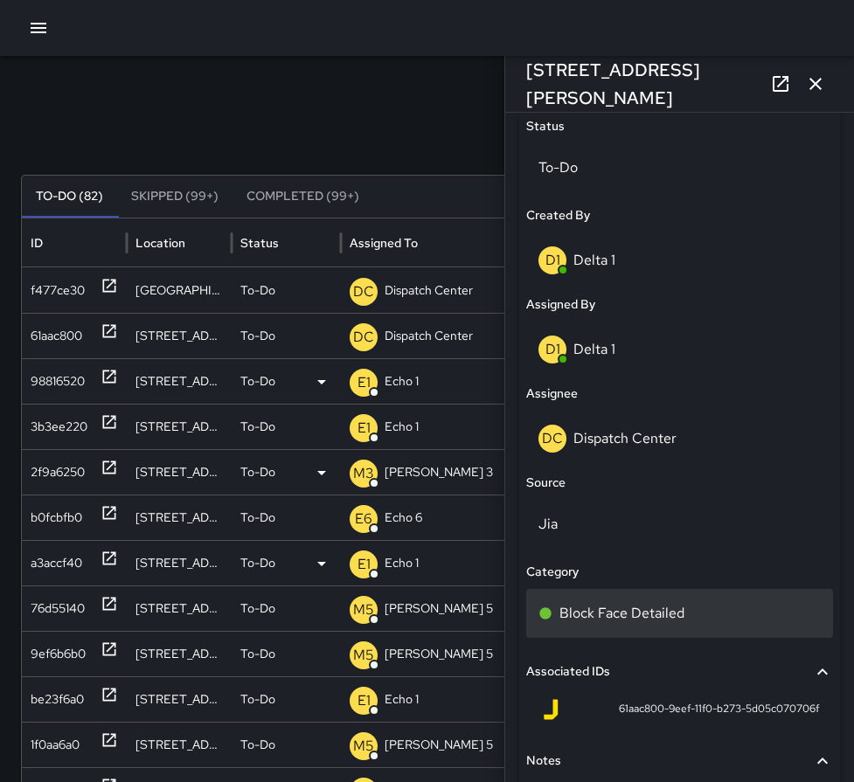
scroll to position [874, 0]
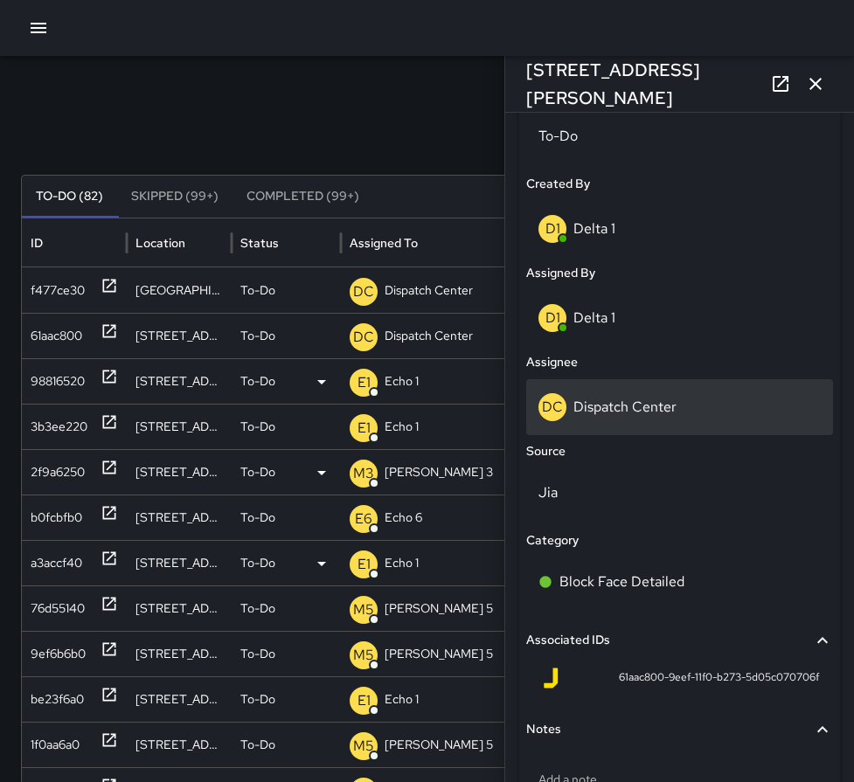
click at [629, 401] on p "Dispatch Center" at bounding box center [625, 407] width 103 height 18
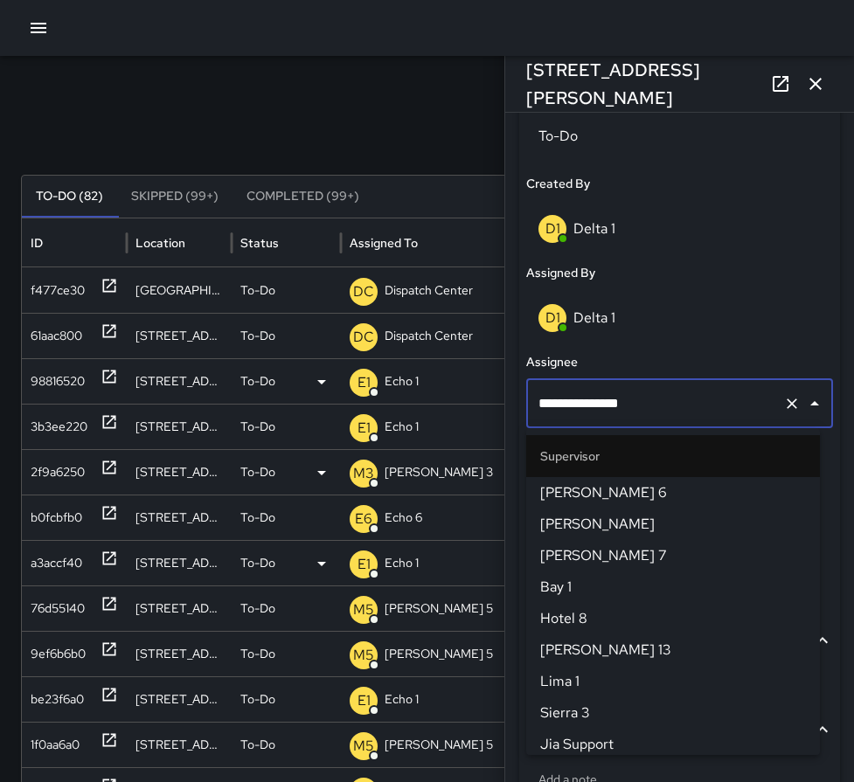
scroll to position [1794, 0]
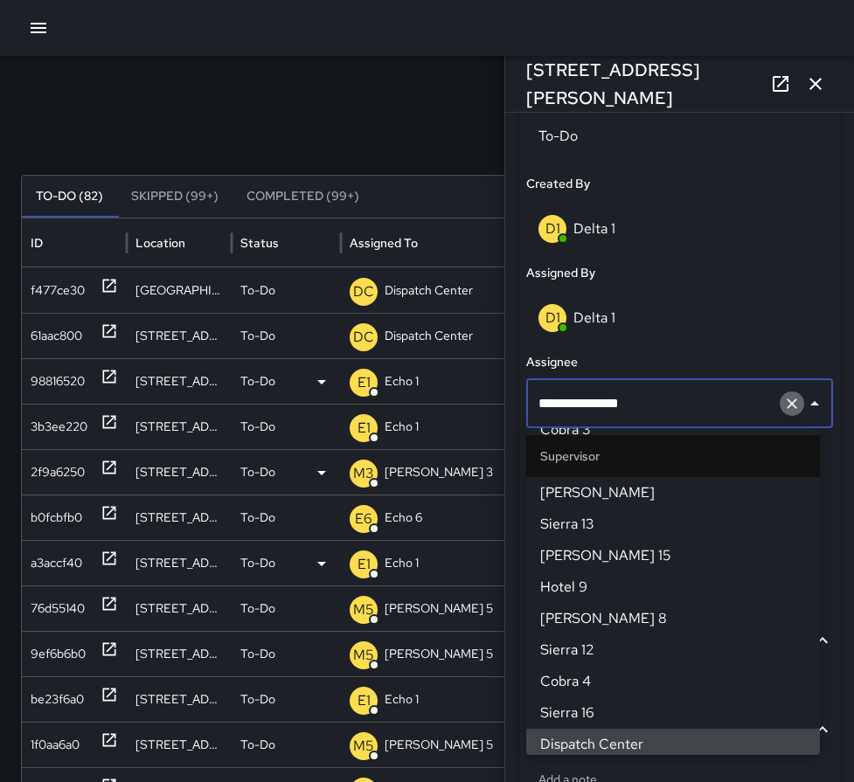
click at [783, 395] on icon "Clear" at bounding box center [791, 403] width 17 height 17
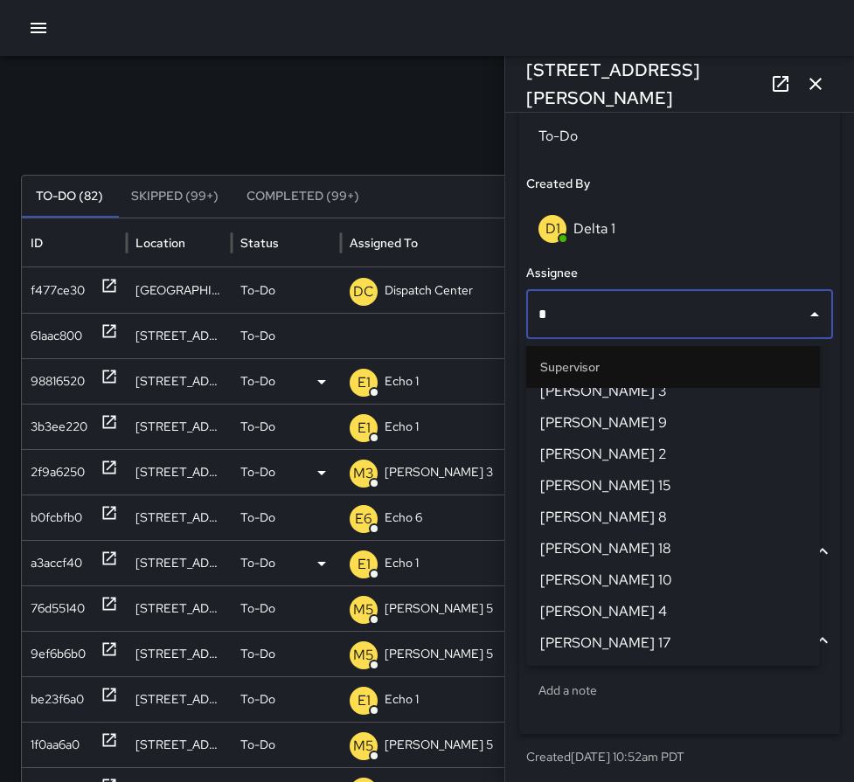
scroll to position [0, 0]
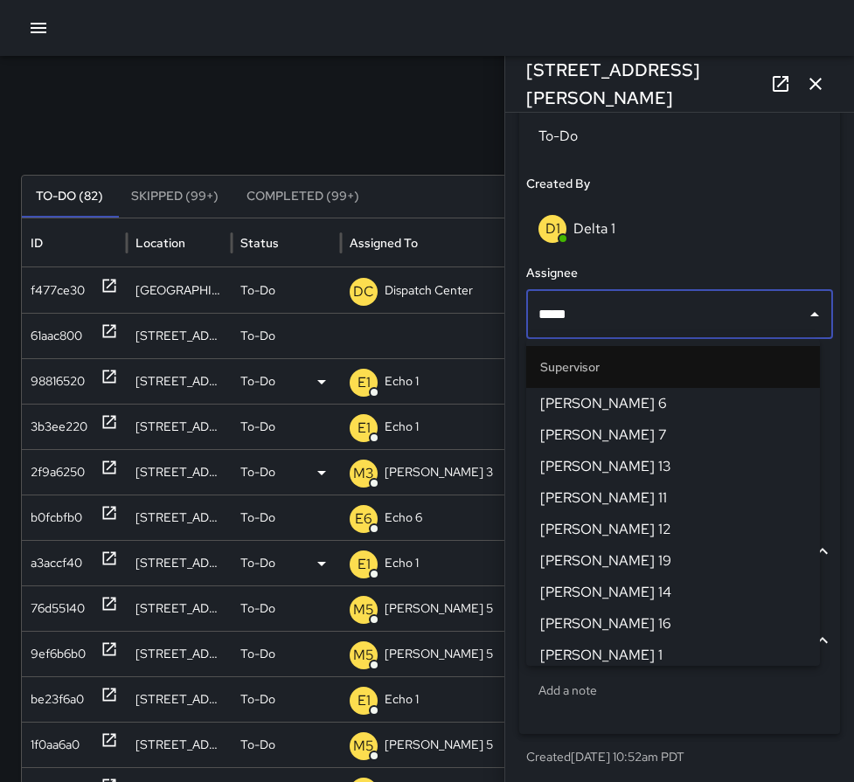
type input "******"
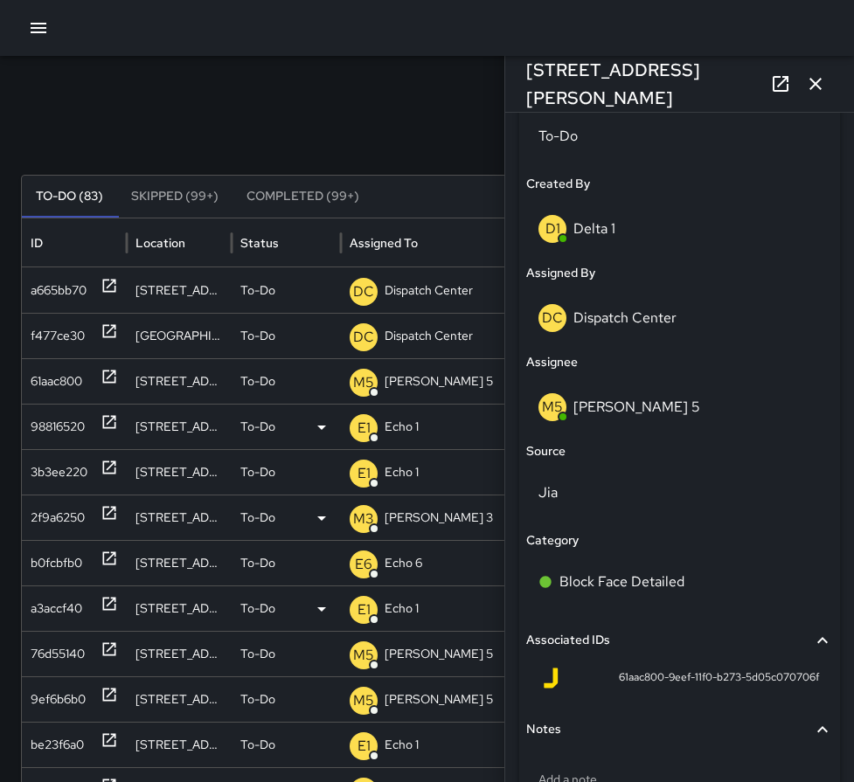
click at [816, 88] on icon "button" at bounding box center [815, 83] width 21 height 21
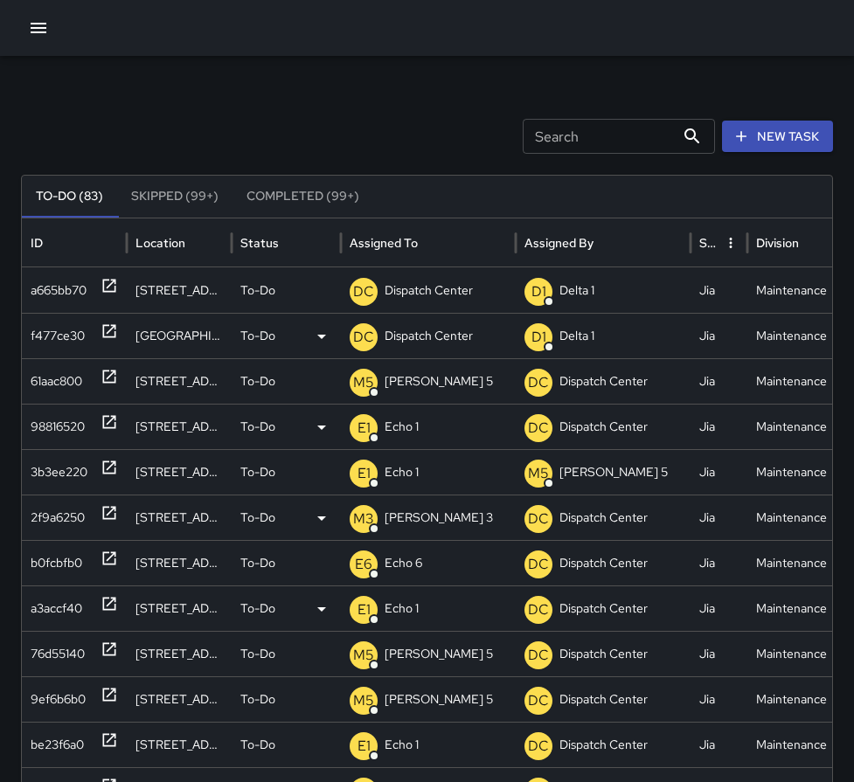
click at [112, 330] on icon at bounding box center [109, 331] width 13 height 13
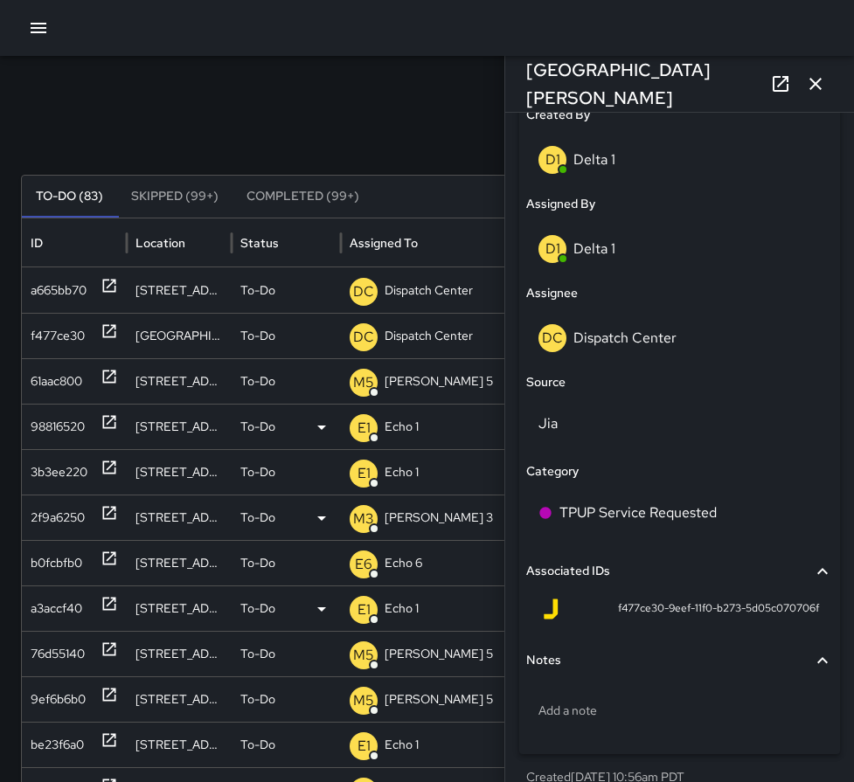
scroll to position [962, 0]
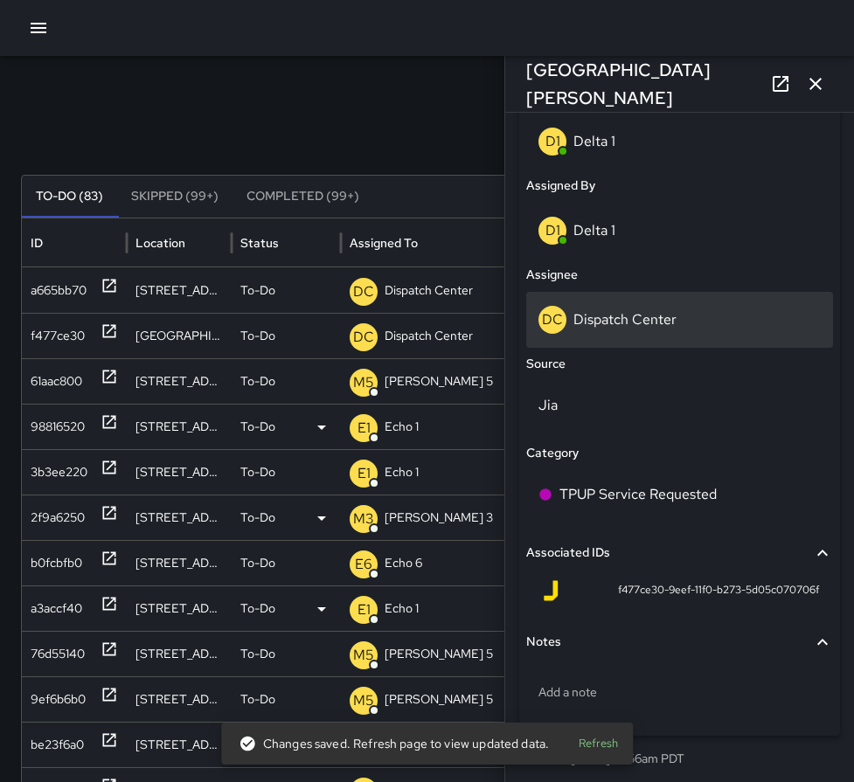
click at [650, 327] on p "Dispatch Center" at bounding box center [625, 319] width 103 height 18
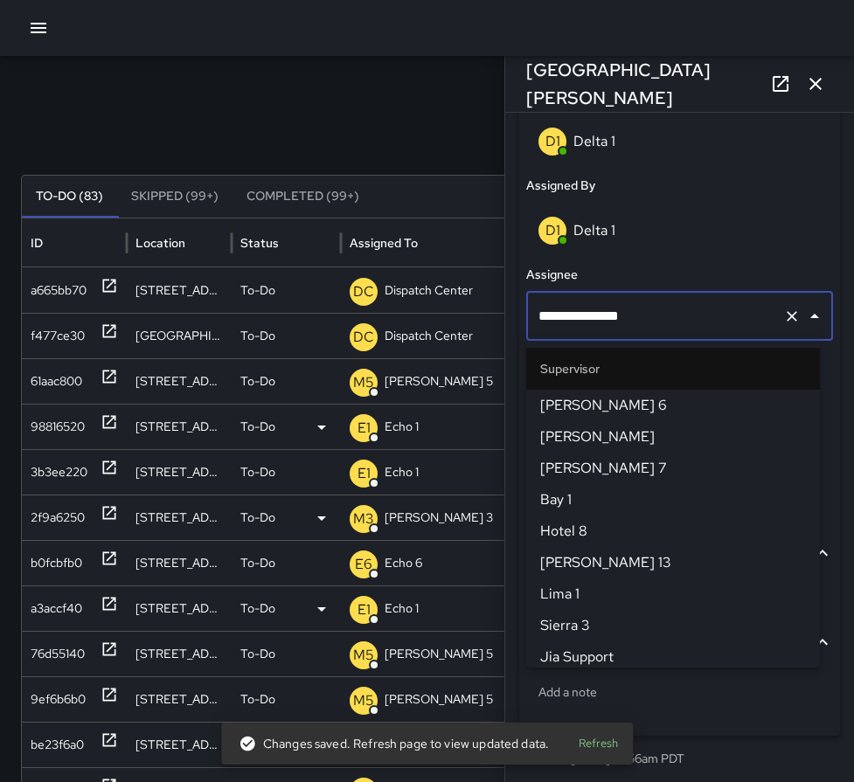
scroll to position [1794, 0]
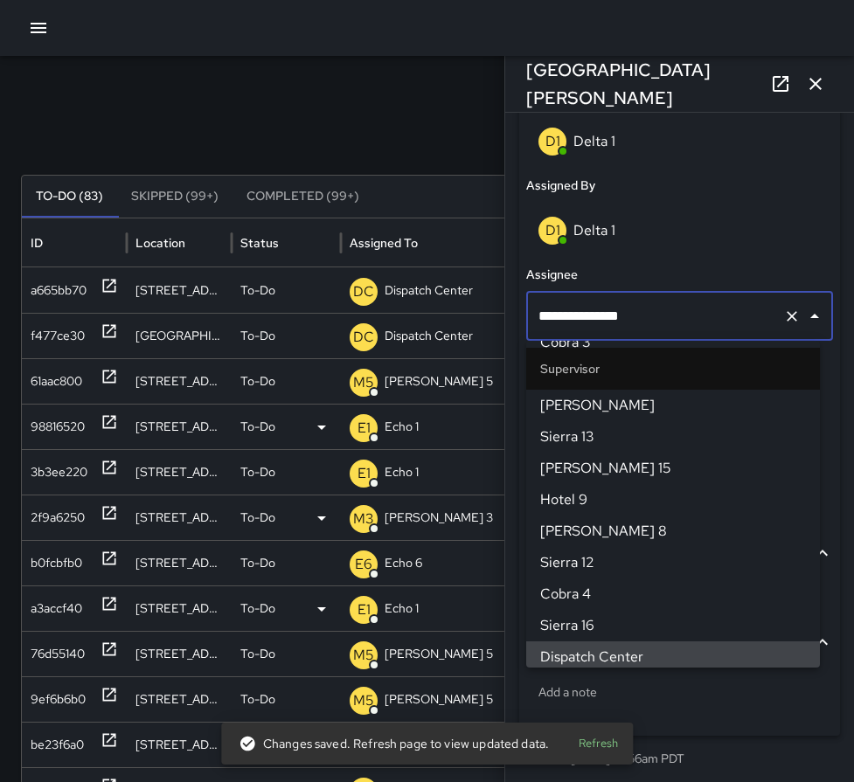
click at [787, 320] on icon "Clear" at bounding box center [792, 316] width 10 height 10
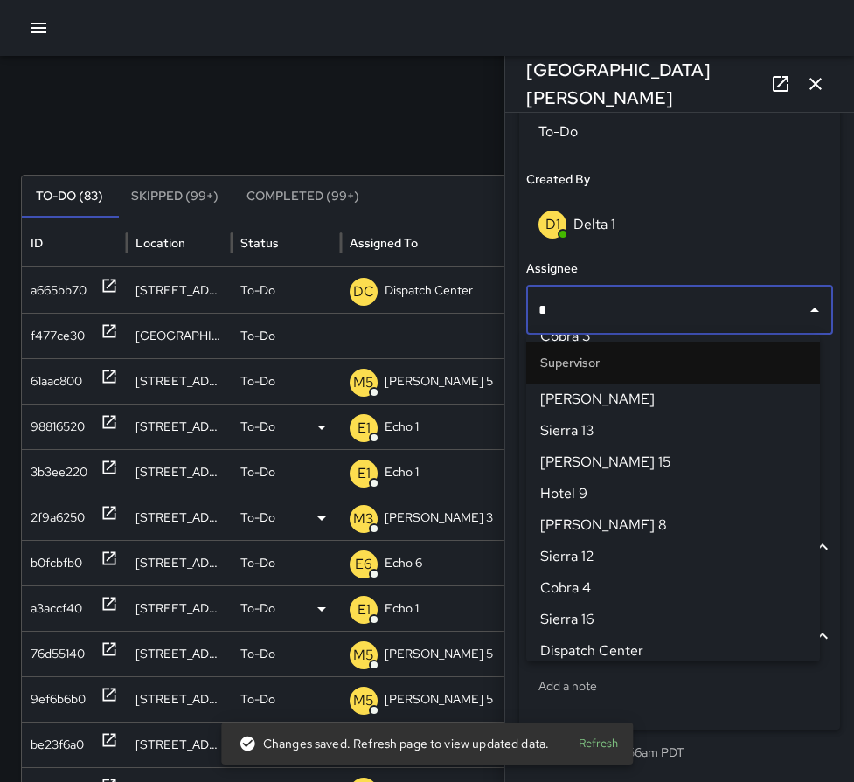
scroll to position [0, 0]
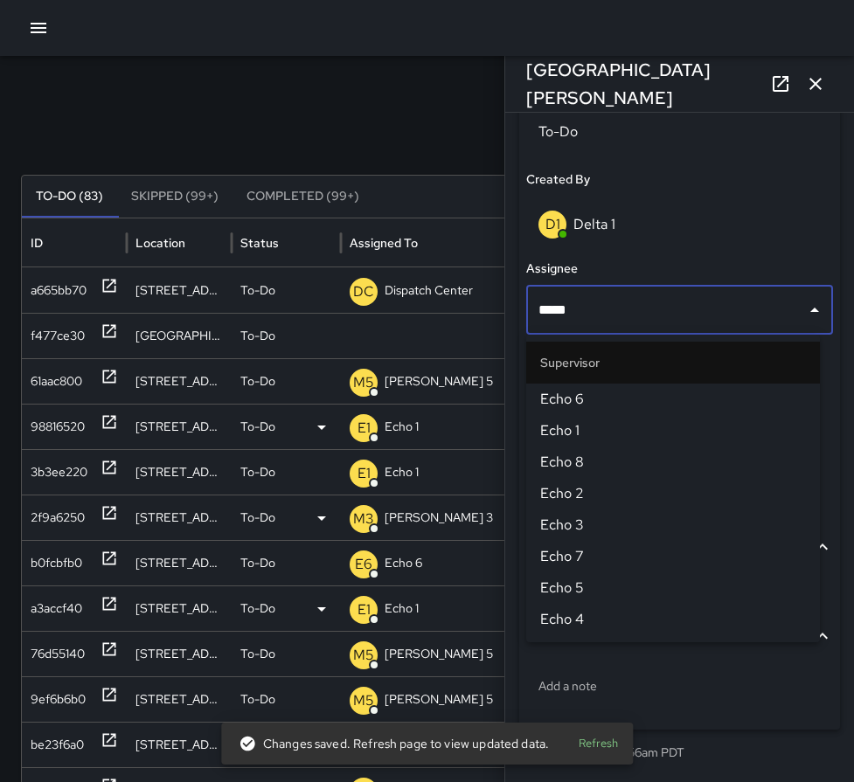
type input "******"
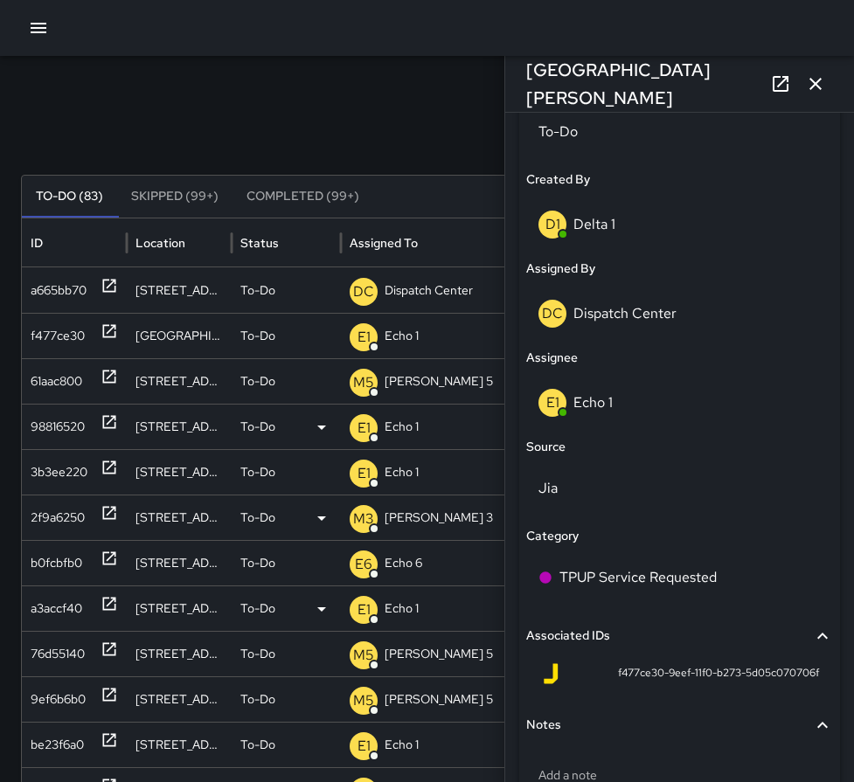
click at [824, 87] on icon "button" at bounding box center [815, 83] width 21 height 21
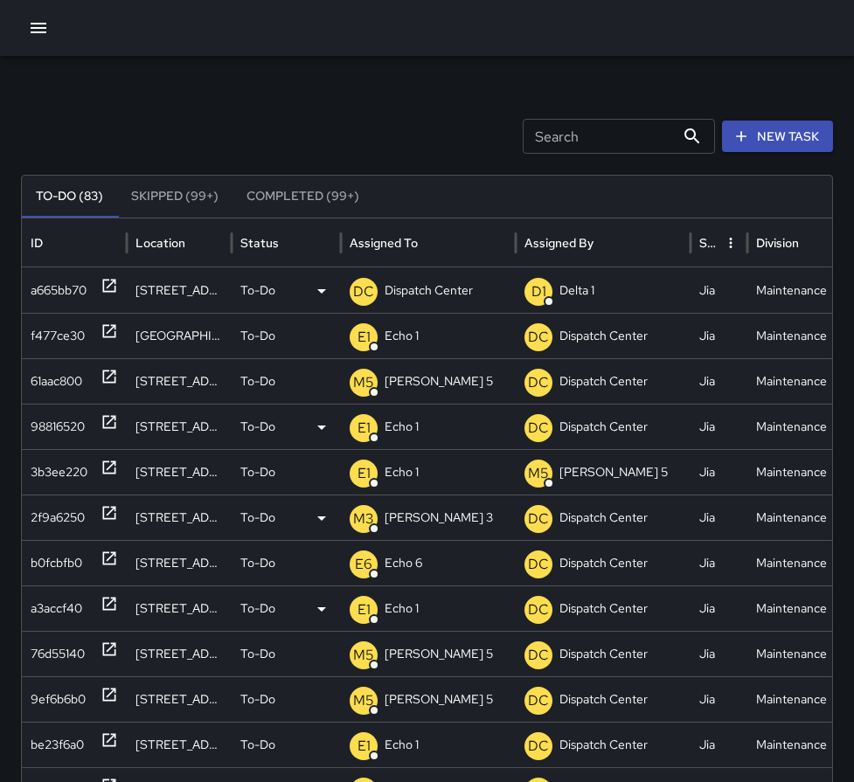
click at [104, 285] on icon at bounding box center [109, 286] width 13 height 13
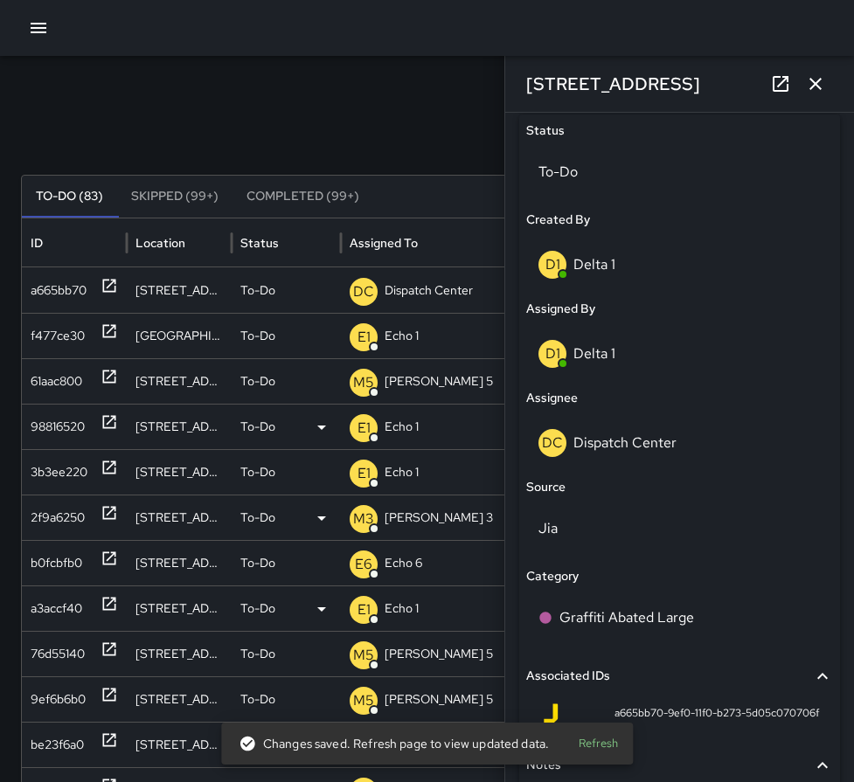
scroll to position [874, 0]
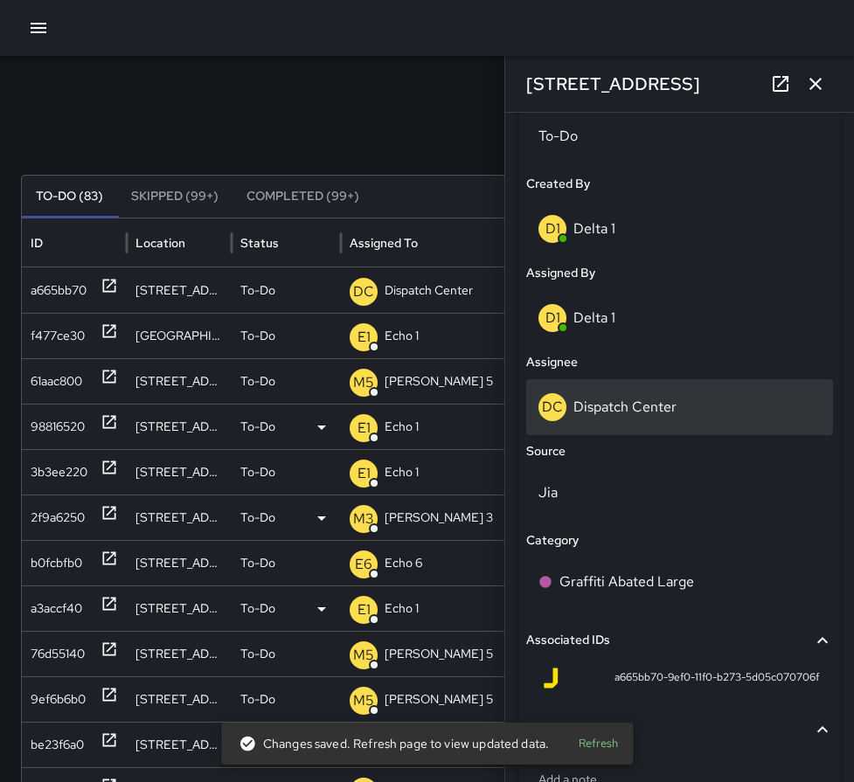
click at [650, 405] on p "Dispatch Center" at bounding box center [625, 407] width 103 height 18
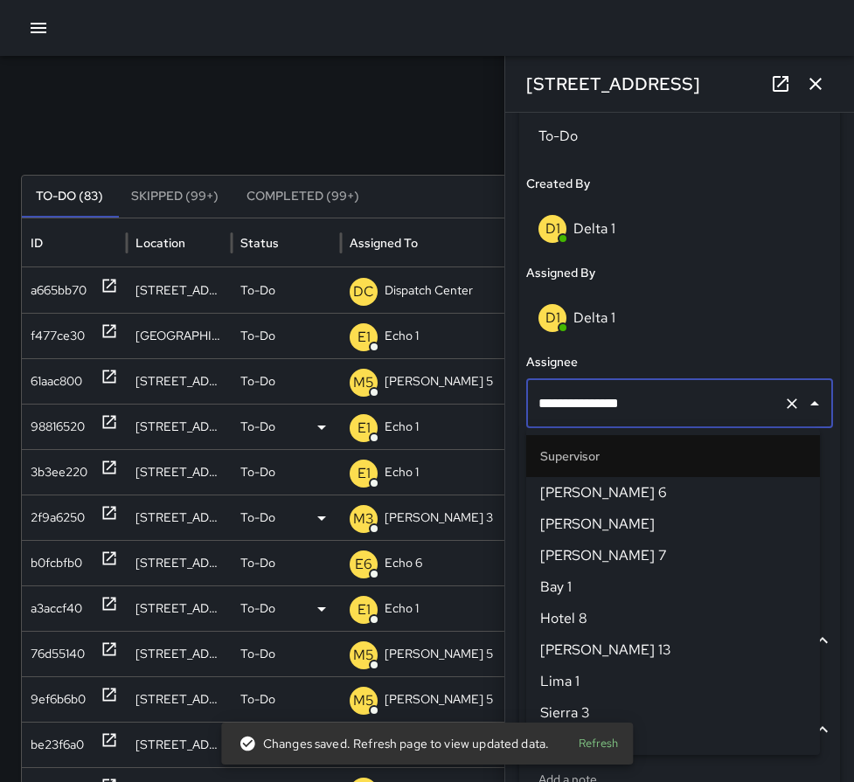
scroll to position [1794, 0]
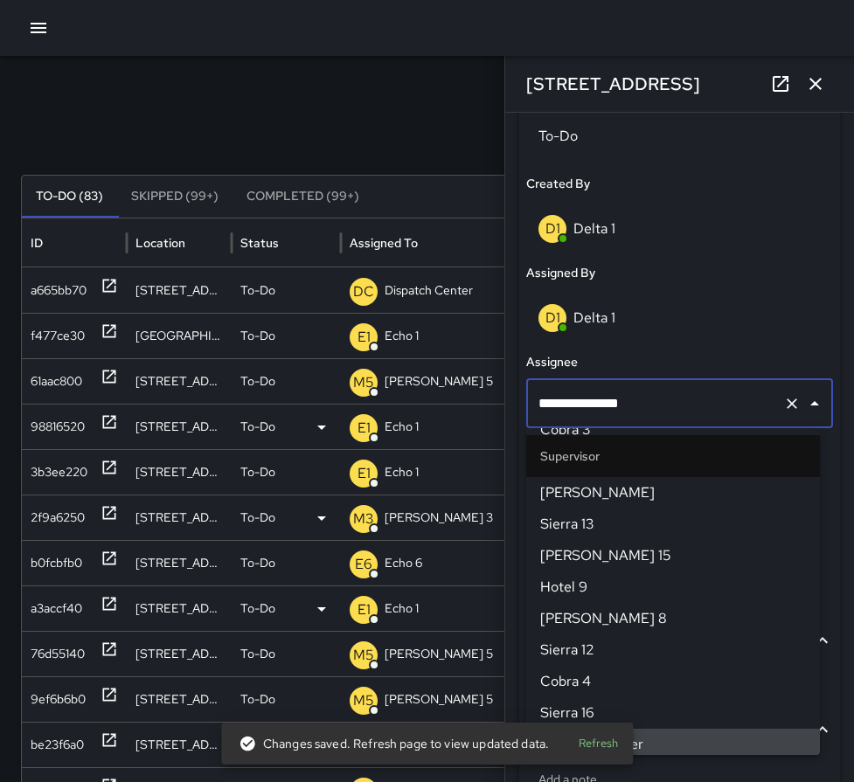
click at [783, 399] on icon "Clear" at bounding box center [791, 403] width 17 height 17
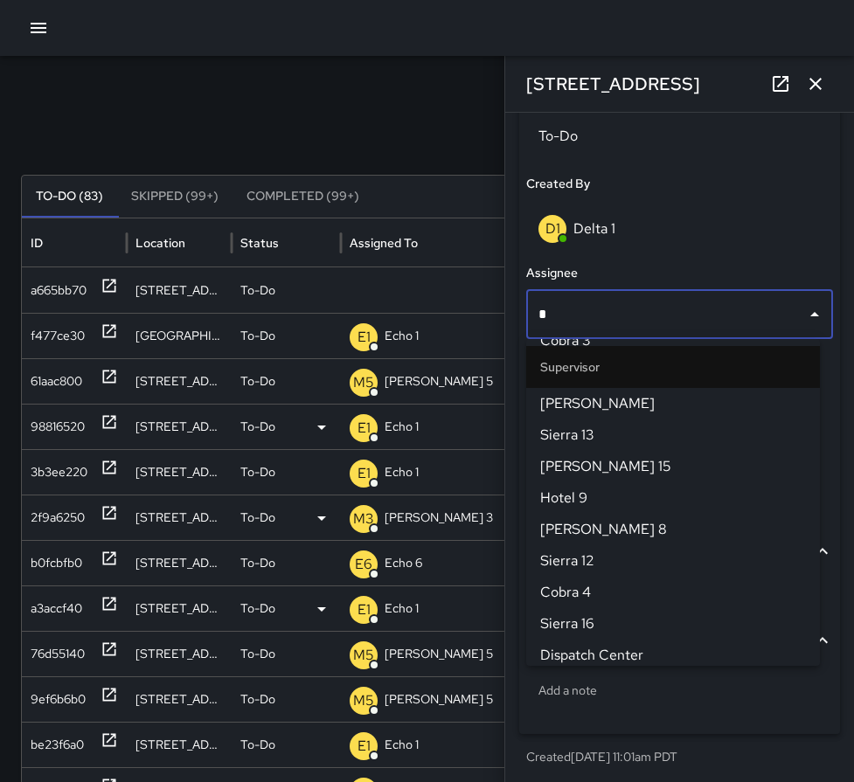
scroll to position [0, 0]
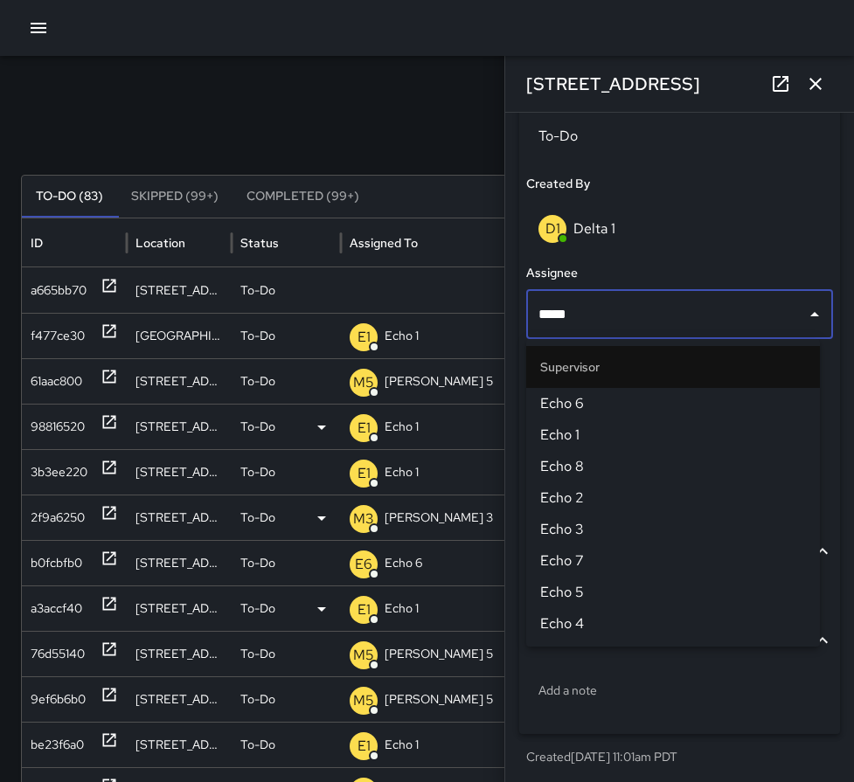
type input "******"
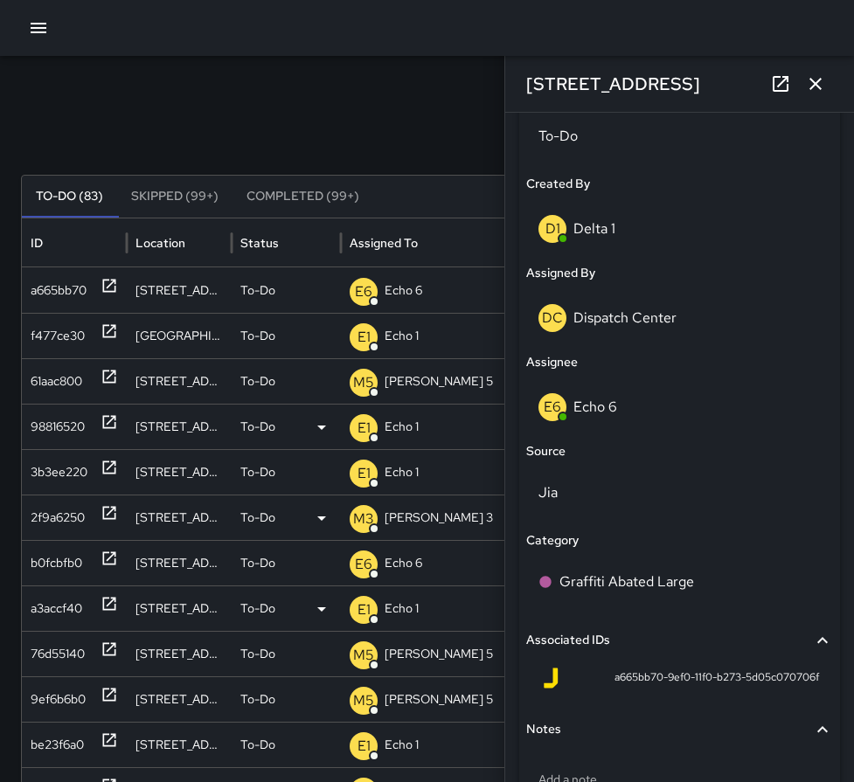
click at [824, 79] on icon "button" at bounding box center [815, 83] width 21 height 21
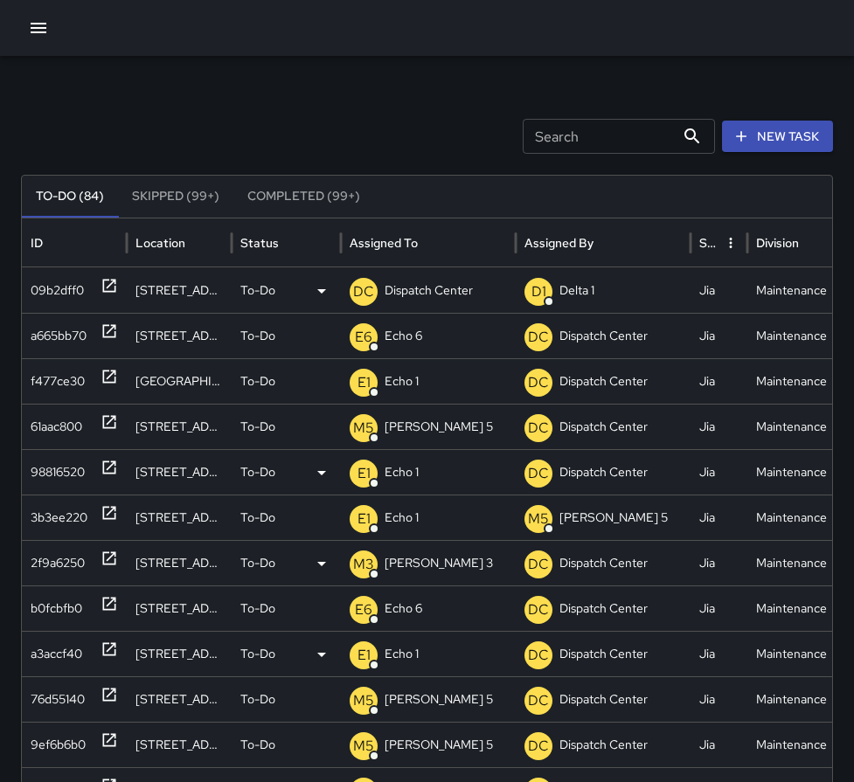
click at [116, 288] on icon at bounding box center [109, 285] width 17 height 17
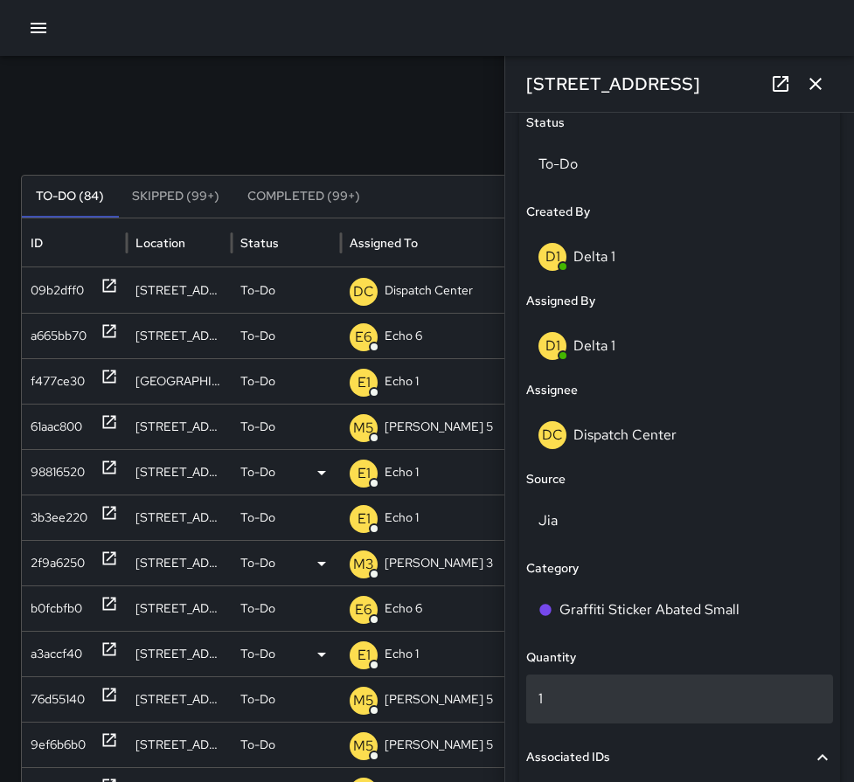
scroll to position [874, 0]
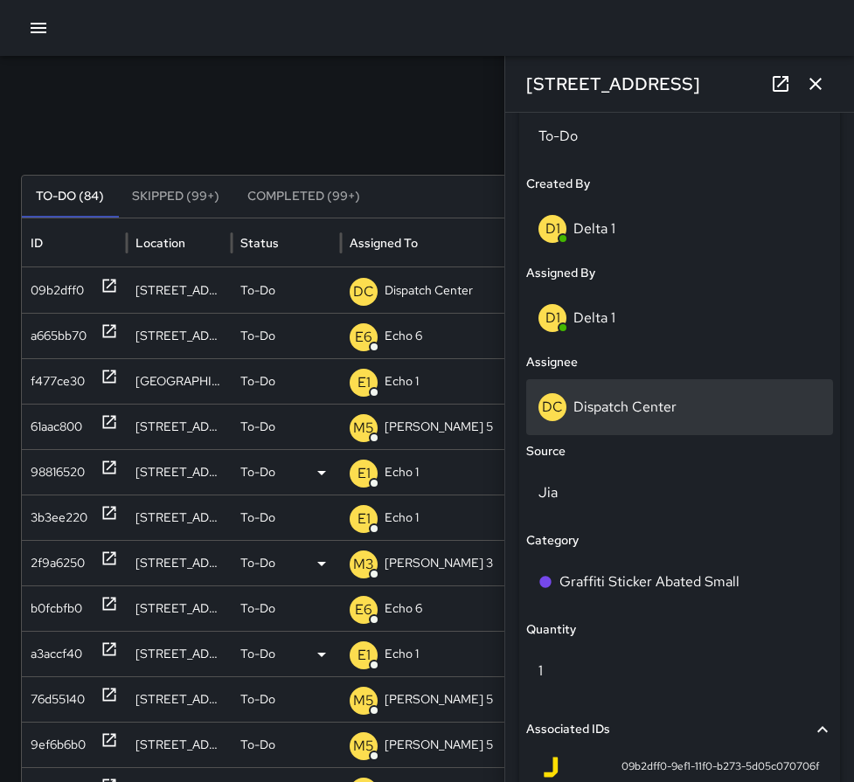
click at [663, 412] on p "Dispatch Center" at bounding box center [625, 407] width 103 height 18
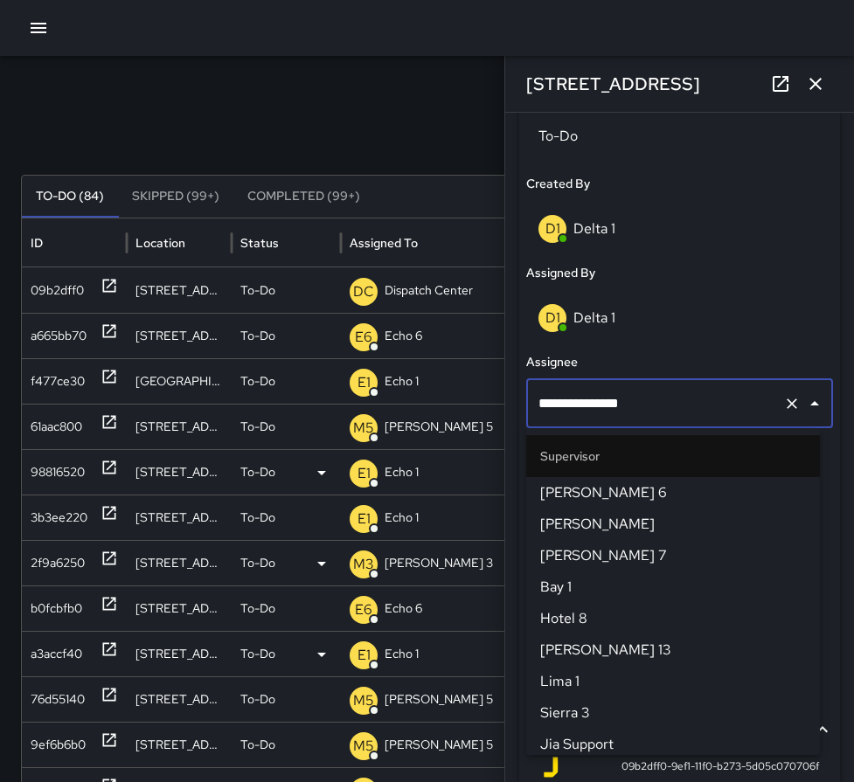
scroll to position [1794, 0]
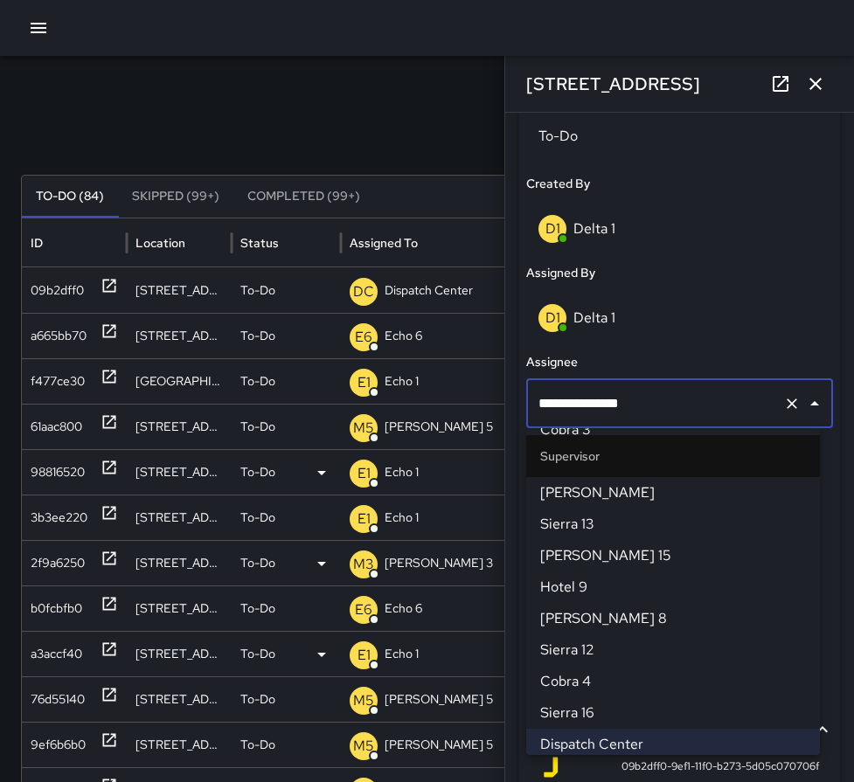
click at [787, 404] on icon "Clear" at bounding box center [792, 404] width 10 height 10
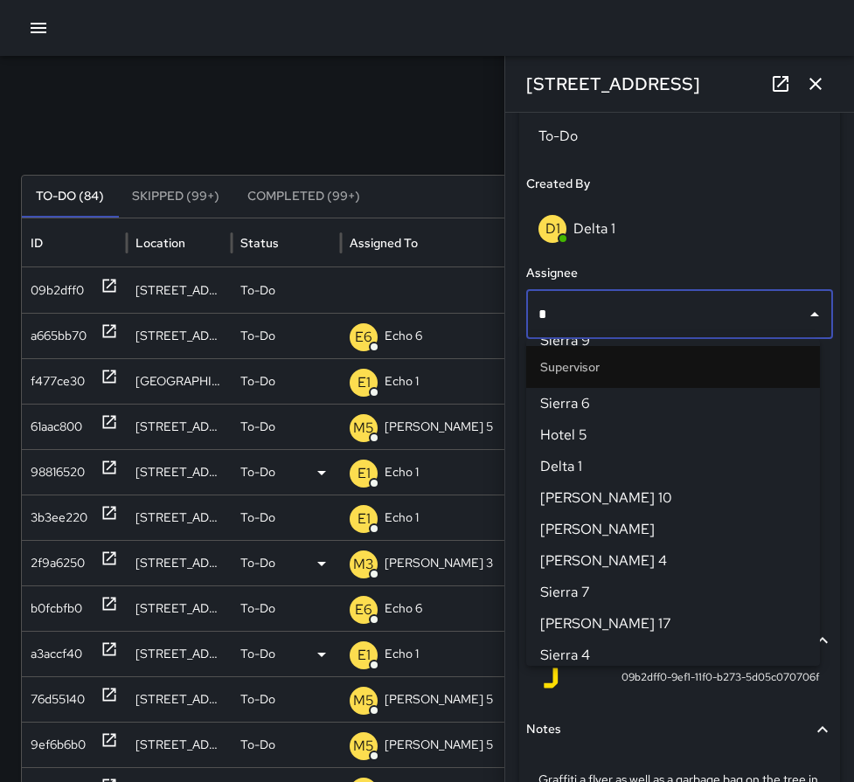
scroll to position [0, 0]
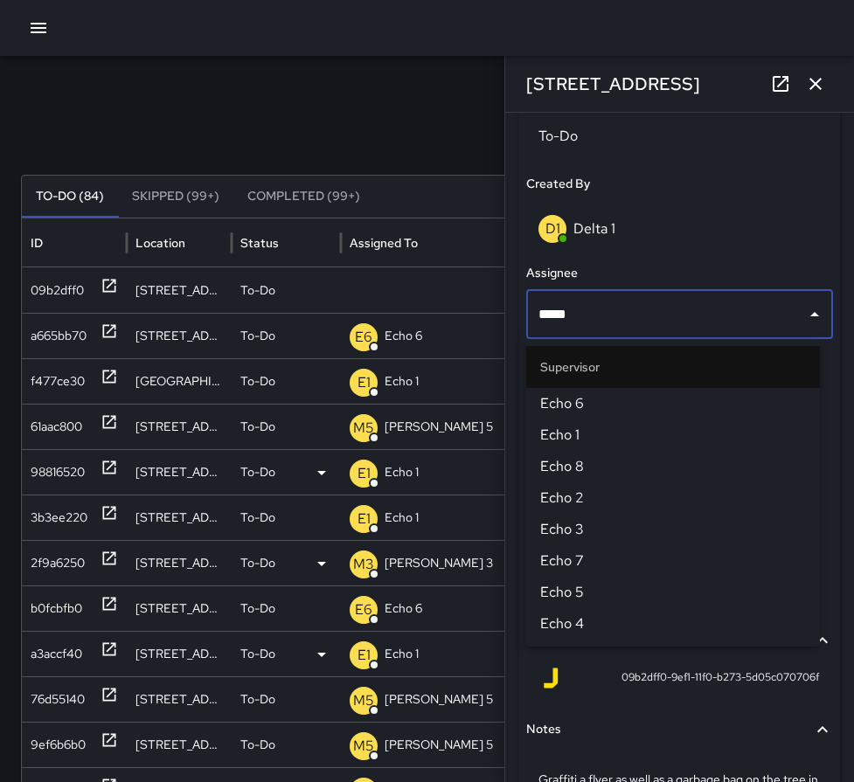
type input "******"
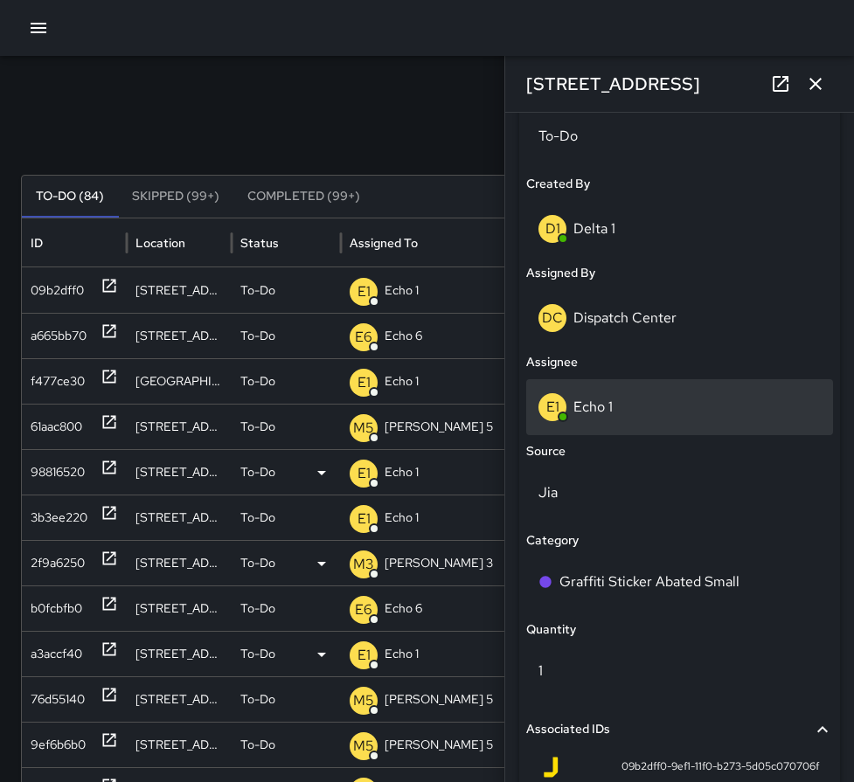
click at [664, 410] on div "E1 Echo 1" at bounding box center [680, 407] width 282 height 28
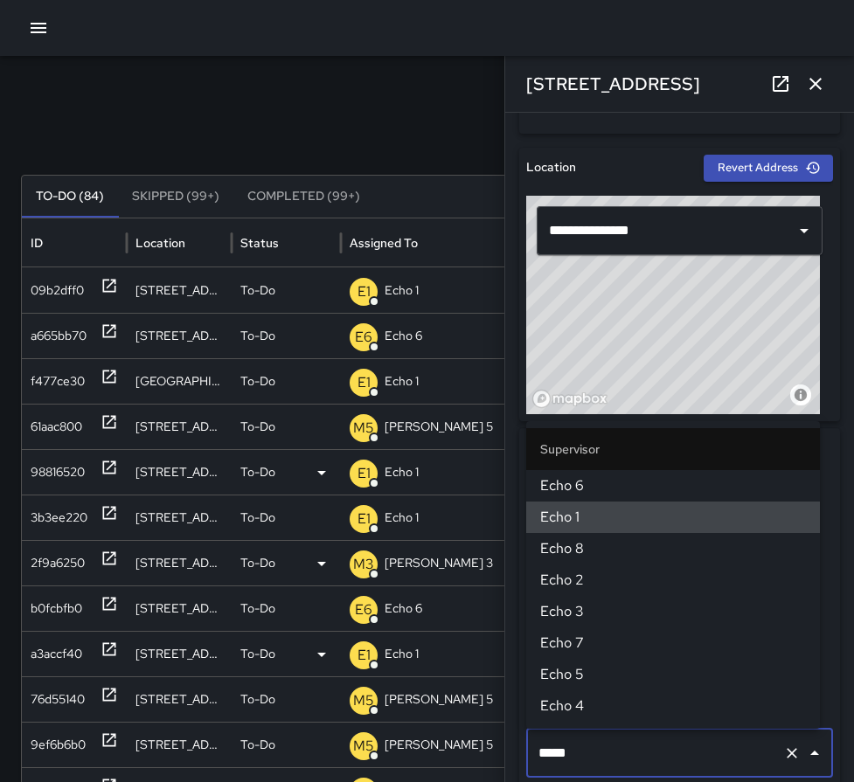
type input "******"
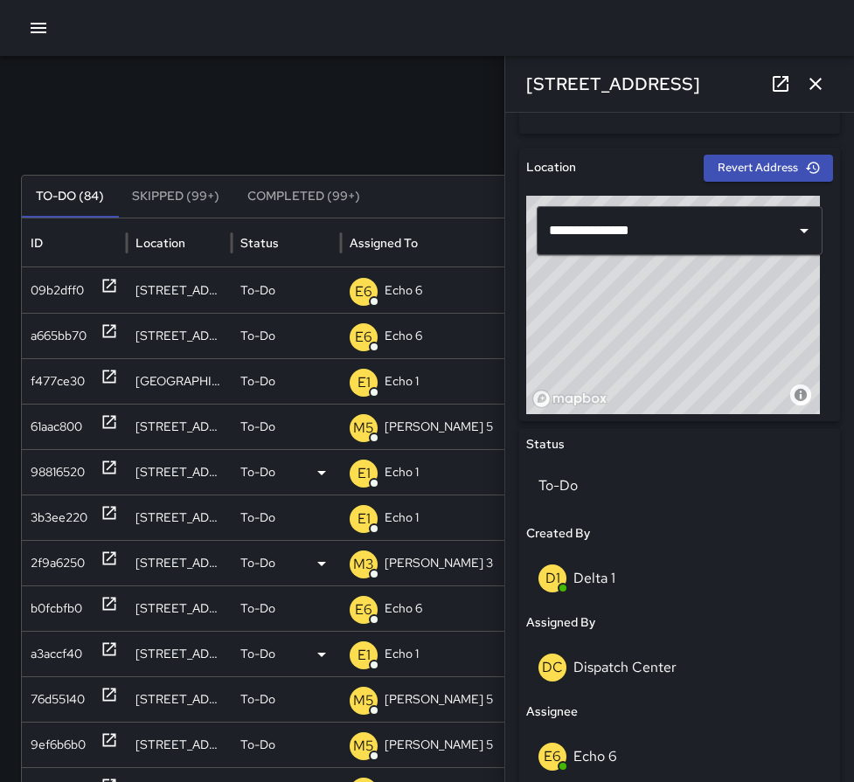
click at [809, 92] on icon "button" at bounding box center [815, 83] width 21 height 21
